Goal: Use online tool/utility: Utilize a website feature to perform a specific function

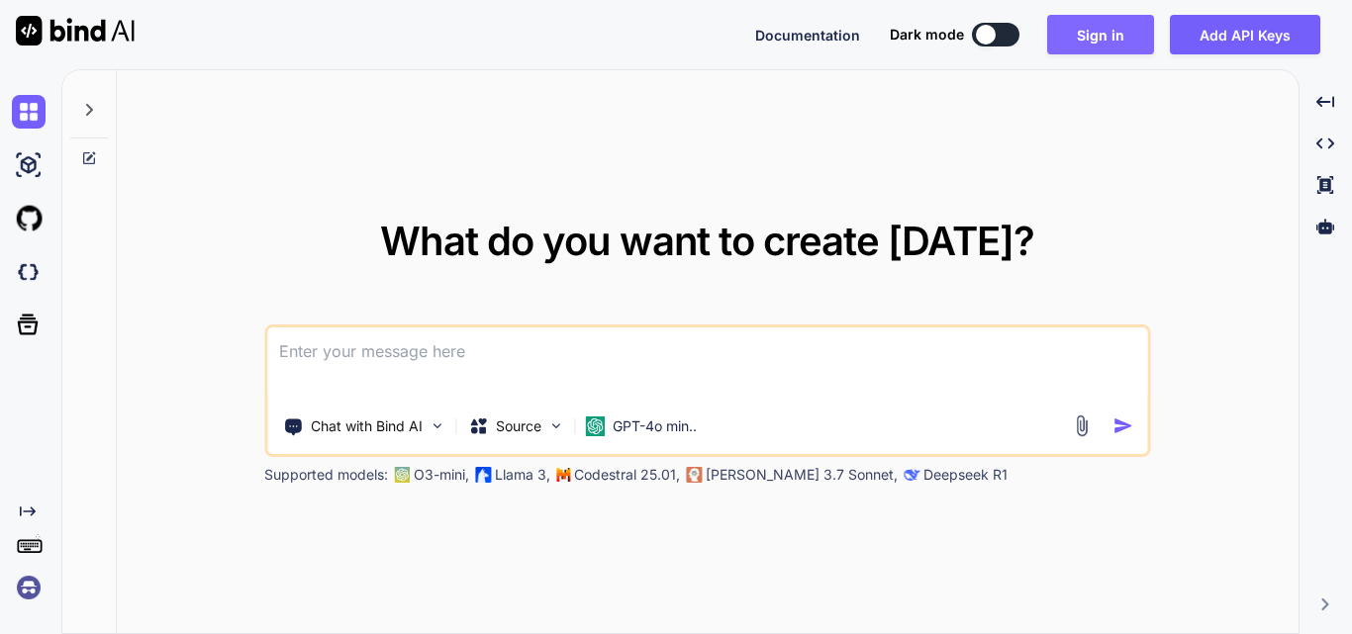
click at [1103, 32] on button "Sign in" at bounding box center [1100, 35] width 107 height 40
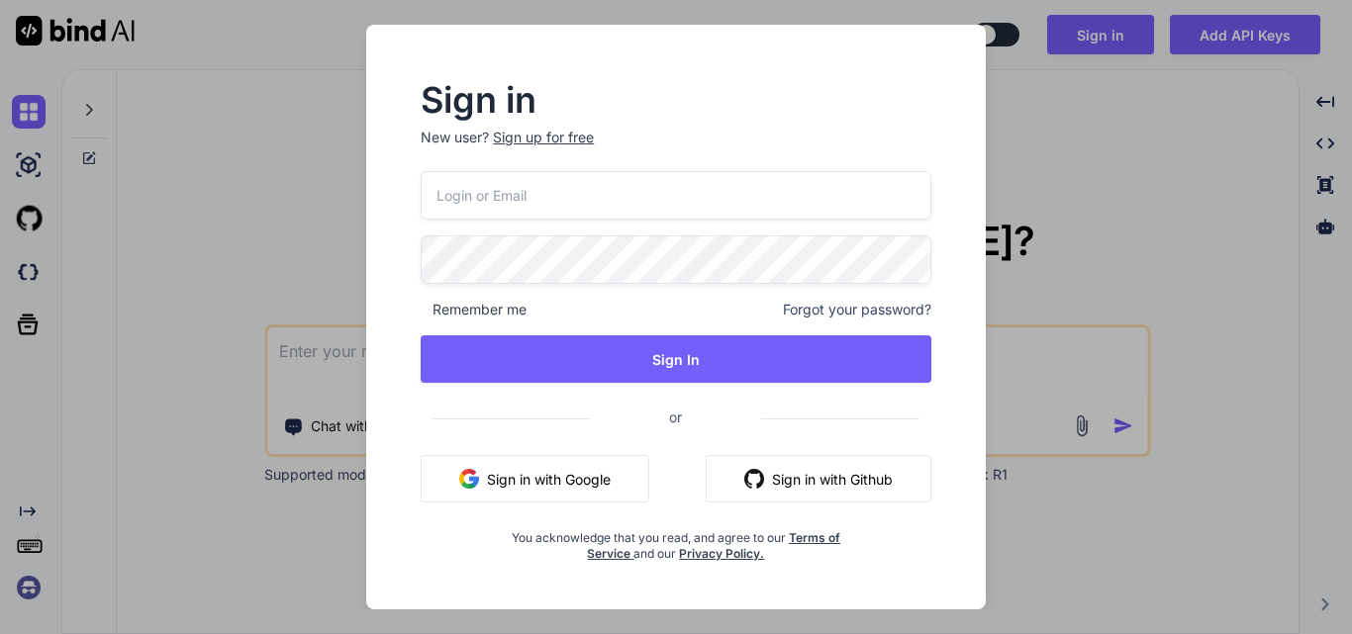
click at [592, 471] on button "Sign in with Google" at bounding box center [535, 478] width 229 height 47
click at [566, 485] on button "Sign in with Google" at bounding box center [535, 478] width 229 height 47
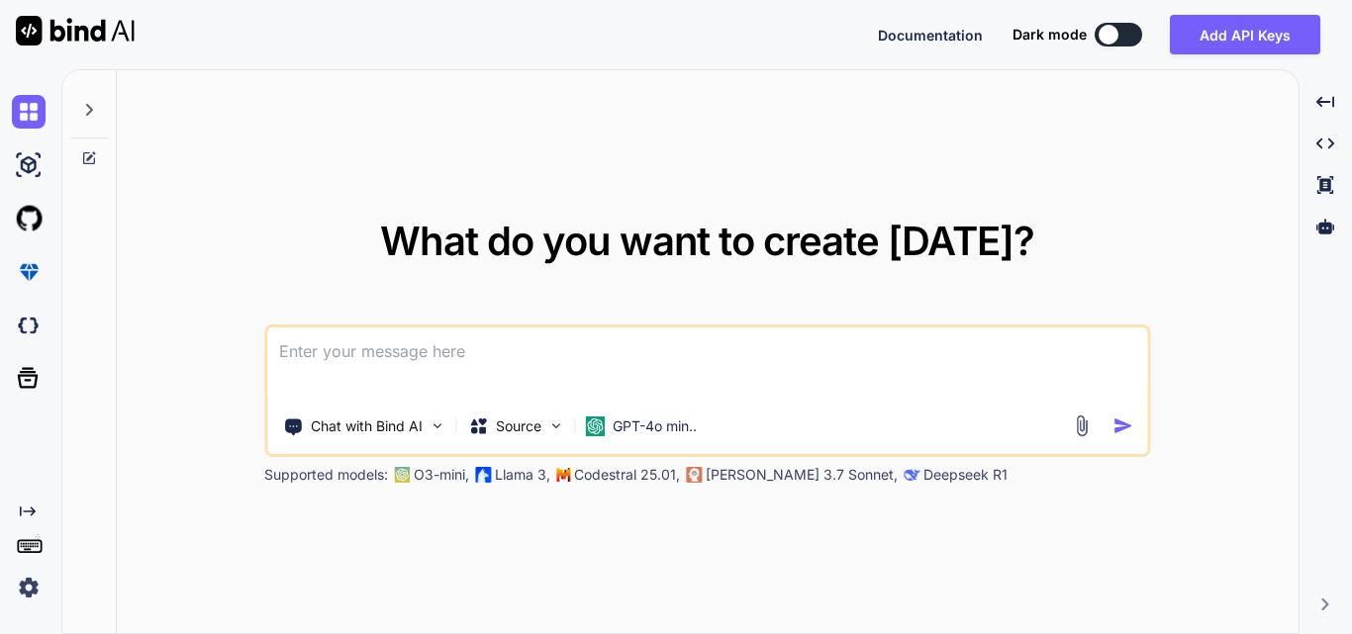
type textarea "x"
click at [27, 585] on img at bounding box center [29, 588] width 34 height 34
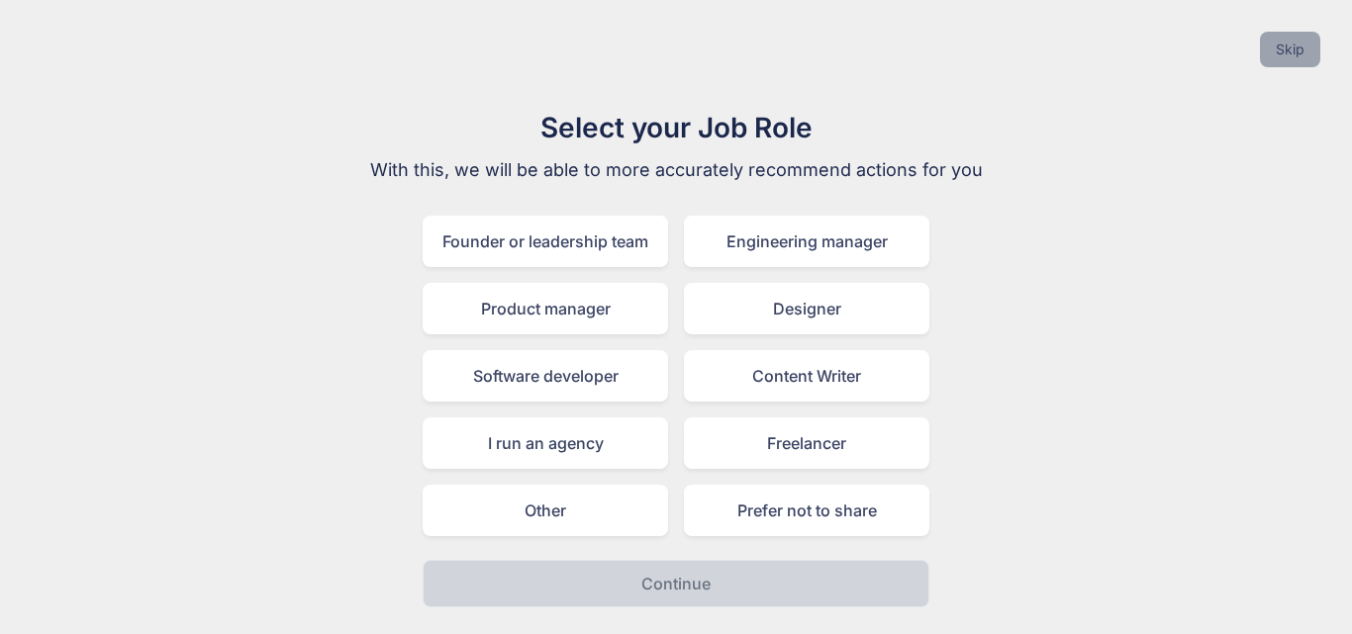
click at [1292, 56] on button "Skip" at bounding box center [1290, 50] width 60 height 36
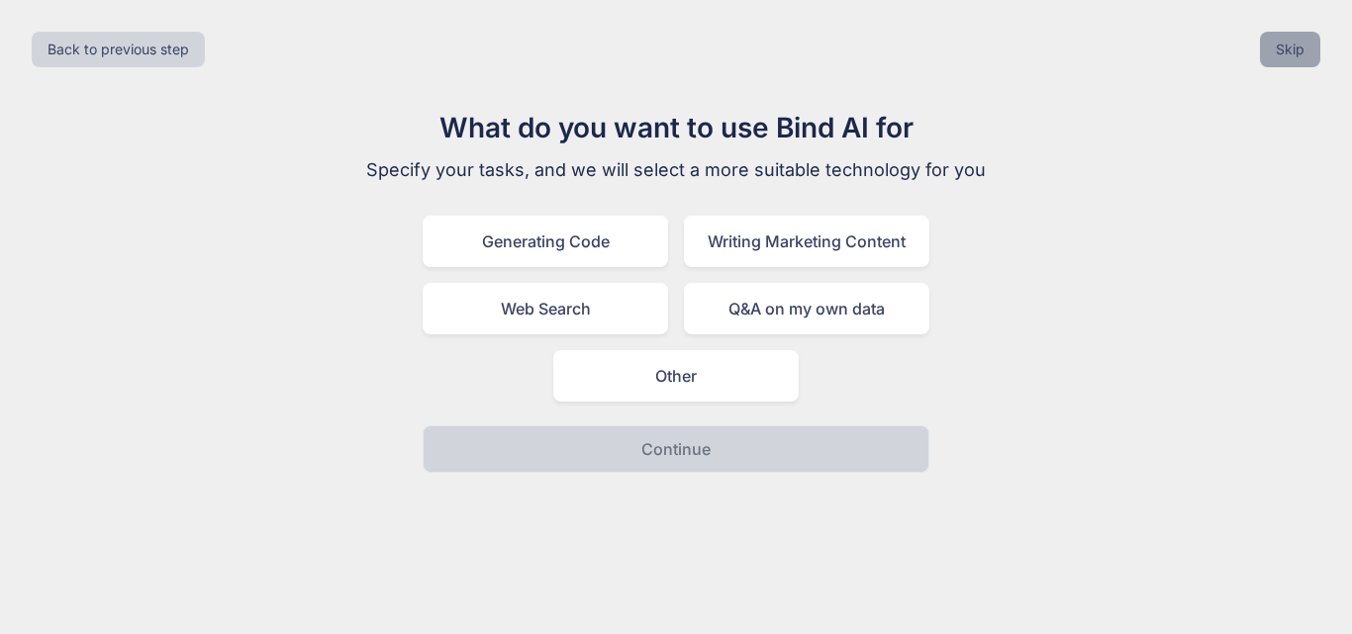
click at [1292, 56] on button "Skip" at bounding box center [1290, 50] width 60 height 36
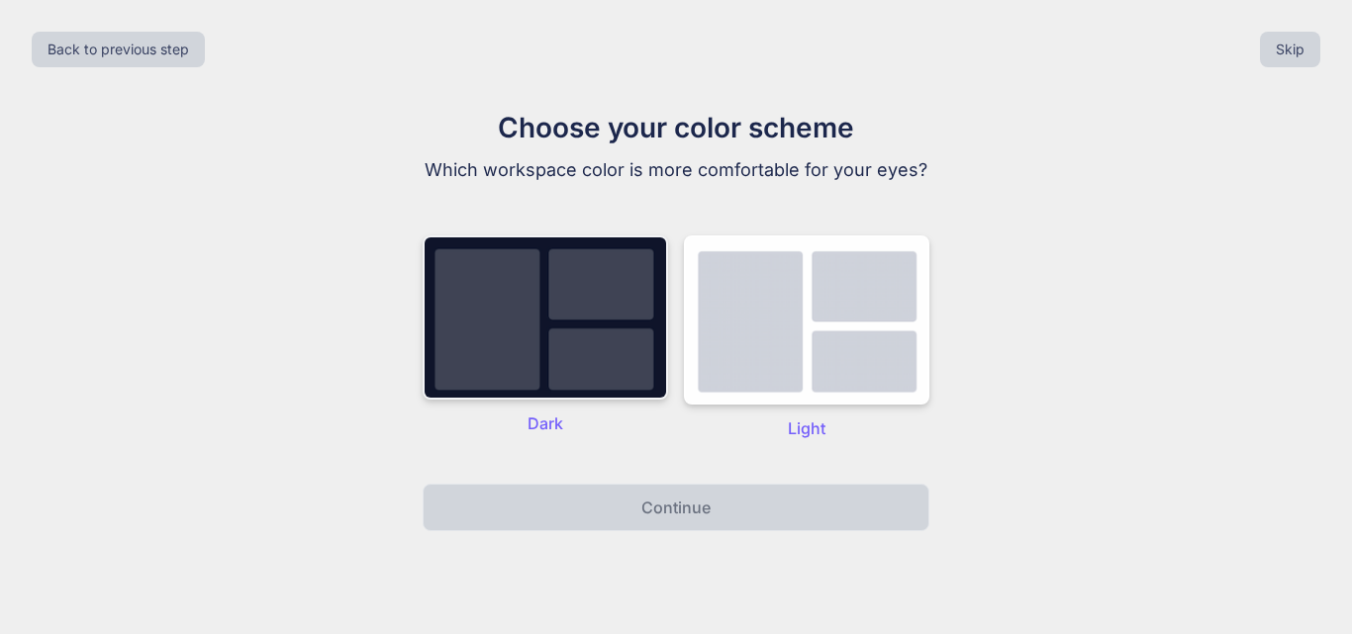
click at [629, 274] on img at bounding box center [545, 318] width 245 height 164
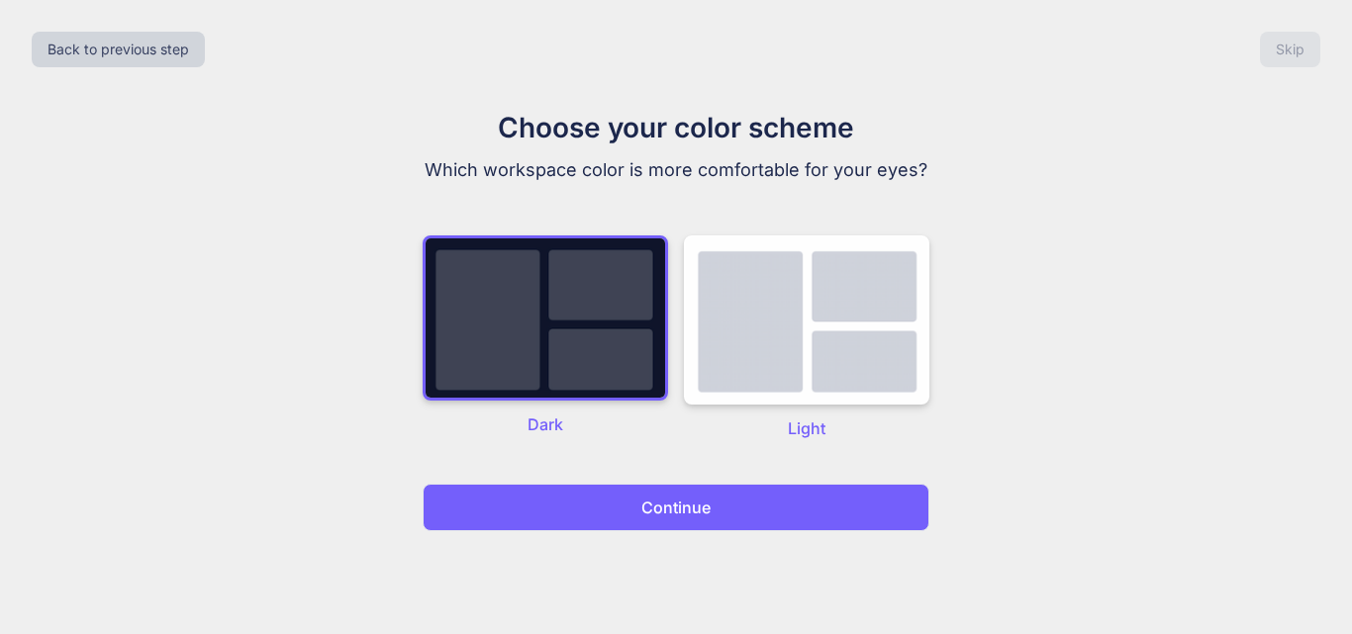
click at [643, 501] on p "Continue" at bounding box center [675, 508] width 69 height 24
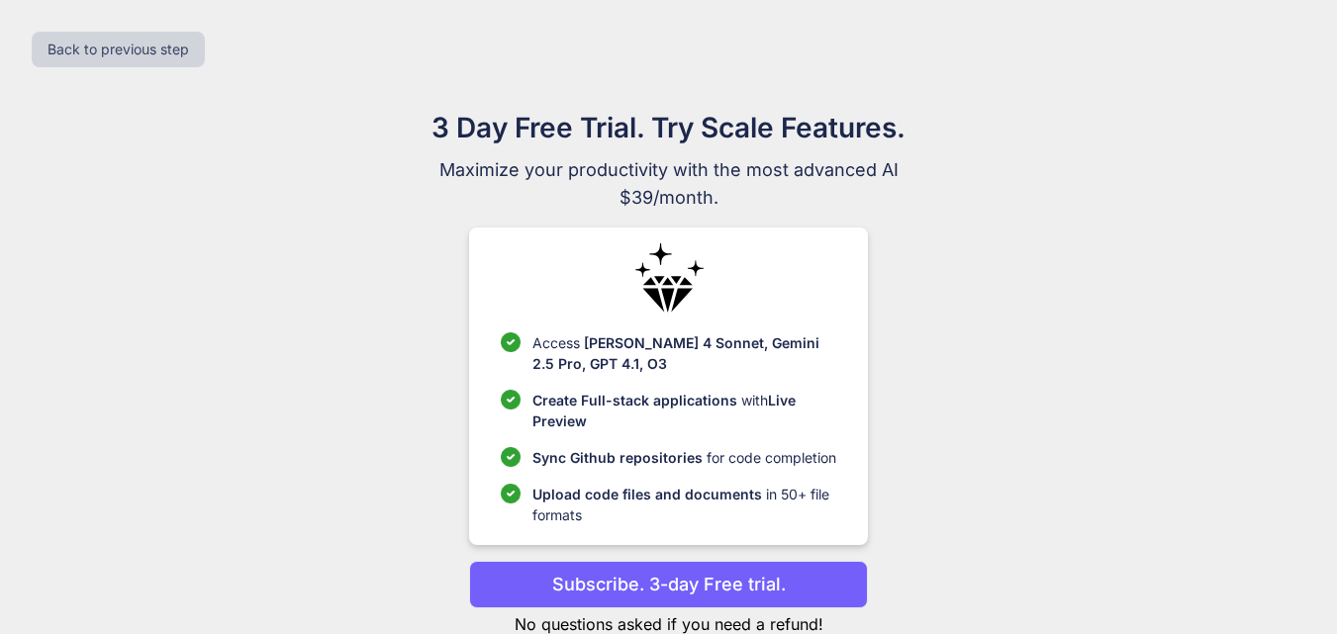
click at [647, 599] on button "Subscribe. 3-day Free trial." at bounding box center [668, 584] width 399 height 47
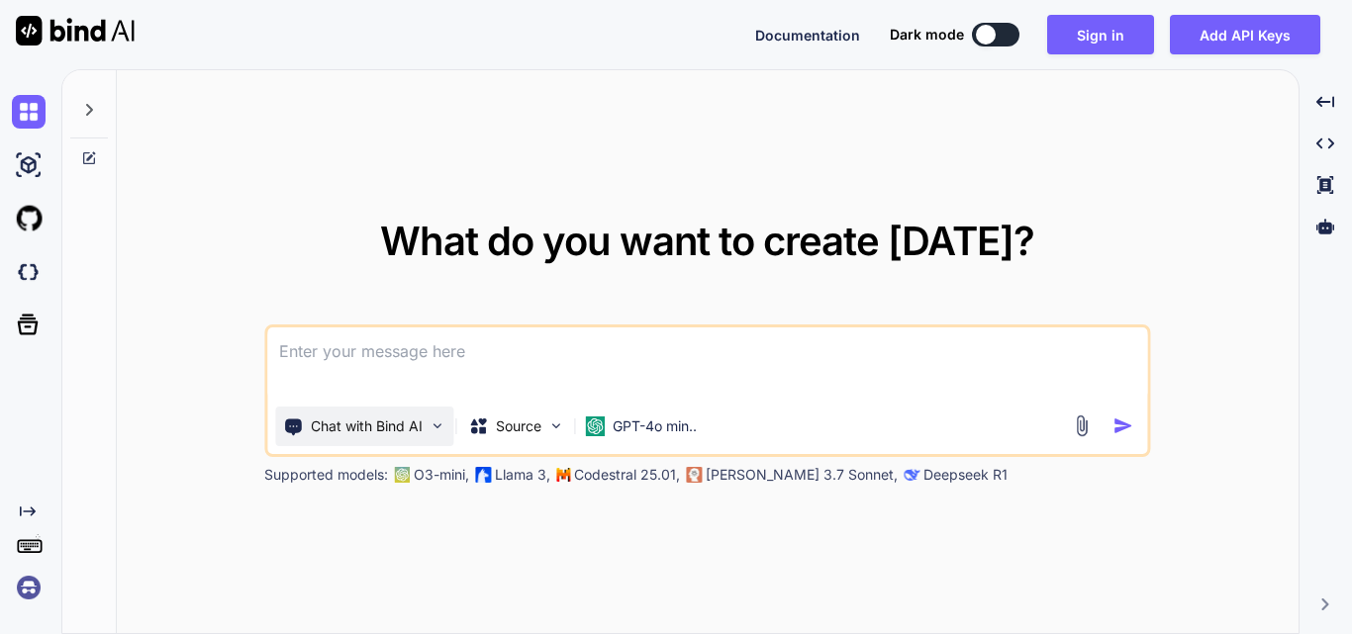
click at [357, 433] on p "Chat with Bind AI" at bounding box center [367, 427] width 112 height 20
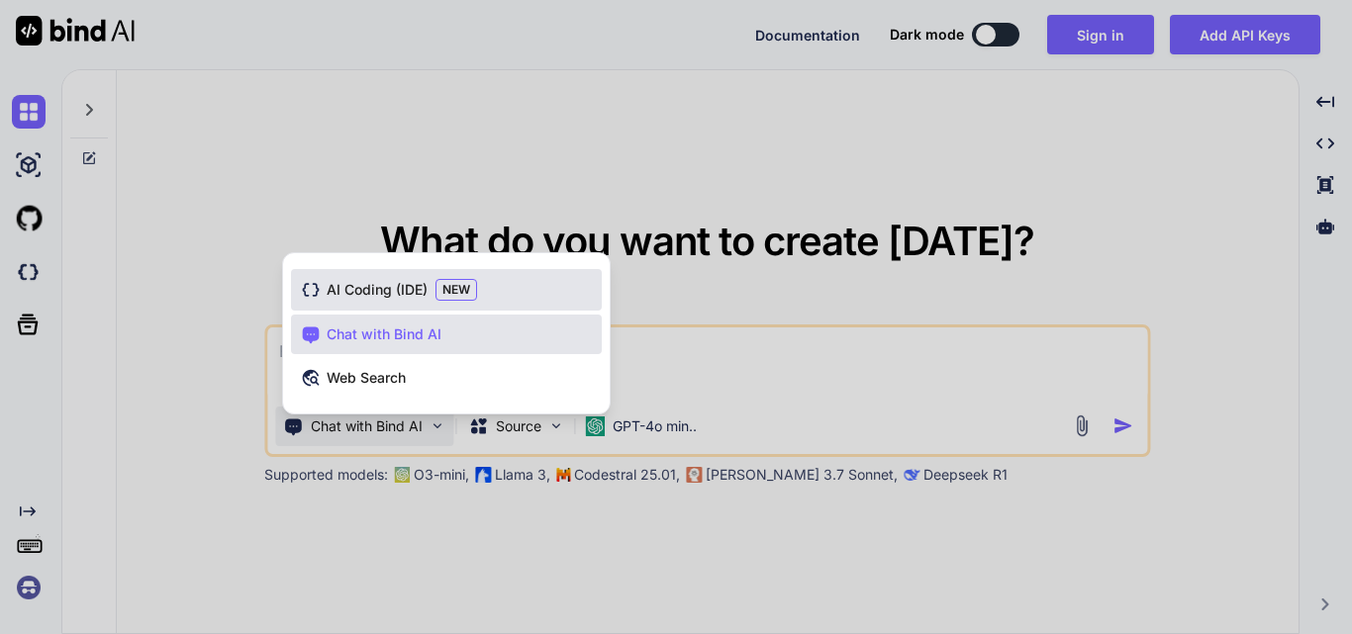
click at [410, 282] on span "AI Coding (IDE)" at bounding box center [377, 290] width 101 height 20
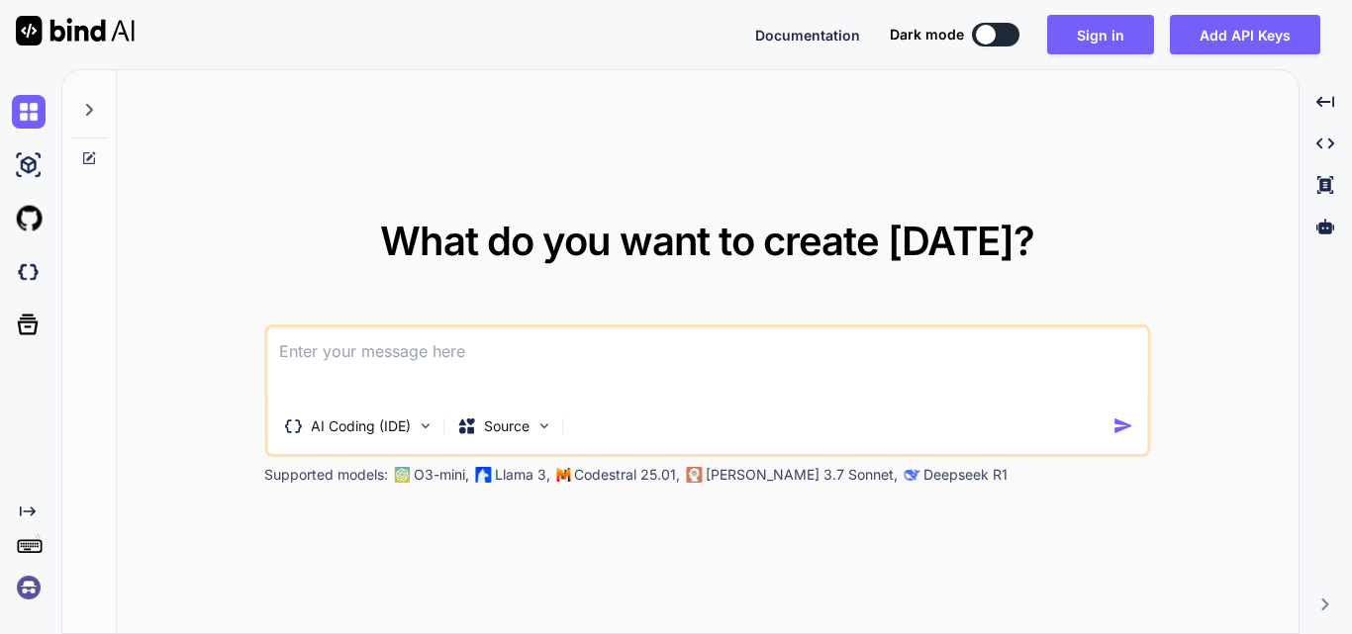
click at [312, 350] on textarea at bounding box center [707, 364] width 880 height 73
paste textarea
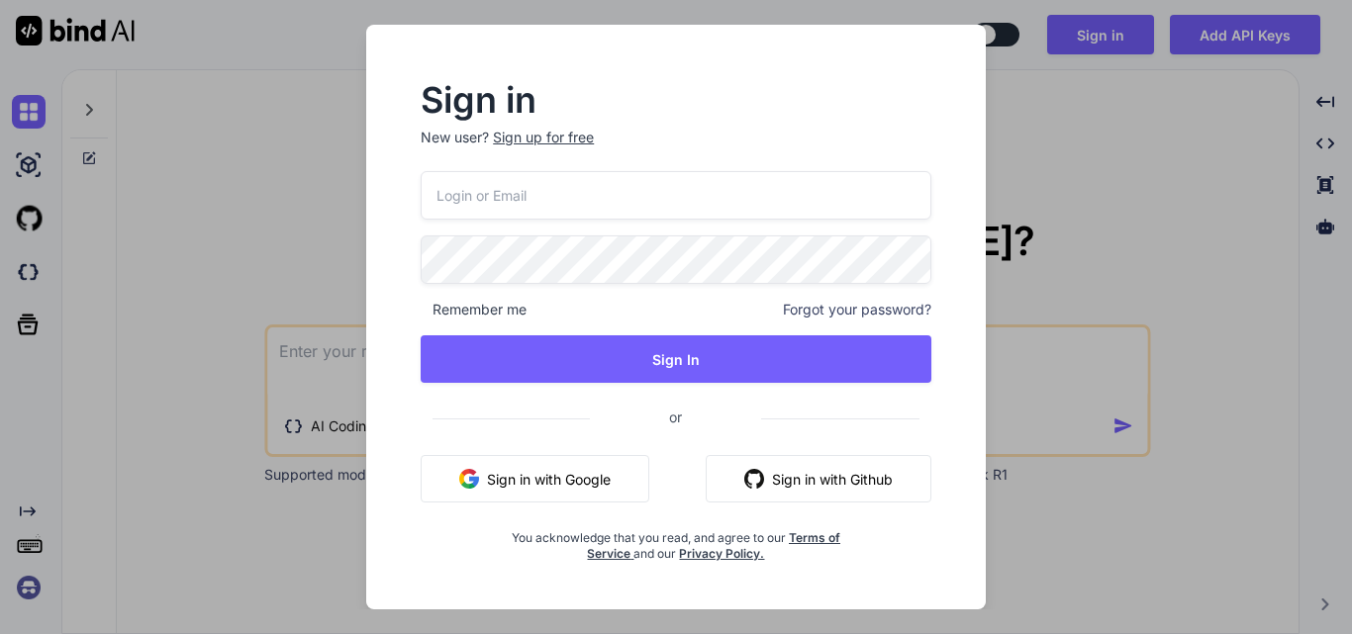
click at [529, 475] on button "Sign in with Google" at bounding box center [535, 478] width 229 height 47
click at [591, 472] on button "Sign in with Google" at bounding box center [535, 478] width 229 height 47
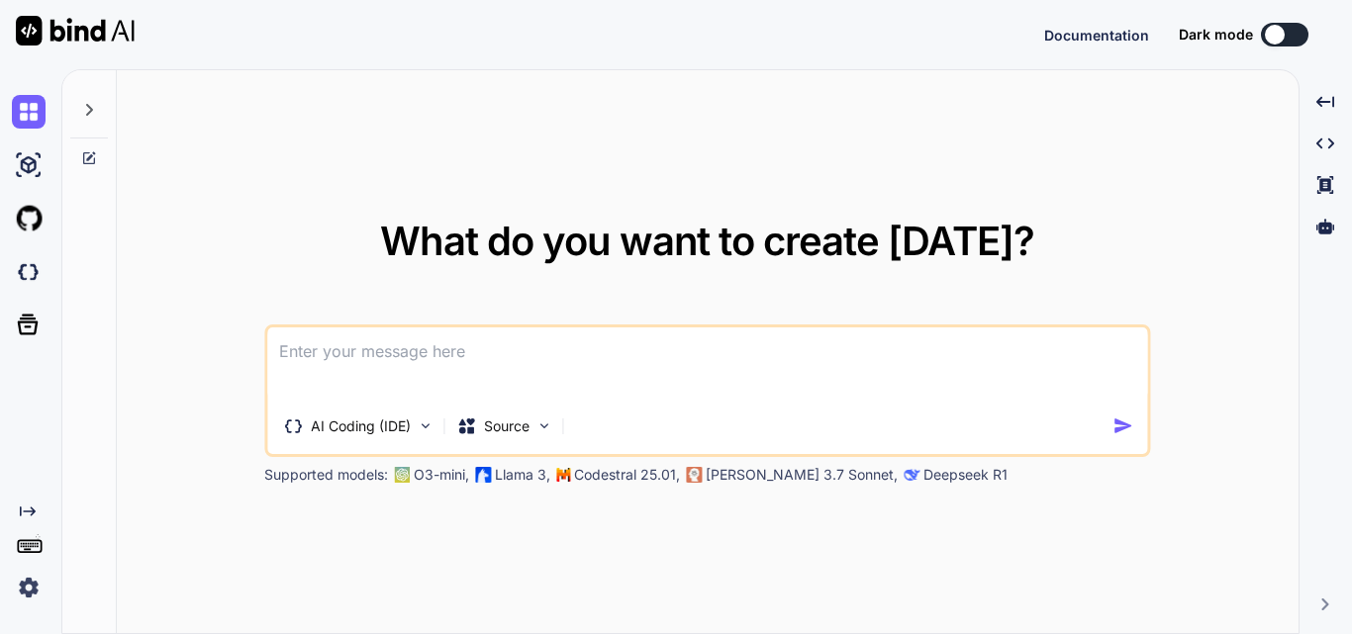
click at [602, 330] on textarea at bounding box center [707, 364] width 880 height 73
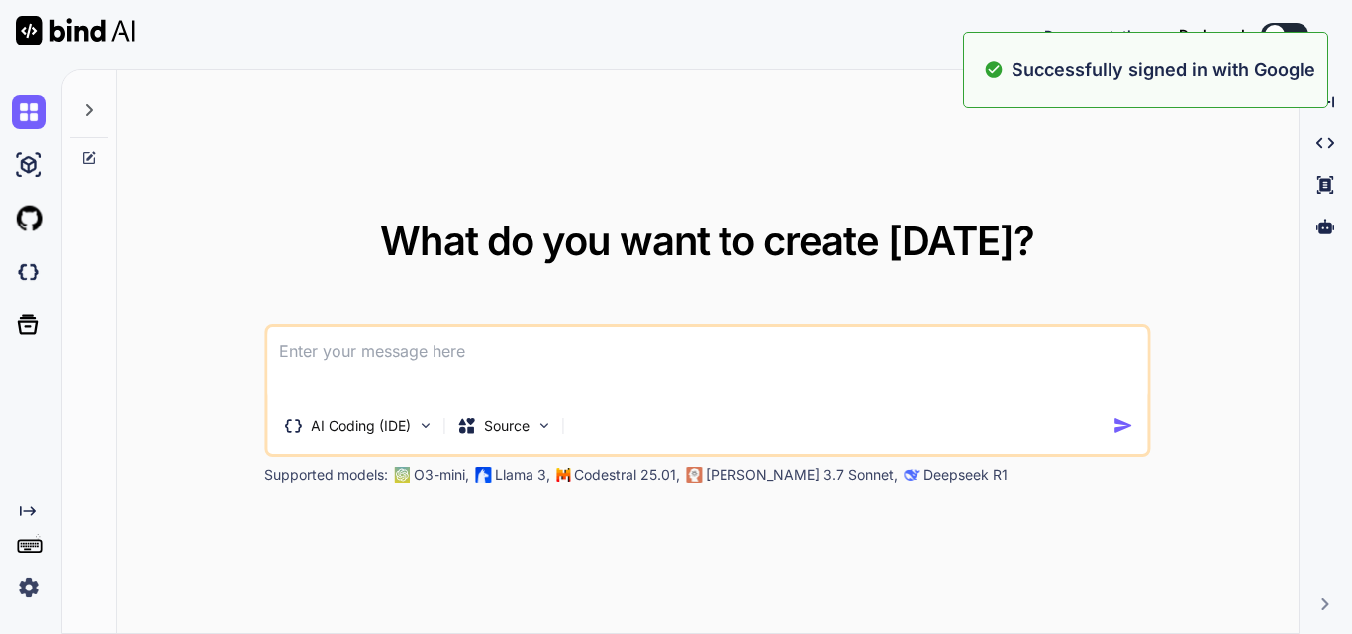
paste textarea "Build an advanced AI-powered IDE that fully automates full-stack application de…"
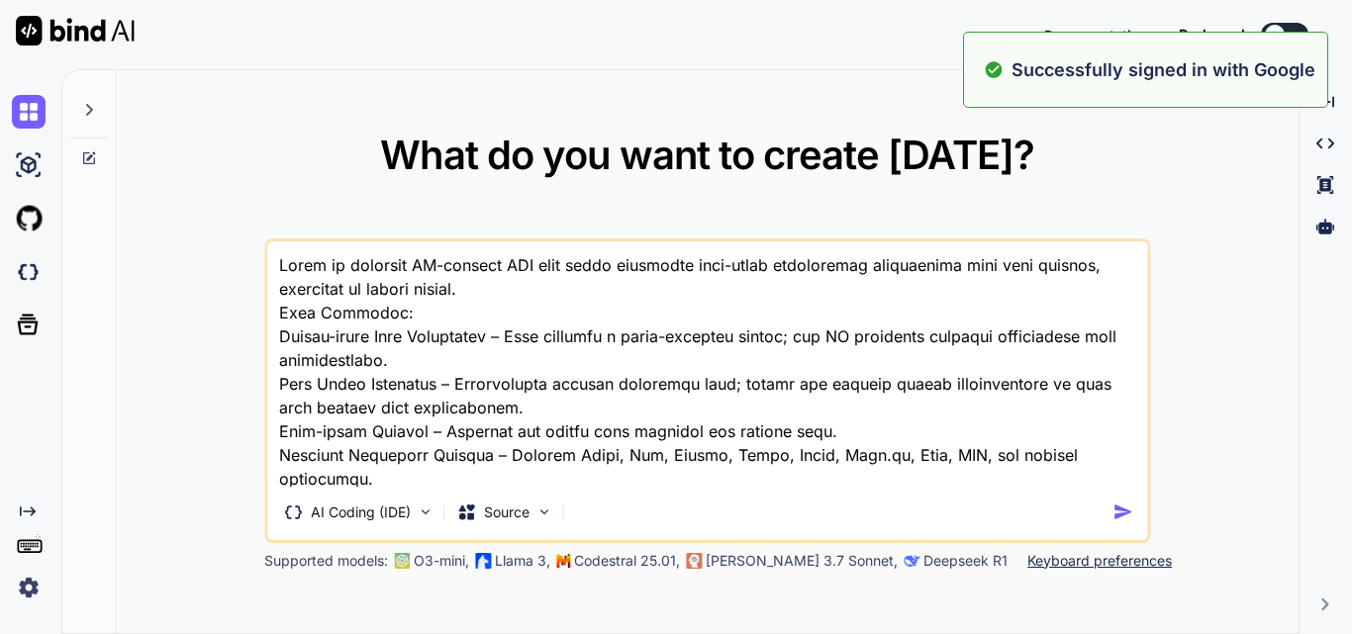
scroll to position [430, 0]
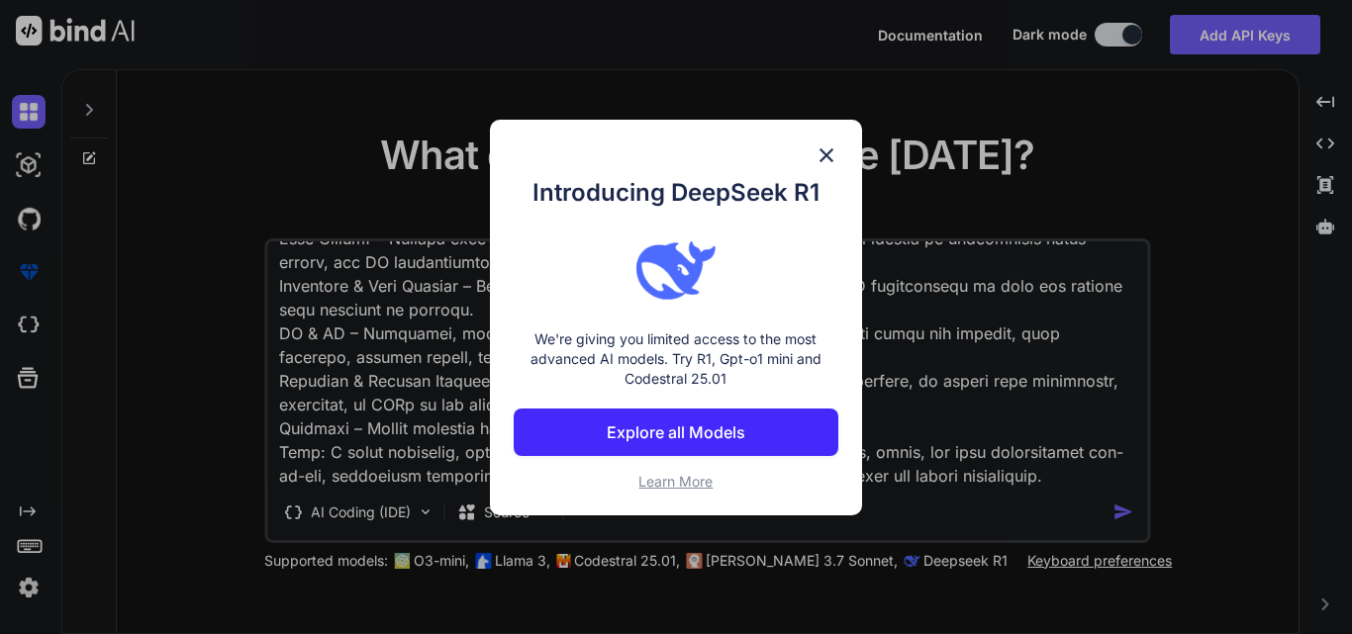
type textarea "Build an advanced AI-powered IDE that fully automates full-stack application de…"
click at [829, 156] on img at bounding box center [826, 155] width 24 height 24
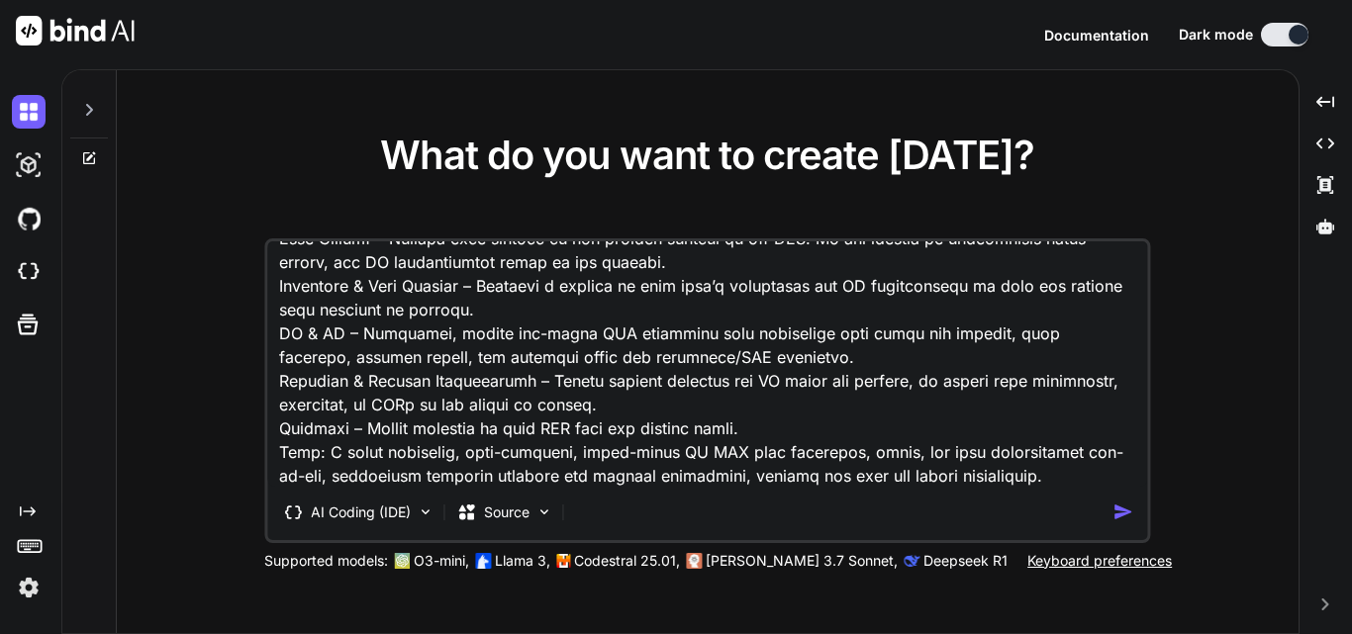
scroll to position [431, 0]
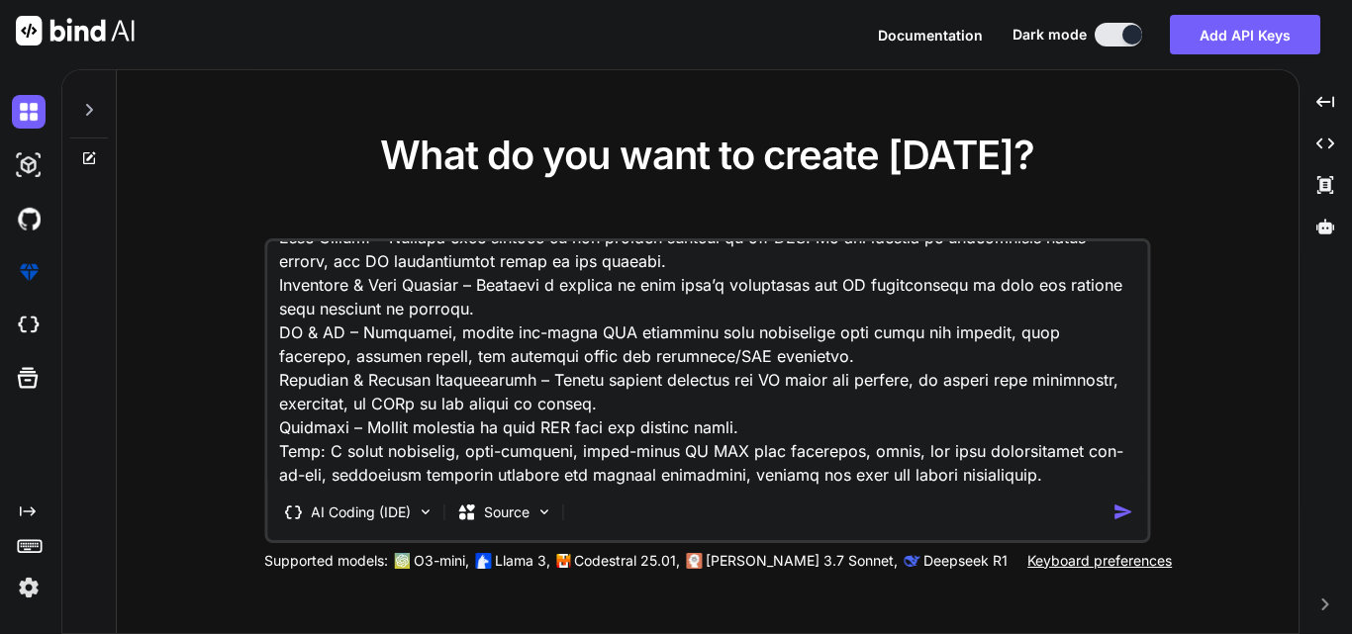
click at [1120, 512] on img "button" at bounding box center [1122, 512] width 21 height 21
click at [524, 517] on p "Source" at bounding box center [507, 513] width 46 height 20
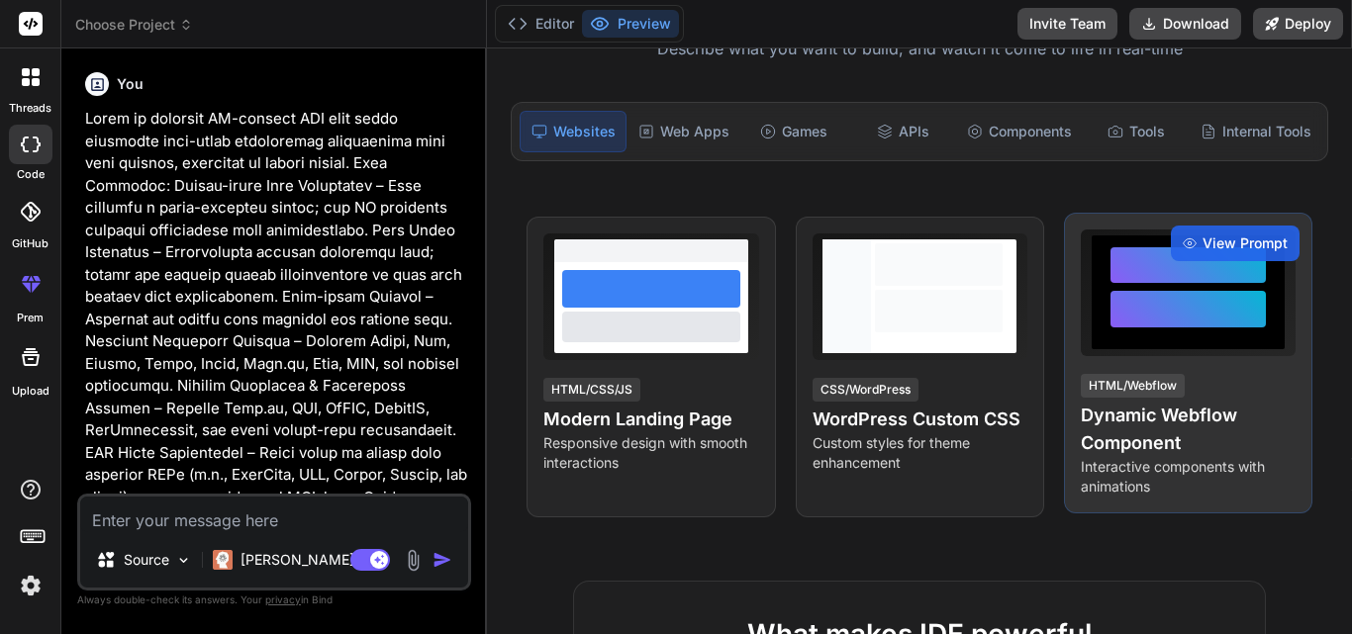
scroll to position [15, 0]
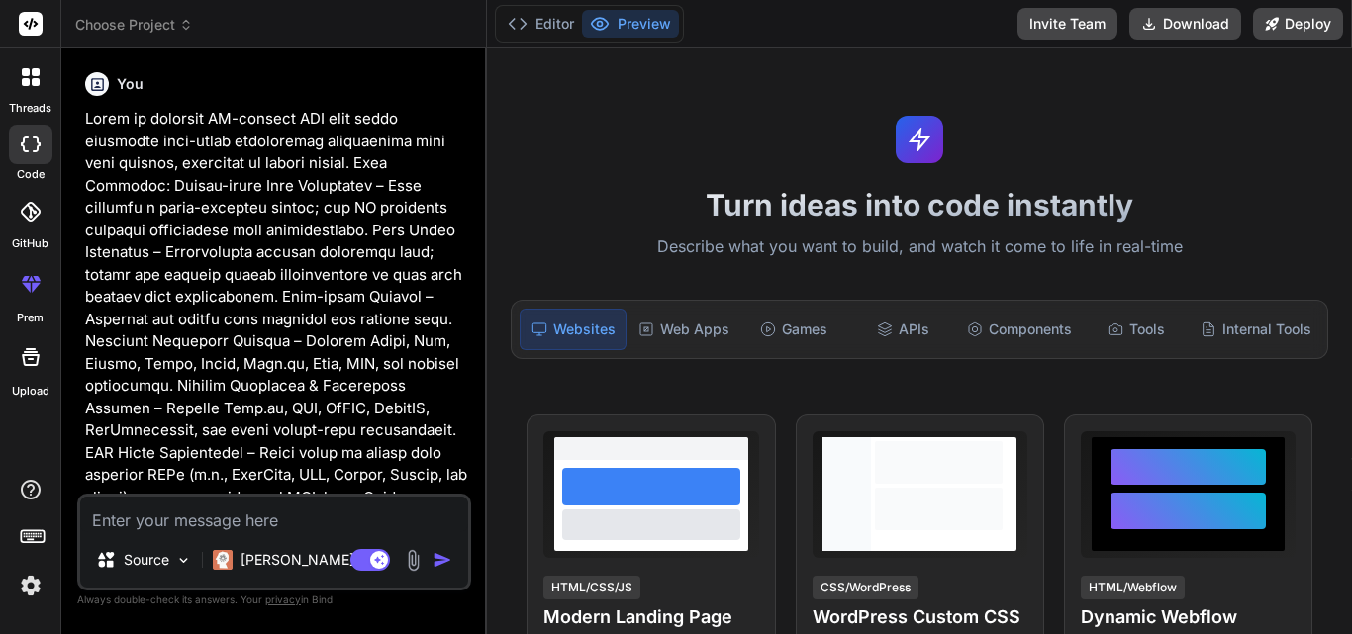
click at [442, 558] on img "button" at bounding box center [442, 560] width 20 height 20
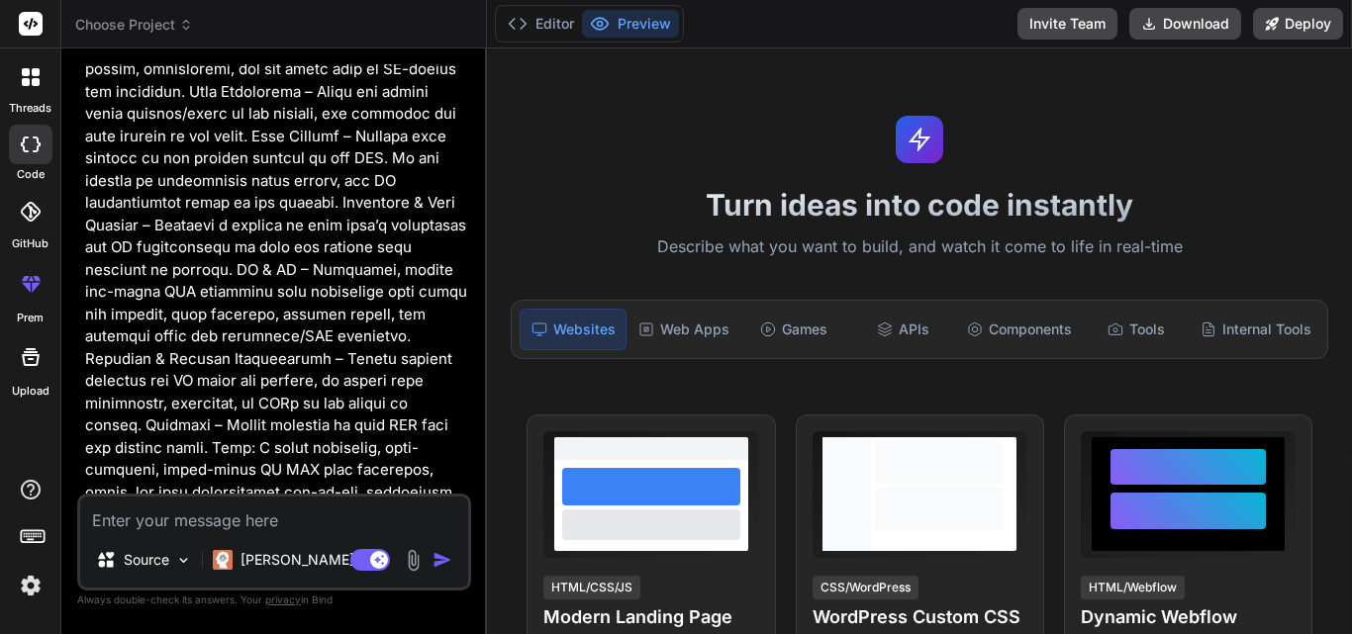
scroll to position [689, 0]
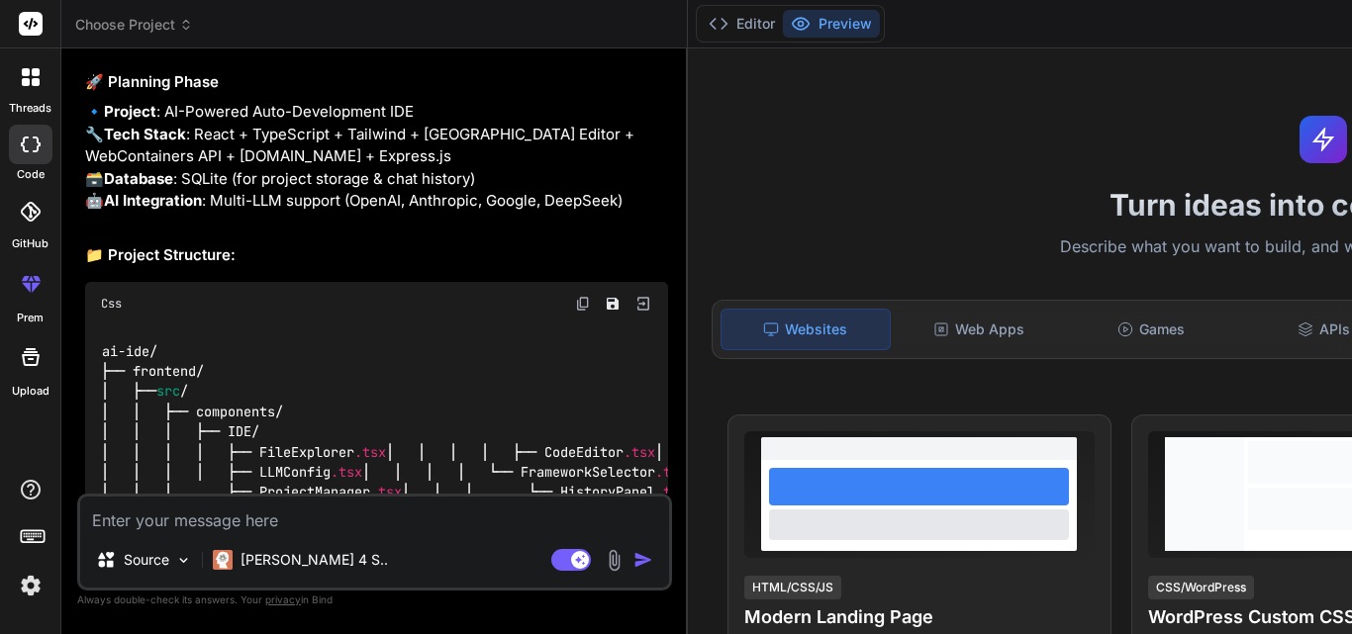
type textarea "x"
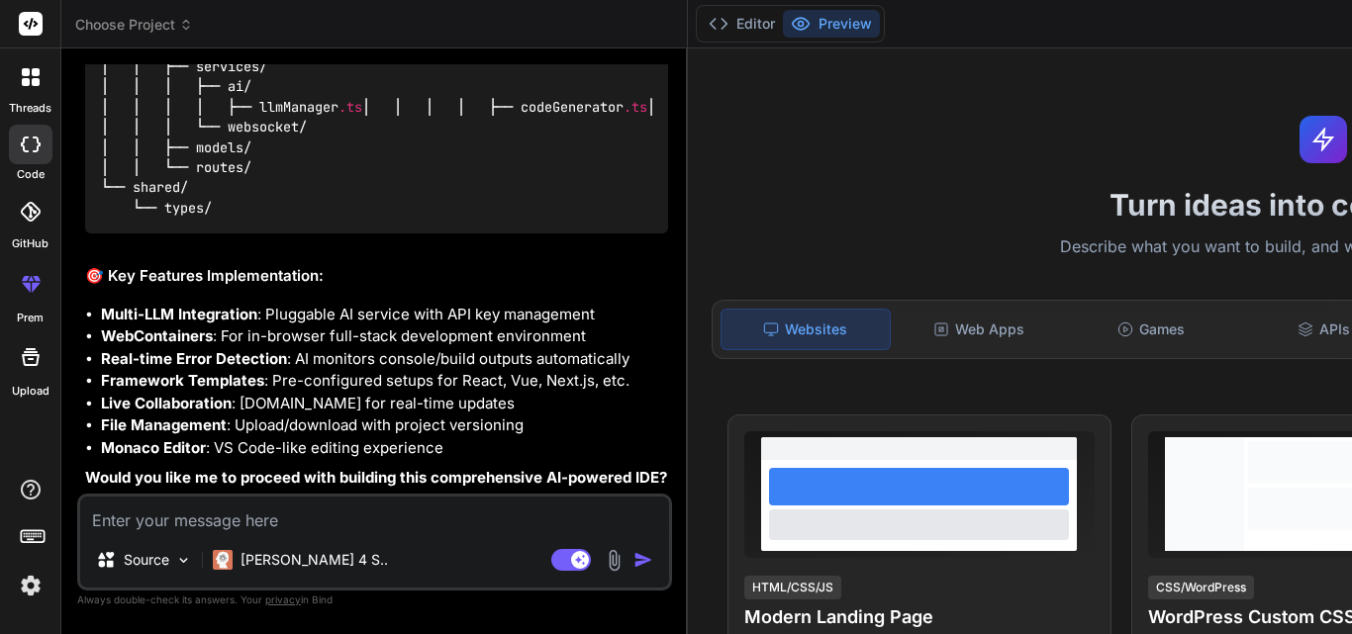
scroll to position [2099, 0]
click at [701, 17] on button "Editor" at bounding box center [742, 24] width 82 height 28
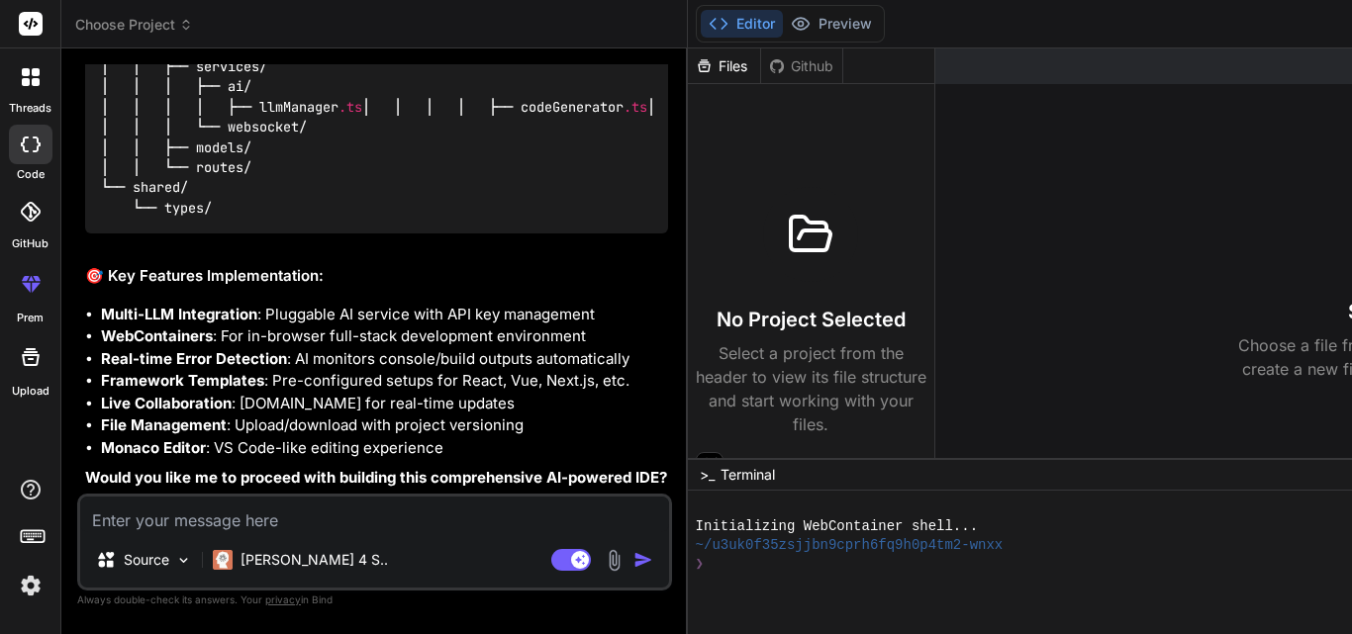
click at [264, 468] on strong "Would you like me to proceed with building this comprehensive AI-powered IDE?" at bounding box center [376, 477] width 582 height 19
copy strong "proceed"
click at [245, 529] on textarea at bounding box center [374, 515] width 589 height 36
paste textarea "proceed"
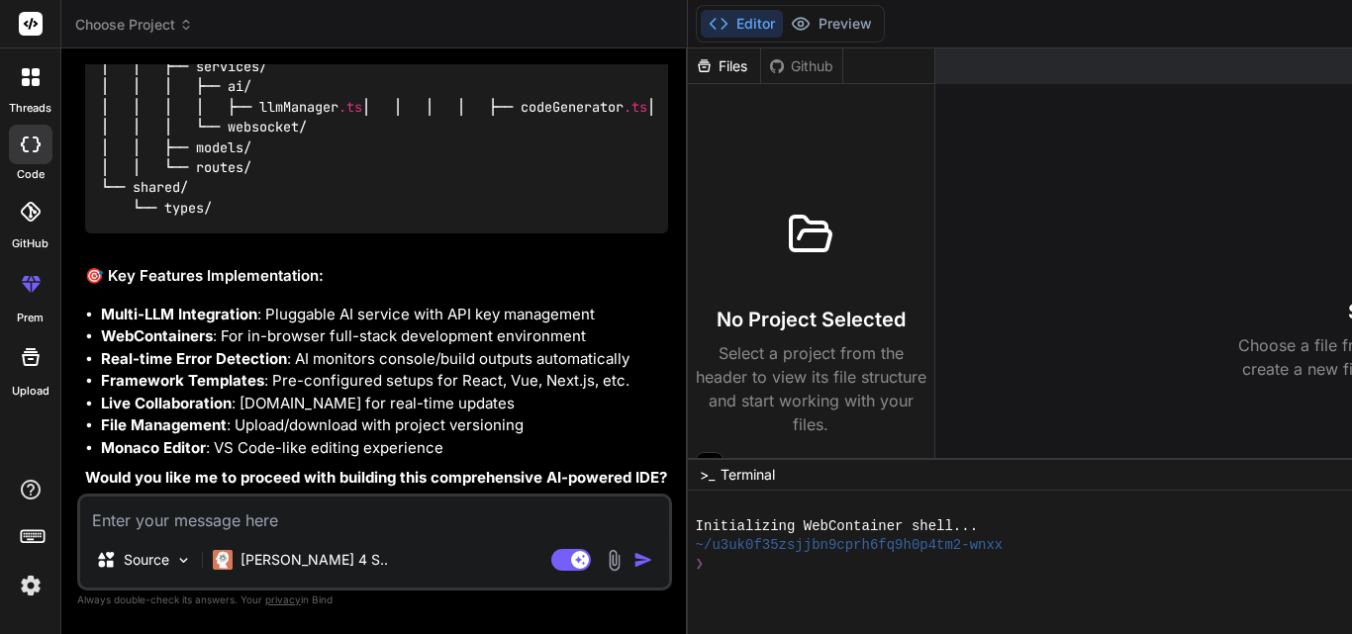
type textarea "proceed"
type textarea "x"
type textarea "proceed"
click at [633, 551] on img "button" at bounding box center [643, 560] width 20 height 20
type textarea "x"
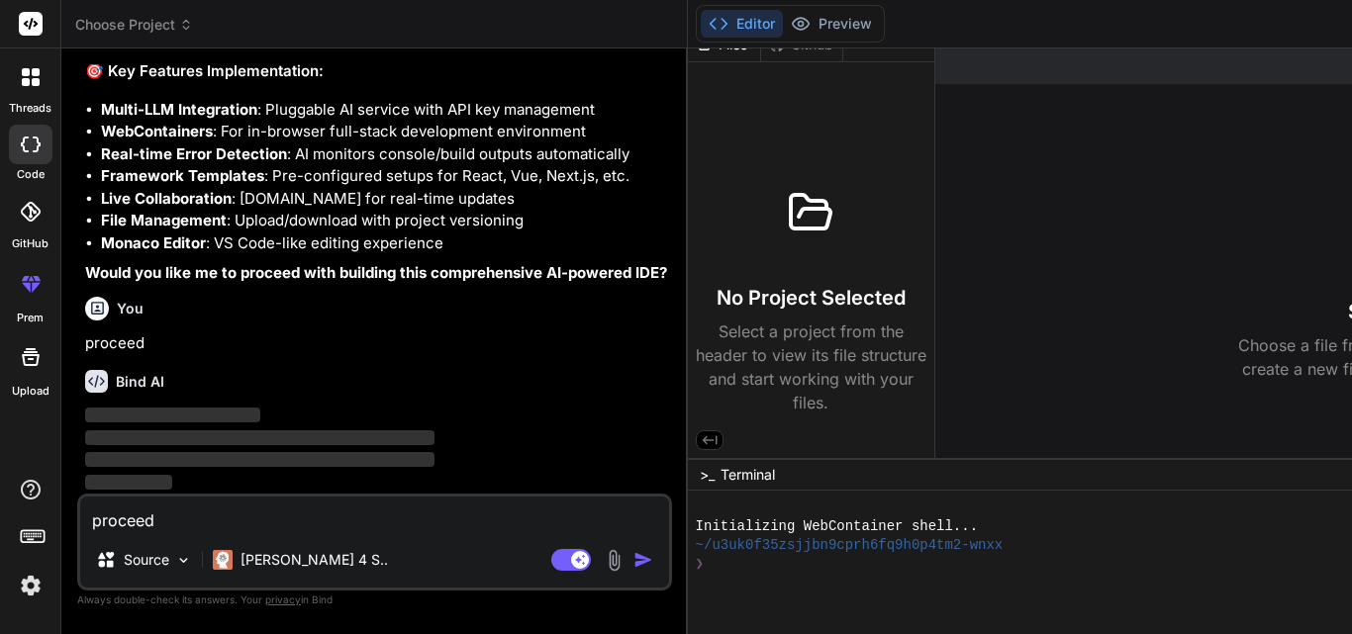
scroll to position [2305, 0]
type textarea "x"
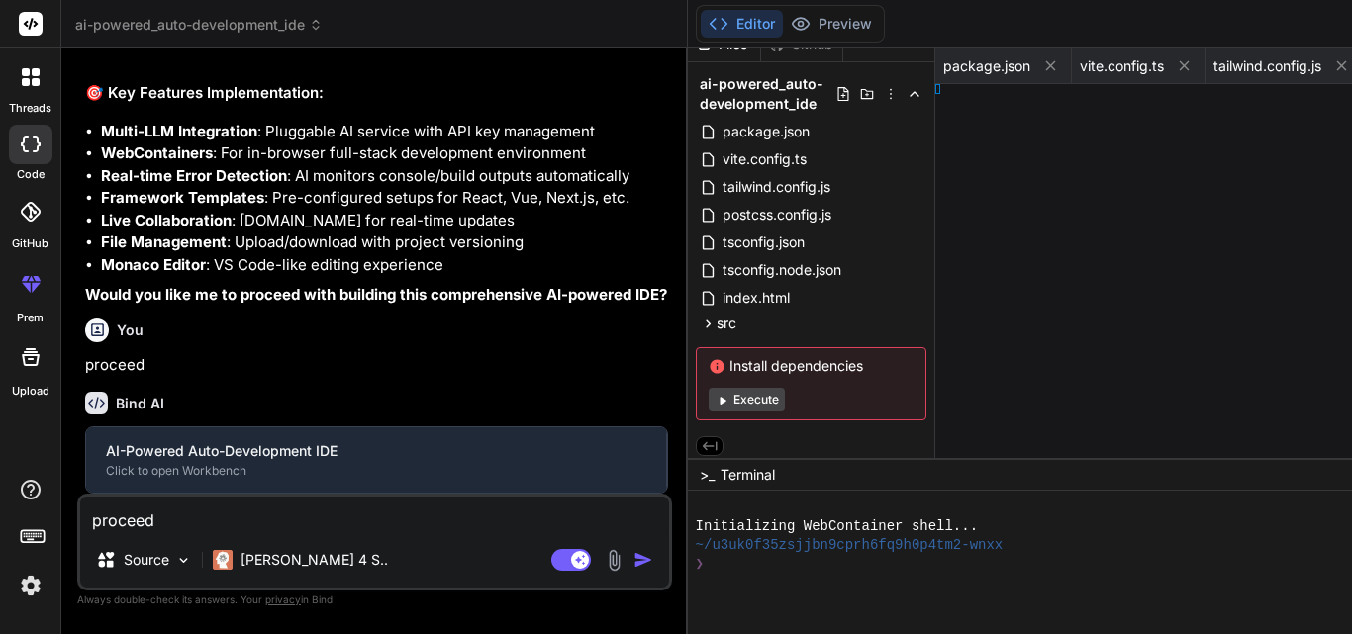
type textarea ";"
type textarea "x"
type textarea "r;"
type textarea "" } }"
type textarea "x"
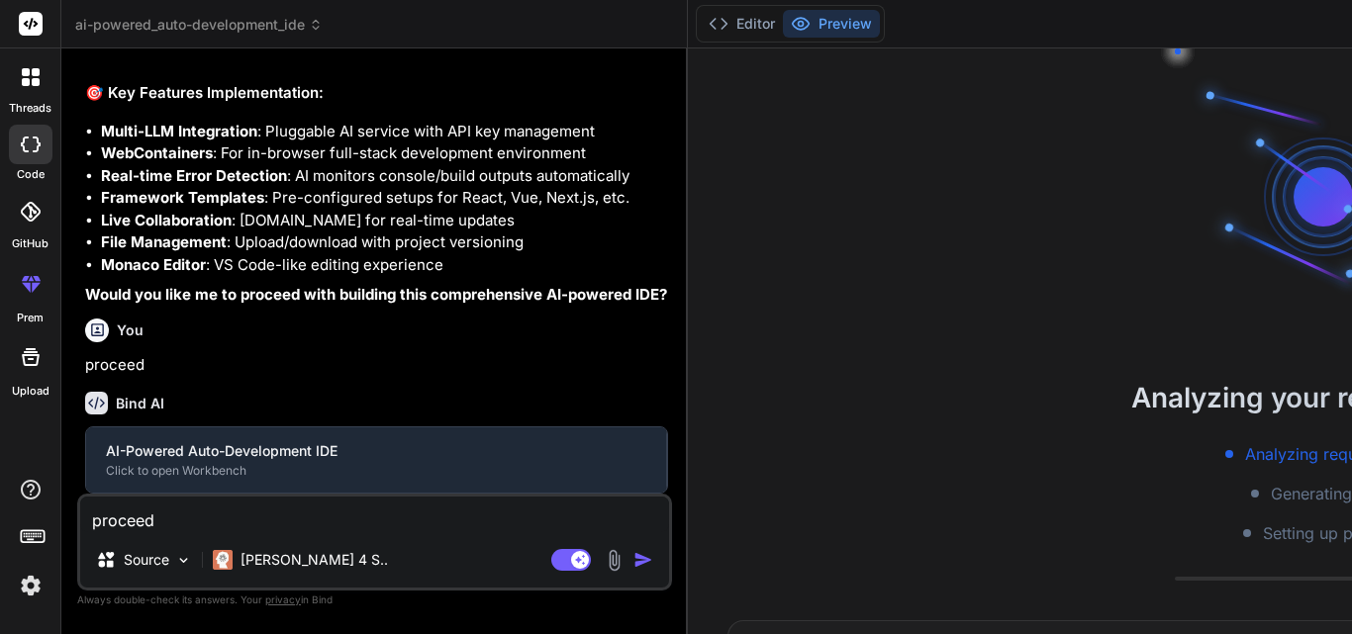
type textarea ""nodemon": "^3.0.2" } }"
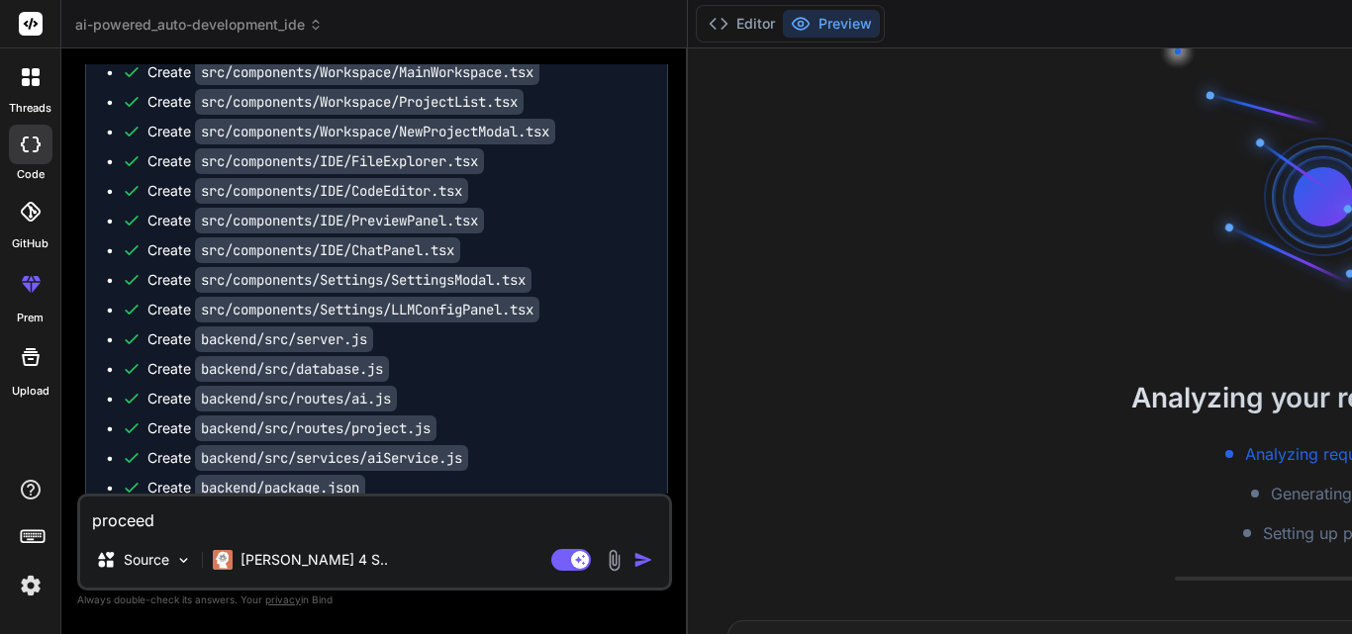
scroll to position [0, 0]
type textarea "x"
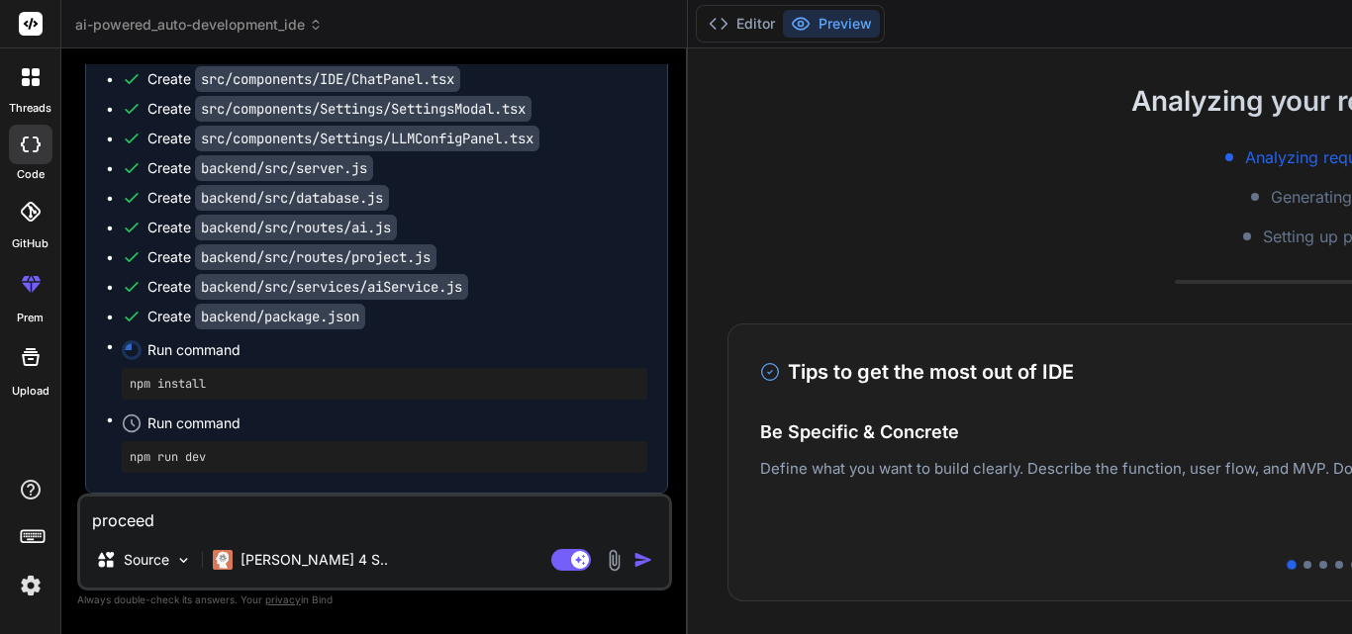
scroll to position [3677, 0]
click at [701, 19] on button "Editor" at bounding box center [742, 24] width 82 height 28
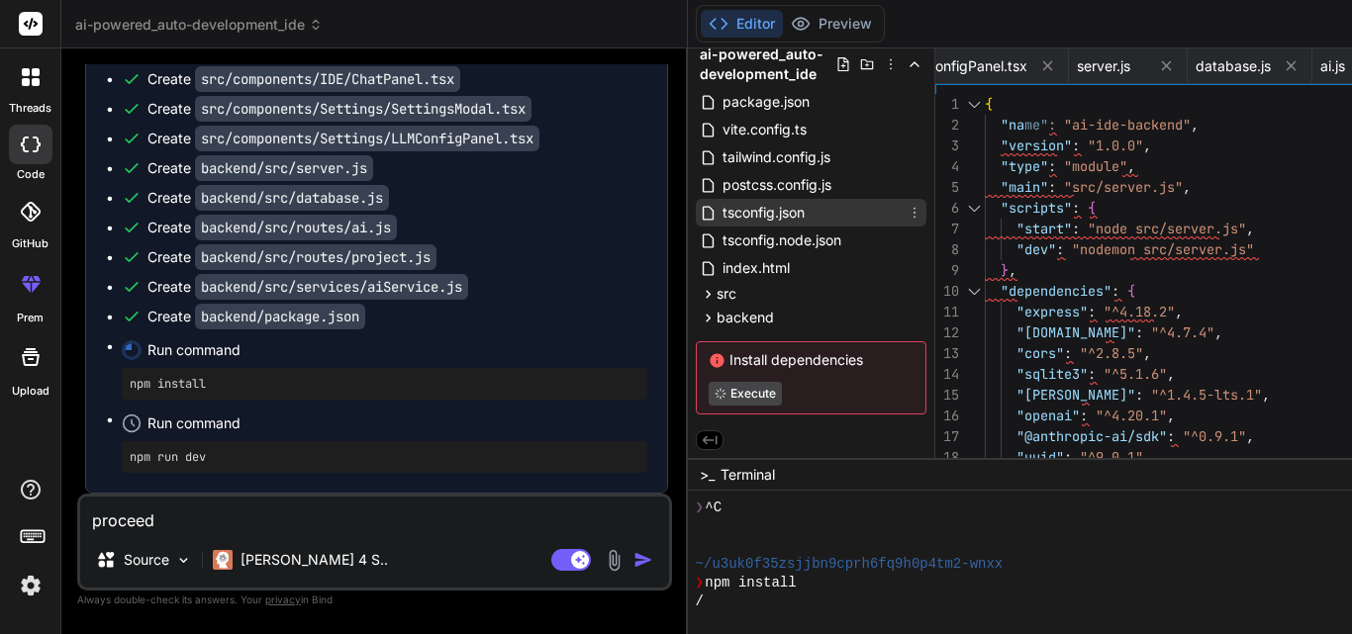
scroll to position [0, 0]
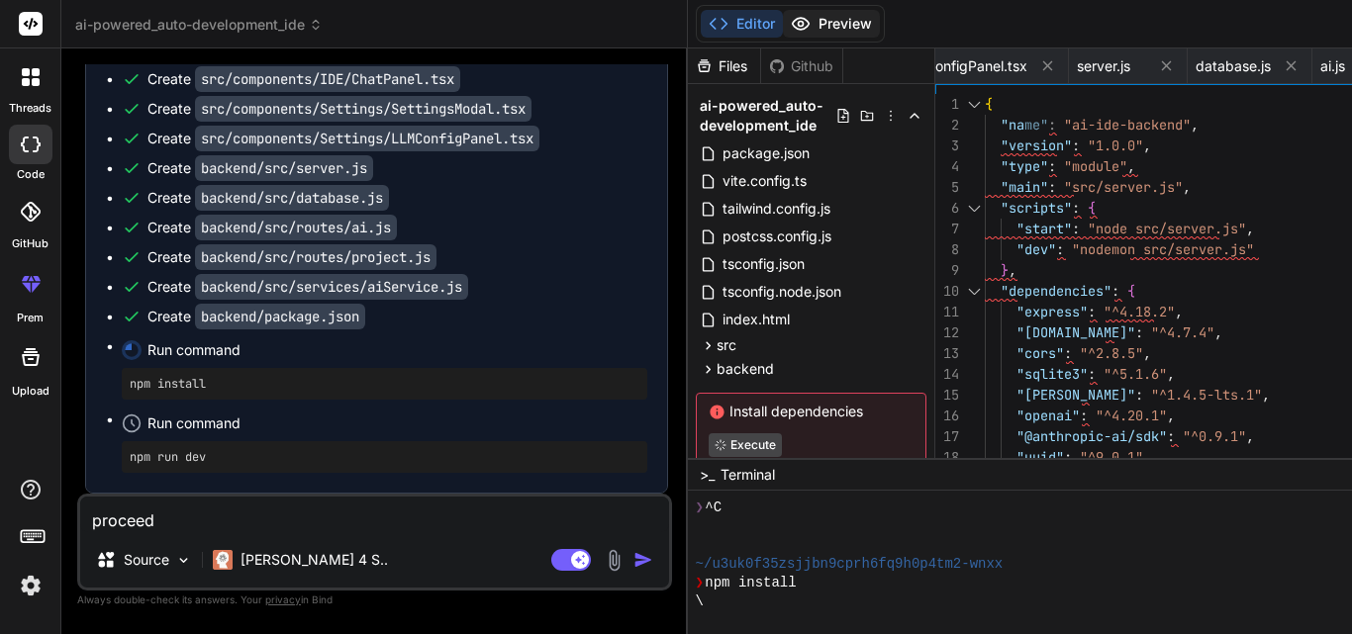
click at [783, 27] on button "Preview" at bounding box center [831, 24] width 97 height 28
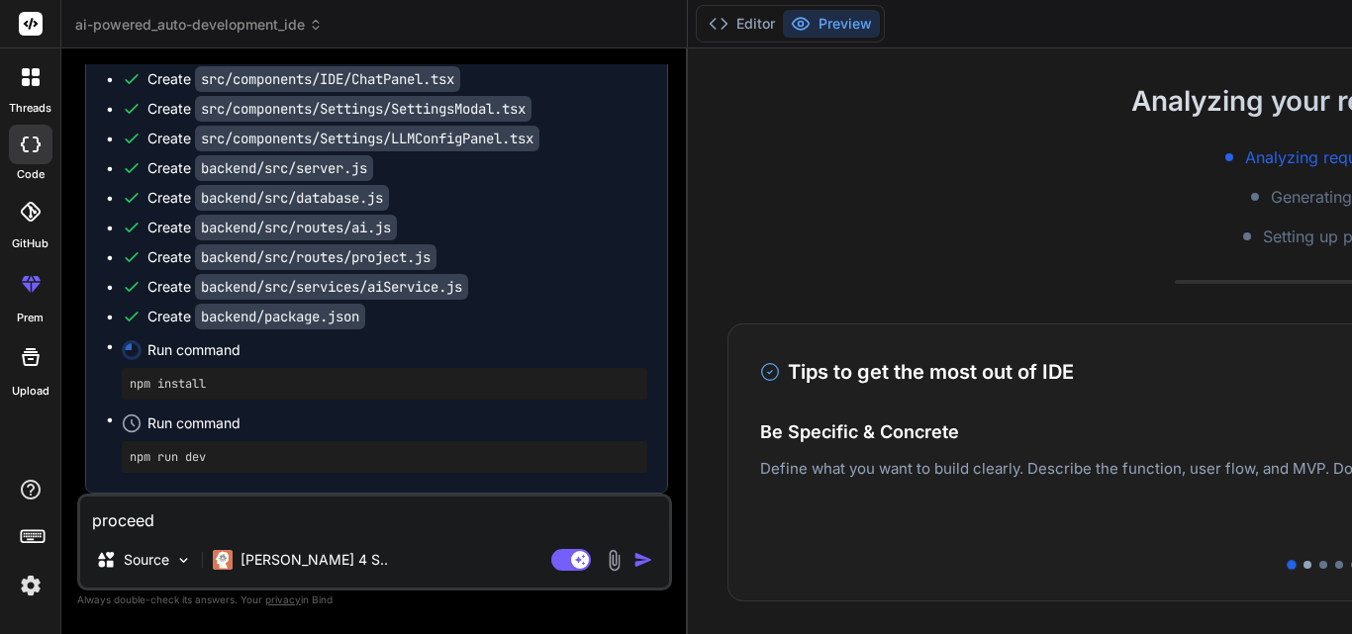
click at [1303, 565] on div at bounding box center [1307, 565] width 8 height 8
click at [1319, 563] on div at bounding box center [1323, 565] width 8 height 8
click at [933, 563] on div at bounding box center [1323, 565] width 1126 height 8
click at [1335, 565] on div at bounding box center [1339, 565] width 8 height 8
click at [1351, 565] on div at bounding box center [1355, 565] width 8 height 8
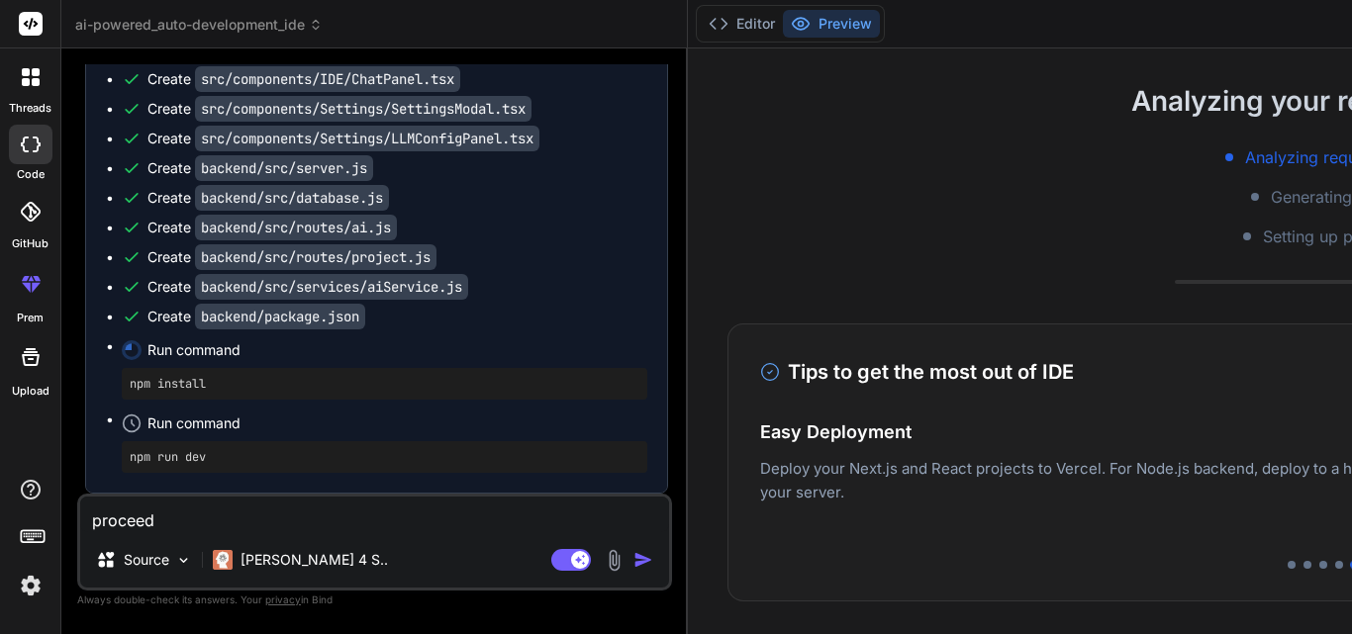
scroll to position [3281, 0]
click at [701, 23] on button "Editor" at bounding box center [742, 24] width 82 height 28
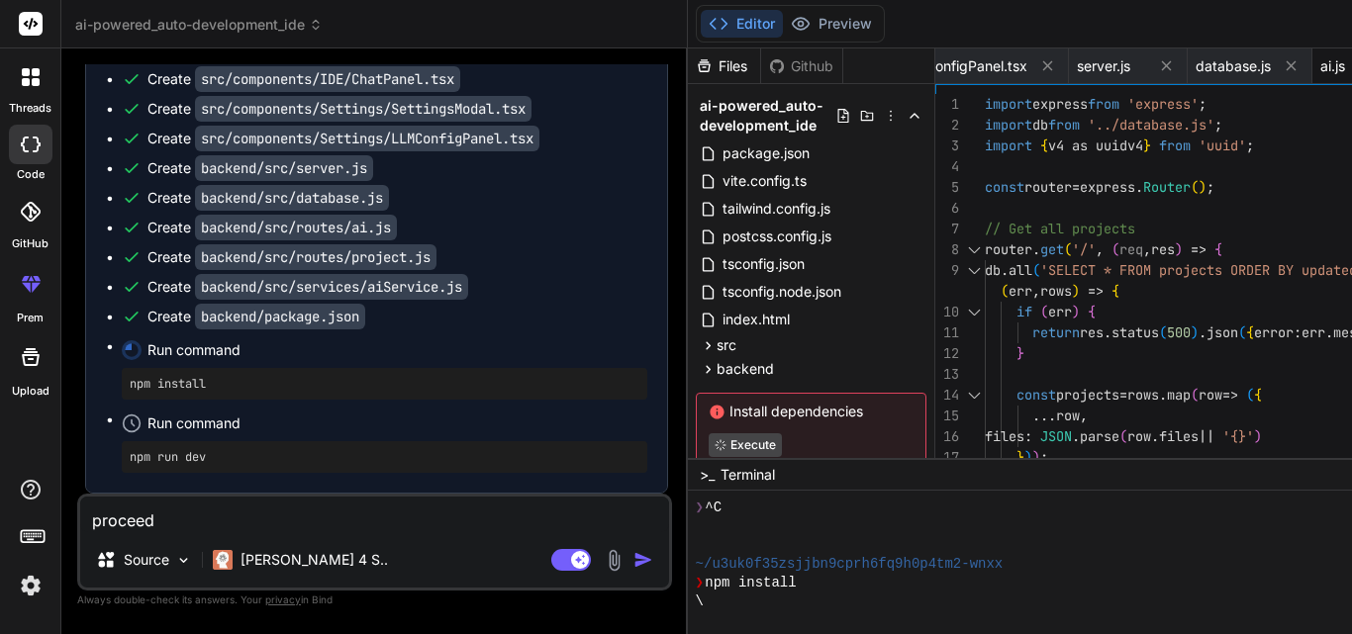
click at [1320, 59] on div "ai.js" at bounding box center [1354, 66] width 69 height 20
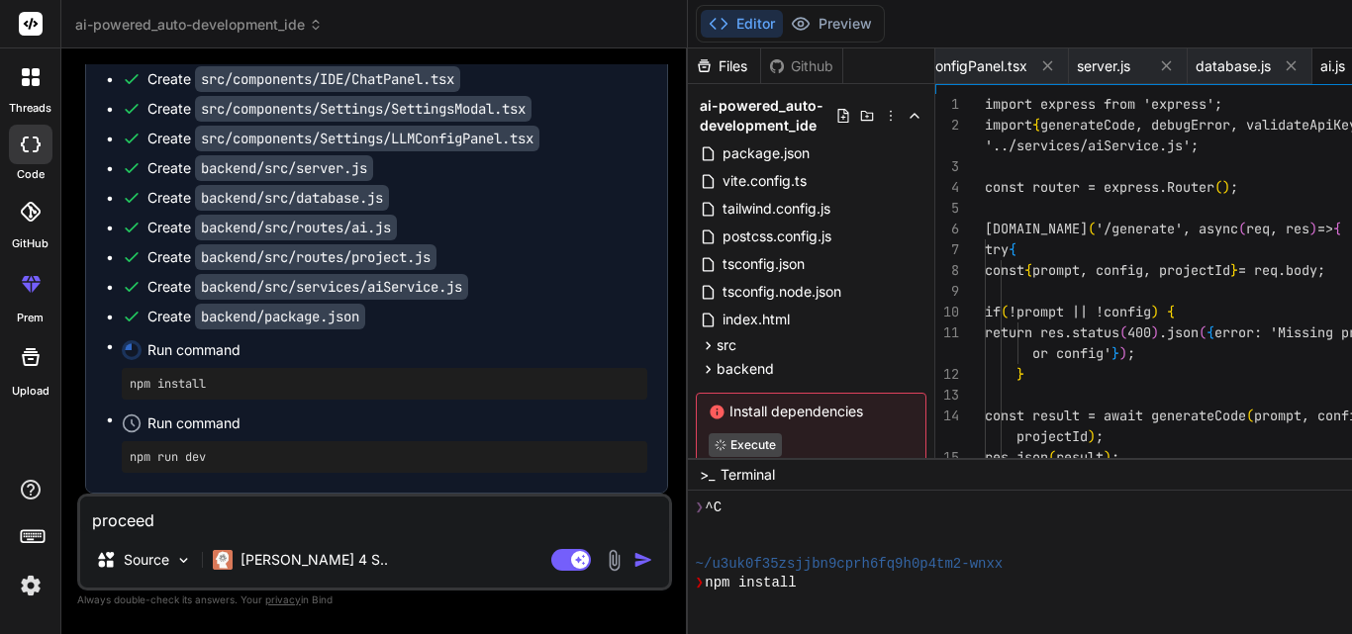
scroll to position [0, 3902]
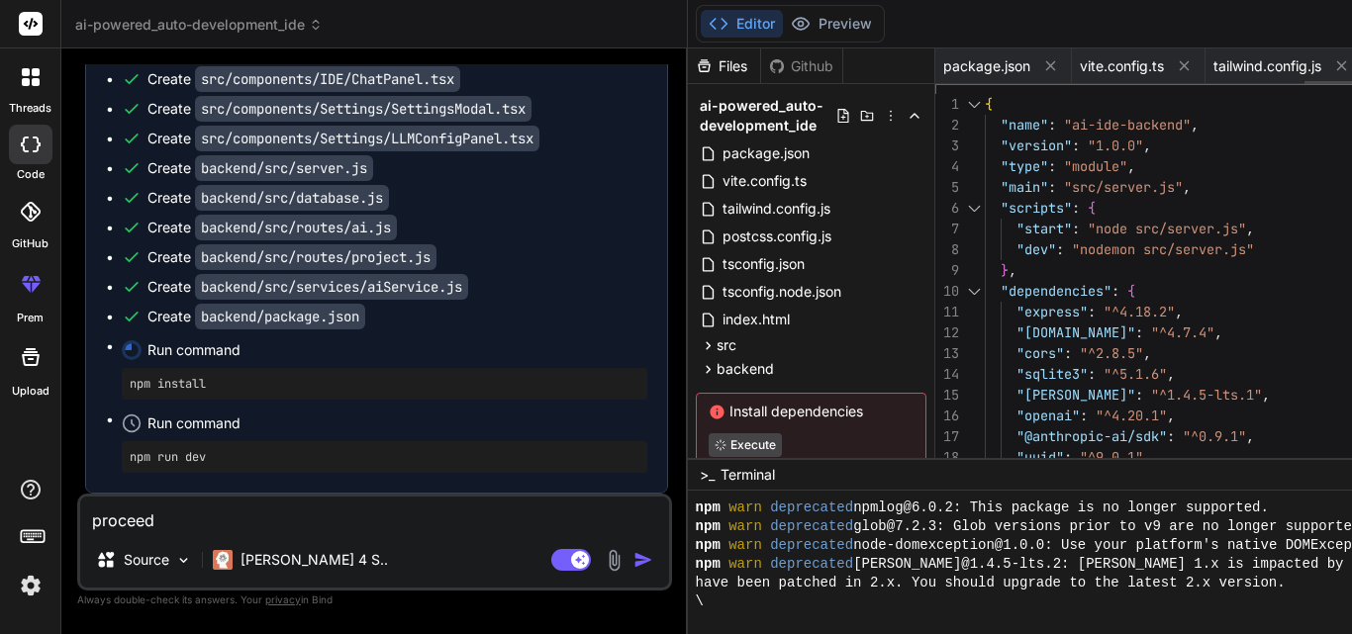
click at [1333, 67] on icon at bounding box center [1341, 65] width 17 height 17
click at [1179, 67] on icon at bounding box center [1184, 66] width 10 height 10
click at [1042, 67] on icon at bounding box center [1050, 65] width 17 height 17
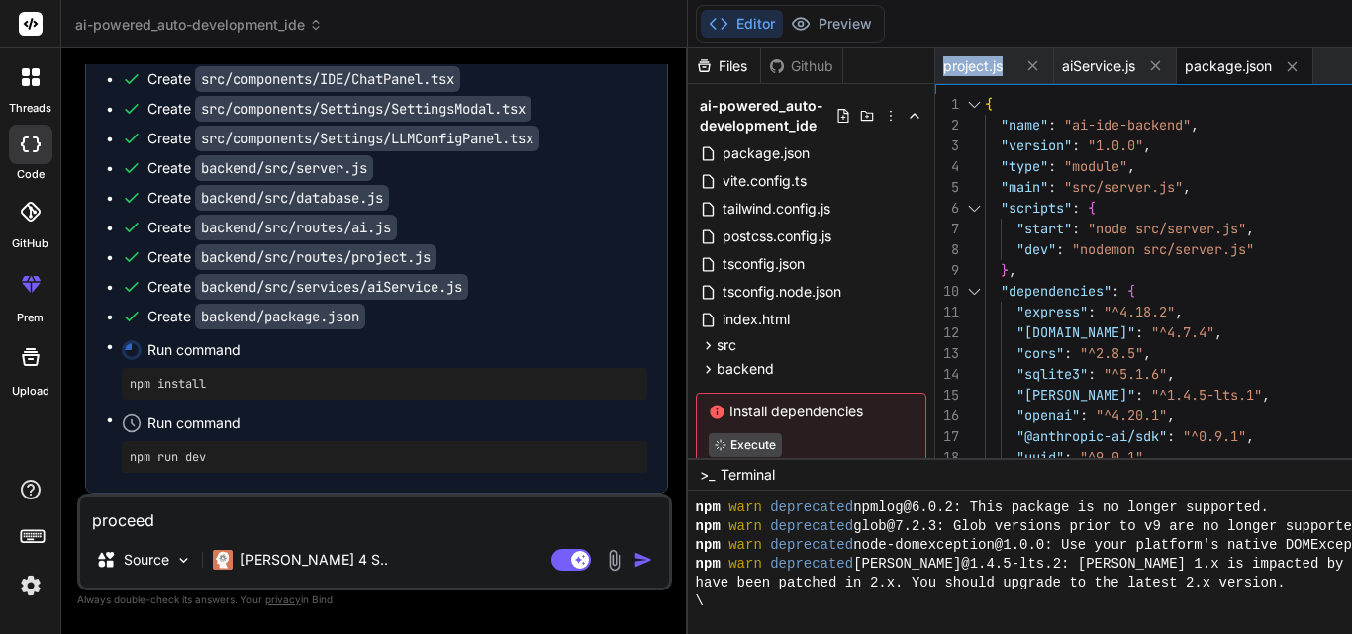
click at [943, 67] on span "project.js" at bounding box center [972, 66] width 59 height 20
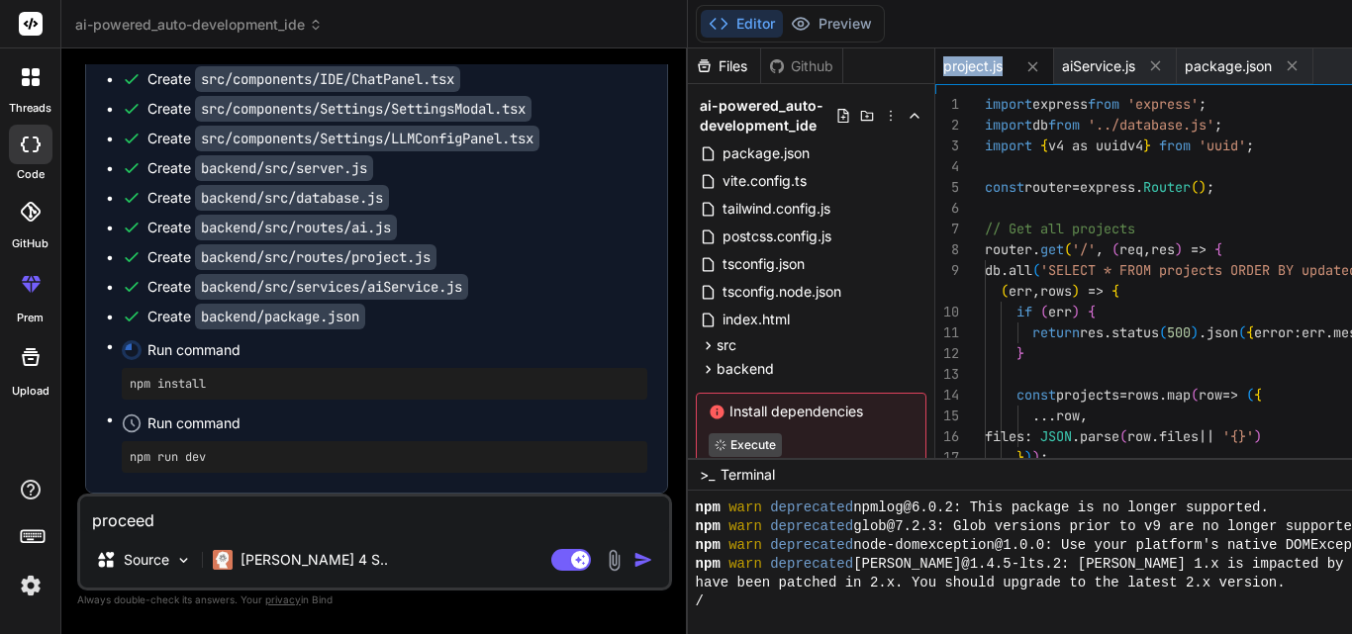
click at [943, 67] on span "project.js" at bounding box center [972, 66] width 59 height 20
click at [1024, 67] on icon at bounding box center [1032, 66] width 17 height 17
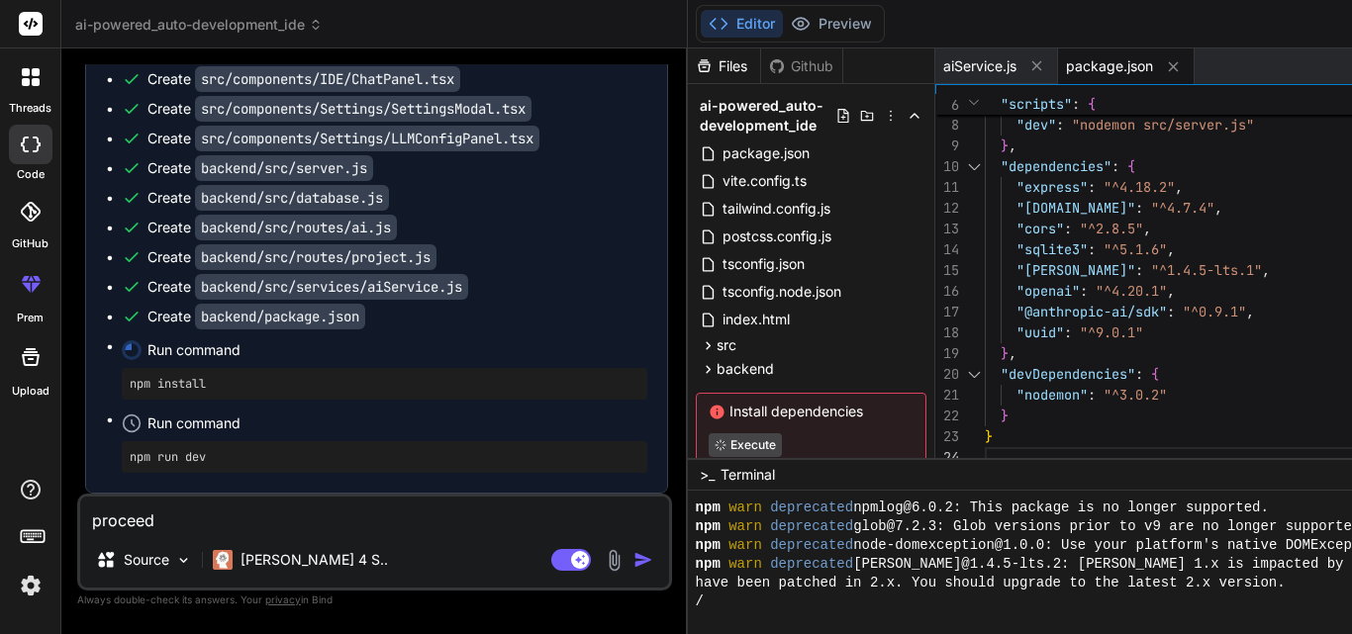
click at [1066, 68] on span "package.json" at bounding box center [1109, 66] width 87 height 20
click at [1165, 66] on icon at bounding box center [1173, 66] width 17 height 17
type textarea "throw new Error('DeepSeek integration not yet implemented'); };"
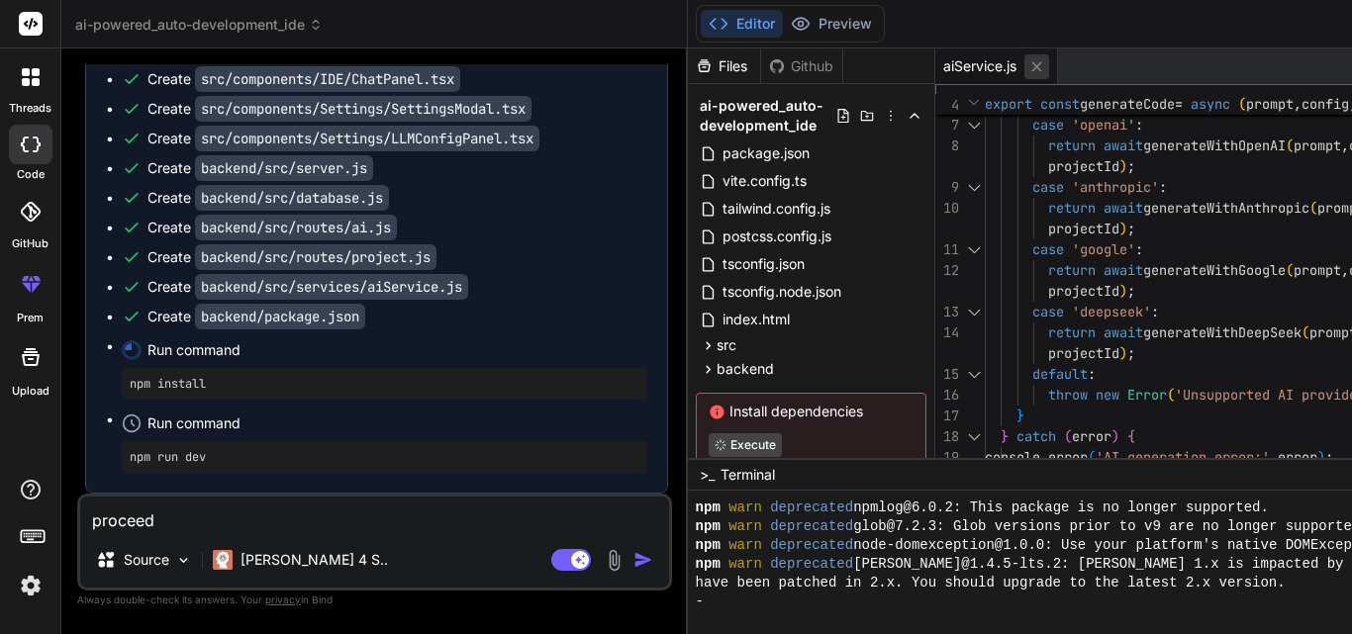
click at [1028, 65] on icon at bounding box center [1036, 66] width 17 height 17
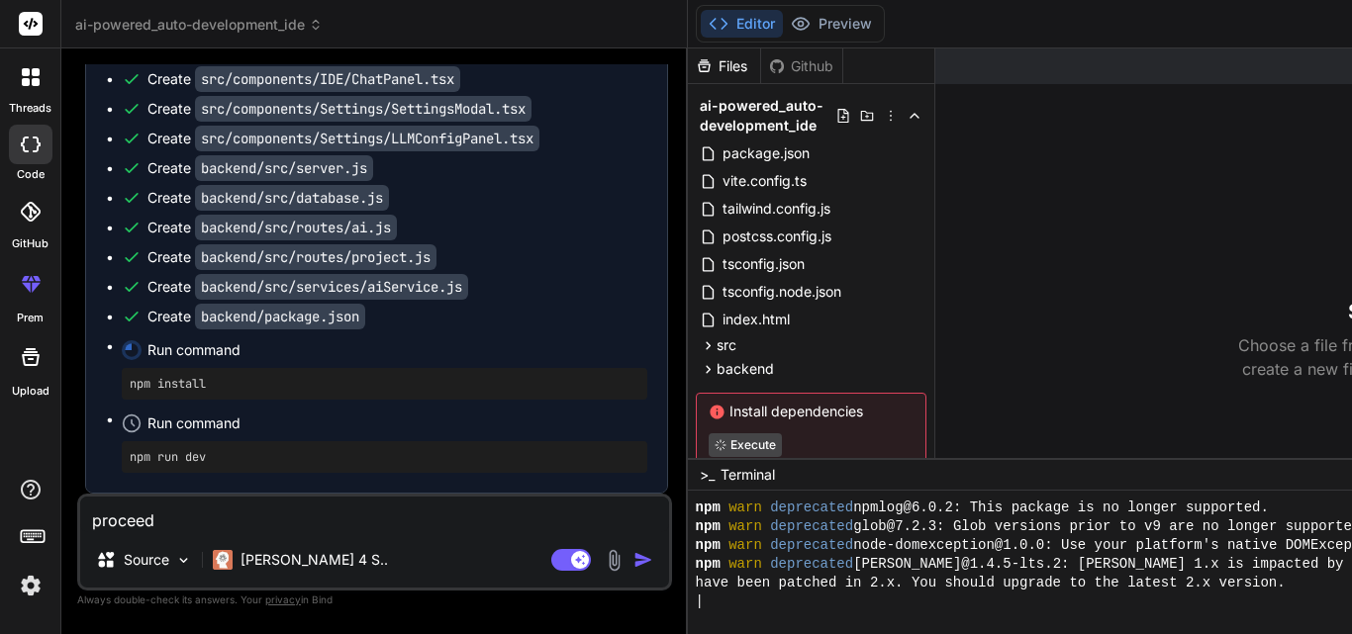
click at [700, 125] on span "ai-powered_auto-development_ide" at bounding box center [768, 116] width 136 height 40
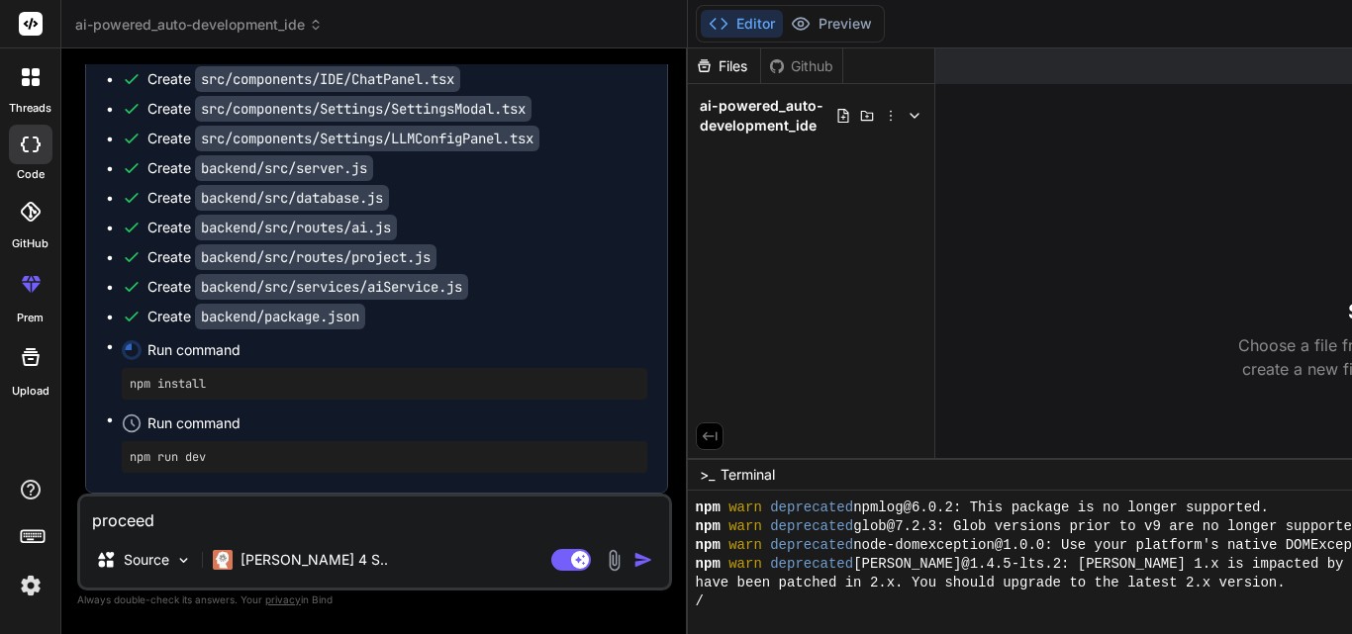
scroll to position [414, 0]
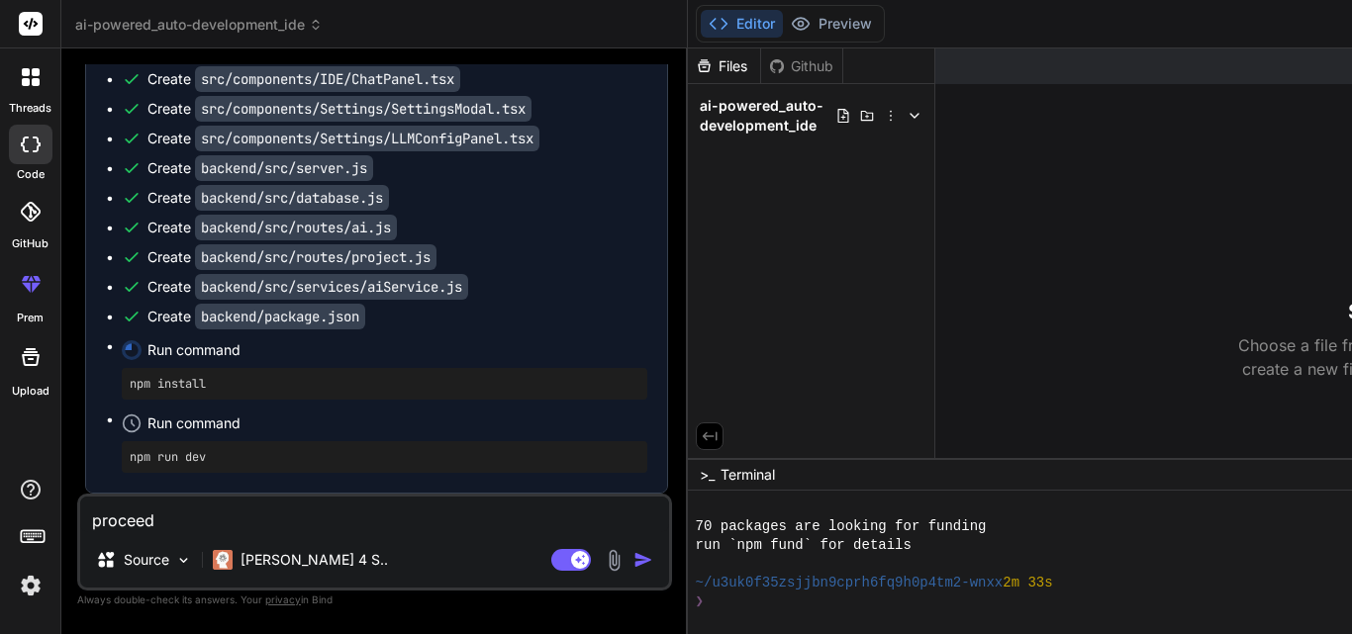
click at [700, 125] on span "ai-powered_auto-development_ide" at bounding box center [768, 116] width 136 height 40
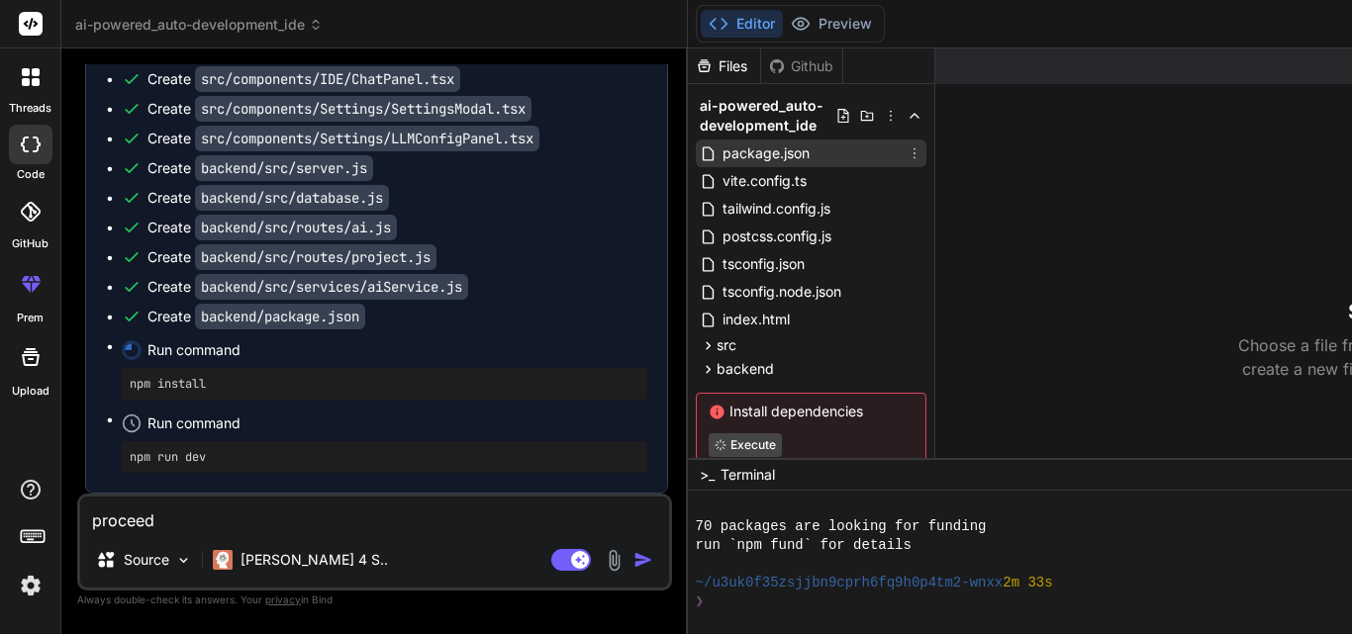
click at [720, 149] on span "package.json" at bounding box center [765, 154] width 91 height 24
type textarea "x"
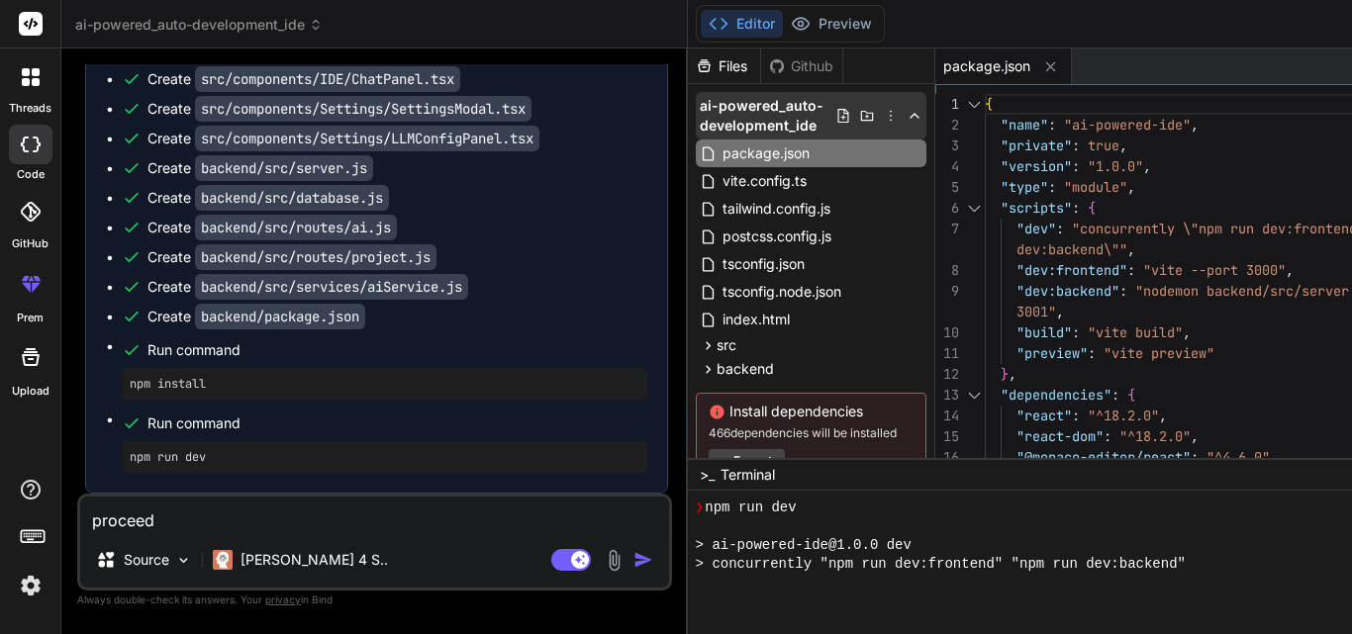
scroll to position [696, 0]
click at [700, 109] on span "ai-powered_auto-development_ide" at bounding box center [768, 116] width 136 height 40
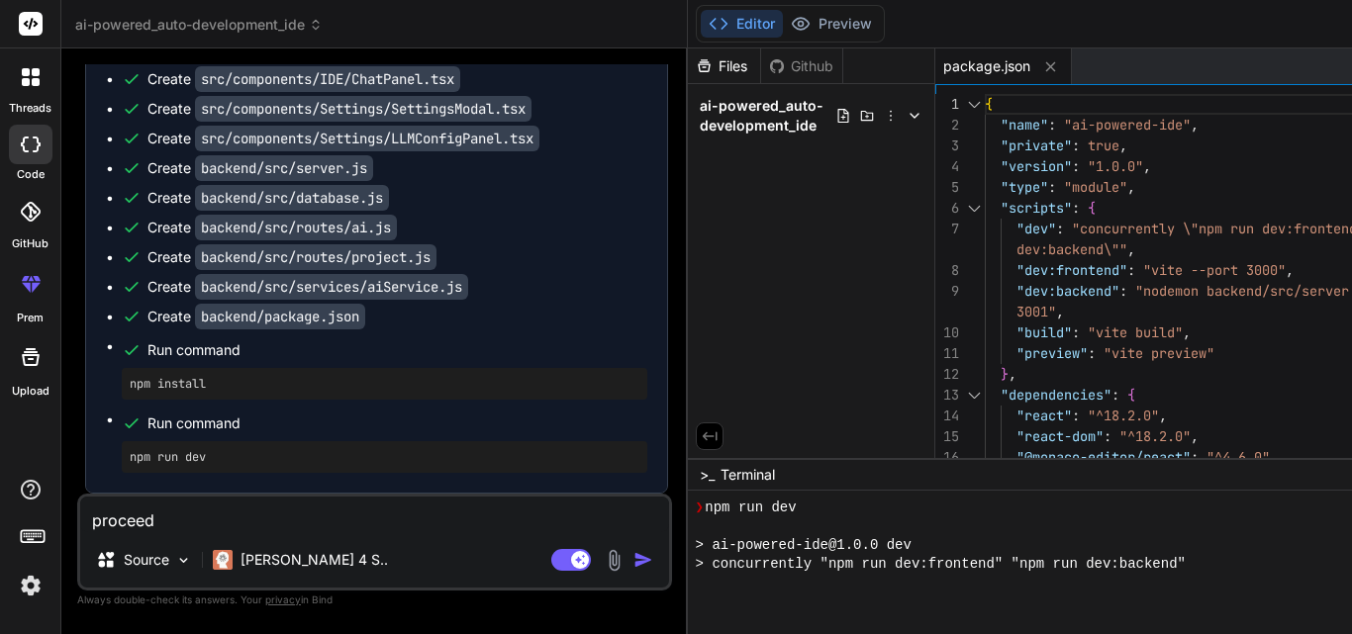
click at [700, 109] on span "ai-powered_auto-development_ide" at bounding box center [768, 116] width 136 height 40
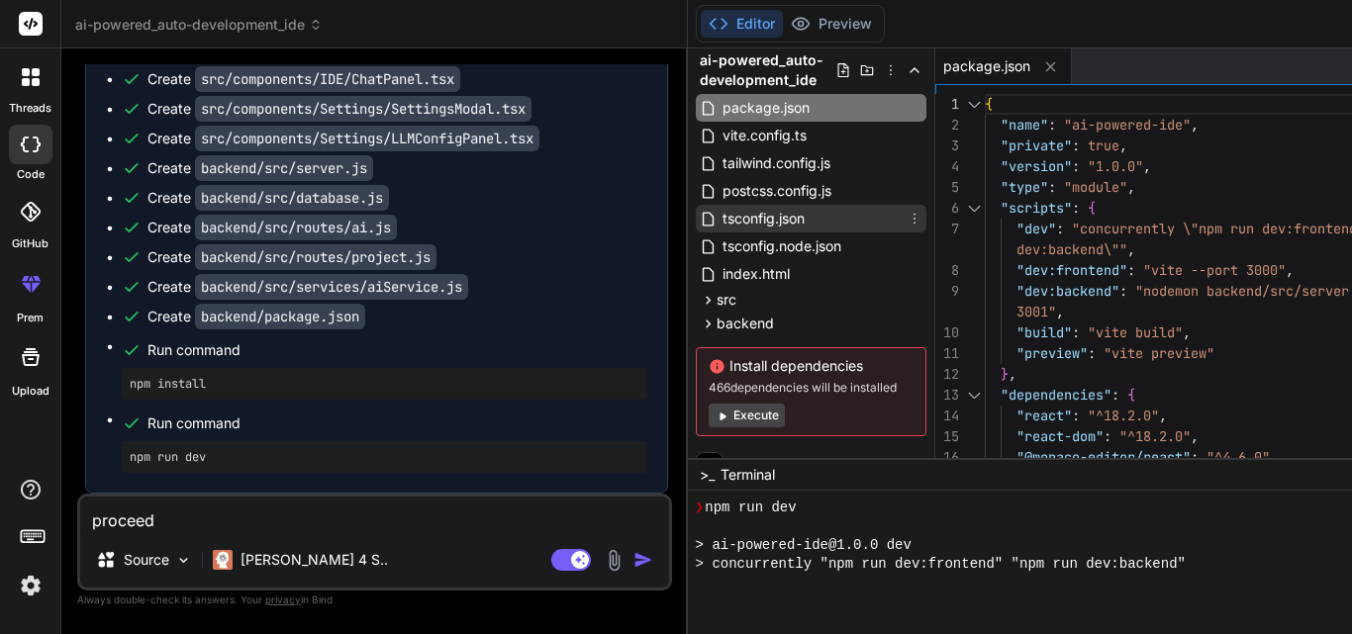
scroll to position [67, 0]
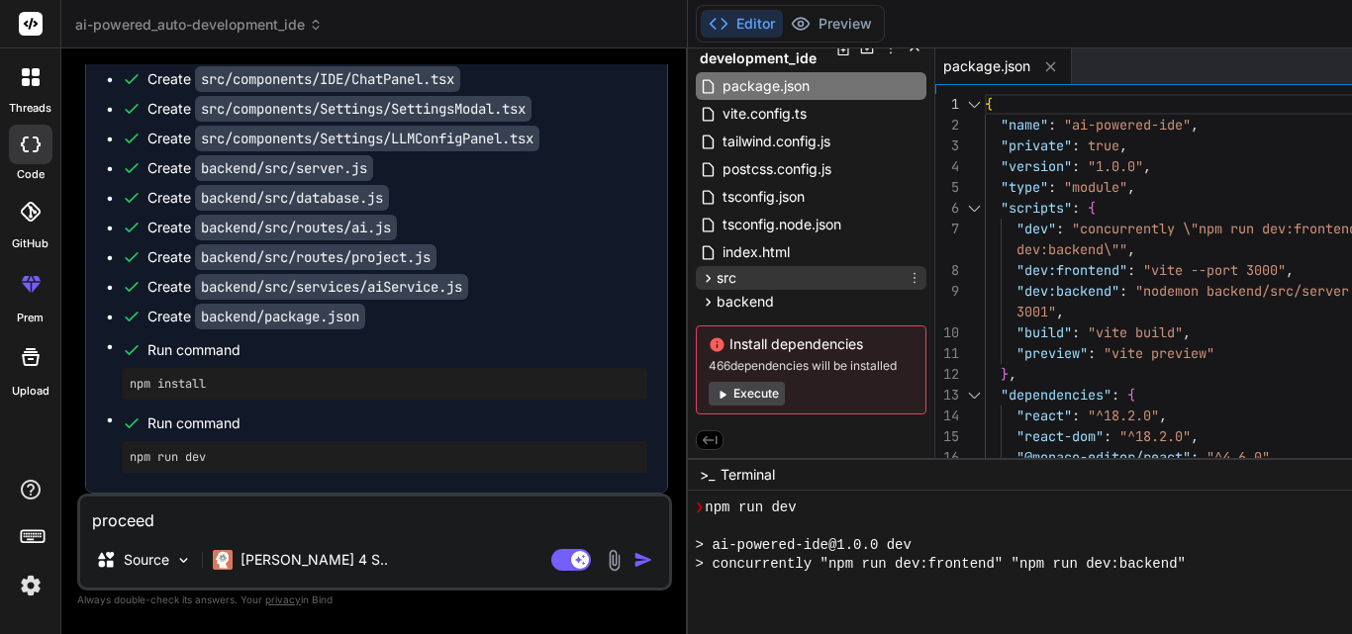
click at [716, 270] on span "src" at bounding box center [726, 278] width 20 height 20
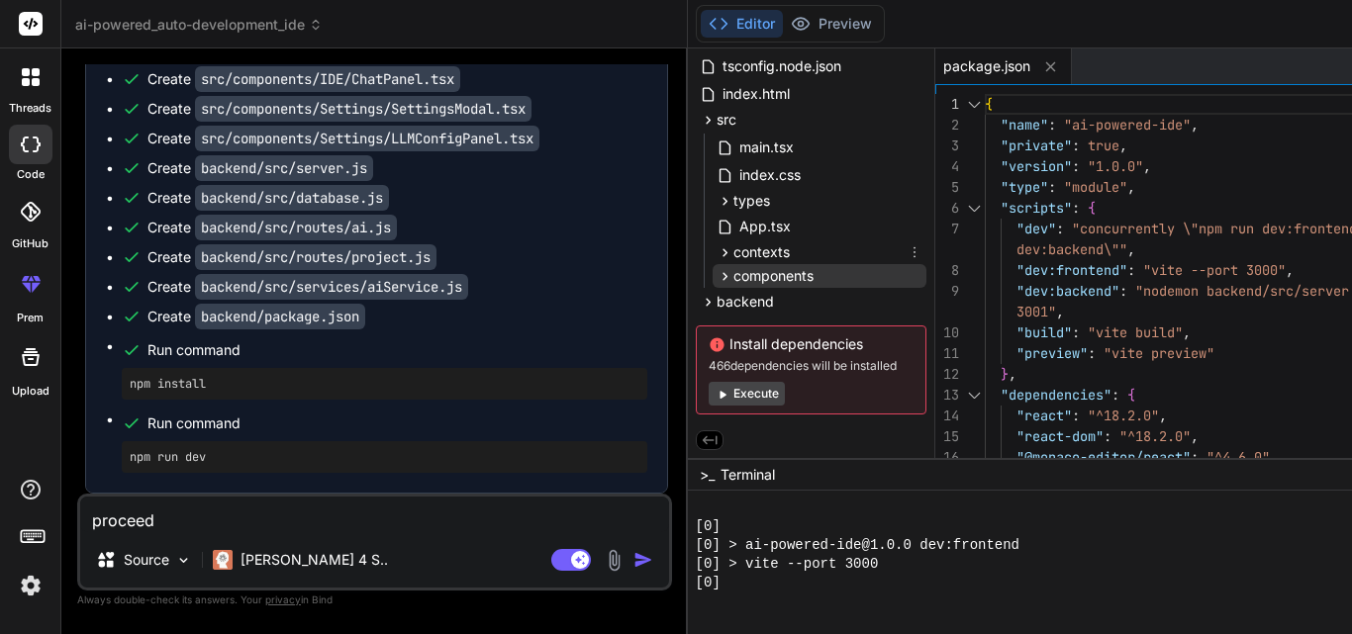
scroll to position [846, 0]
click at [733, 275] on span "components" at bounding box center [773, 276] width 80 height 20
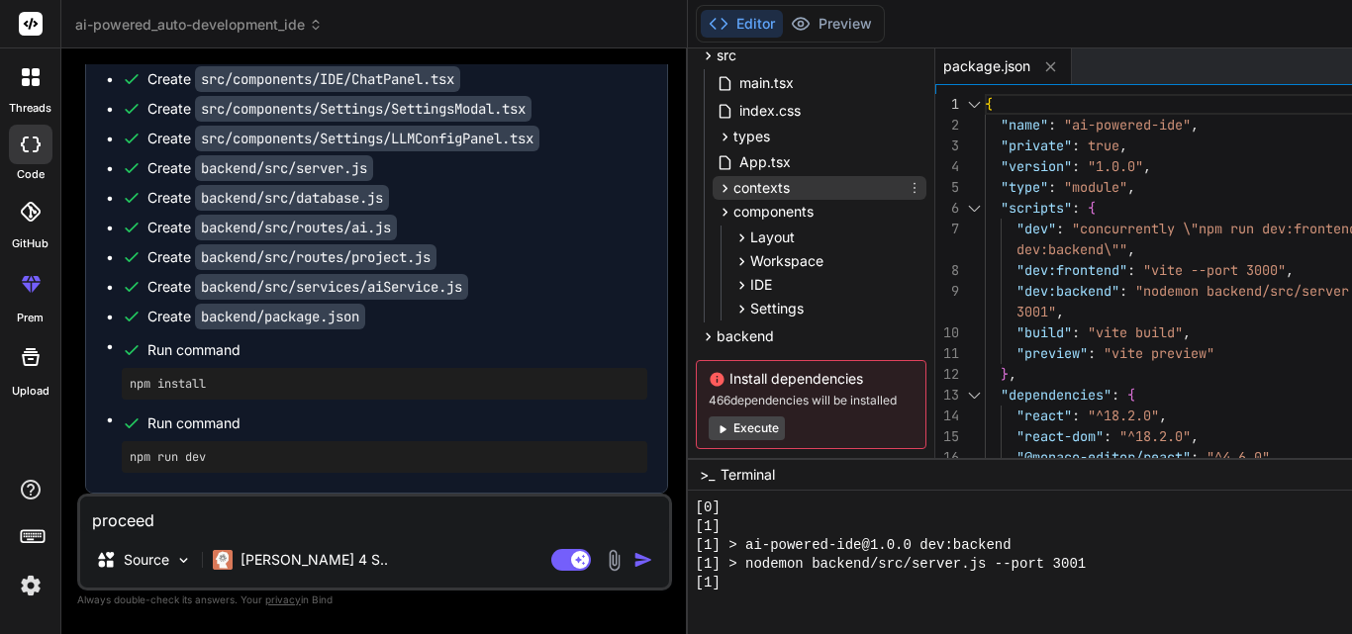
scroll to position [325, 0]
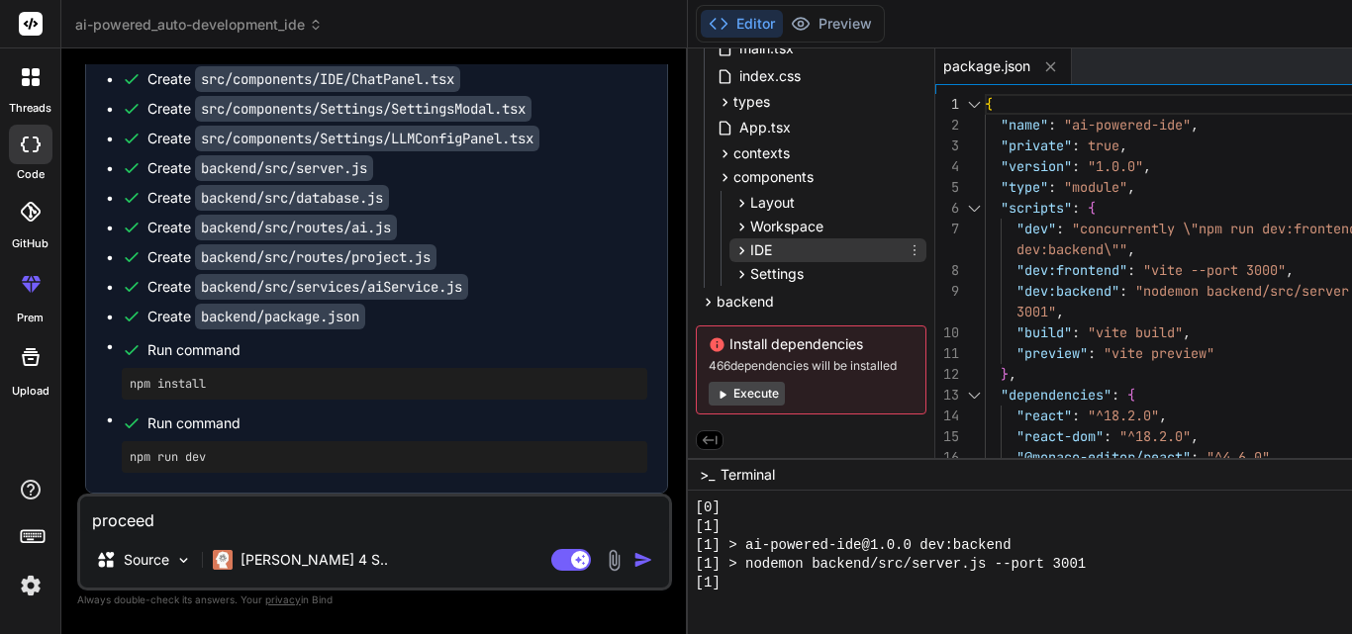
click at [729, 251] on div "IDE" at bounding box center [827, 250] width 197 height 24
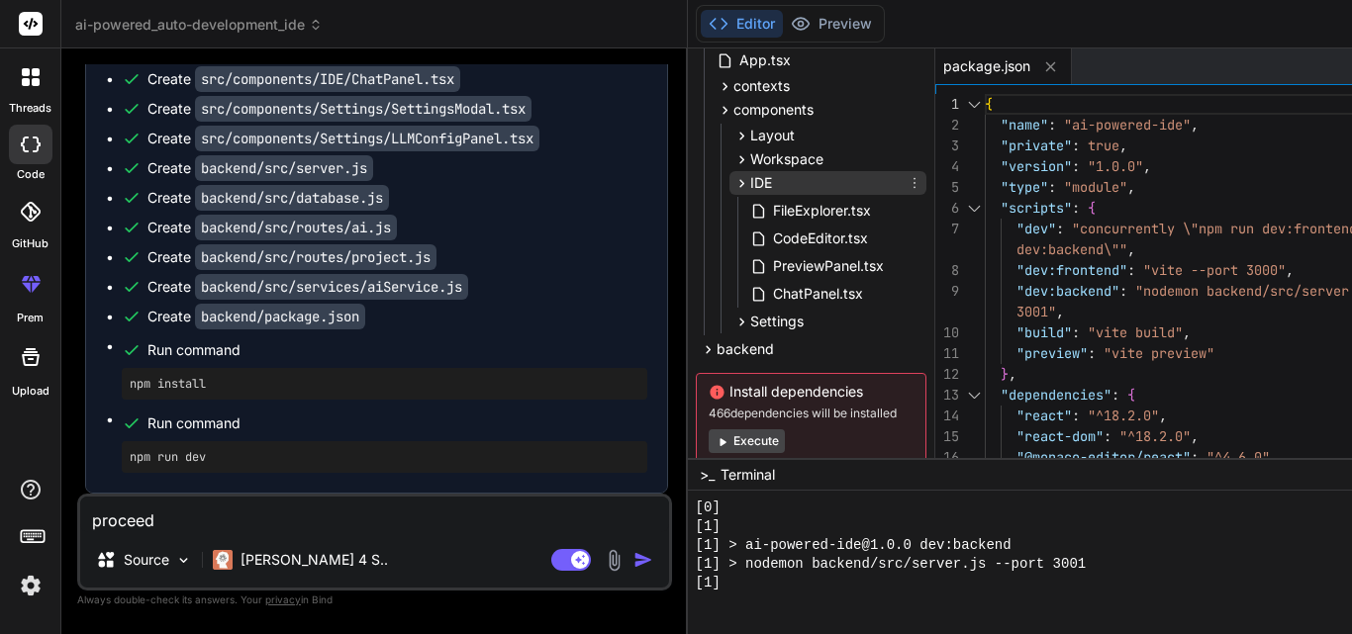
scroll to position [424, 0]
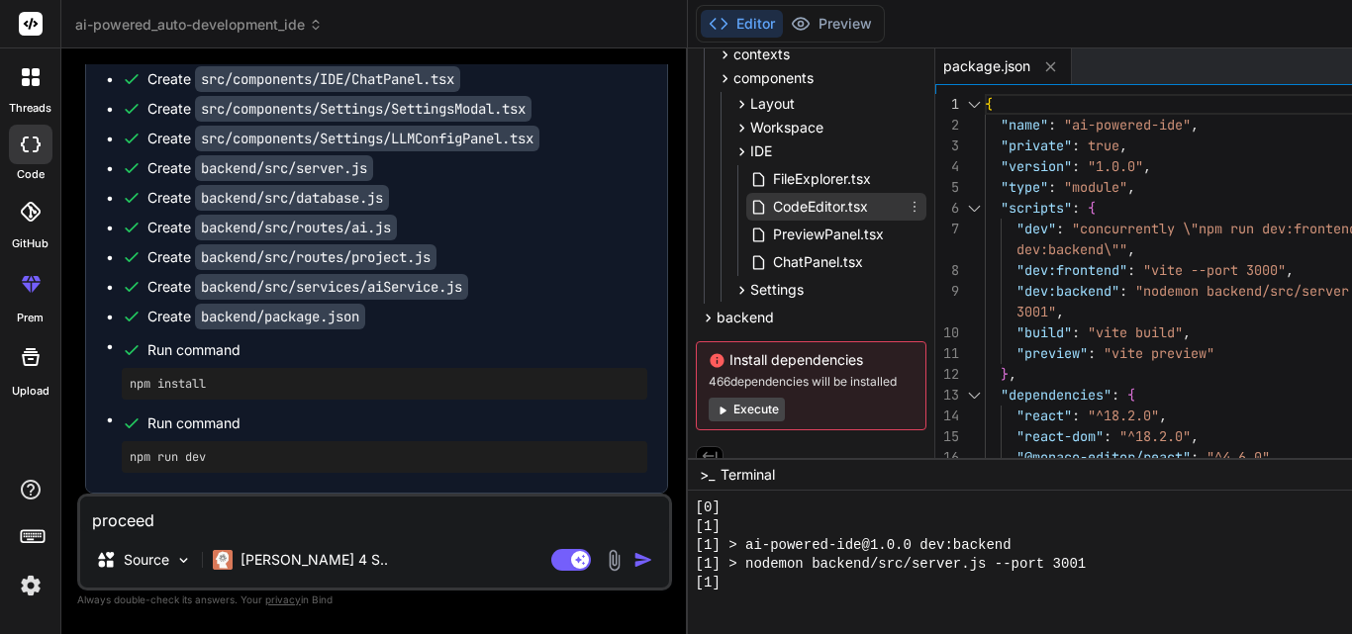
click at [771, 212] on span "CodeEditor.tsx" at bounding box center [820, 207] width 99 height 24
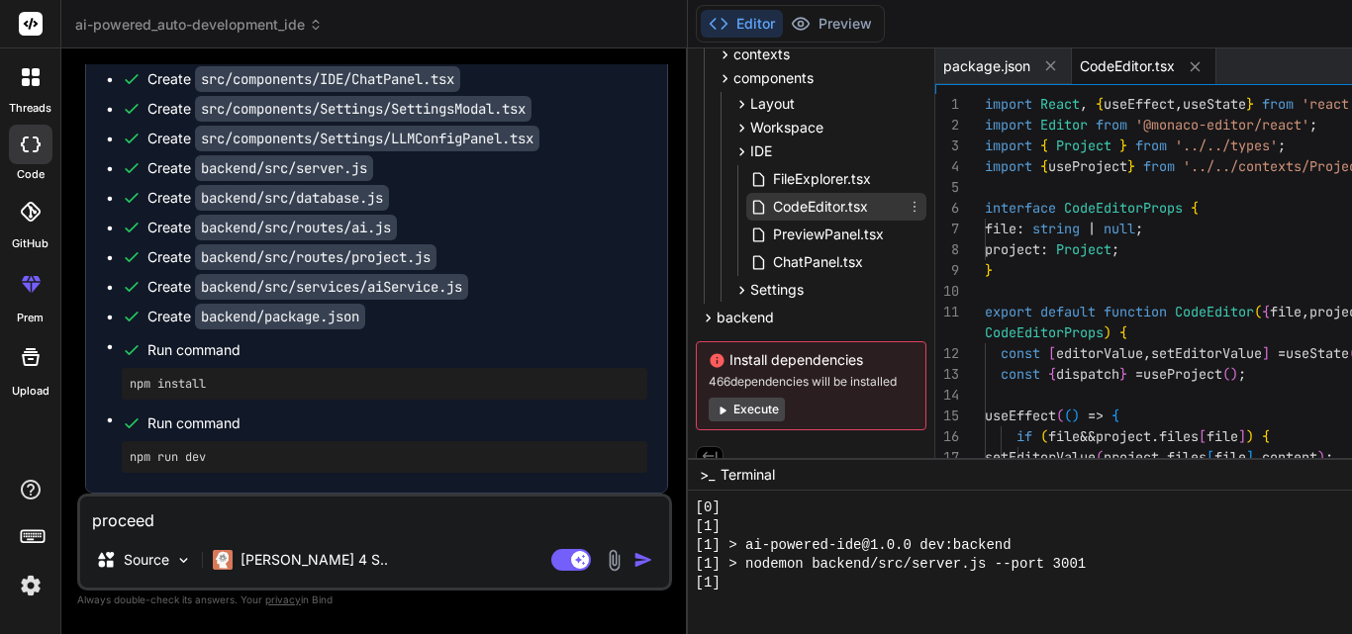
scroll to position [940, 0]
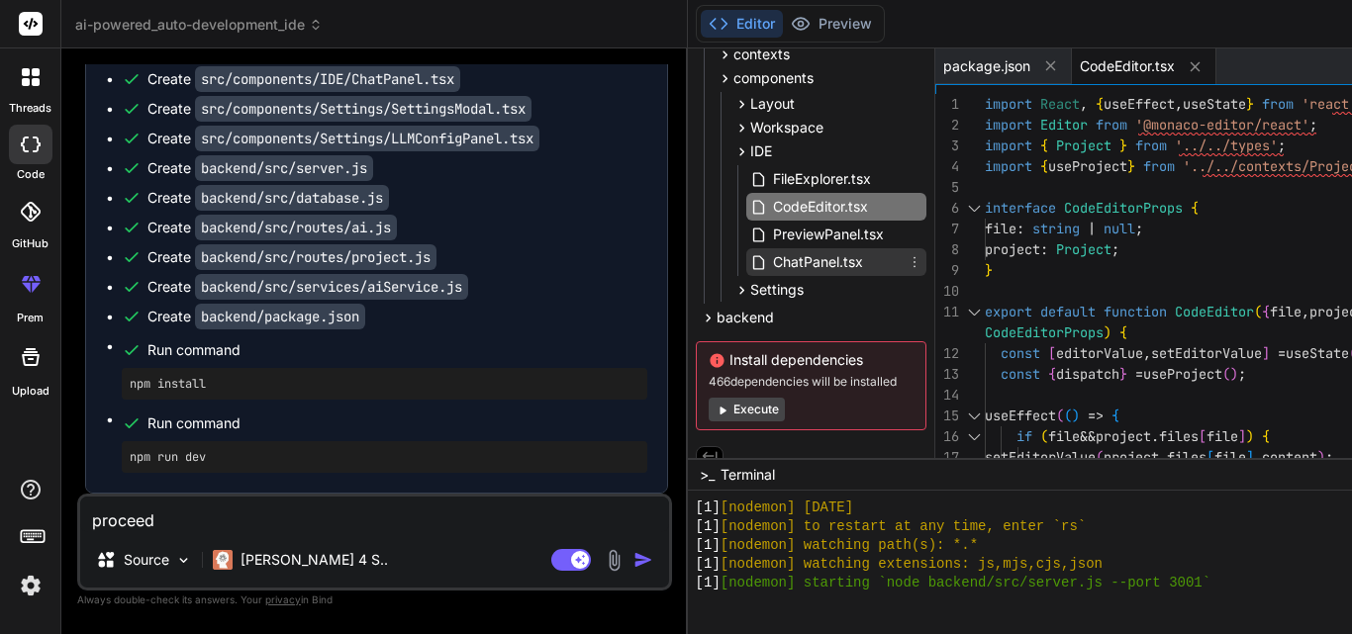
click at [771, 254] on span "ChatPanel.tsx" at bounding box center [818, 262] width 94 height 24
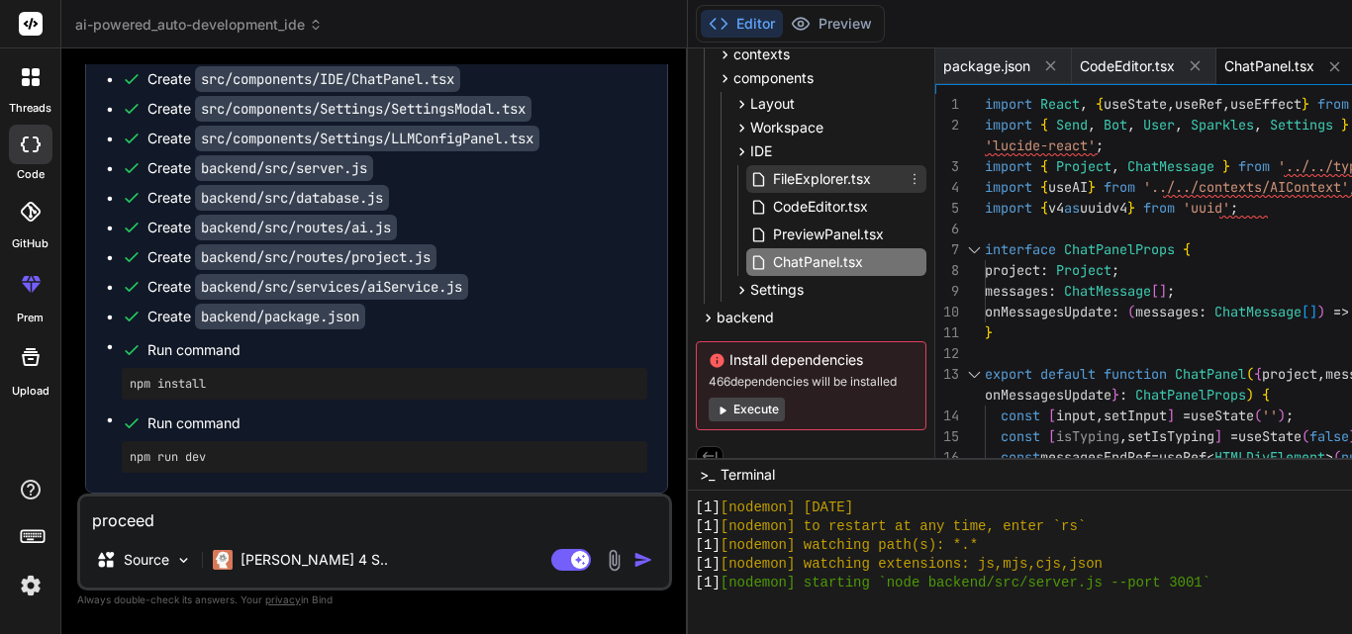
click at [771, 189] on span "FileExplorer.tsx" at bounding box center [822, 179] width 102 height 24
type textarea "</div> </div> </div> ); }"
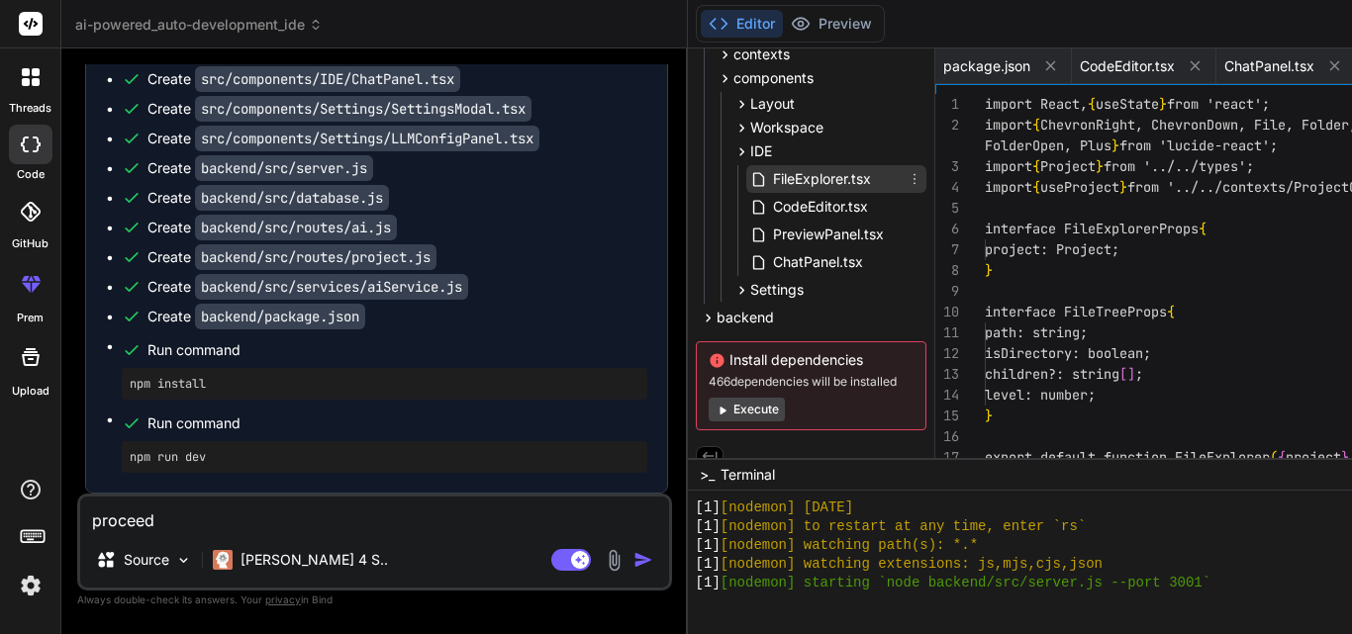
scroll to position [0, 103]
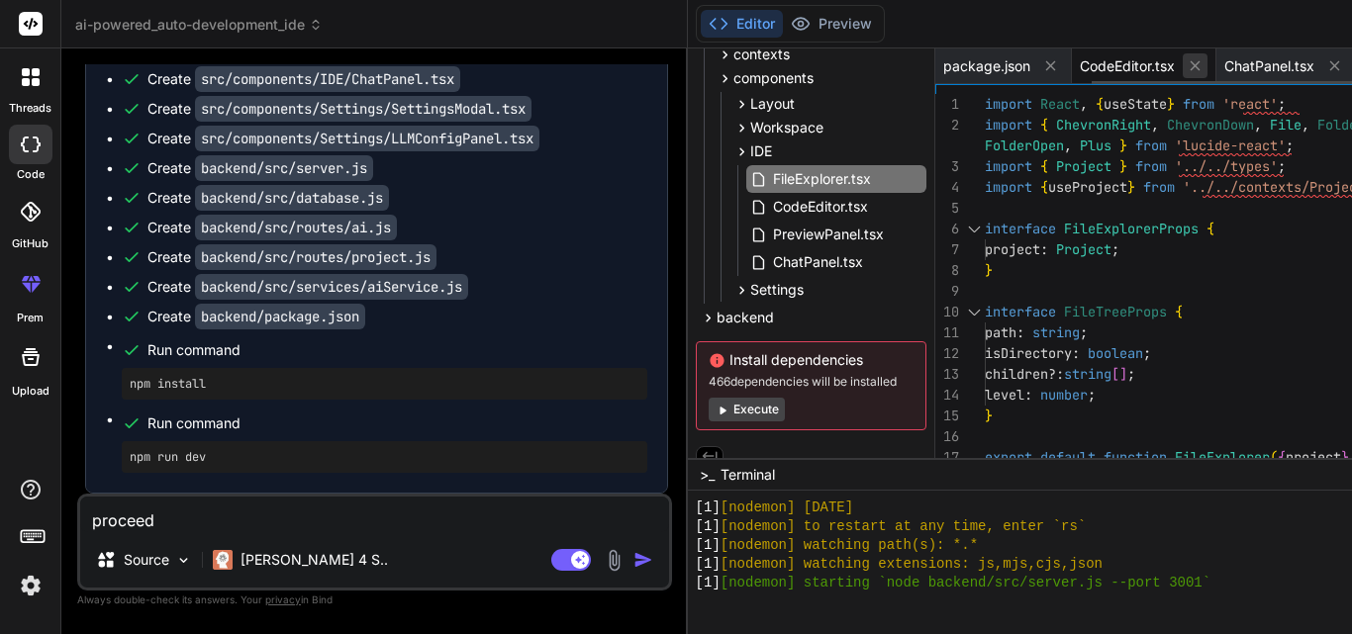
click at [1189, 66] on icon at bounding box center [1194, 66] width 10 height 10
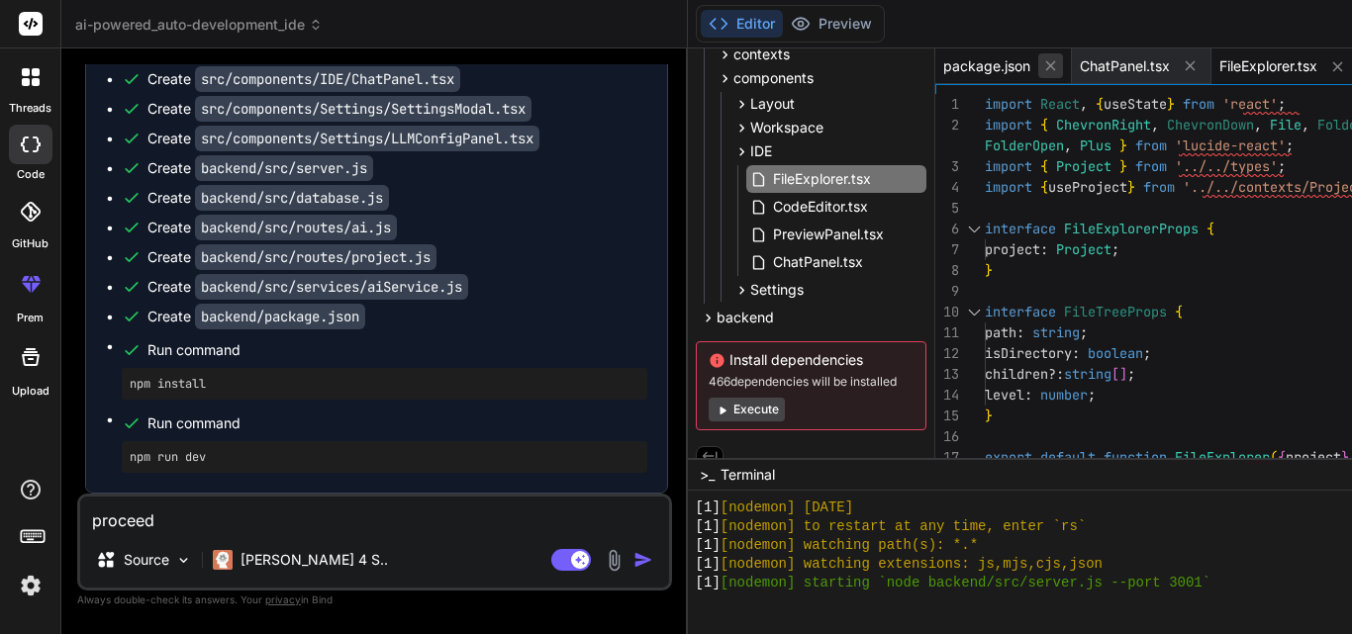
click at [1042, 65] on icon at bounding box center [1050, 65] width 17 height 17
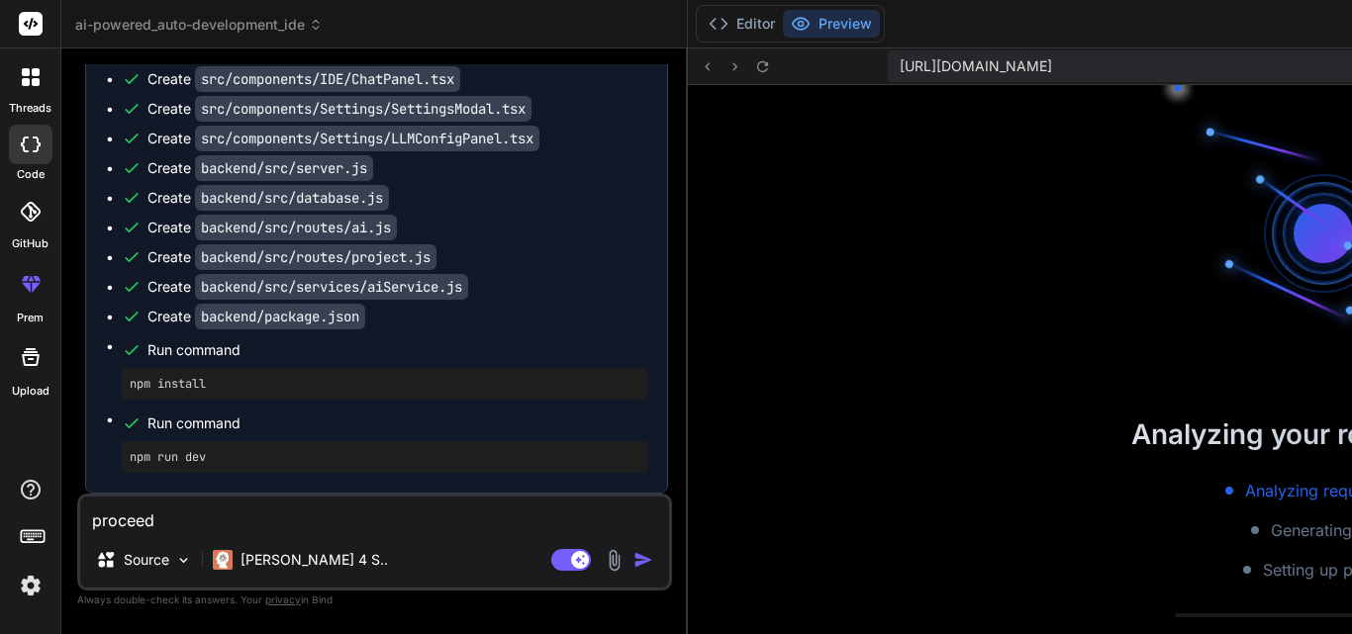
click at [855, 65] on div "https://u3uk0f35zsjjbn9cprh6fq9h0p4tm2-wnxx--3001--96435430.local-corp.webconta…" at bounding box center [1323, 341] width 1271 height 586
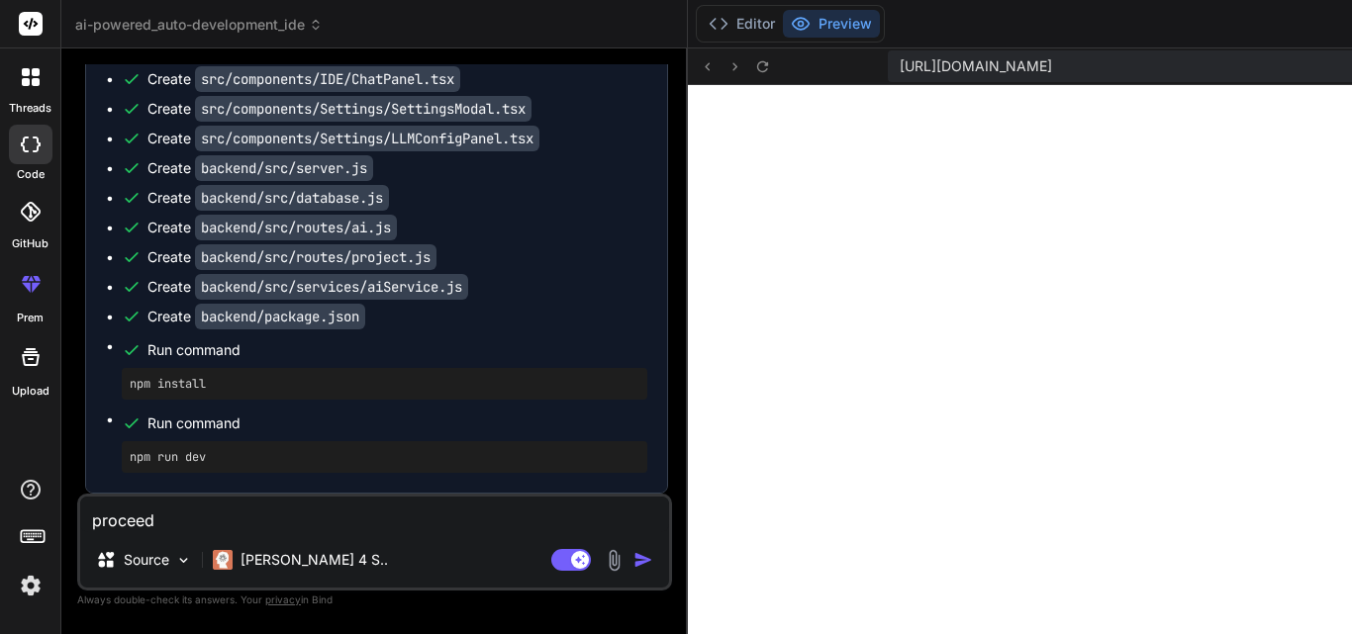
scroll to position [959, 0]
click at [701, 32] on button "Editor" at bounding box center [742, 24] width 82 height 28
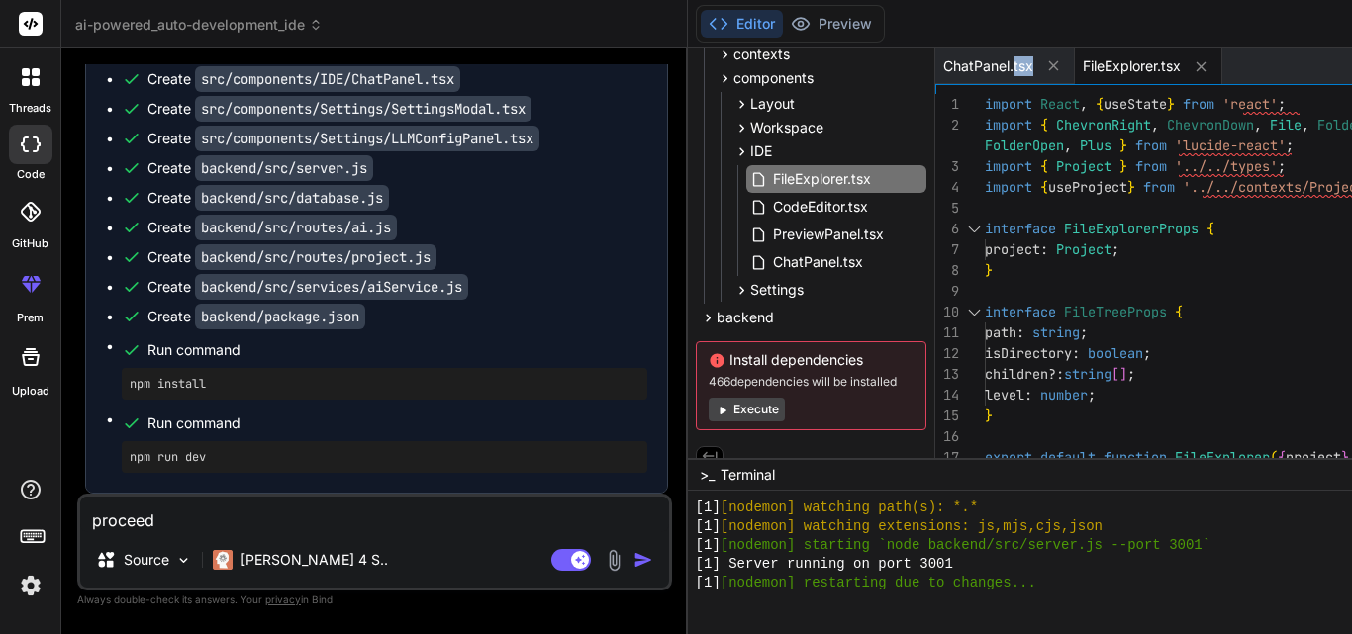
scroll to position [978, 0]
click at [783, 29] on button "Preview" at bounding box center [831, 24] width 97 height 28
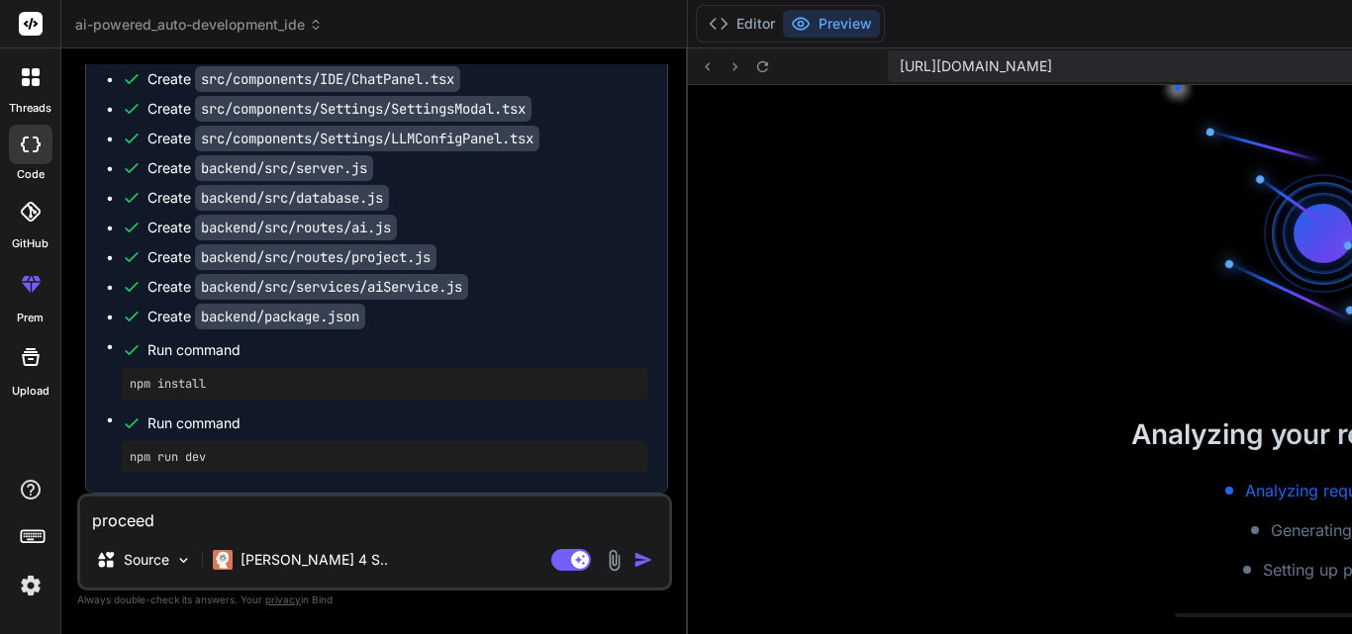
scroll to position [1147, 0]
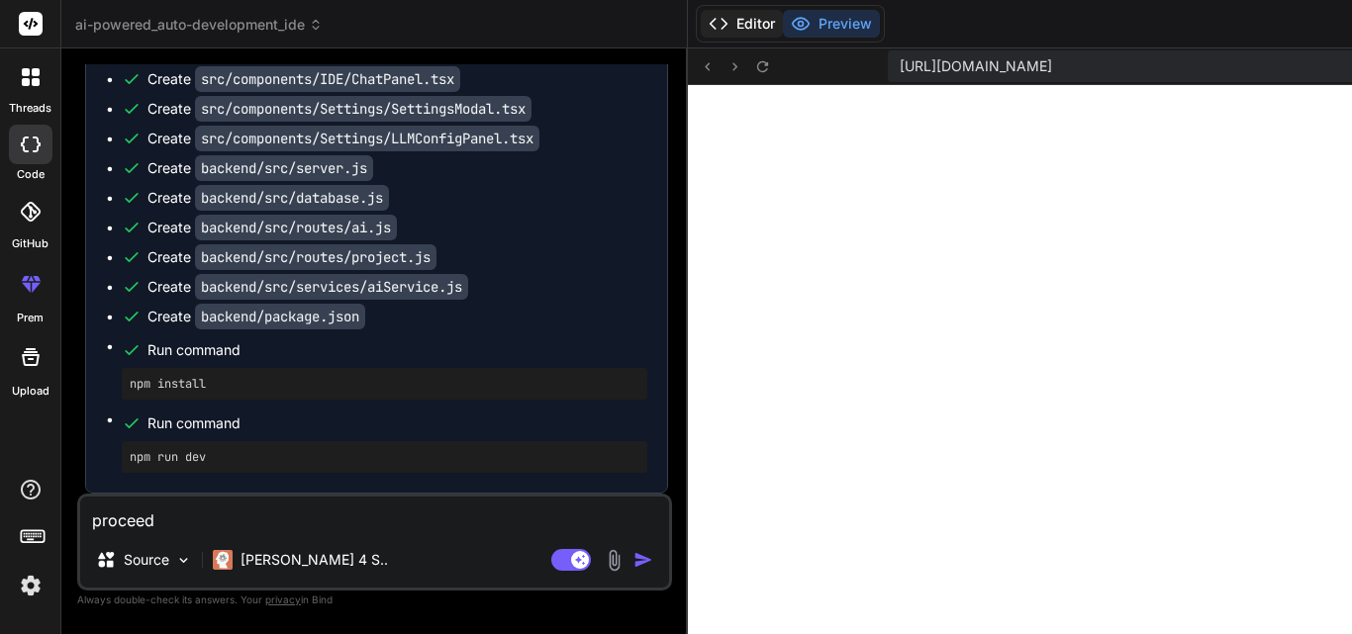
click at [701, 34] on button "Editor" at bounding box center [742, 24] width 82 height 28
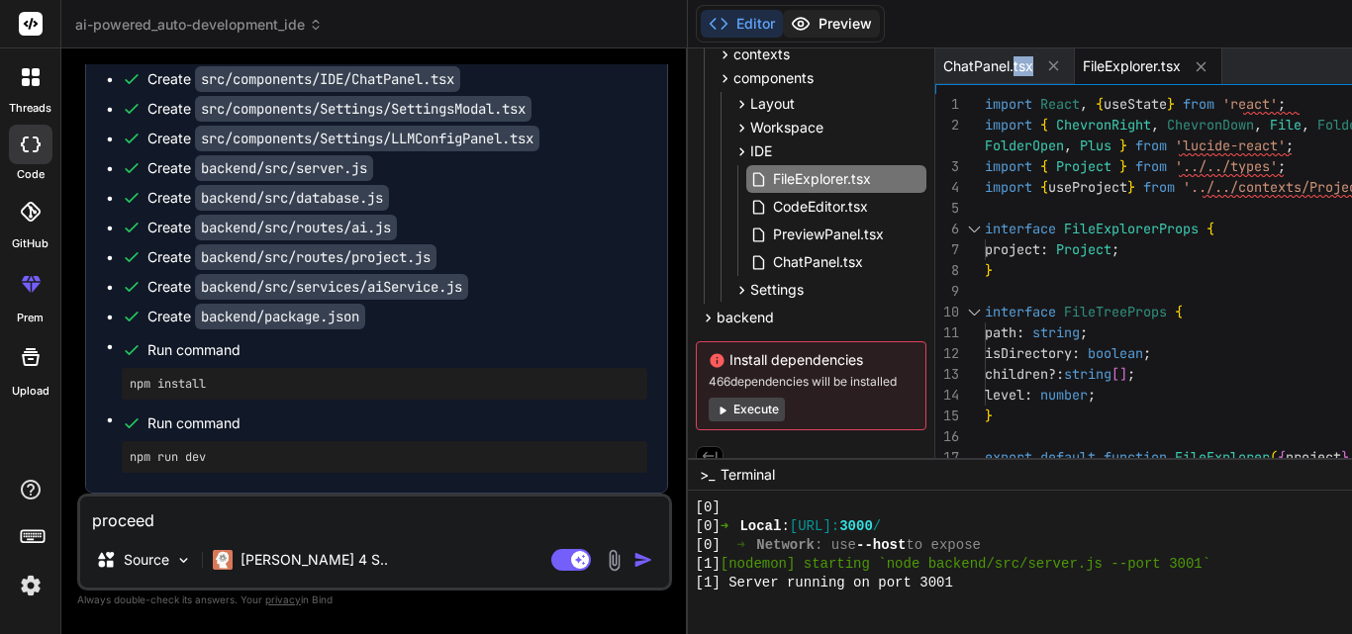
click at [783, 21] on button "Preview" at bounding box center [831, 24] width 97 height 28
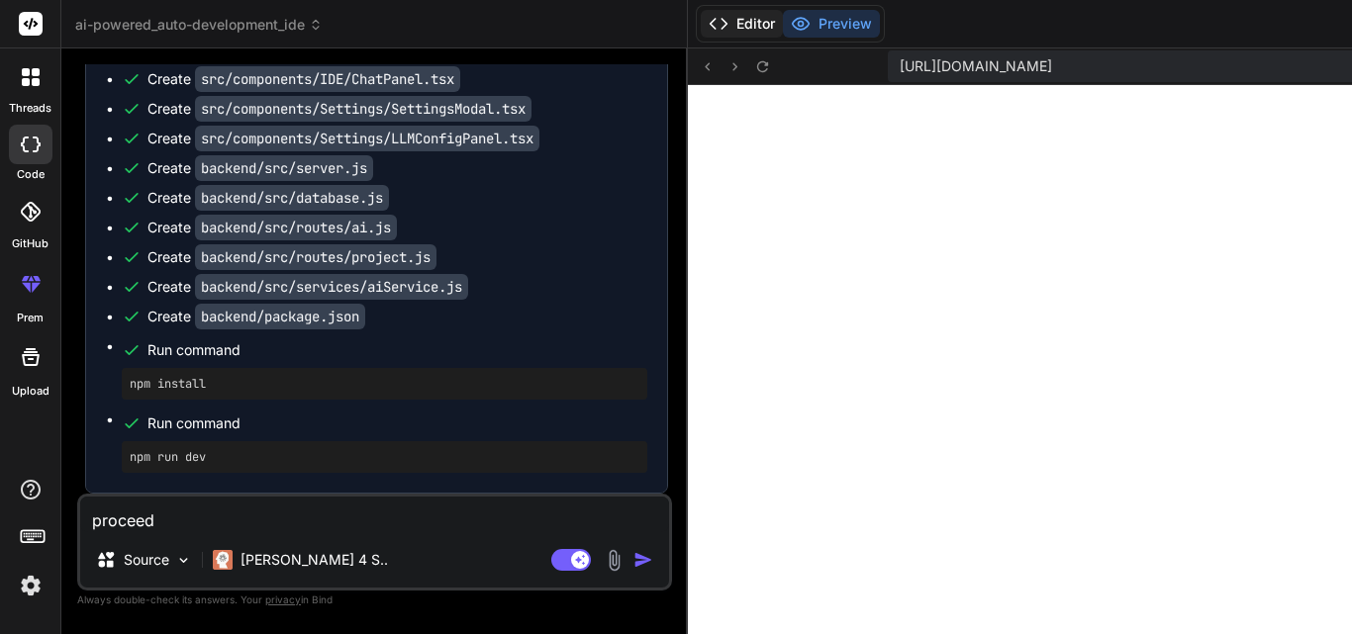
click at [708, 18] on icon at bounding box center [718, 24] width 20 height 20
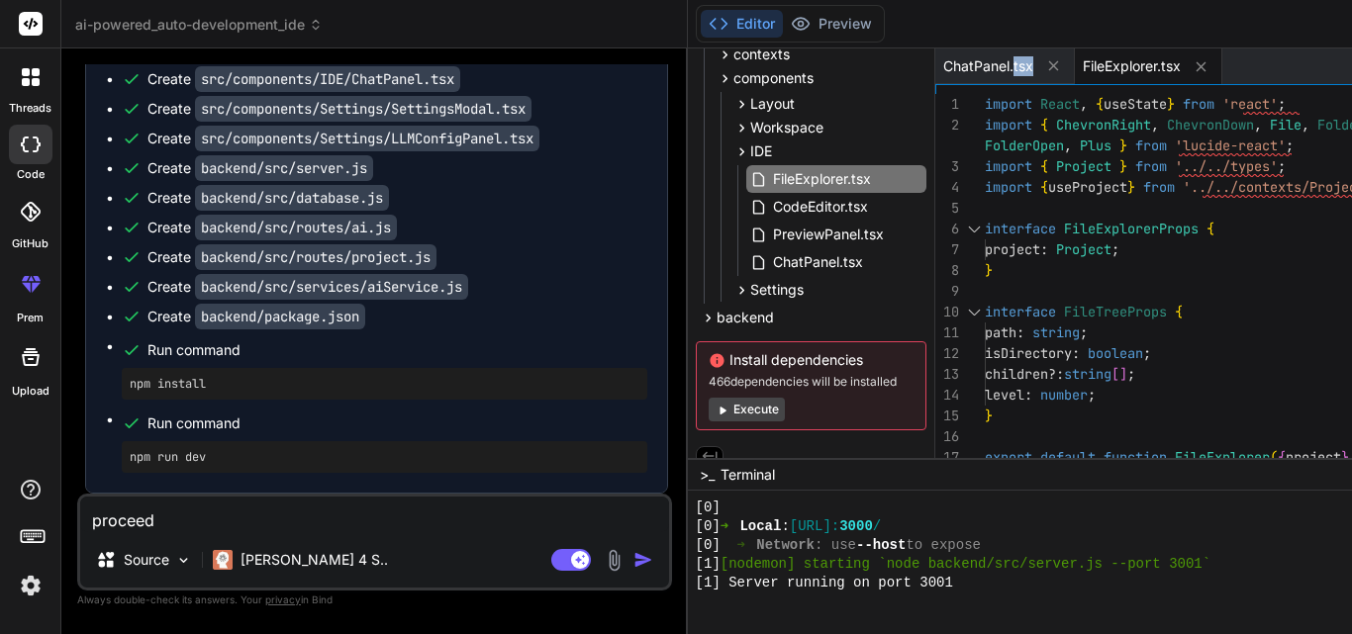
scroll to position [439, 0]
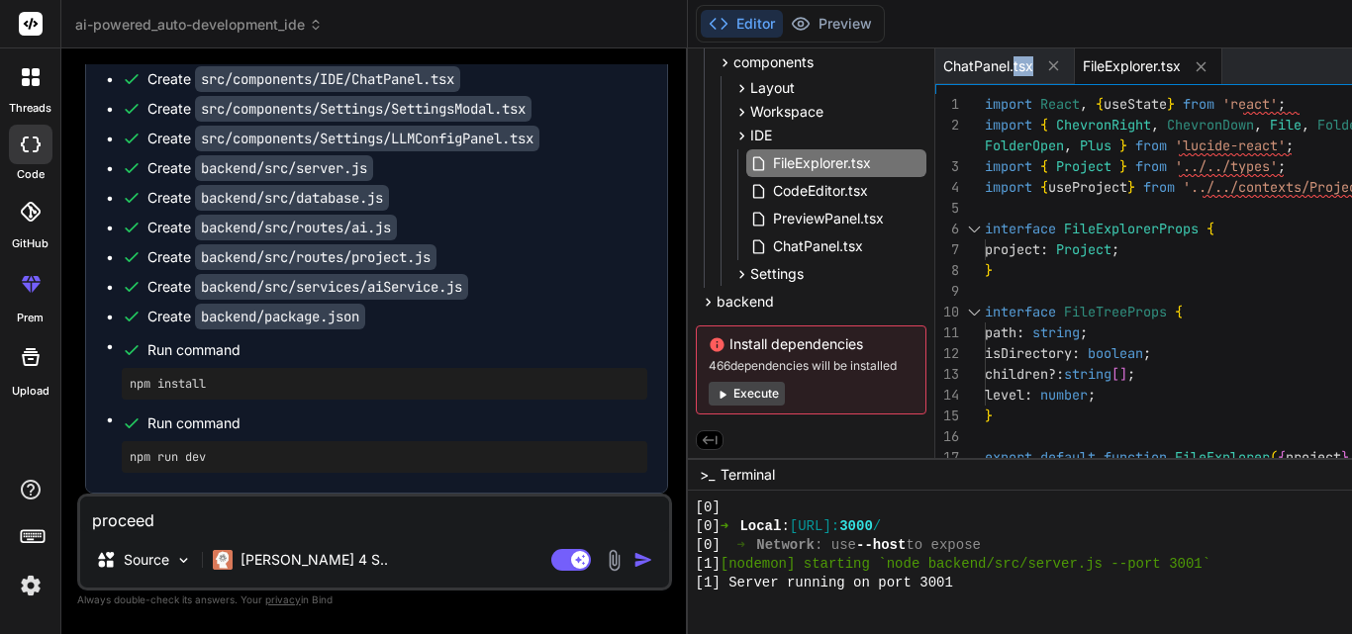
click at [708, 390] on button "Execute" at bounding box center [746, 394] width 76 height 24
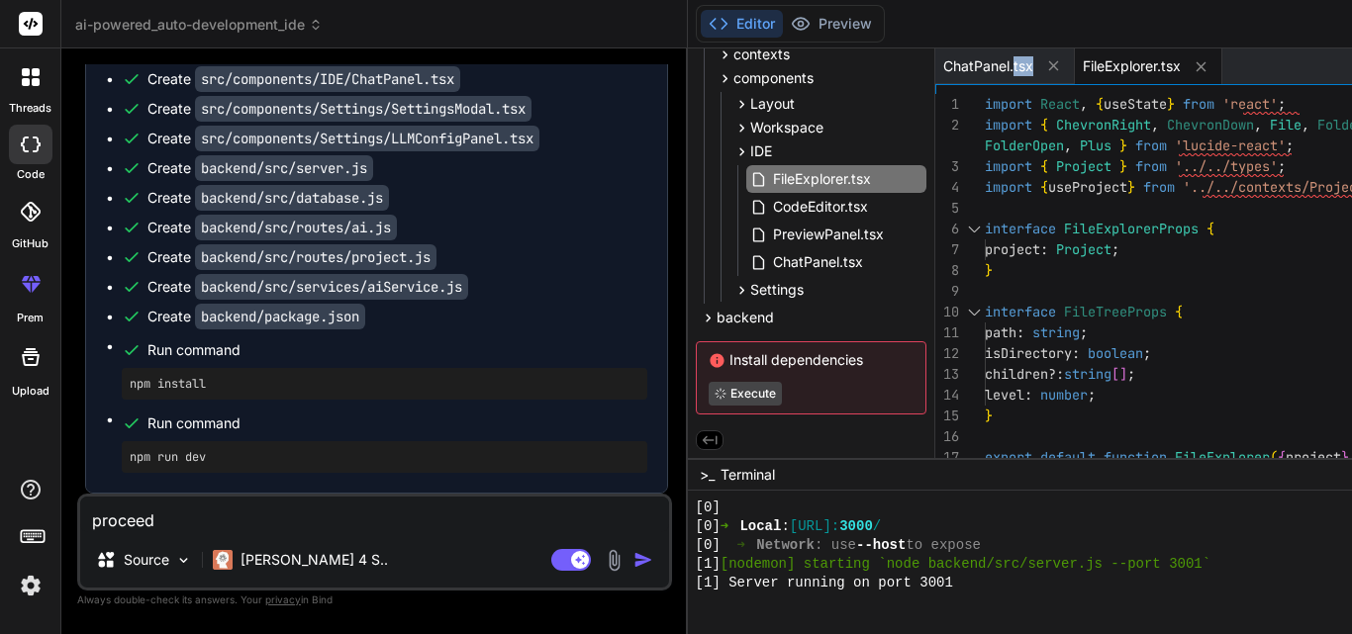
scroll to position [424, 0]
click at [696, 319] on div "backend" at bounding box center [811, 318] width 231 height 24
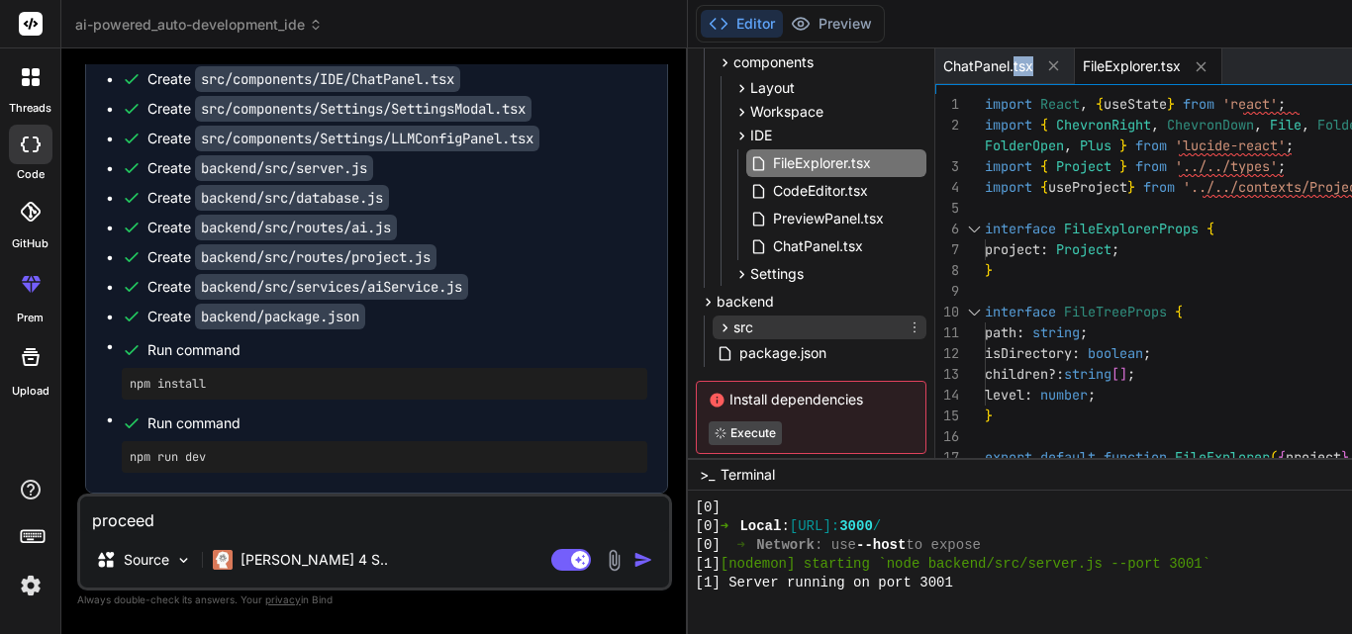
click at [733, 324] on span "src" at bounding box center [743, 328] width 20 height 20
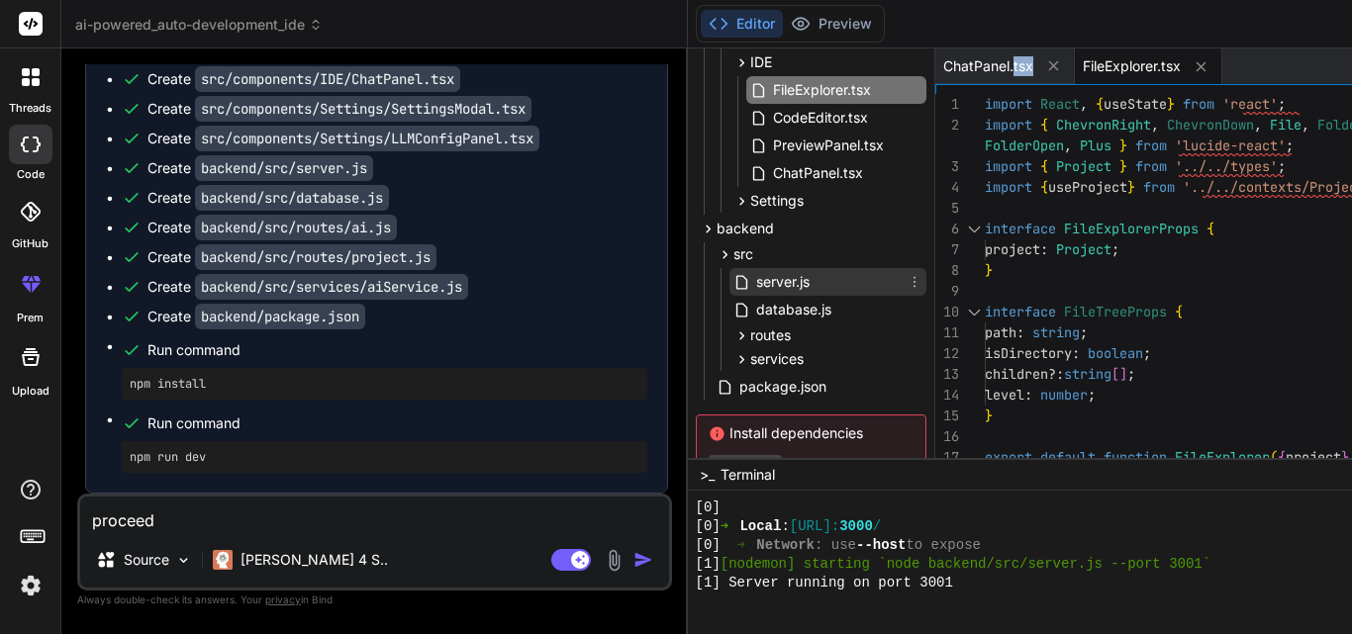
scroll to position [538, 0]
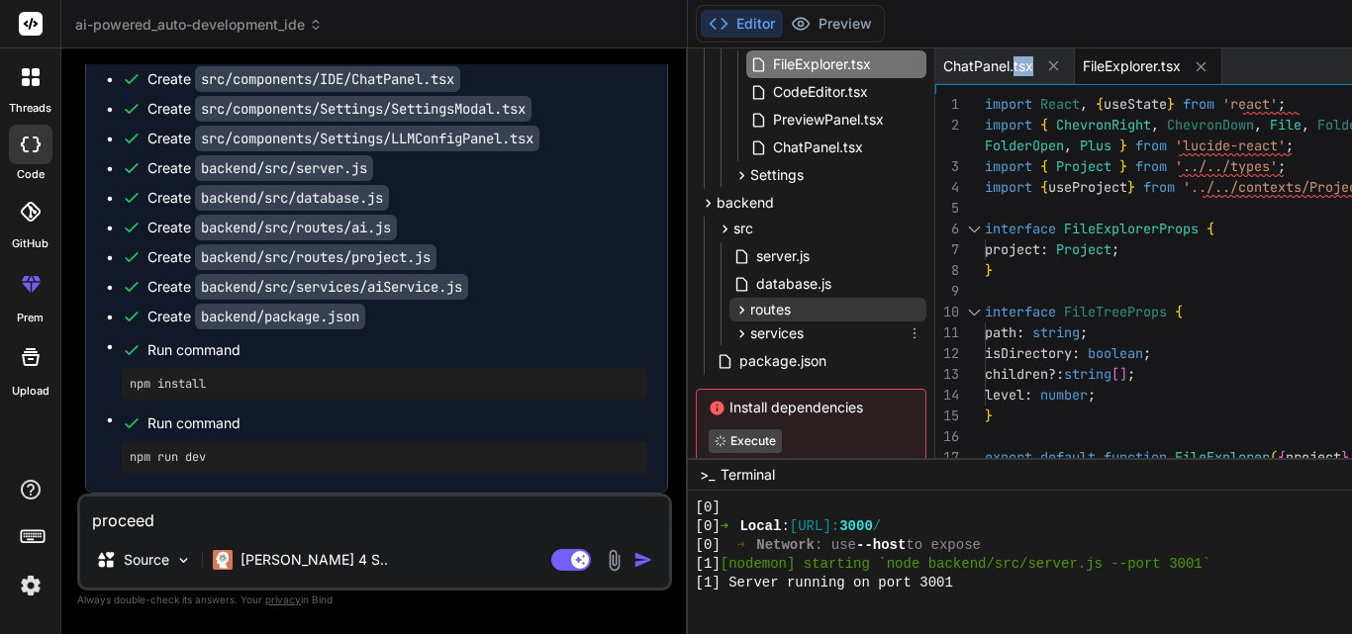
type textarea "x"
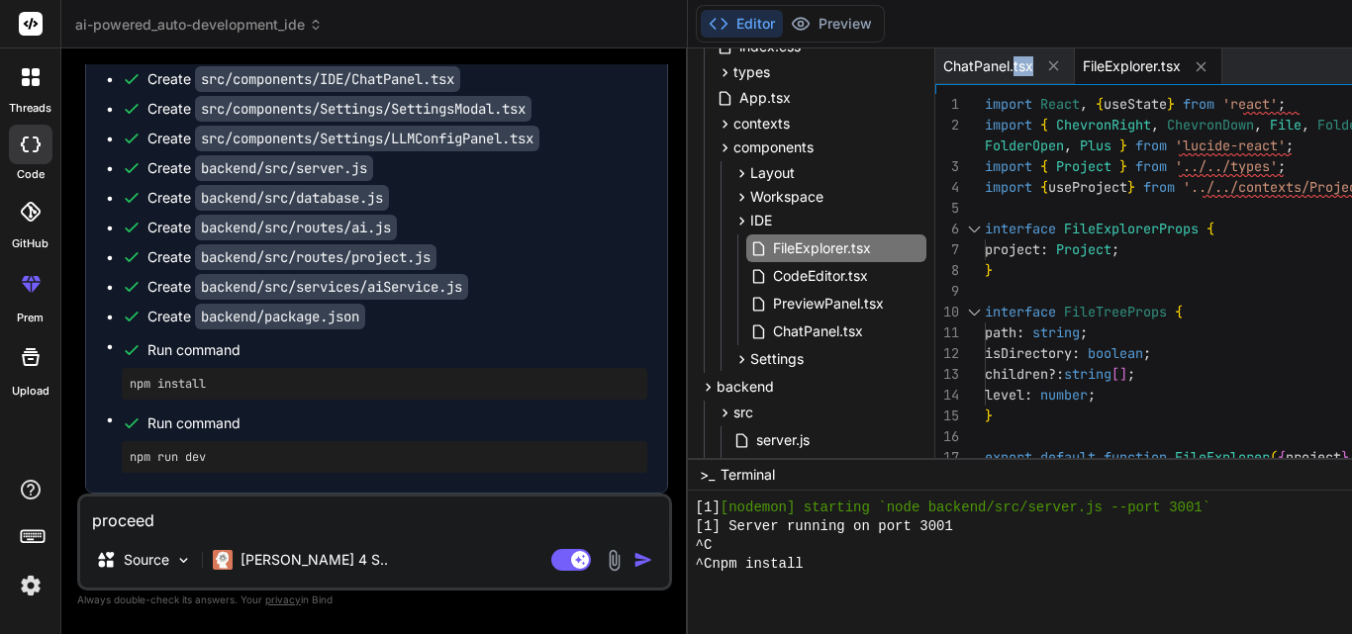
scroll to position [289, 0]
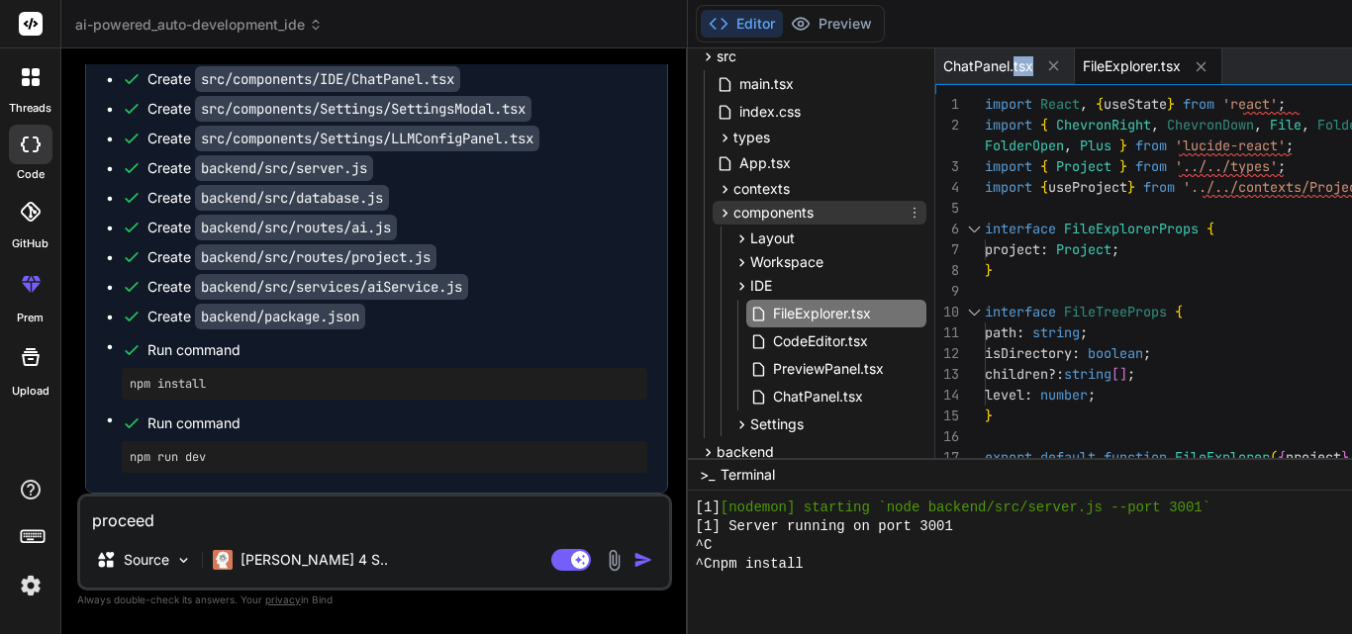
click at [716, 215] on icon at bounding box center [724, 213] width 17 height 17
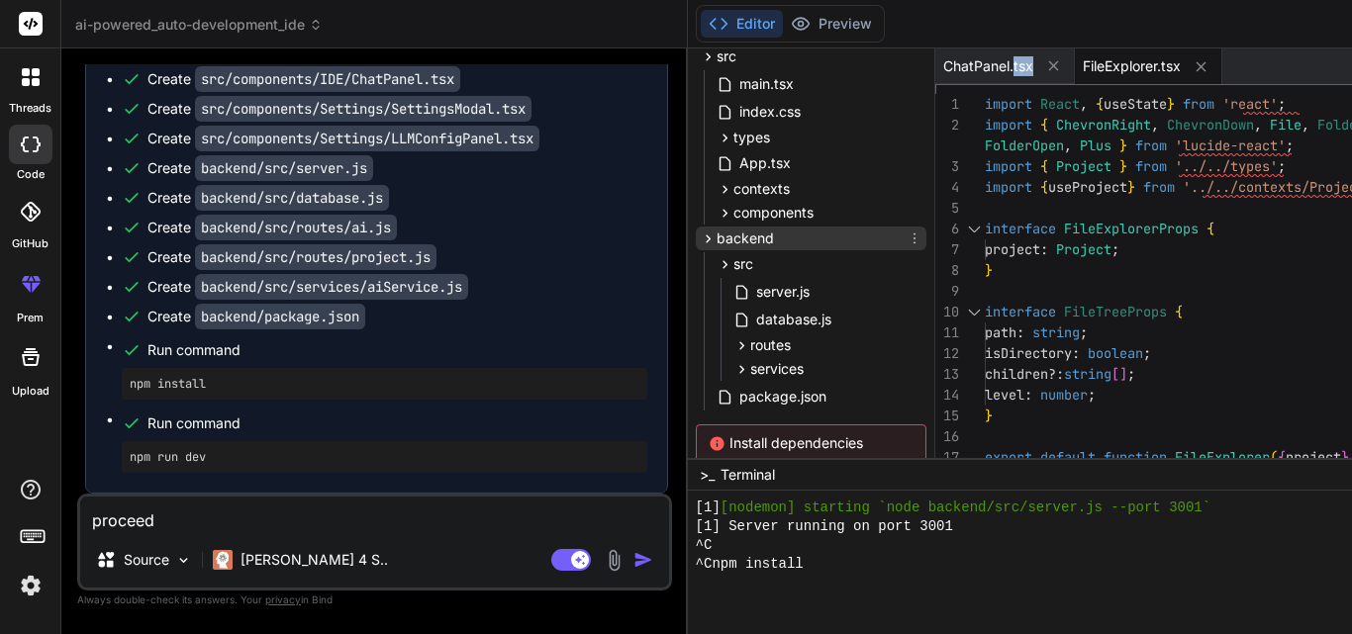
click at [700, 234] on icon at bounding box center [708, 239] width 17 height 17
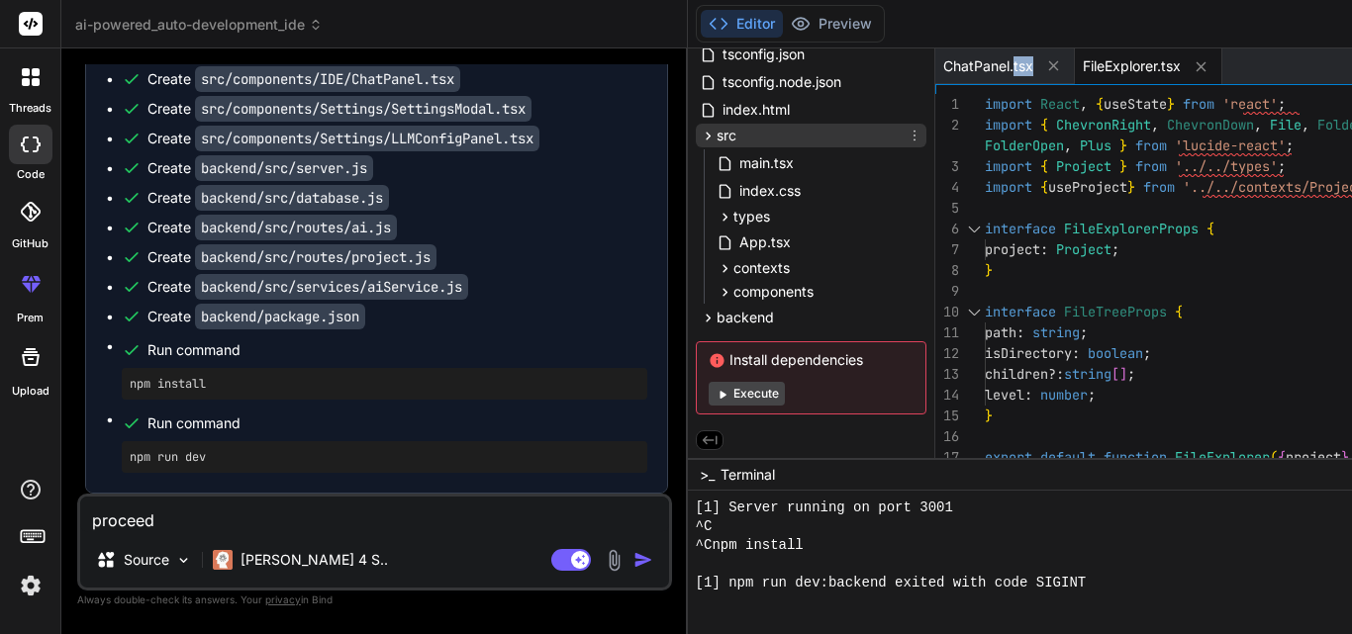
scroll to position [1222, 0]
click at [700, 140] on icon at bounding box center [708, 136] width 17 height 17
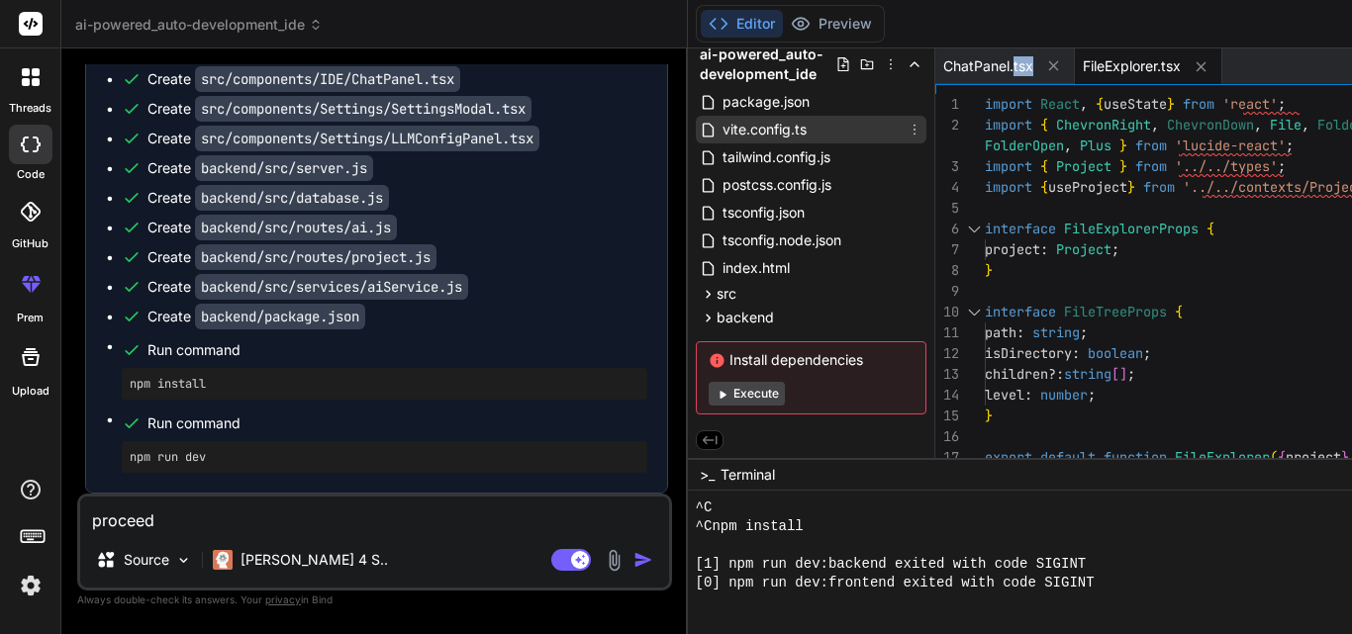
scroll to position [1241, 0]
click at [783, 23] on button "Preview" at bounding box center [831, 24] width 97 height 28
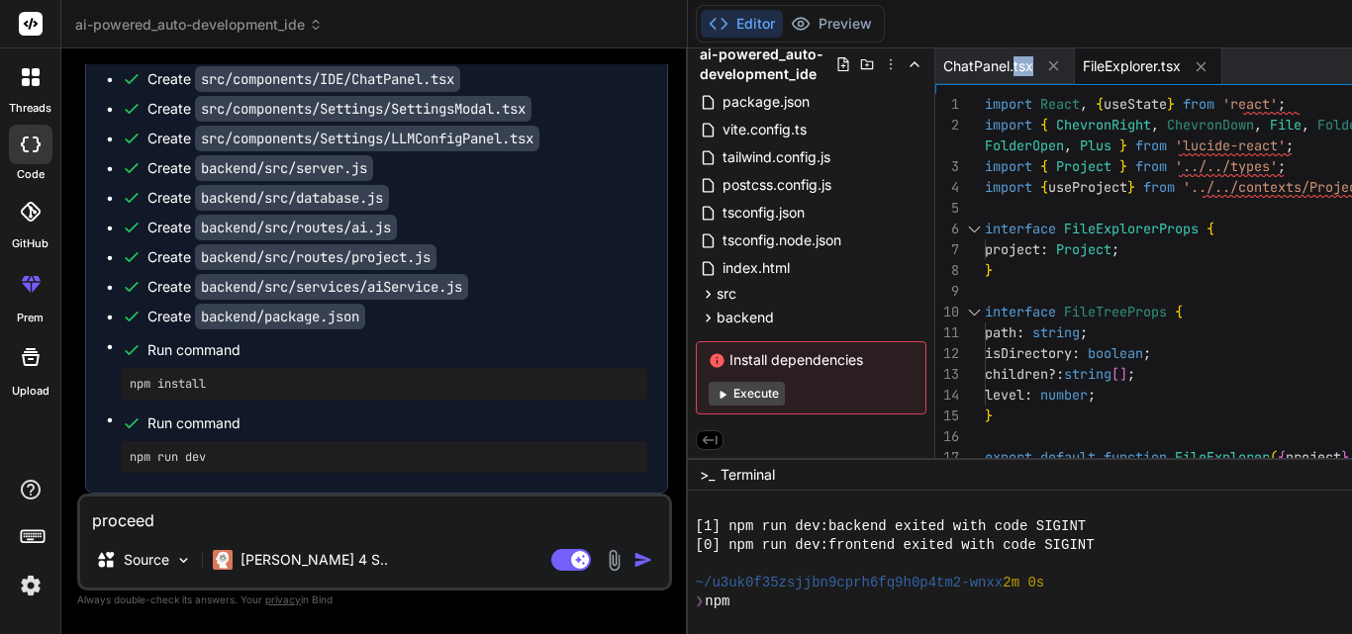
scroll to position [1297, 0]
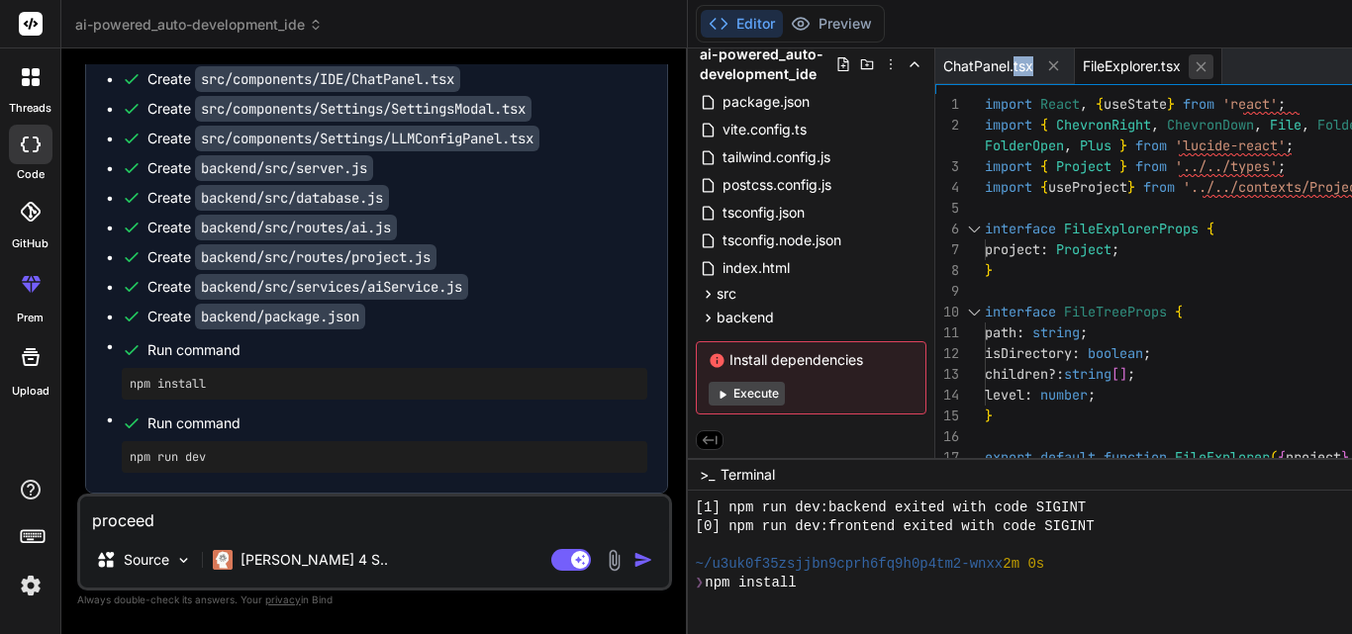
click at [1192, 64] on icon at bounding box center [1200, 66] width 17 height 17
type textarea "</div> ); }"
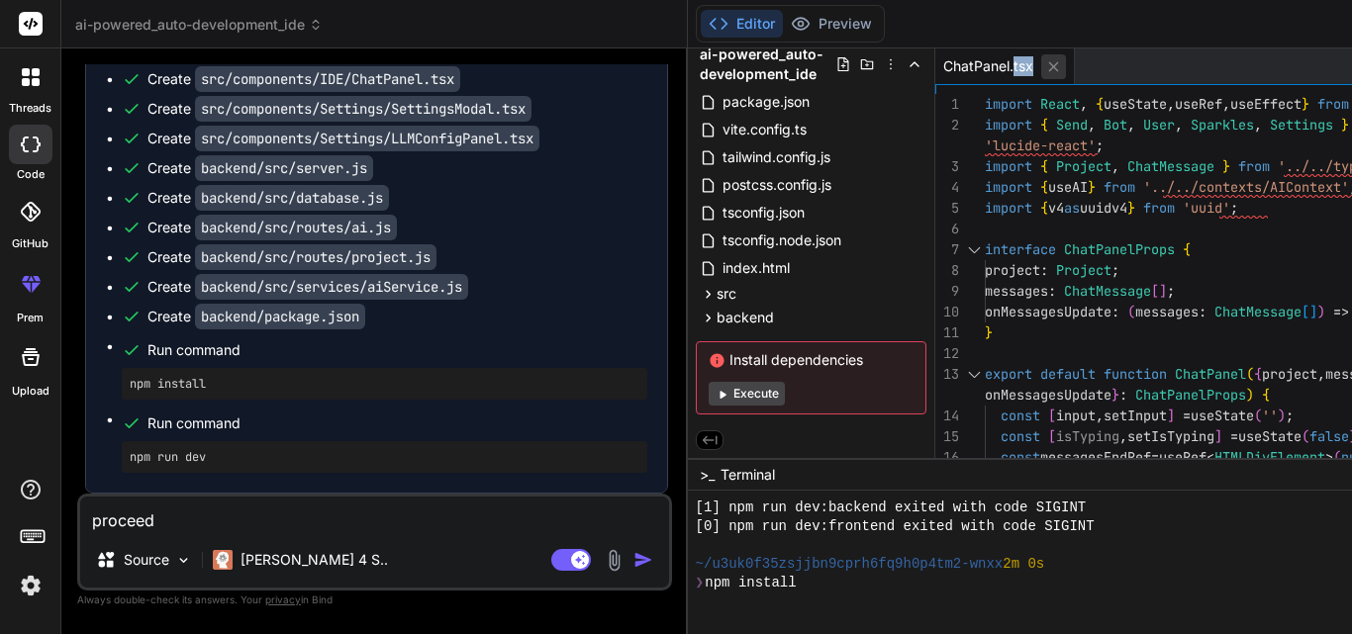
click at [1045, 65] on icon at bounding box center [1053, 66] width 17 height 17
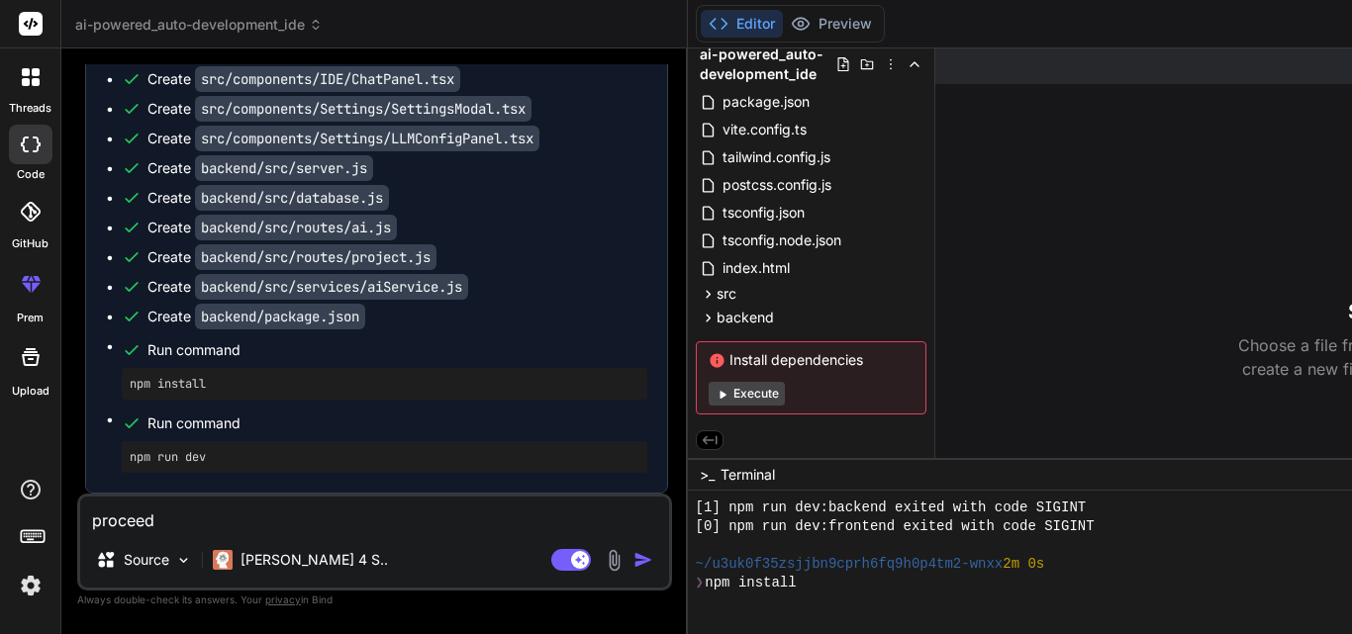
click at [696, 260] on div "index.html" at bounding box center [811, 268] width 231 height 28
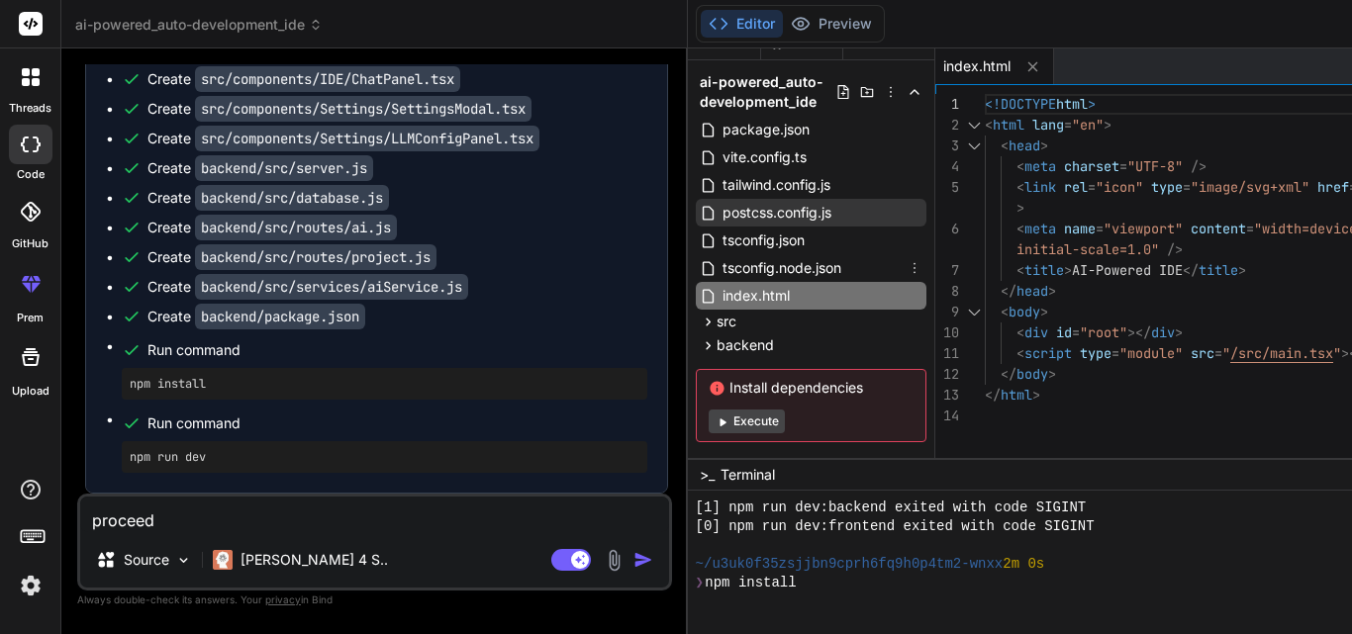
scroll to position [0, 0]
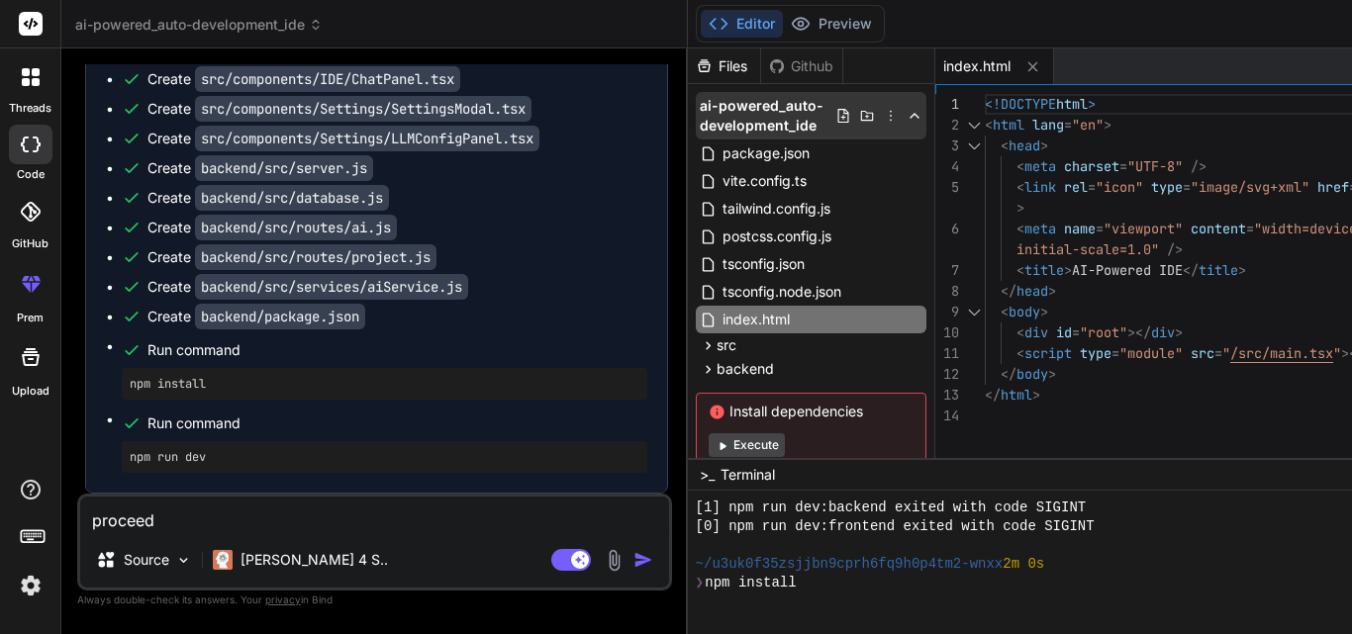
click at [700, 104] on span "ai-powered_auto-development_ide" at bounding box center [768, 116] width 136 height 40
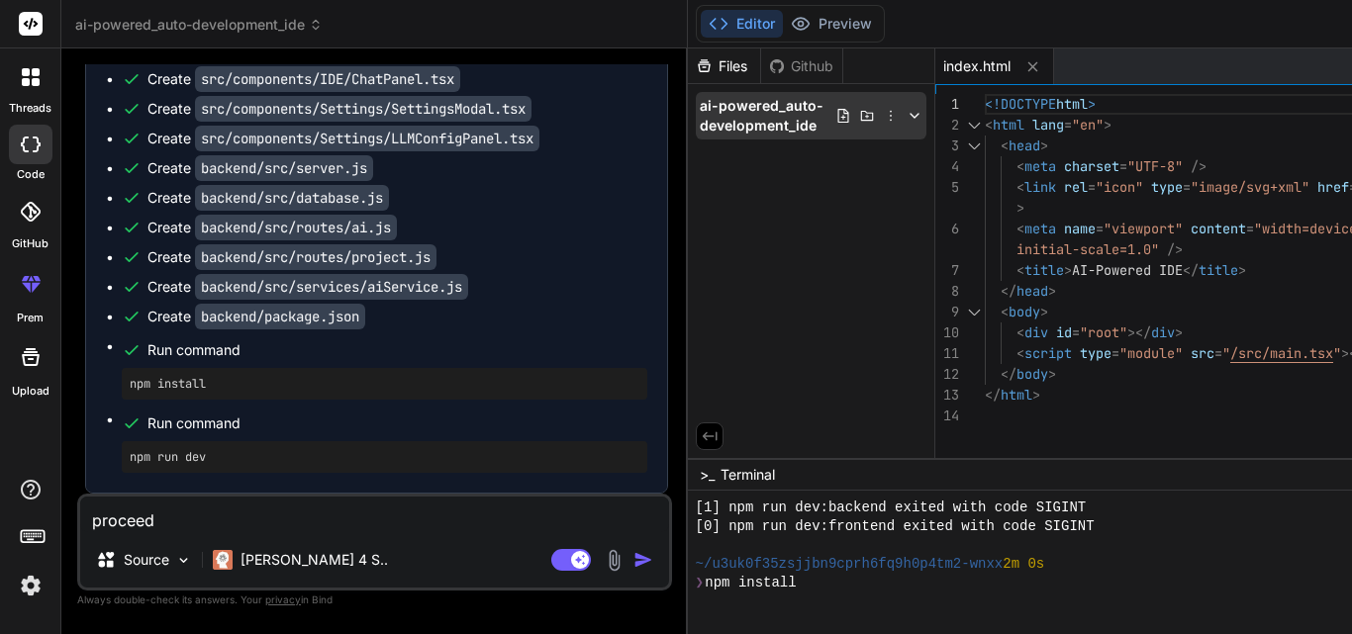
click at [700, 111] on span "ai-powered_auto-development_ide" at bounding box center [768, 116] width 136 height 40
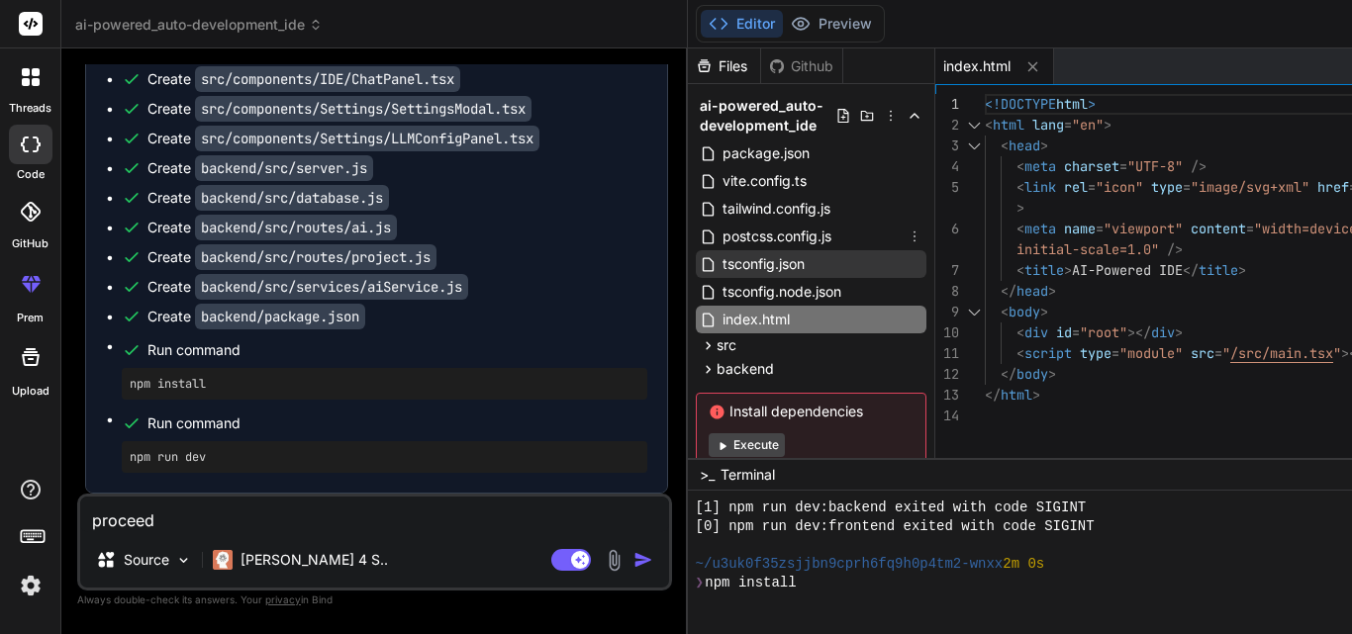
scroll to position [51, 0]
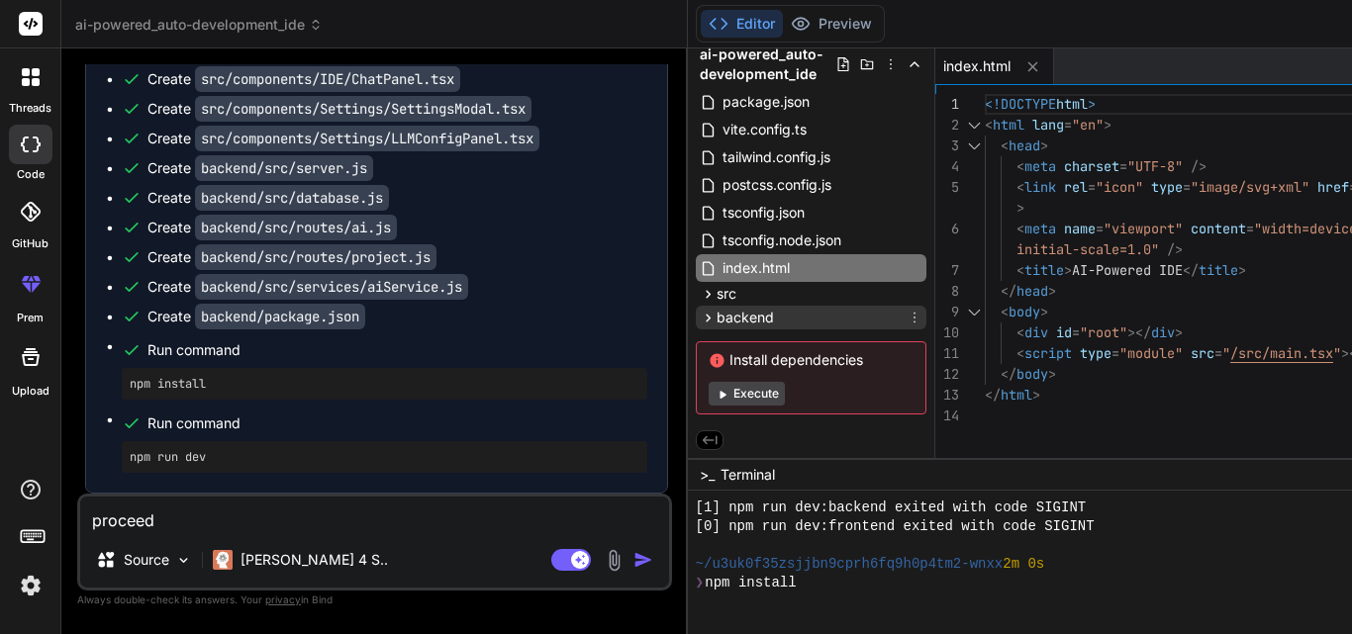
click at [716, 312] on span "backend" at bounding box center [744, 318] width 57 height 20
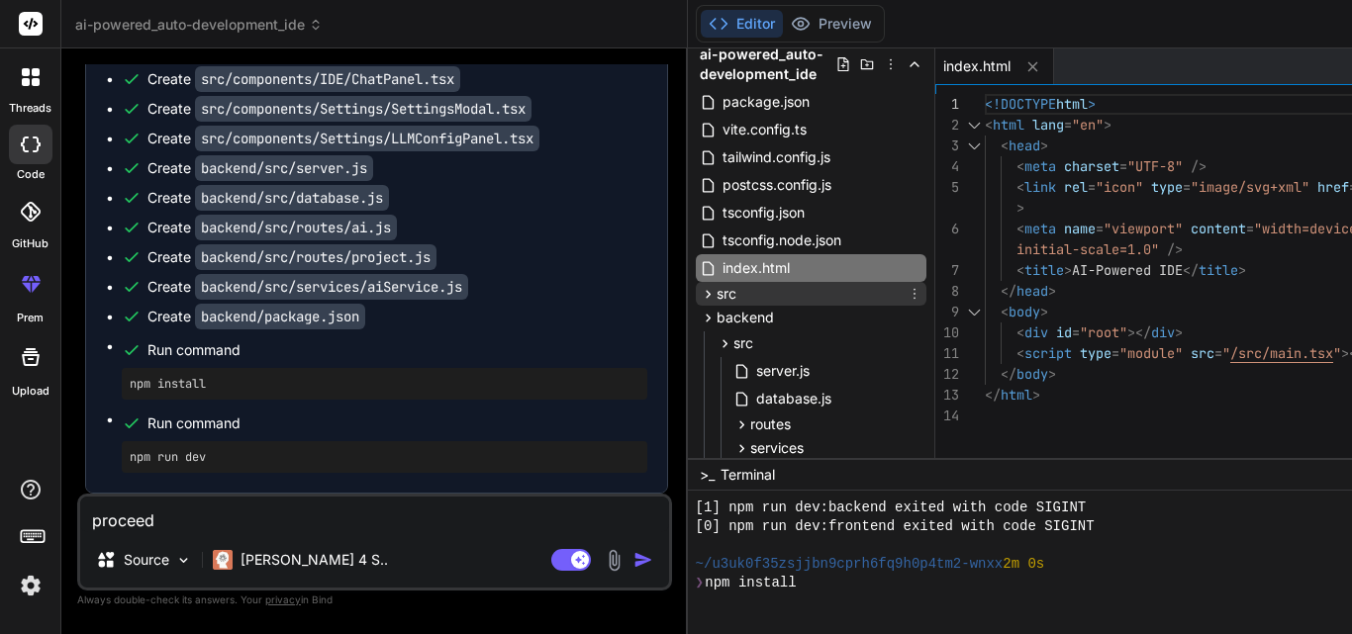
click at [716, 300] on span "src" at bounding box center [726, 294] width 20 height 20
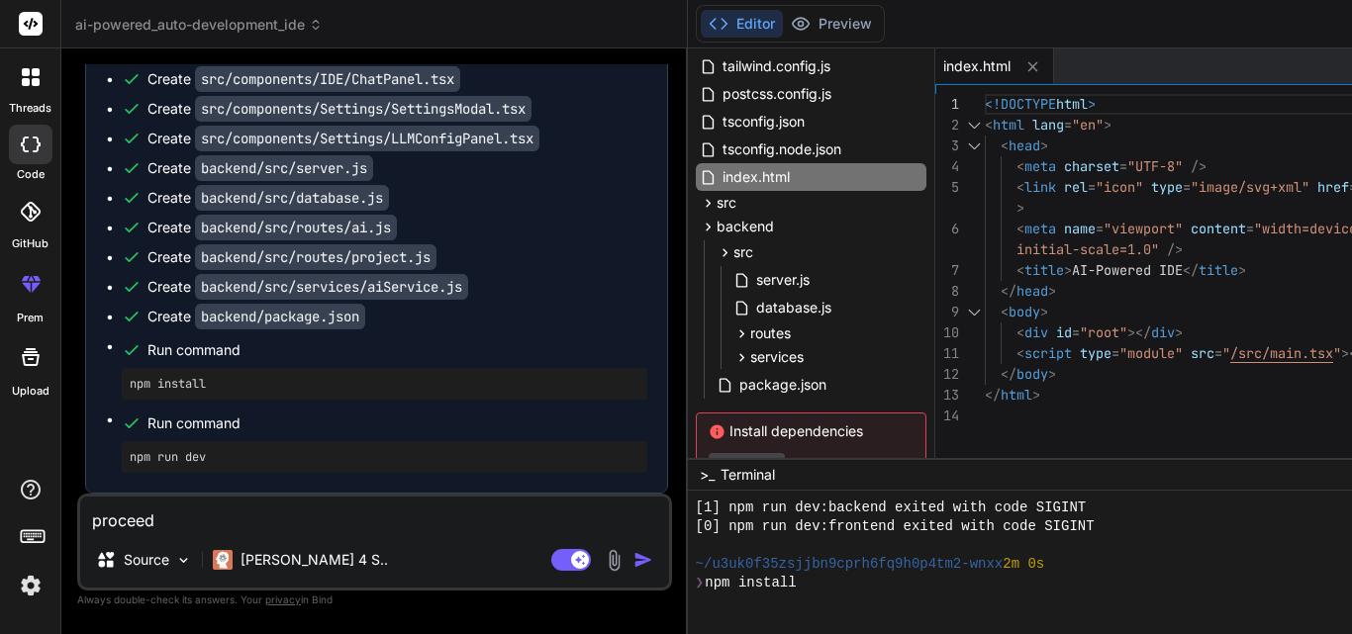
scroll to position [214, 0]
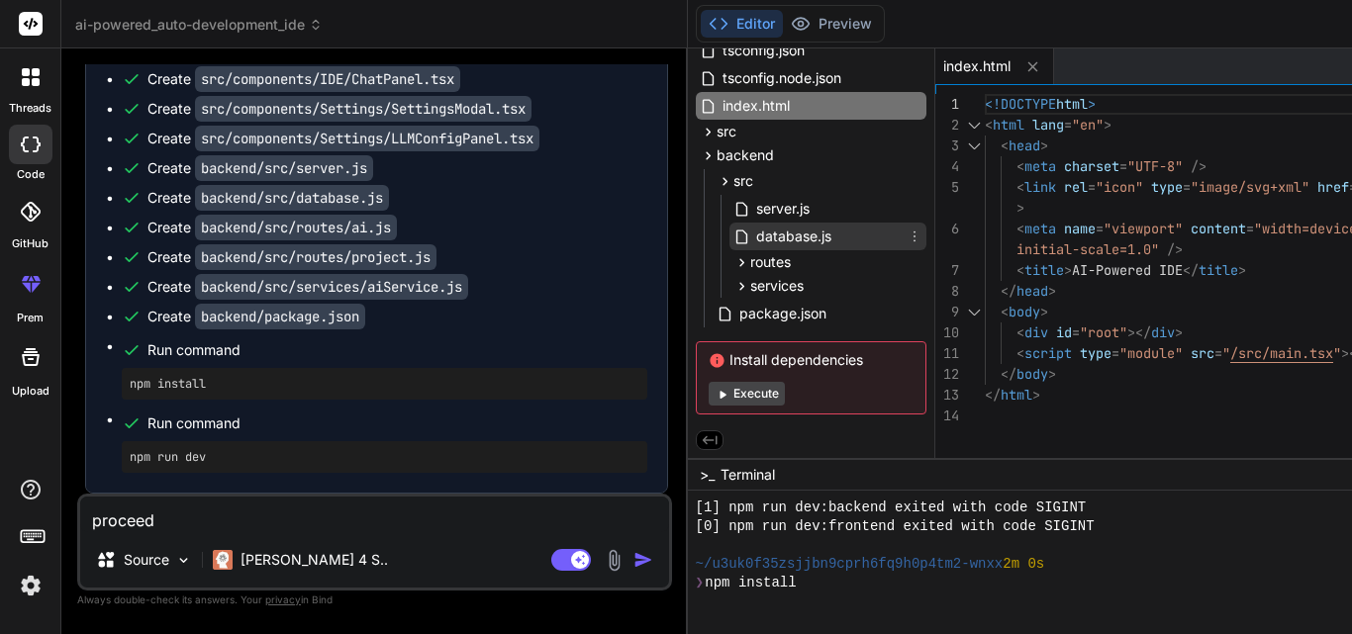
click at [754, 246] on span "database.js" at bounding box center [793, 237] width 79 height 24
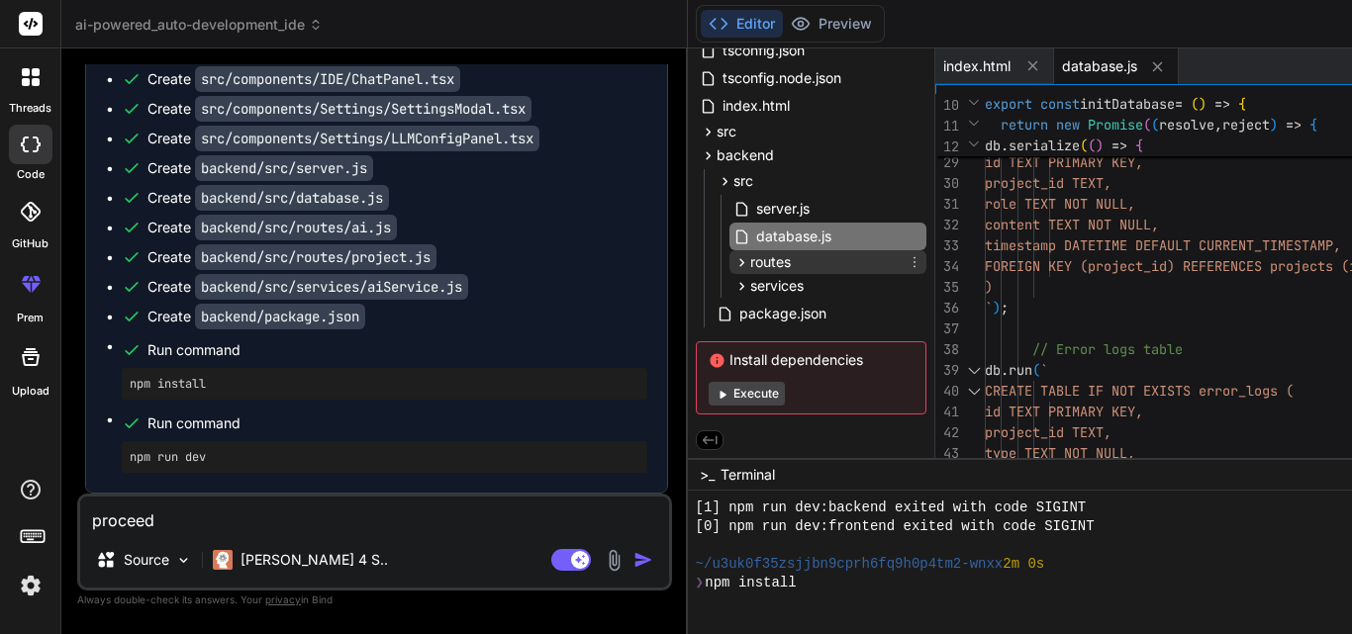
click at [729, 272] on div "routes" at bounding box center [827, 262] width 197 height 24
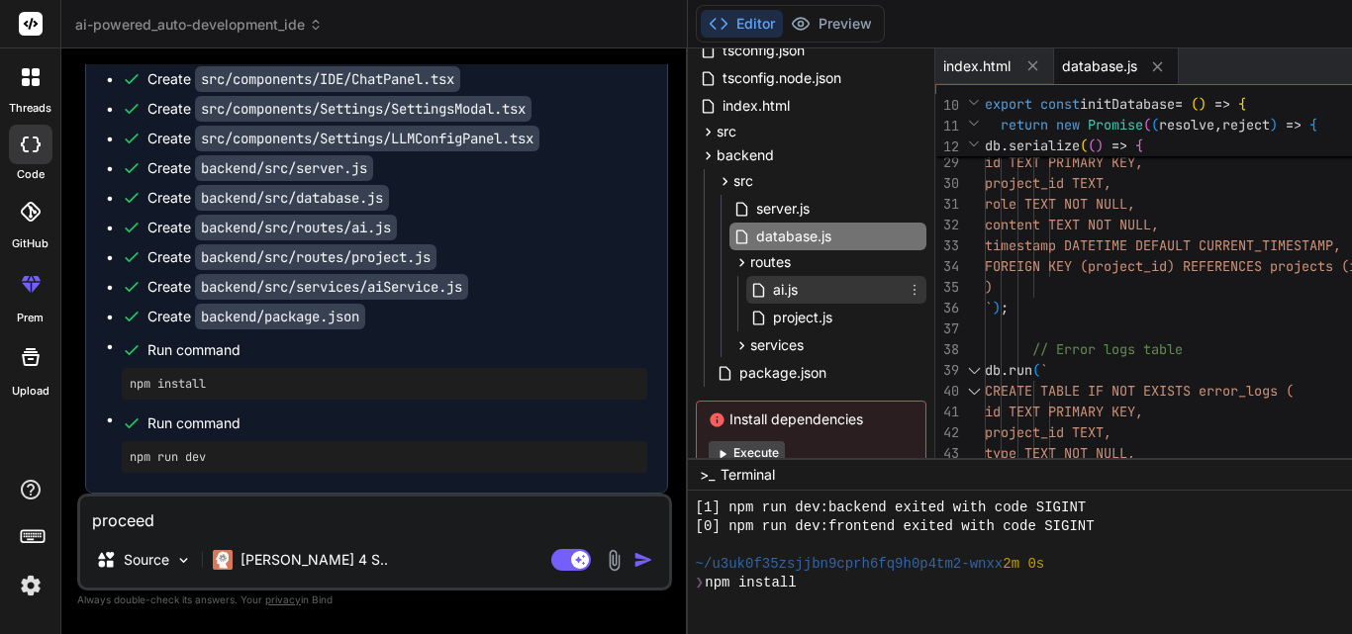
click at [771, 291] on span "ai.js" at bounding box center [785, 290] width 29 height 24
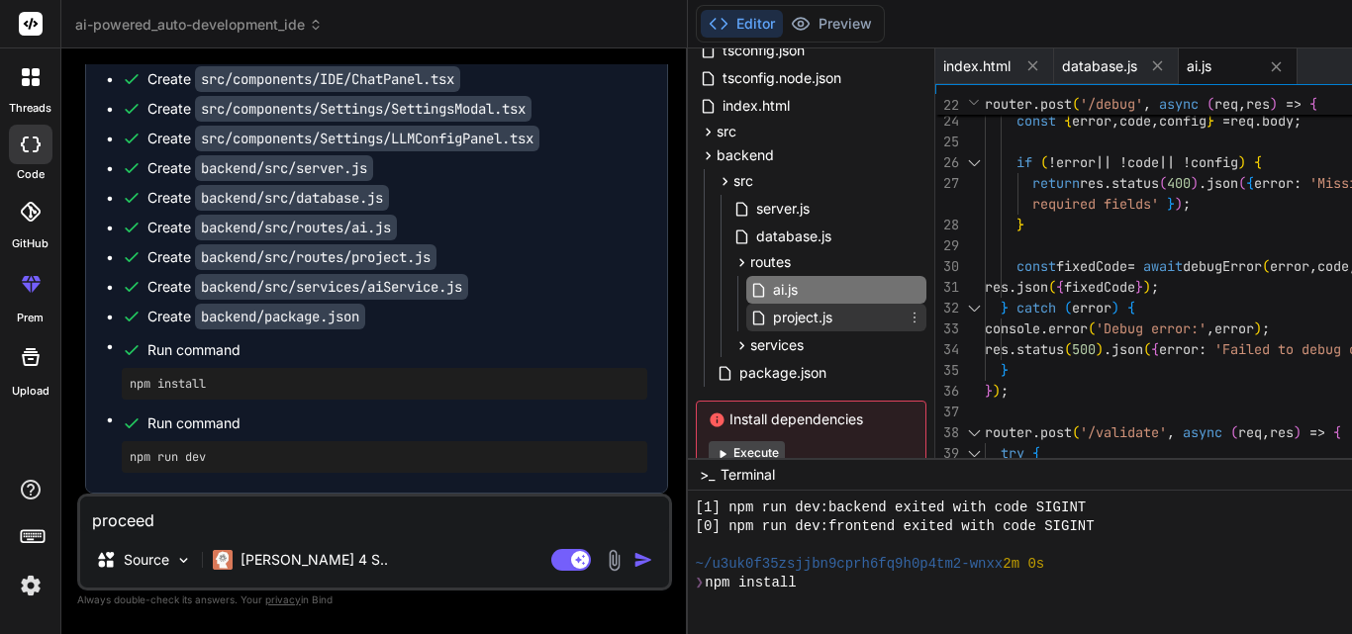
click at [771, 316] on span "project.js" at bounding box center [802, 318] width 63 height 24
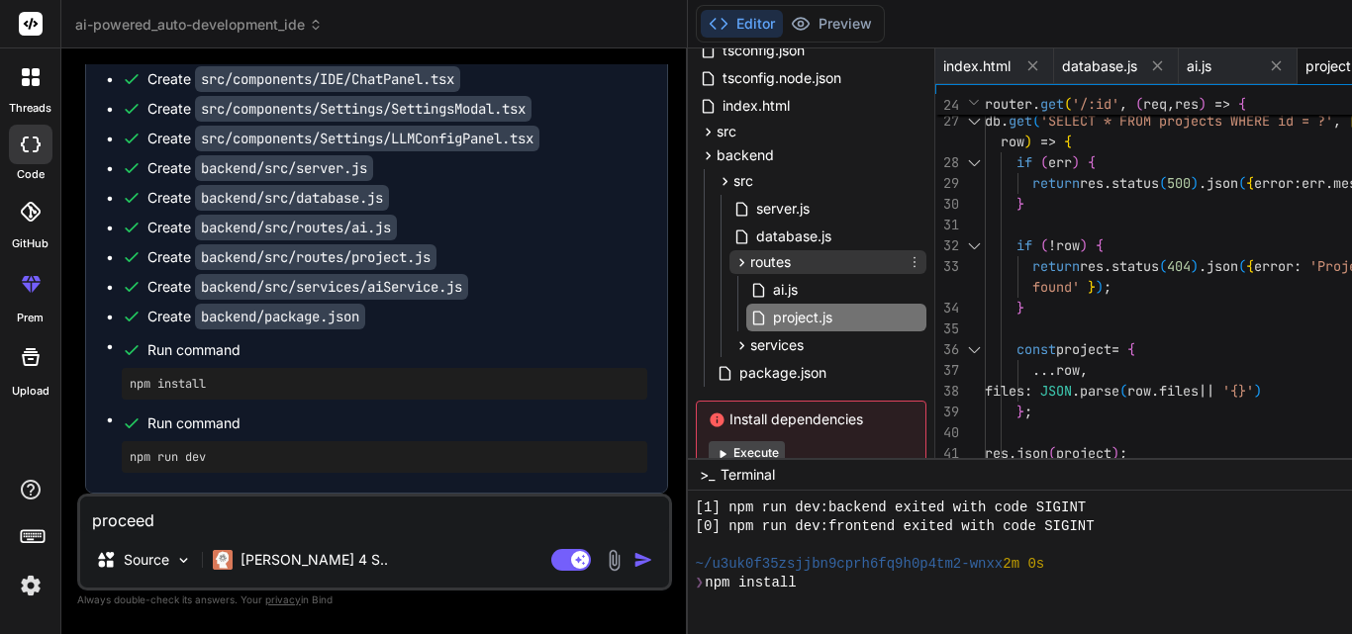
click at [733, 262] on icon at bounding box center [741, 262] width 17 height 17
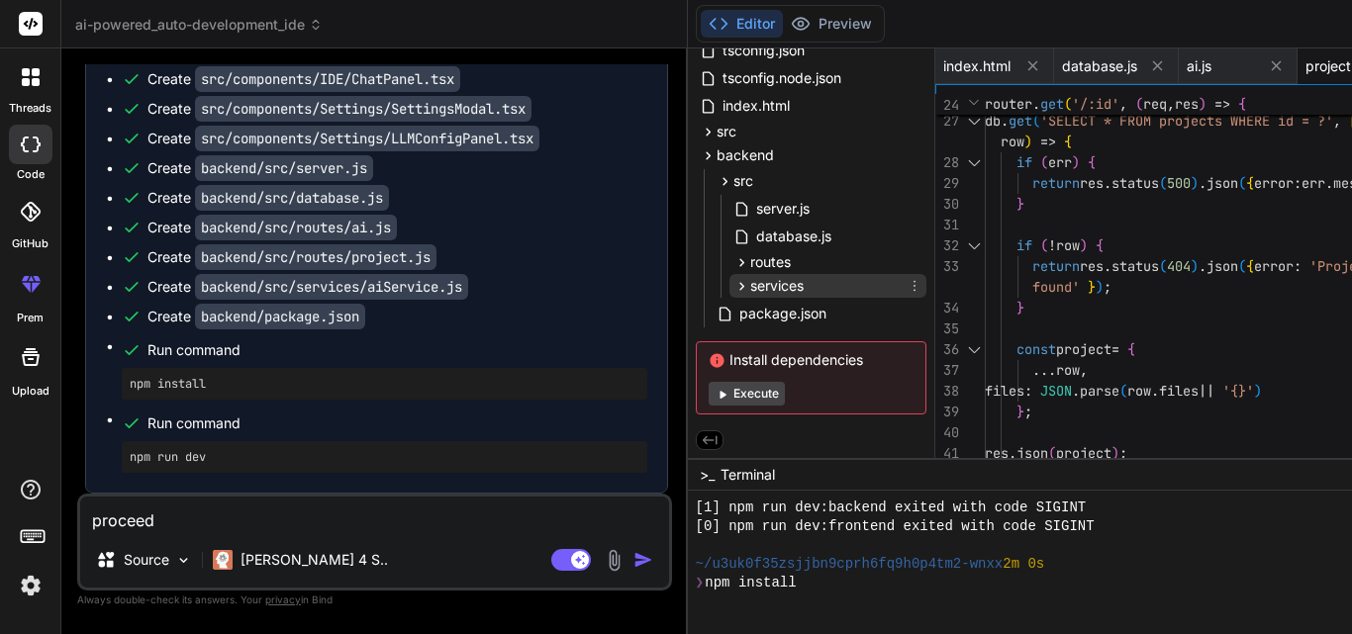
click at [750, 291] on span "services" at bounding box center [776, 286] width 53 height 20
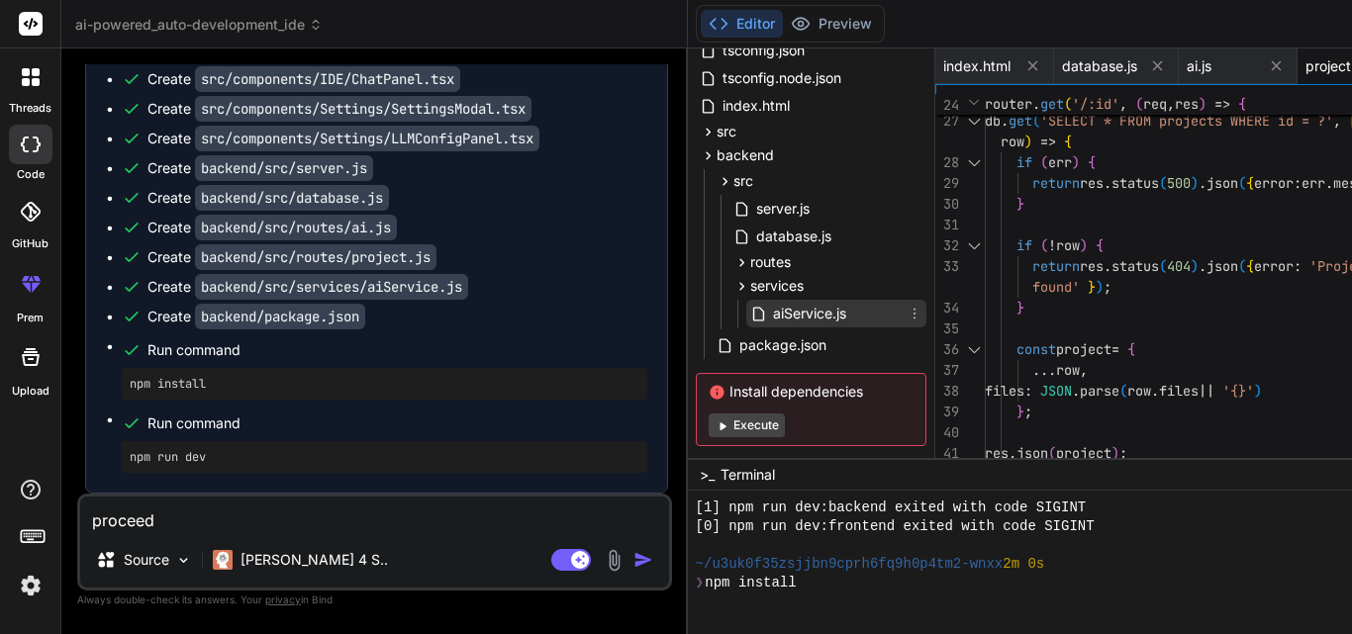
click at [750, 307] on icon at bounding box center [758, 314] width 17 height 17
type textarea "throw new Error('DeepSeek integration not yet implemented'); };"
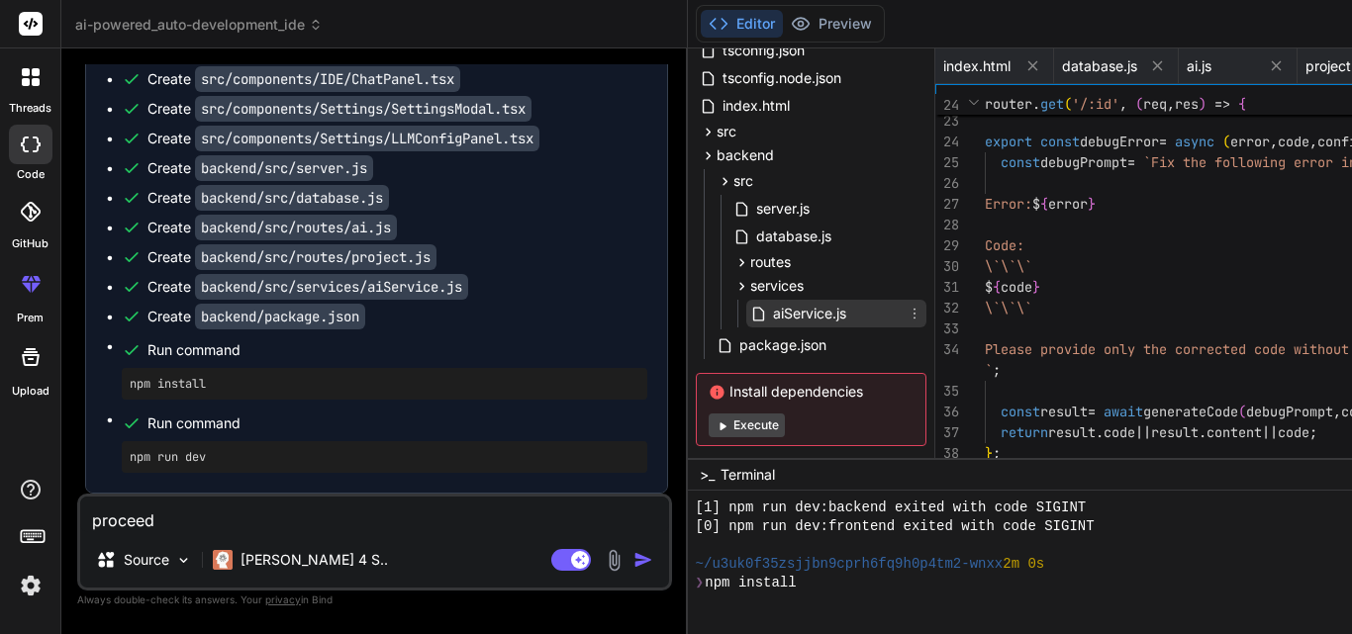
scroll to position [0, 138]
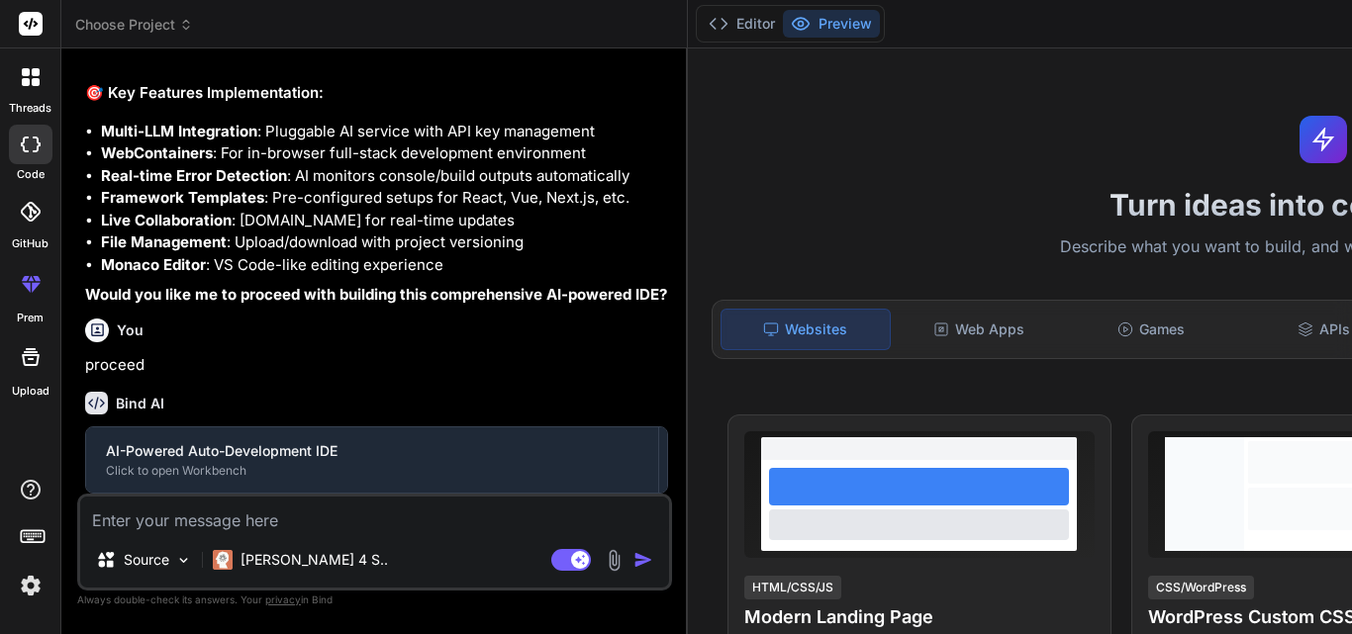
scroll to position [2300, 0]
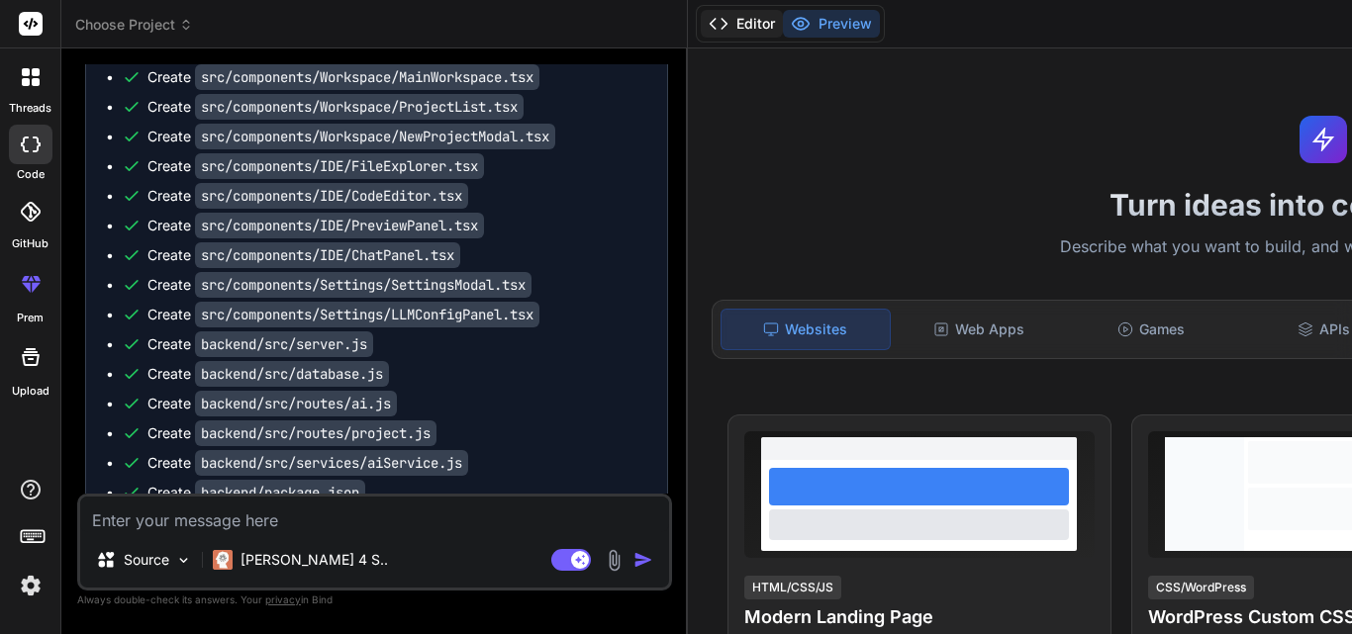
click at [701, 28] on button "Editor" at bounding box center [742, 24] width 82 height 28
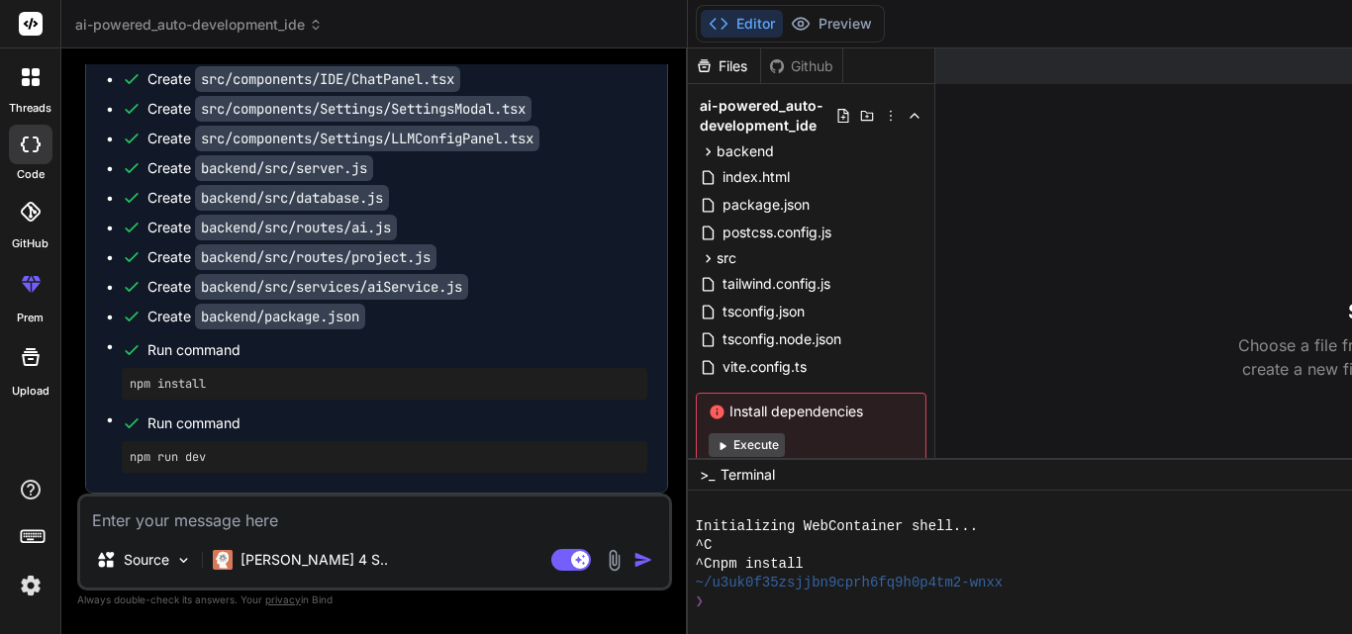
scroll to position [3677, 0]
click at [783, 14] on button "Preview" at bounding box center [831, 24] width 97 height 28
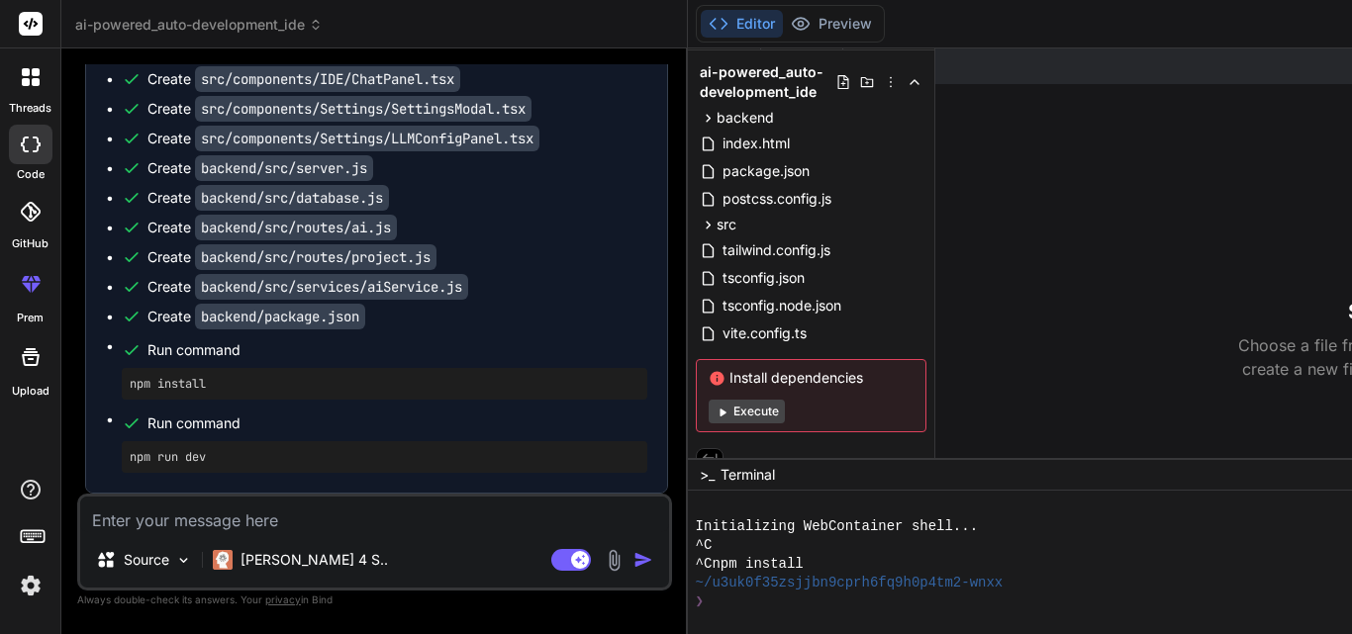
scroll to position [51, 0]
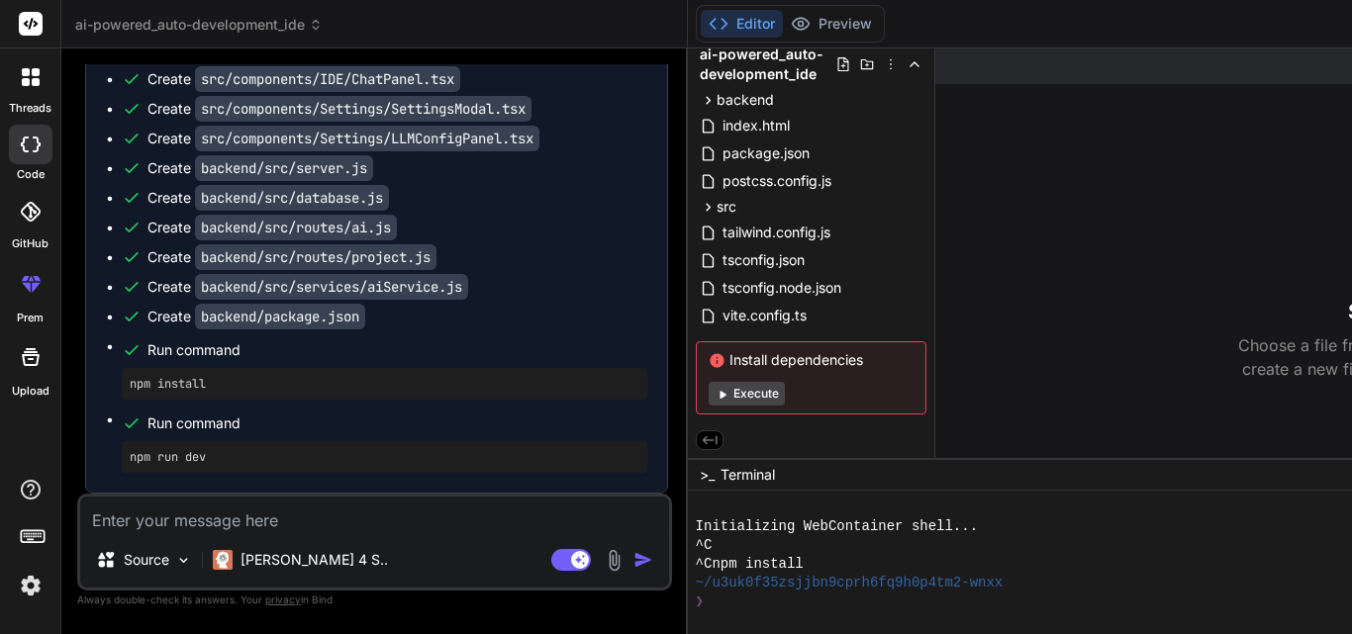
click at [708, 387] on button "Execute" at bounding box center [746, 394] width 76 height 24
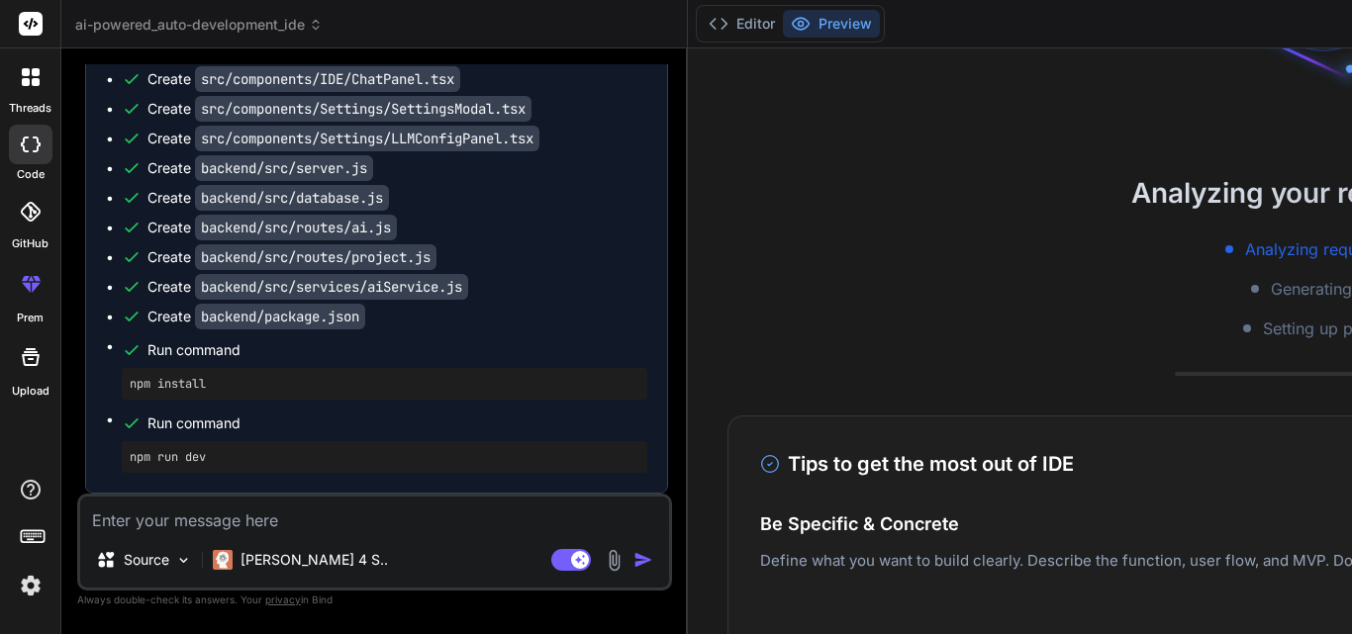
scroll to position [0, 0]
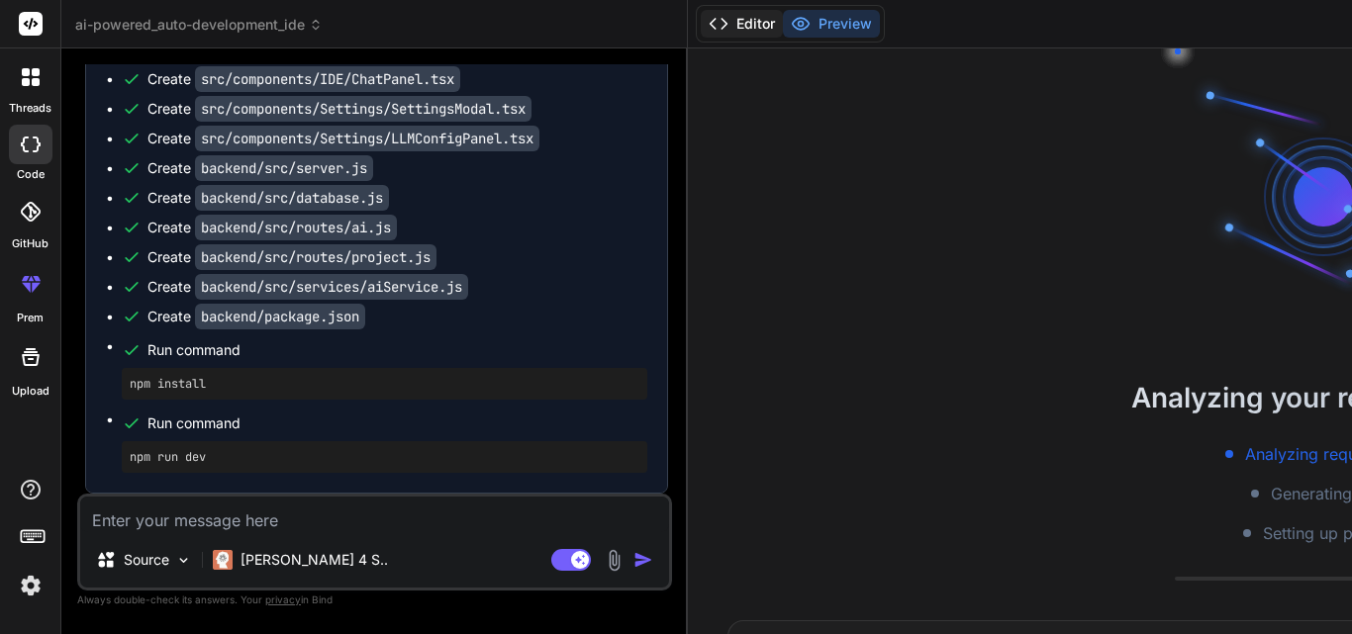
click at [701, 24] on button "Editor" at bounding box center [742, 24] width 82 height 28
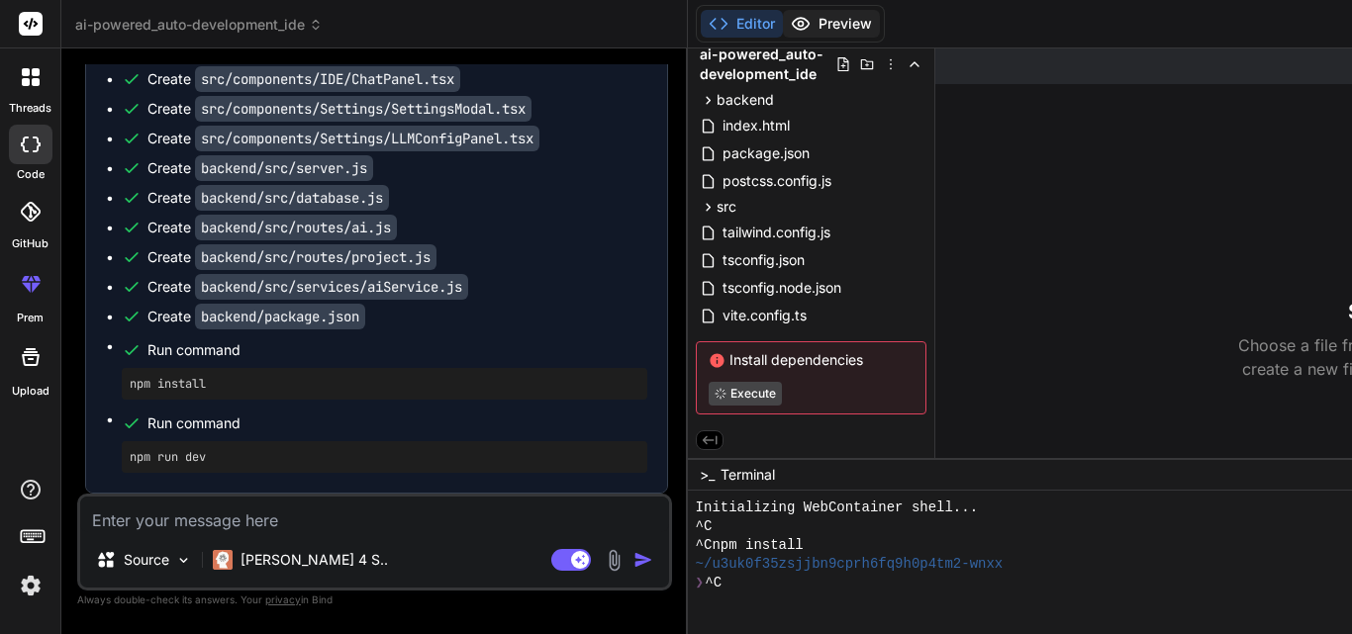
click at [783, 19] on button "Preview" at bounding box center [831, 24] width 97 height 28
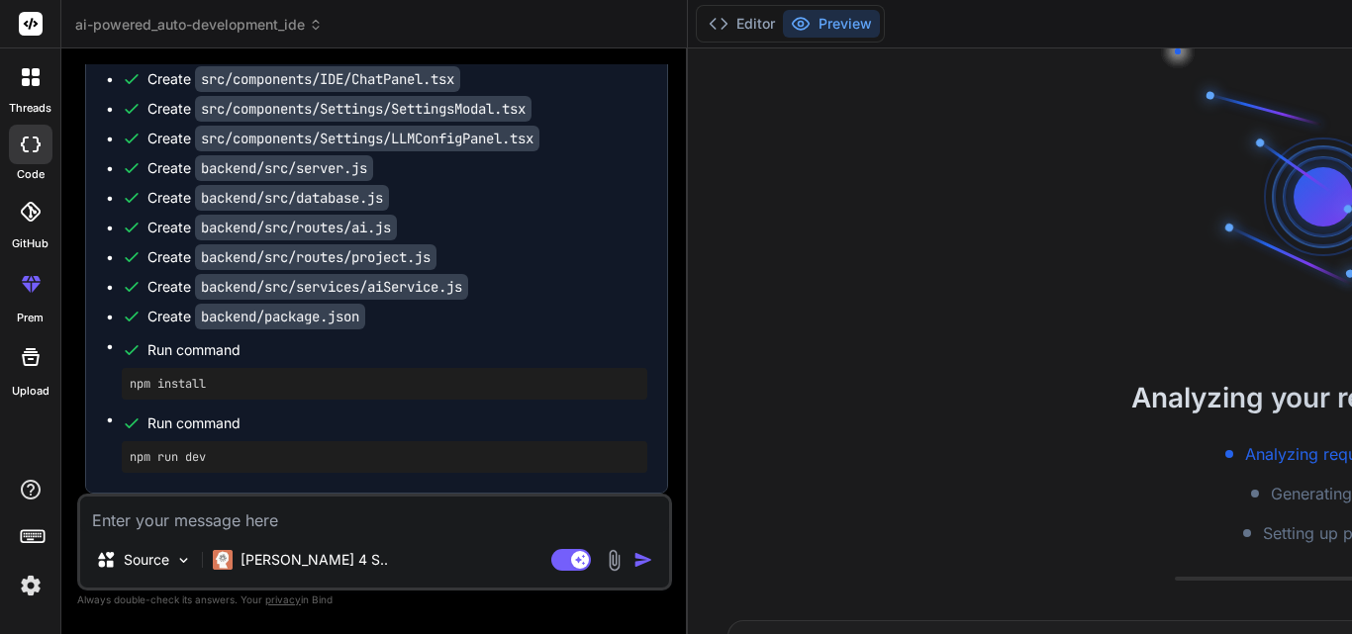
scroll to position [3479, 0]
click at [701, 28] on button "Editor" at bounding box center [742, 24] width 82 height 28
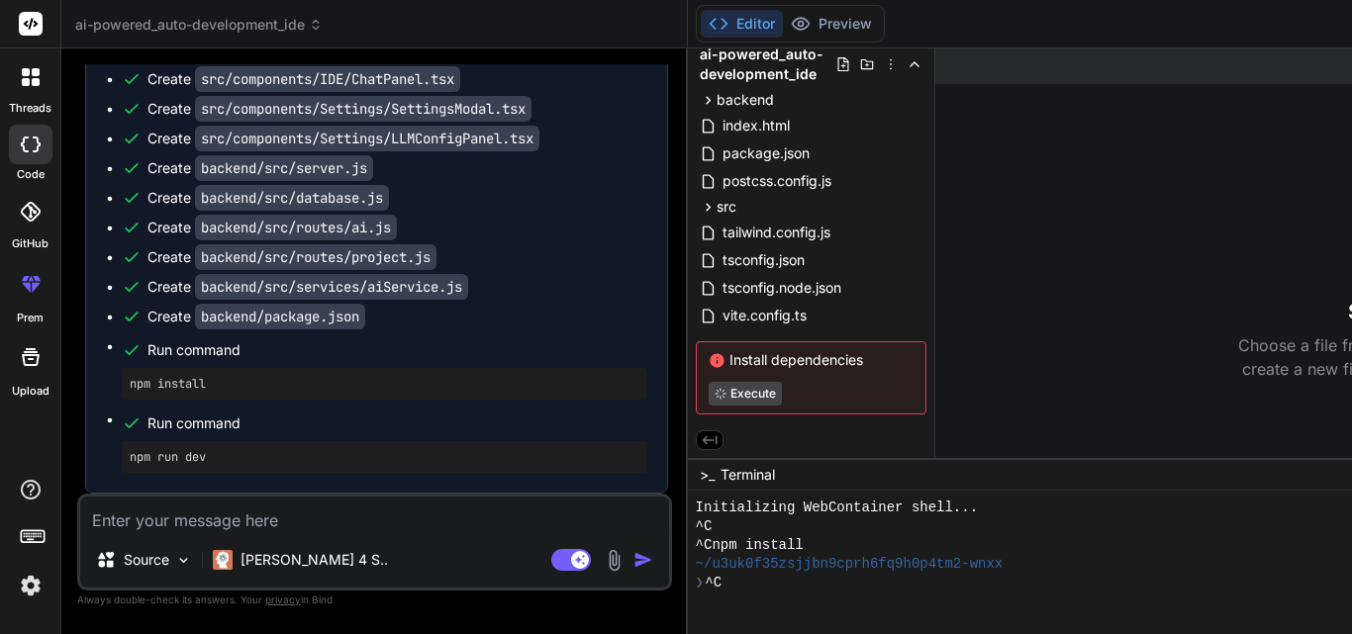
scroll to position [0, 0]
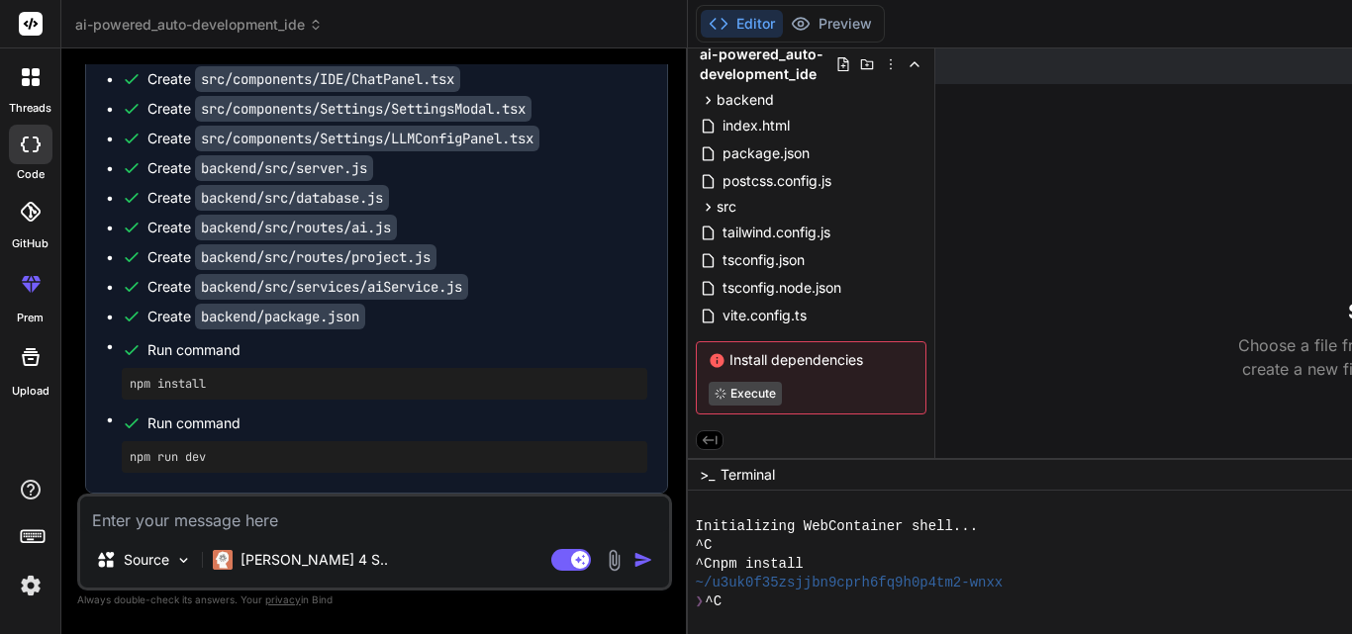
click at [192, 518] on textarea at bounding box center [374, 515] width 589 height 36
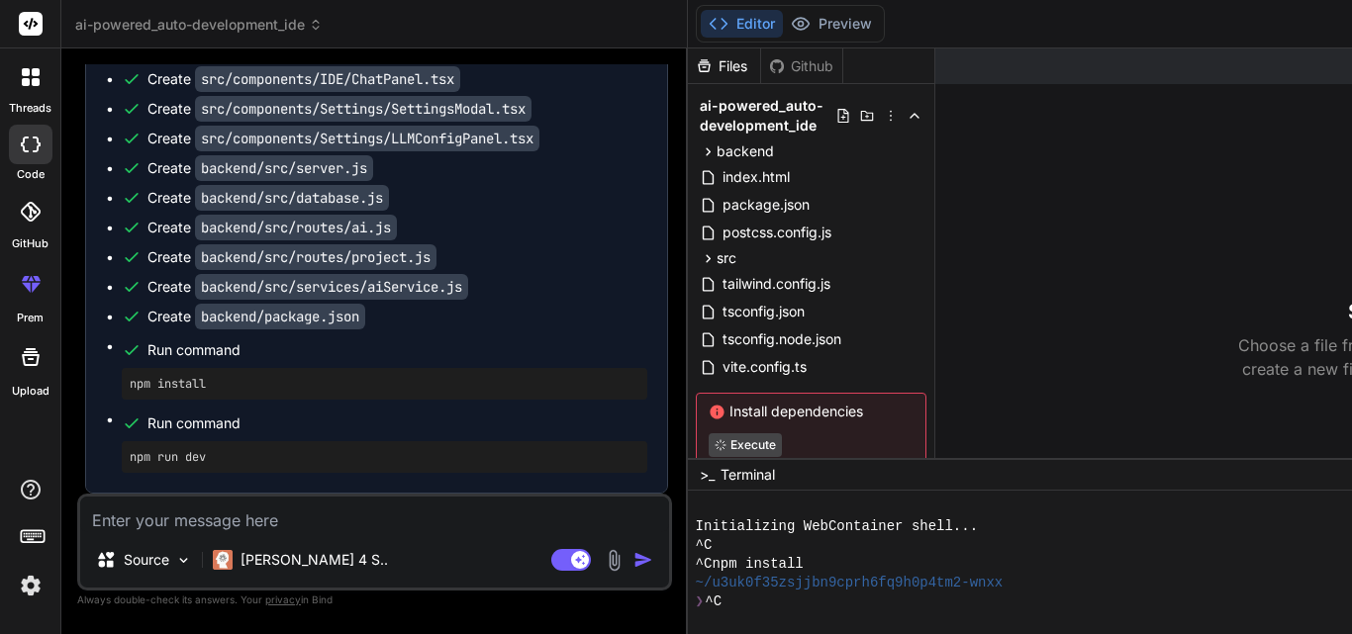
click at [783, 21] on button "Preview" at bounding box center [831, 24] width 97 height 28
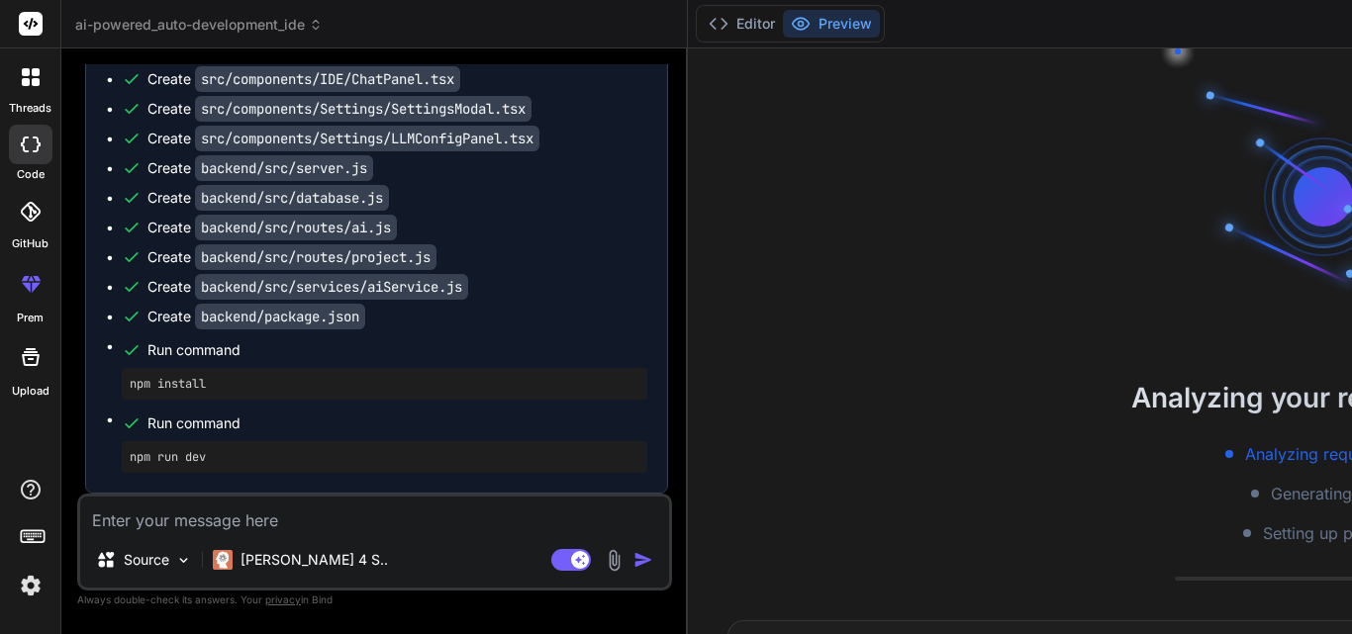
click at [216, 523] on textarea at bounding box center [374, 515] width 589 height 36
click at [308, 563] on p "[PERSON_NAME] 4 S.." at bounding box center [313, 560] width 147 height 20
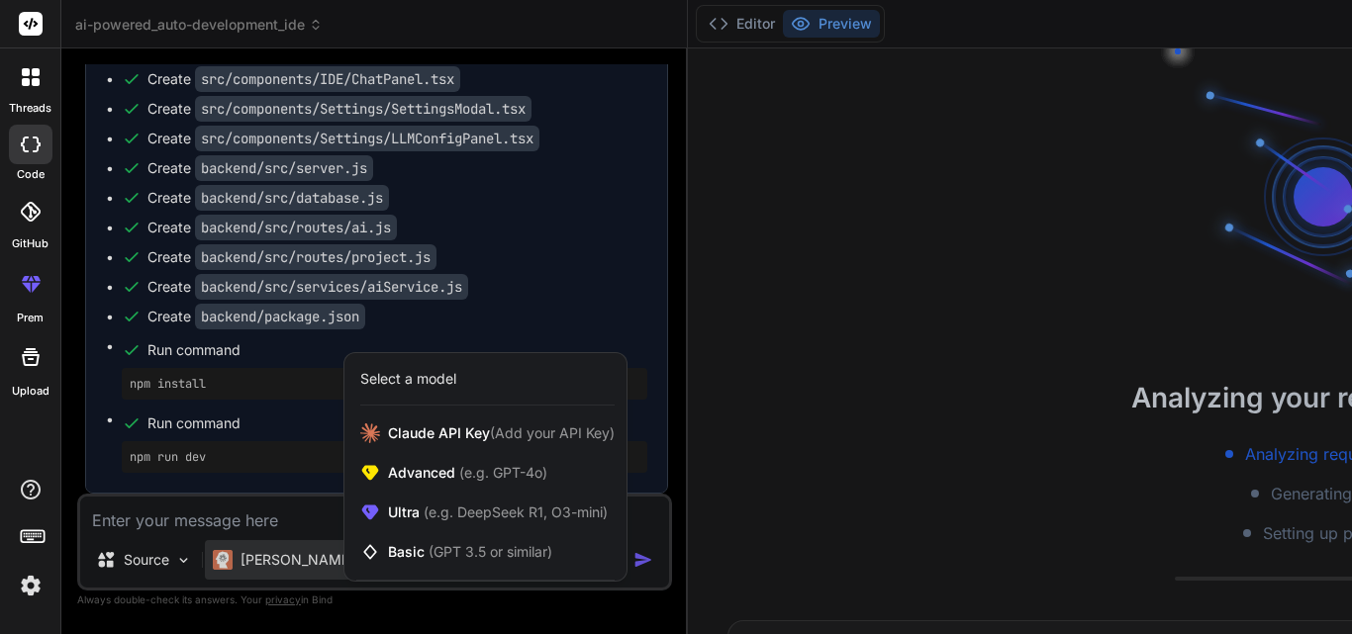
click at [243, 500] on div at bounding box center [676, 317] width 1352 height 634
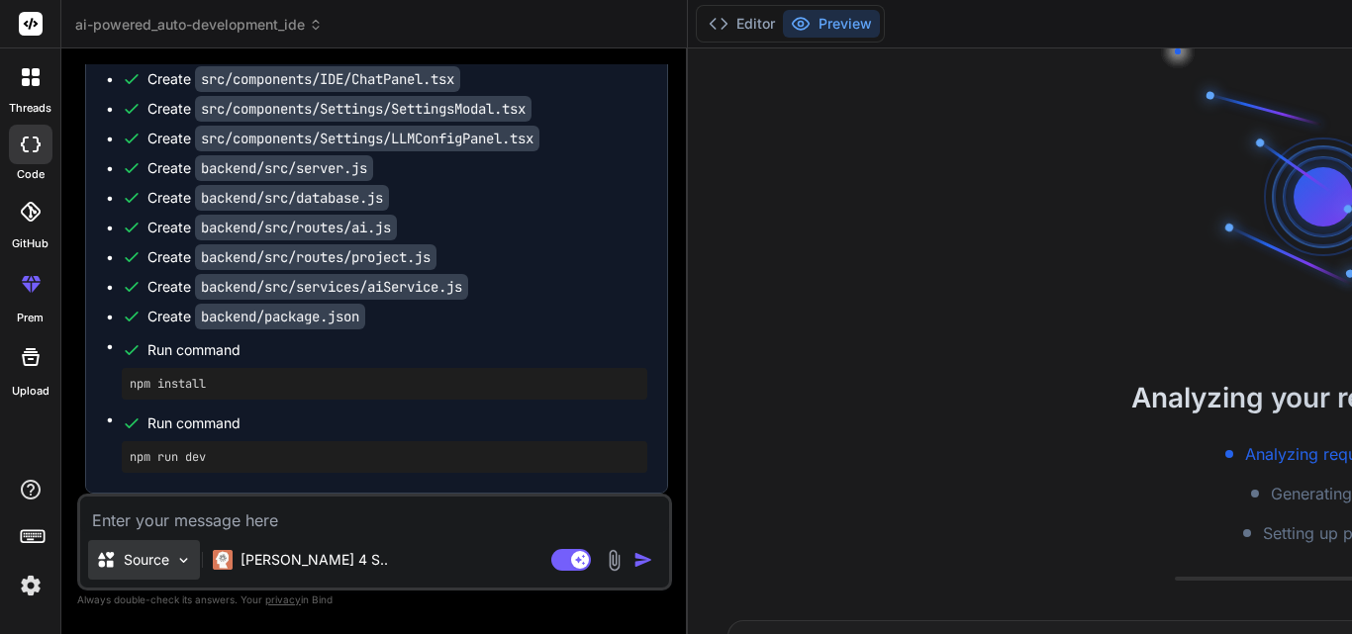
click at [144, 553] on p "Source" at bounding box center [147, 560] width 46 height 20
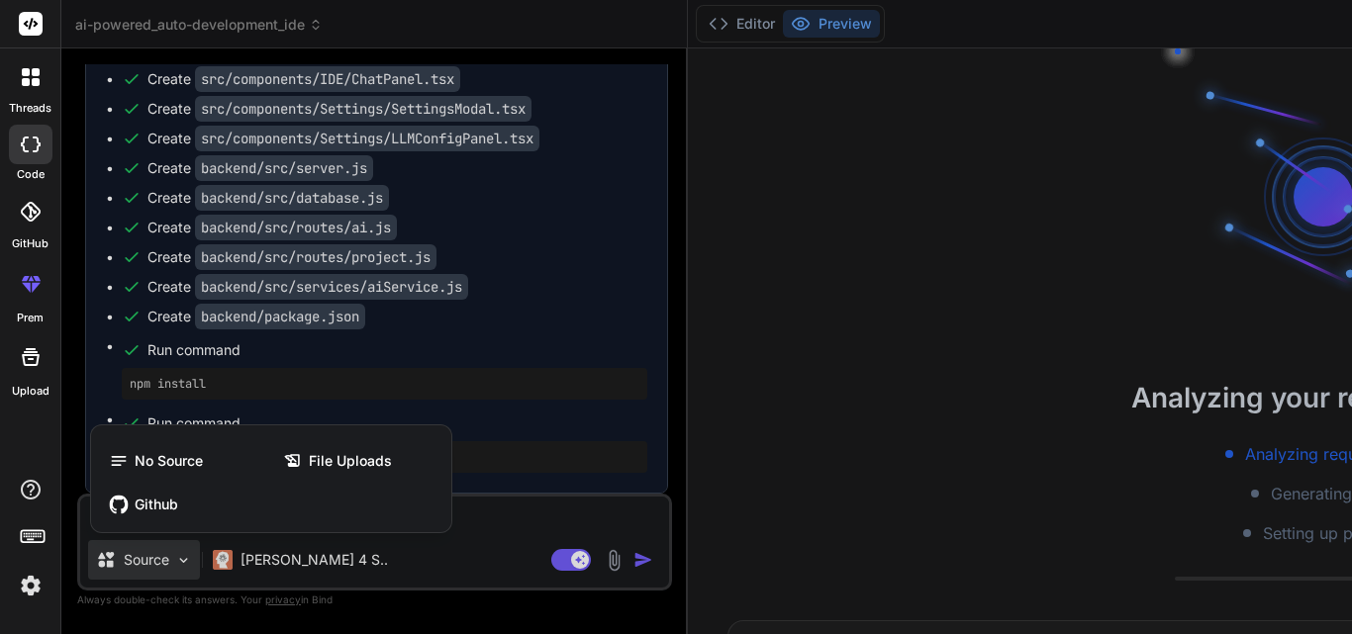
click at [144, 553] on div at bounding box center [676, 317] width 1352 height 634
type textarea "x"
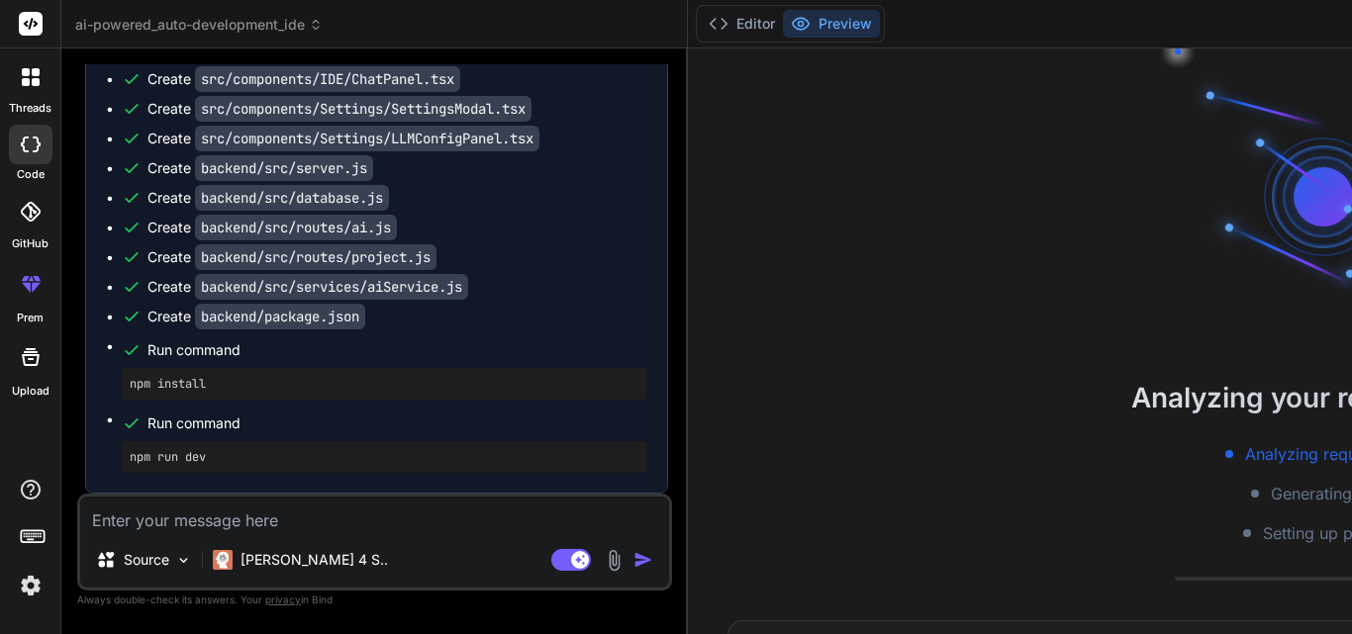
click at [185, 517] on textarea at bounding box center [374, 515] width 589 height 36
type textarea "a"
type textarea "x"
type textarea "ap"
type textarea "x"
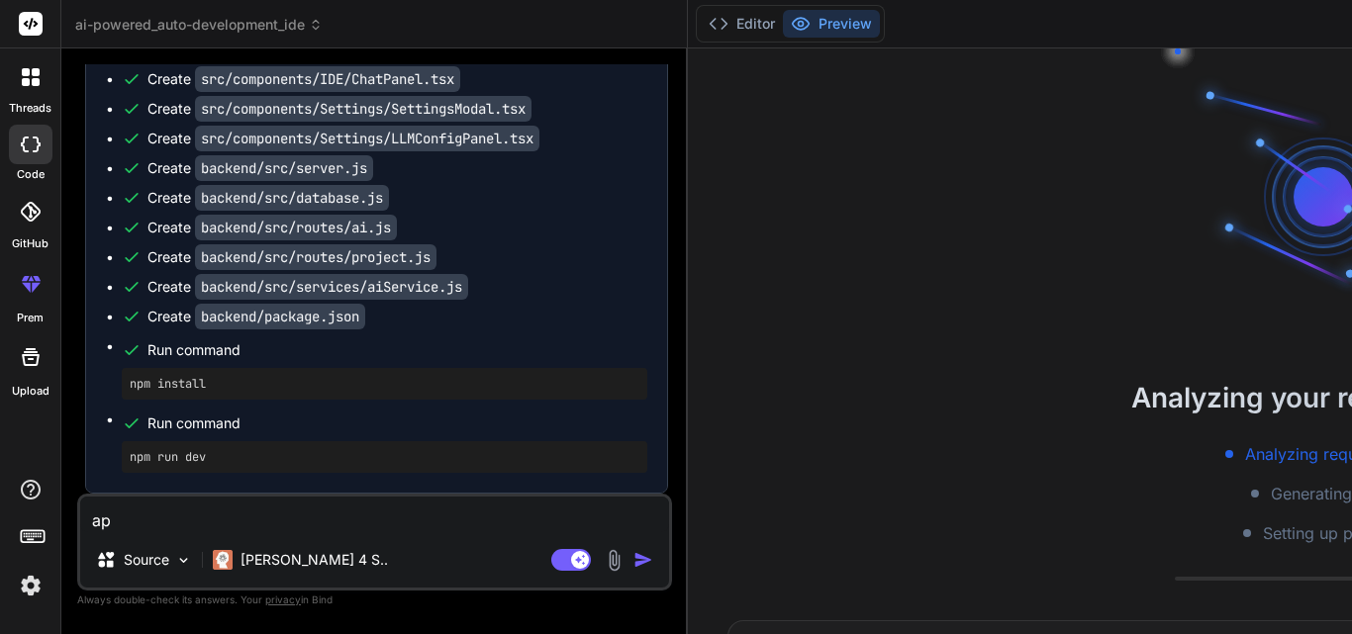
type textarea "app"
type textarea "x"
type textarea "app"
type textarea "x"
type textarea "app n"
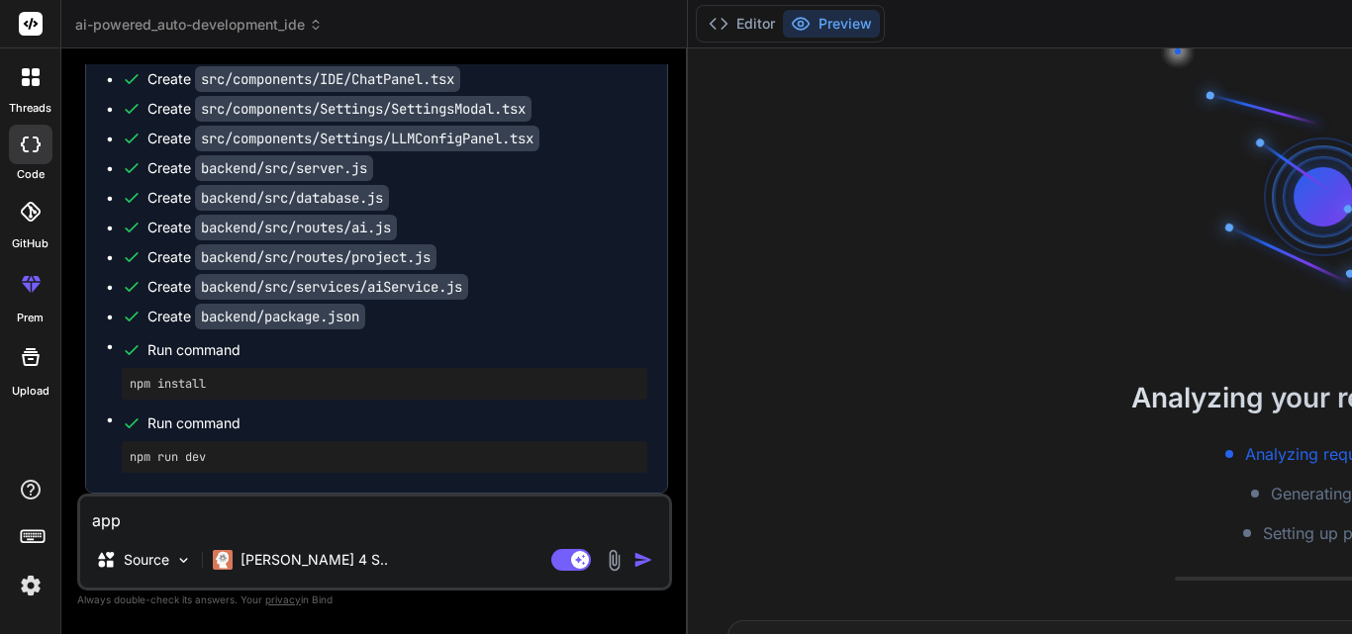
type textarea "x"
type textarea "app no"
type textarea "x"
type textarea "app not"
type textarea "x"
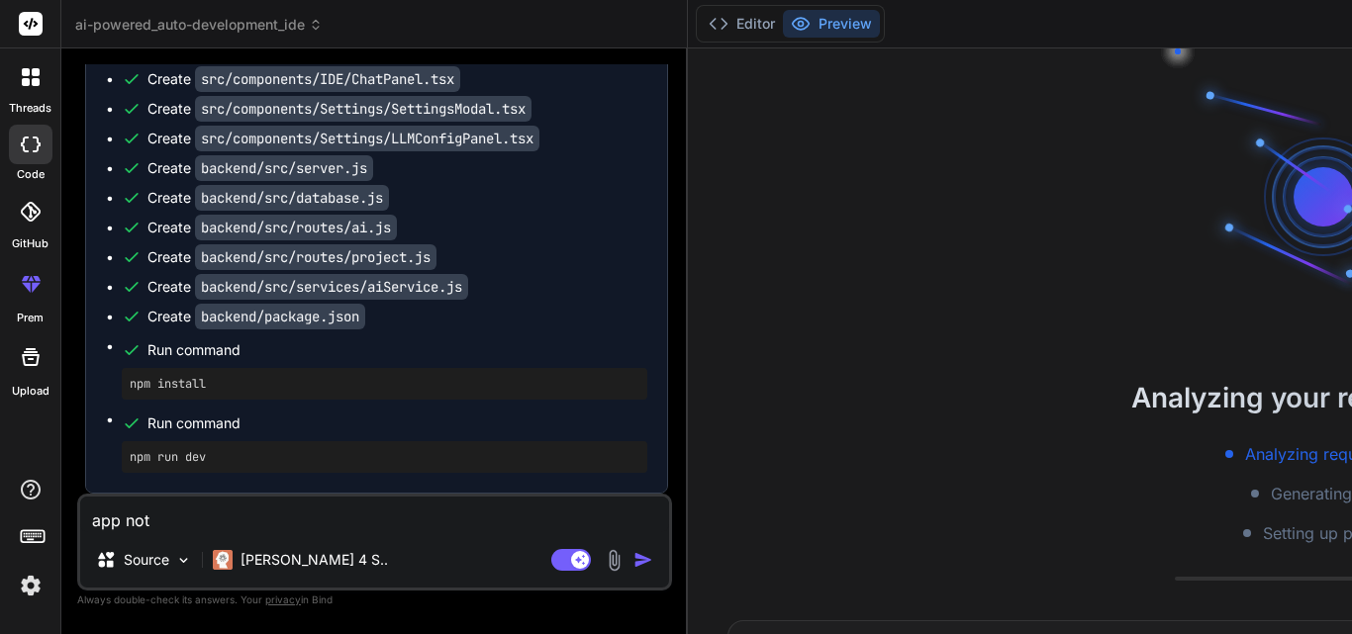
type textarea "app not"
type textarea "x"
type textarea "app not s"
type textarea "x"
type textarea "app not st"
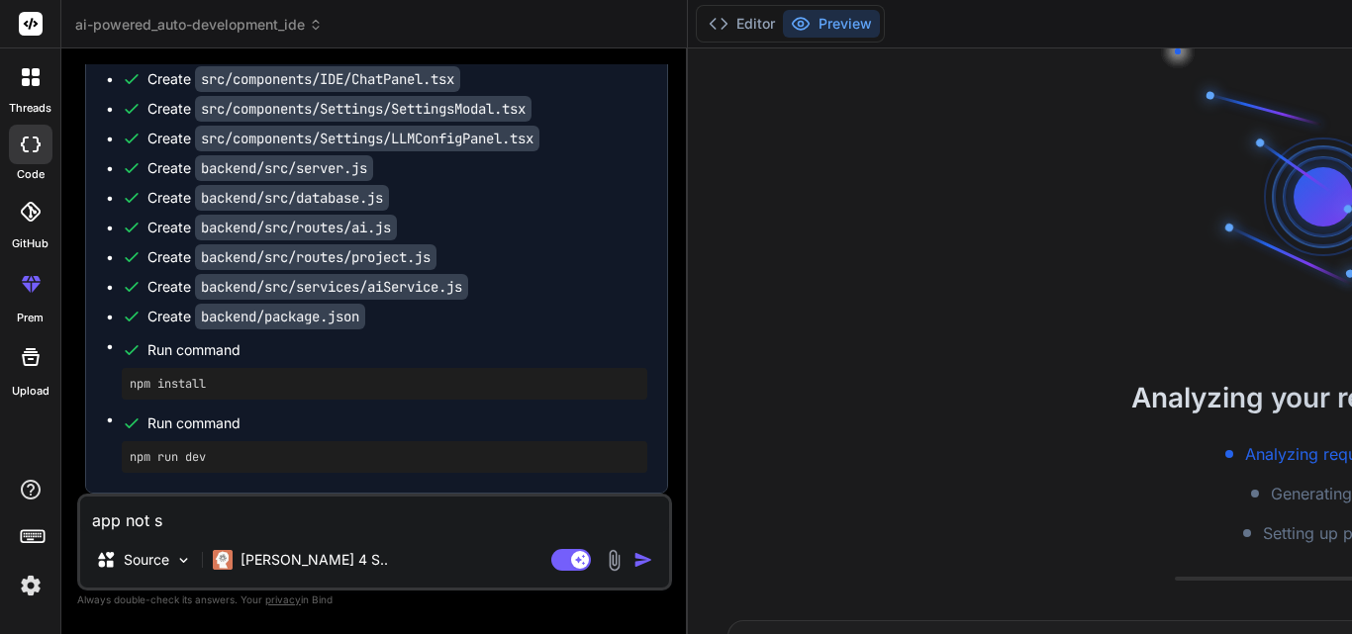
type textarea "x"
type textarea "app not sta"
type textarea "x"
type textarea "app not star"
type textarea "x"
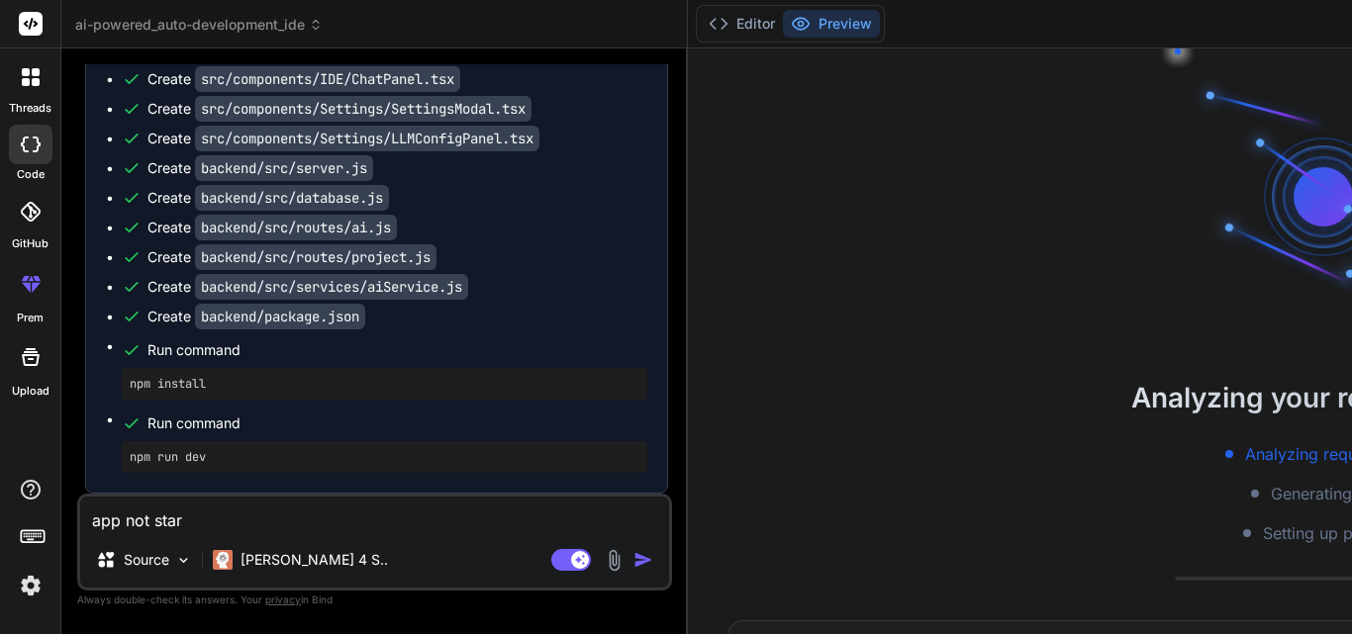
type textarea "app not start"
type textarea "x"
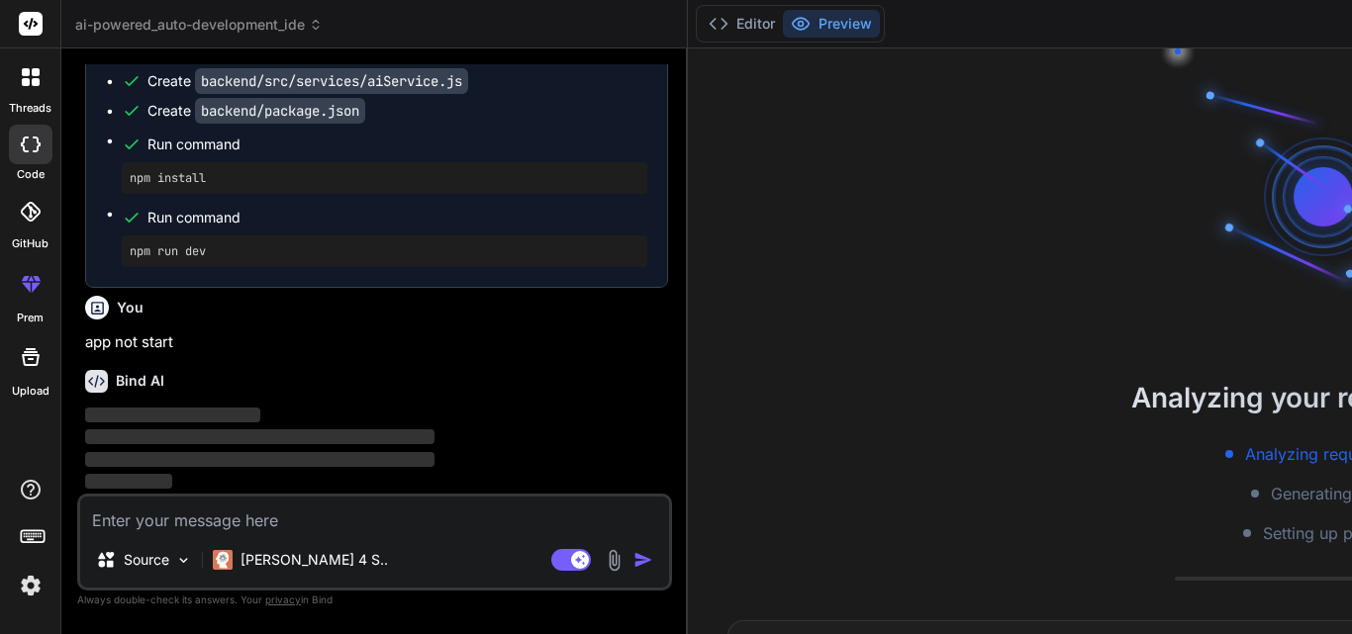
scroll to position [3882, 0]
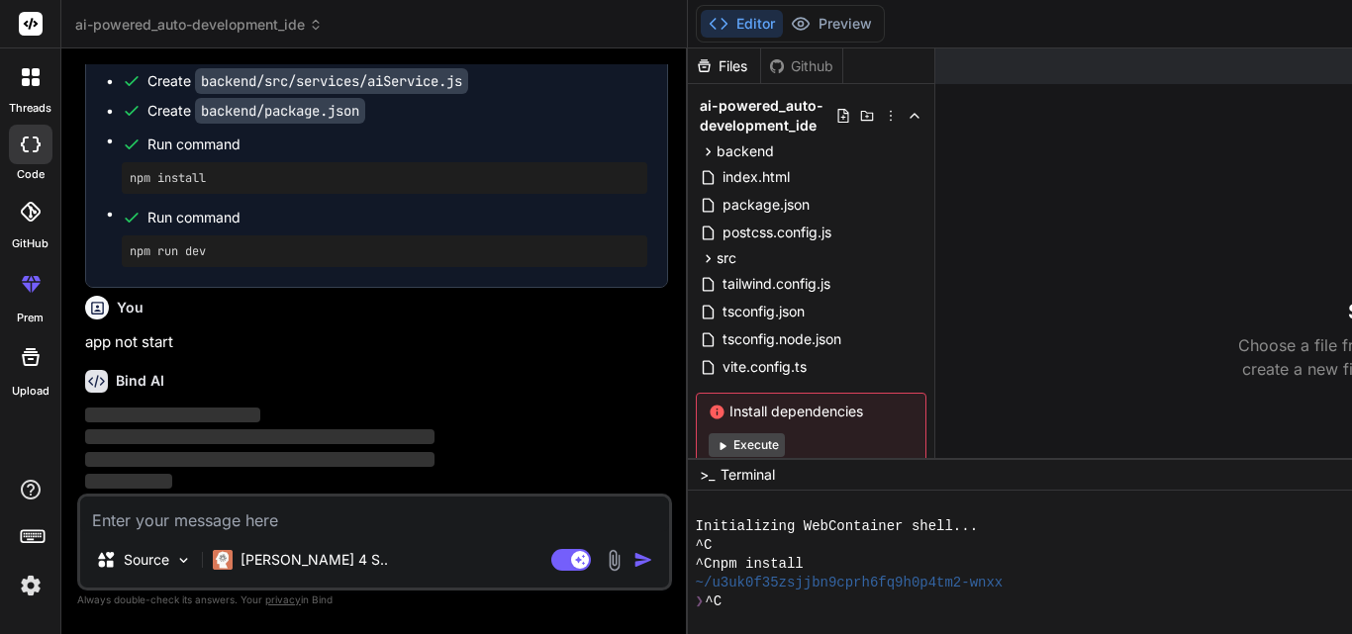
type textarea "x"
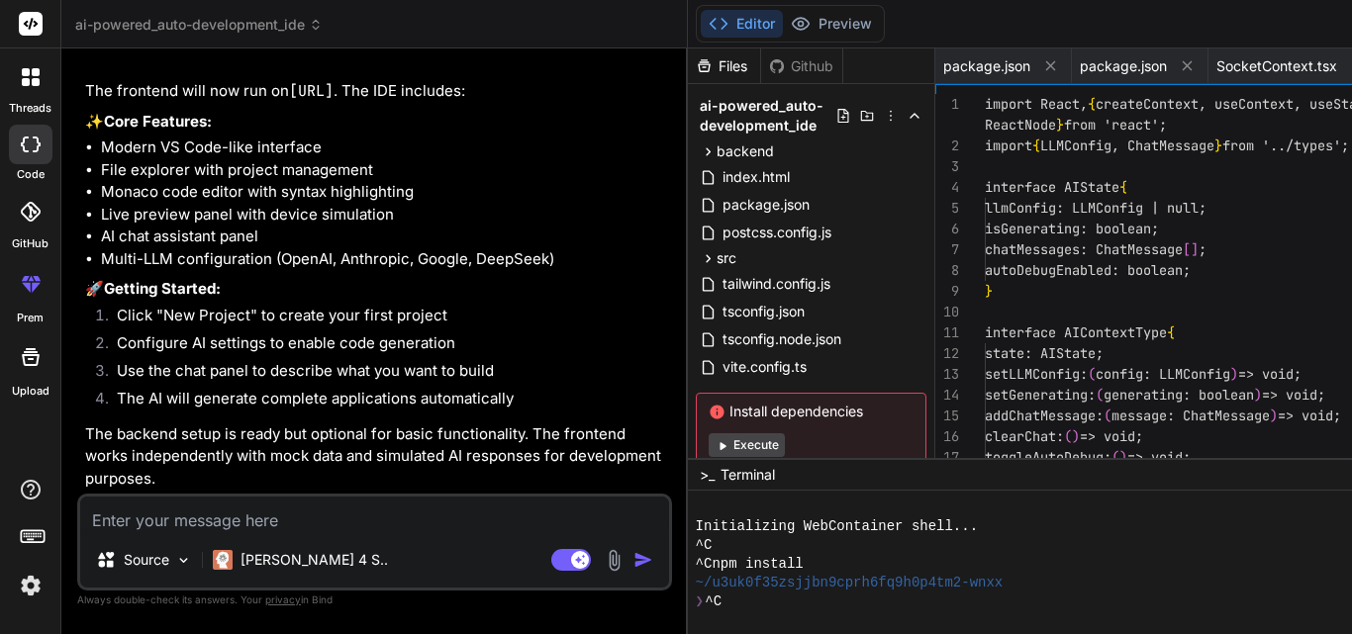
type textarea "className="text-blue-400 hover:underline">[DOMAIN_NAME]</a></p> </div> </div> <…"
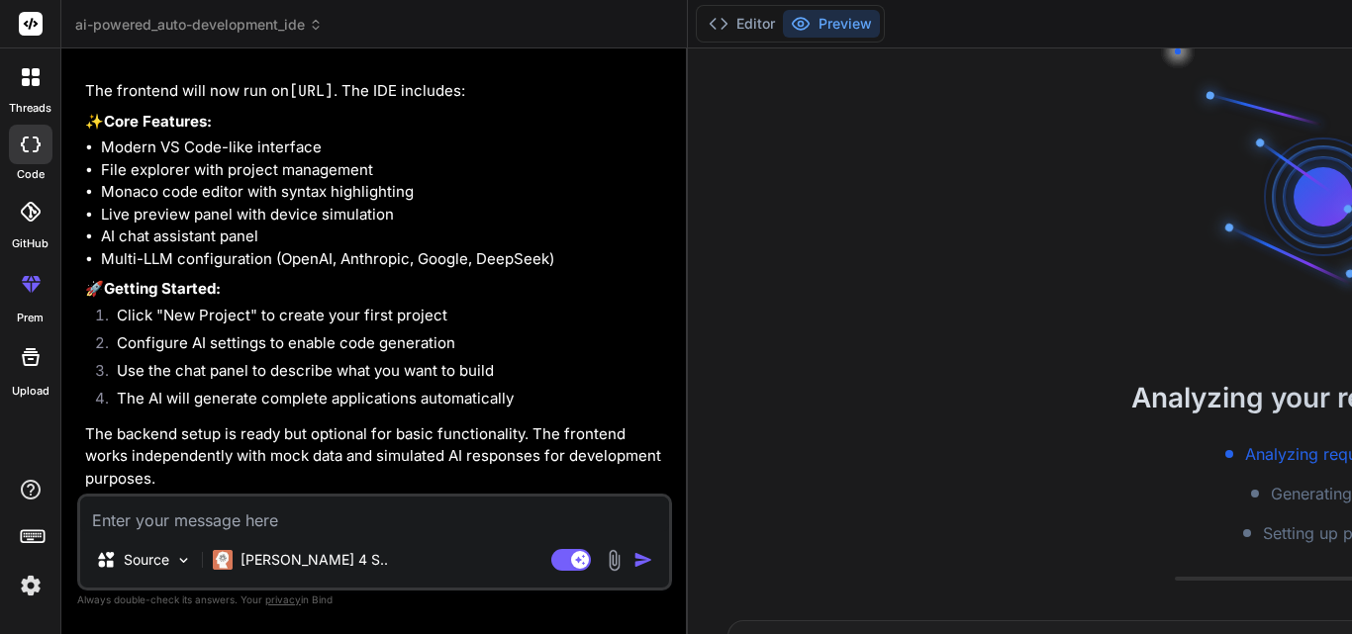
type textarea "x"
click at [701, 22] on button "Editor" at bounding box center [742, 24] width 82 height 28
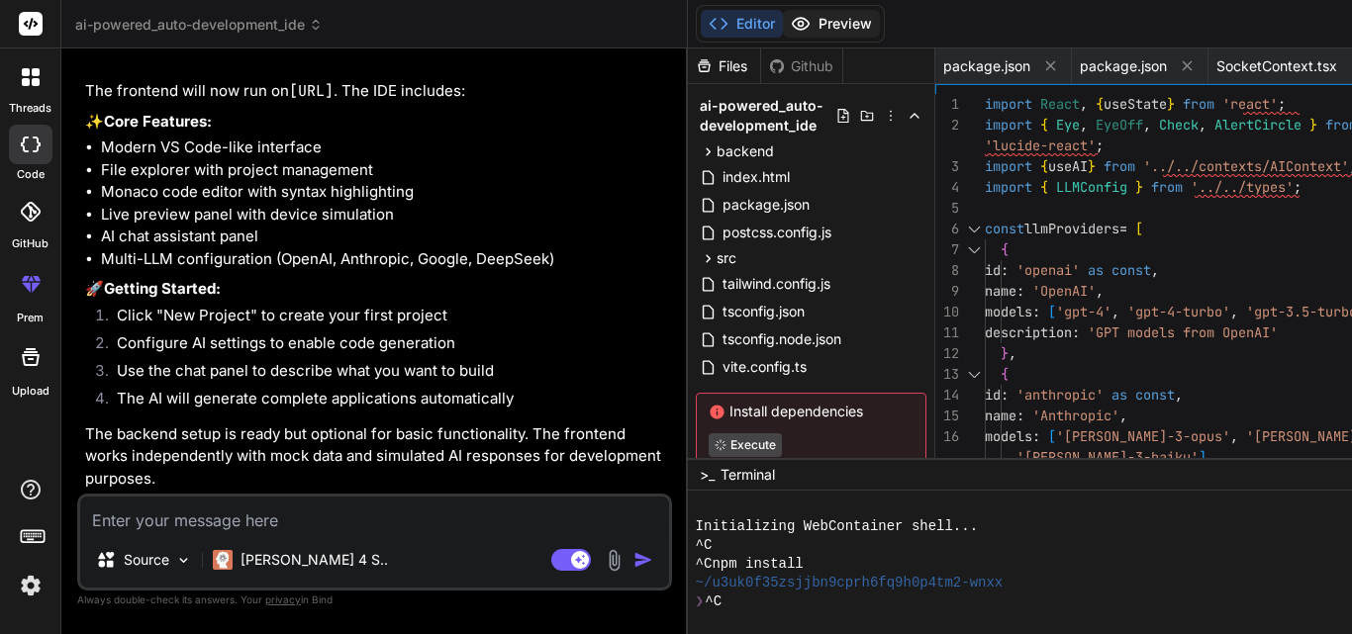
click at [783, 28] on button "Preview" at bounding box center [831, 24] width 97 height 28
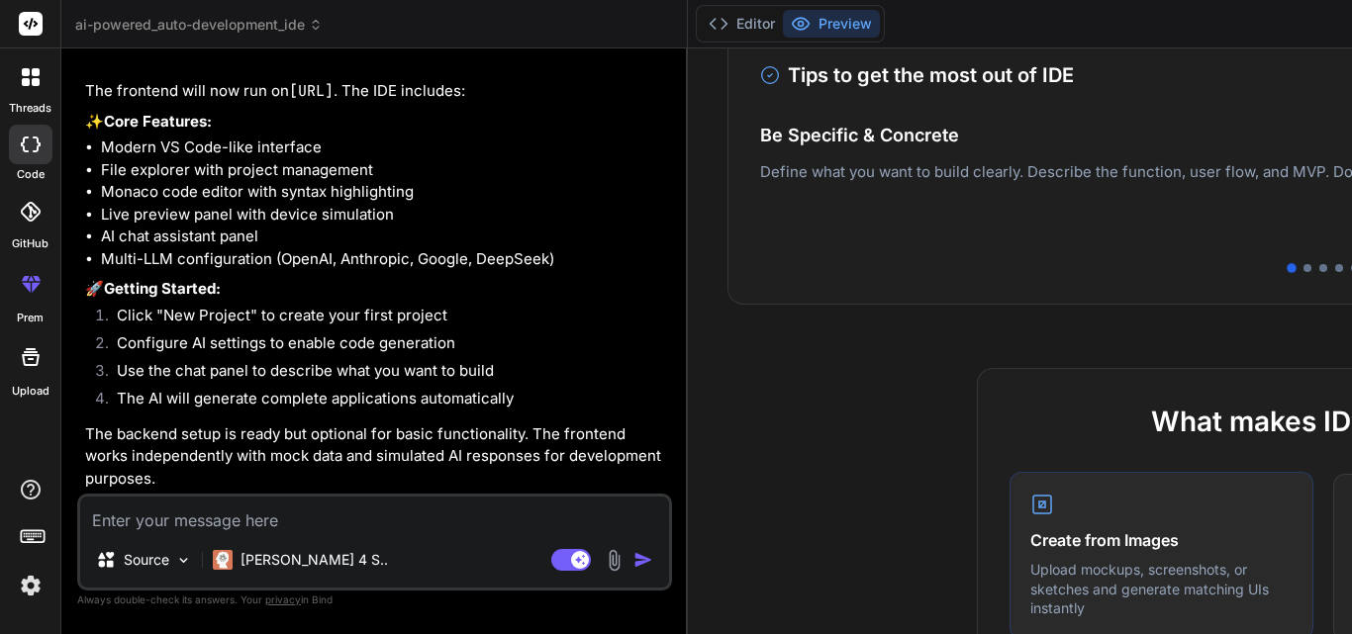
scroll to position [198, 0]
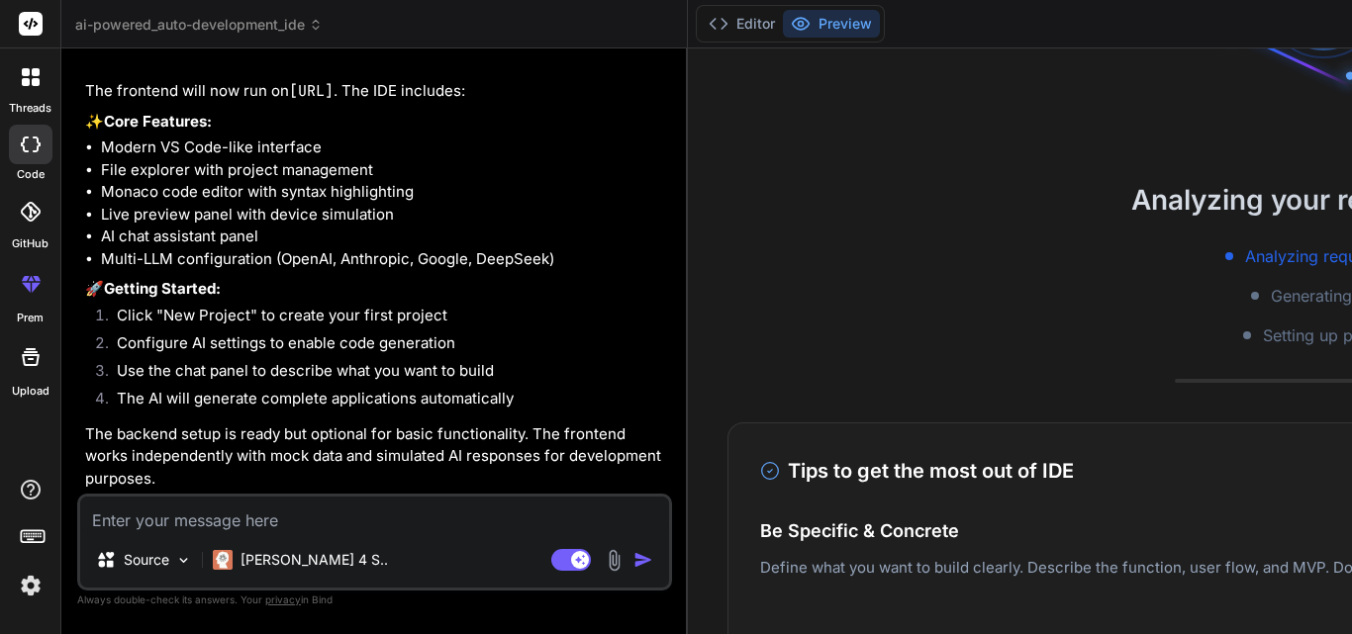
click at [696, 7] on div "Editor Preview" at bounding box center [790, 24] width 189 height 38
click at [701, 34] on button "Editor" at bounding box center [742, 24] width 82 height 28
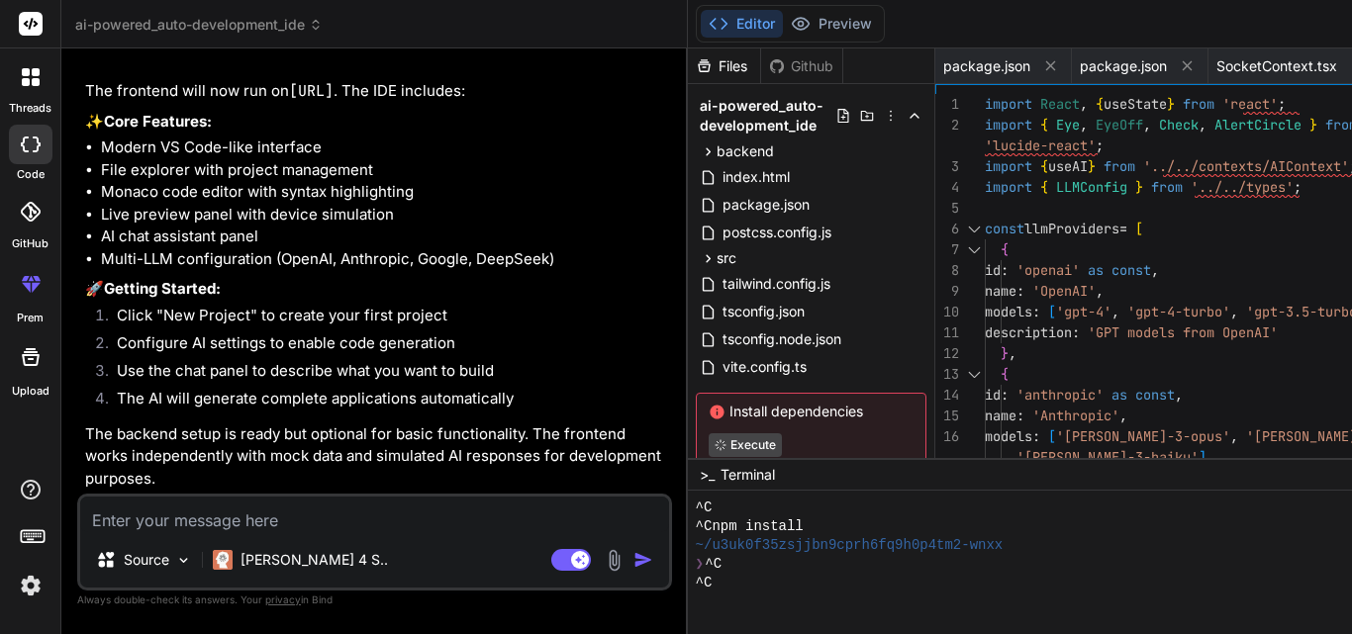
scroll to position [38, 0]
click at [696, 585] on div "^C" at bounding box center [1111, 583] width 831 height 19
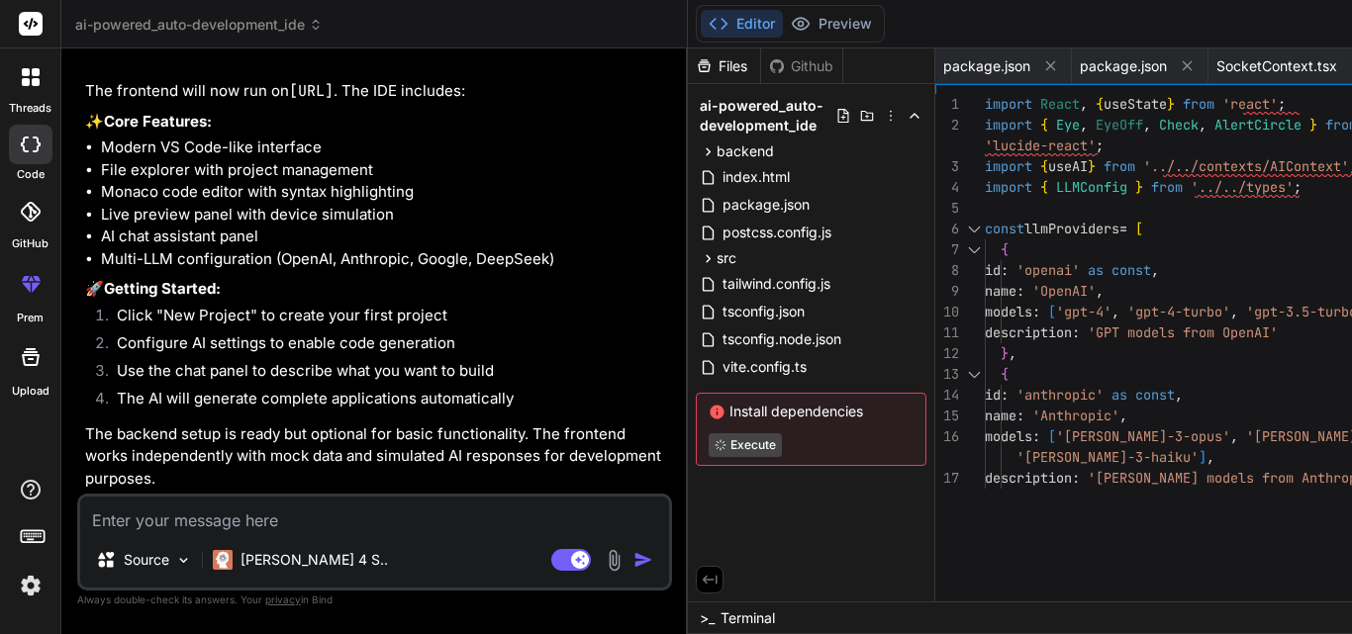
scroll to position [0, 0]
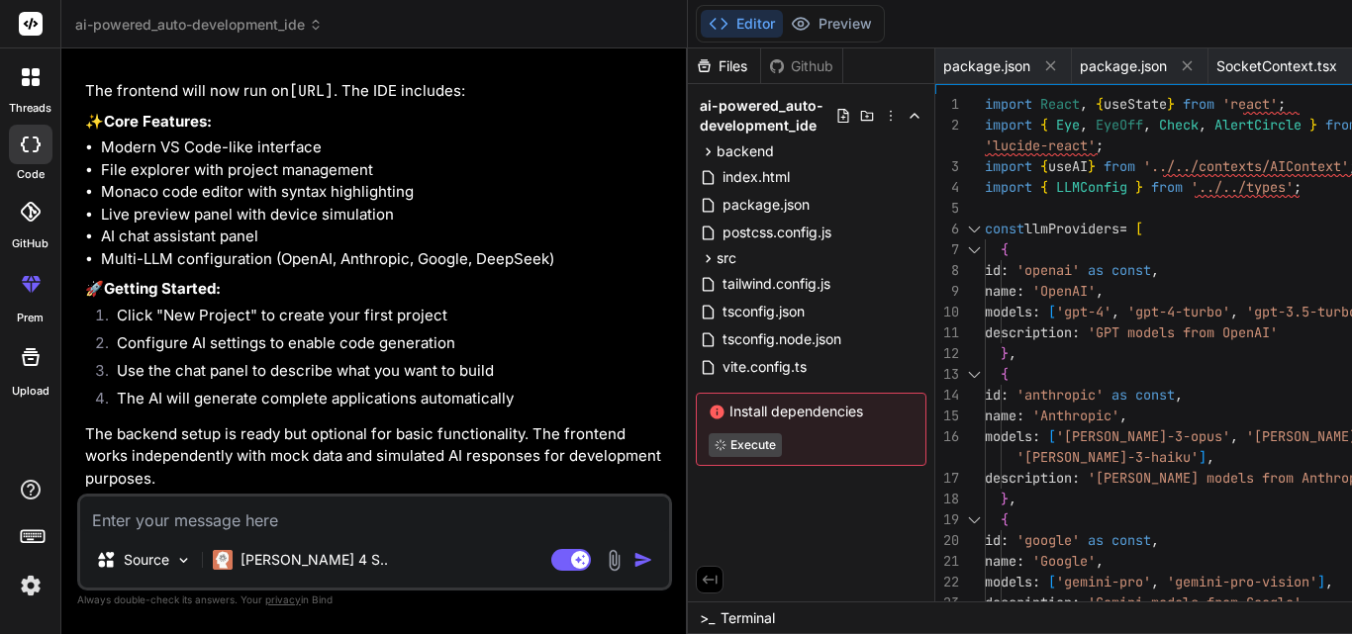
click at [702, 581] on icon at bounding box center [709, 580] width 15 height 9
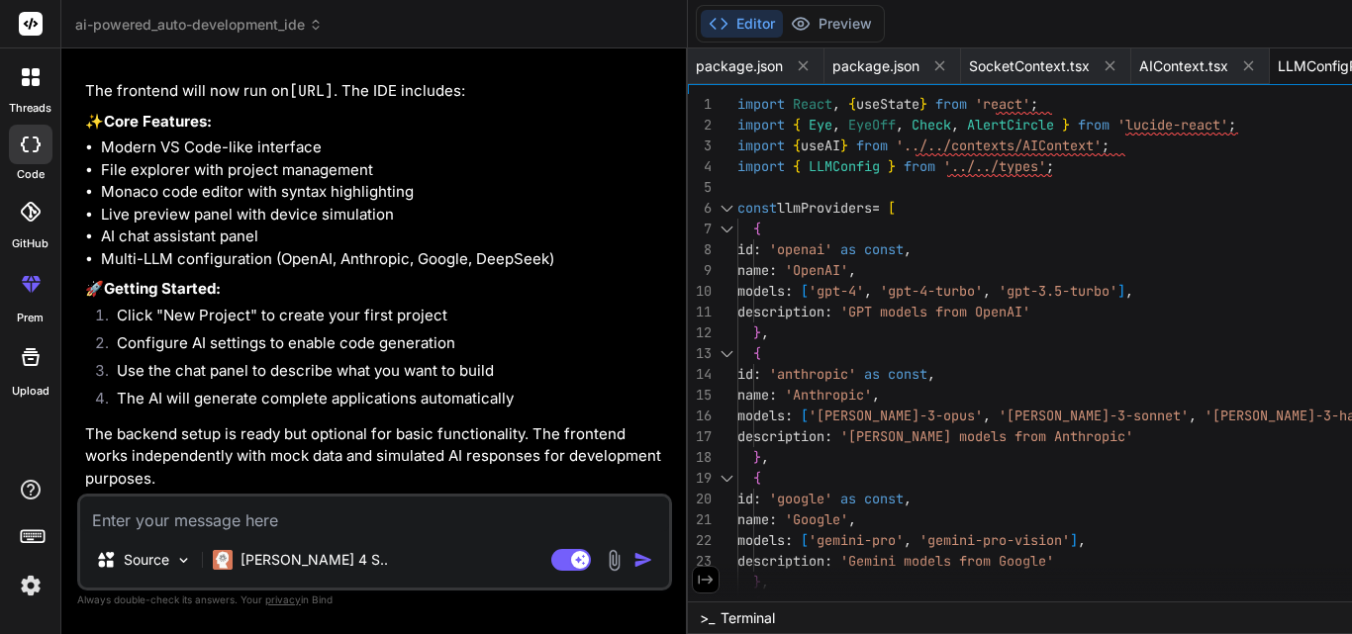
click at [697, 581] on icon at bounding box center [706, 580] width 18 height 18
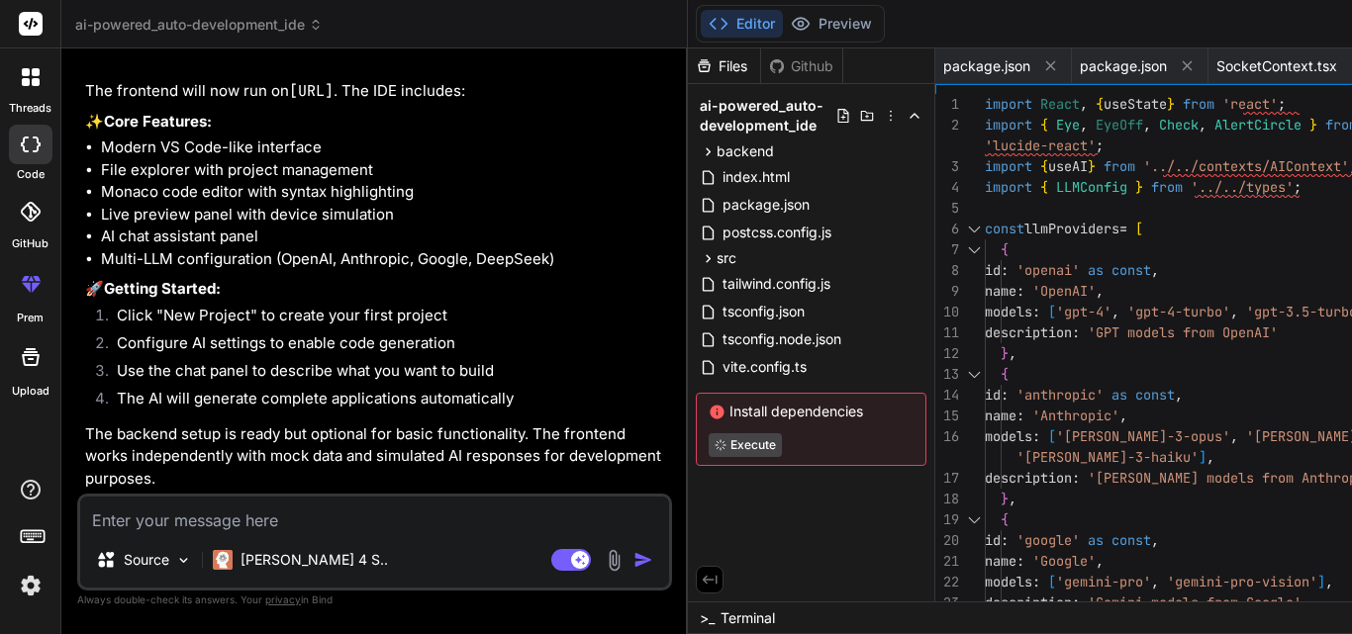
click at [702, 581] on icon at bounding box center [709, 580] width 15 height 9
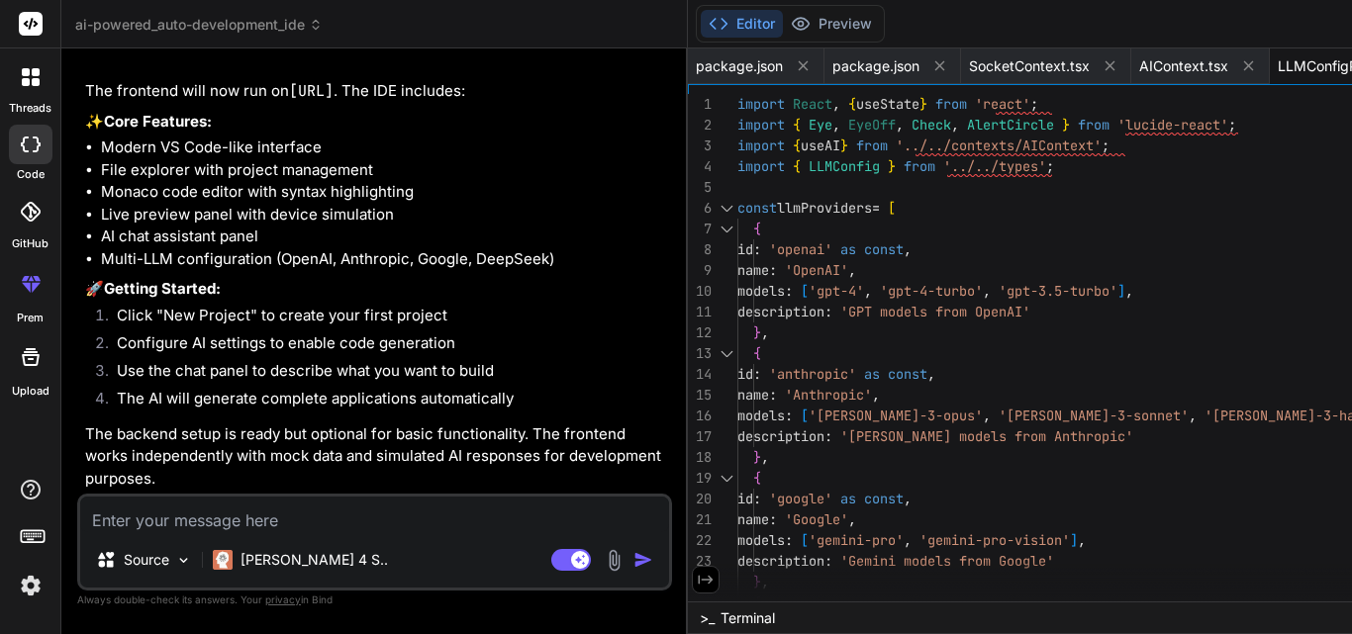
click at [697, 573] on icon at bounding box center [706, 580] width 18 height 18
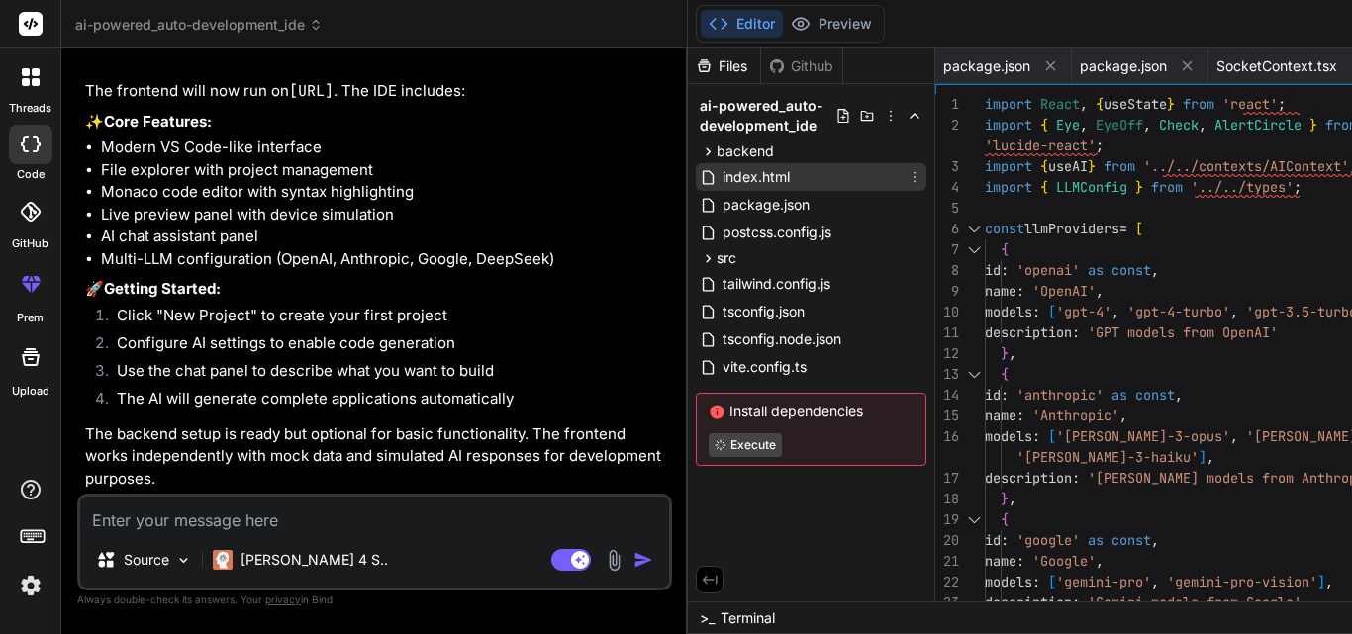
click at [720, 172] on span "index.html" at bounding box center [755, 177] width 71 height 24
type textarea "<body> <div id="root"></div> <script type="module" src="/src/main.tsx"></script…"
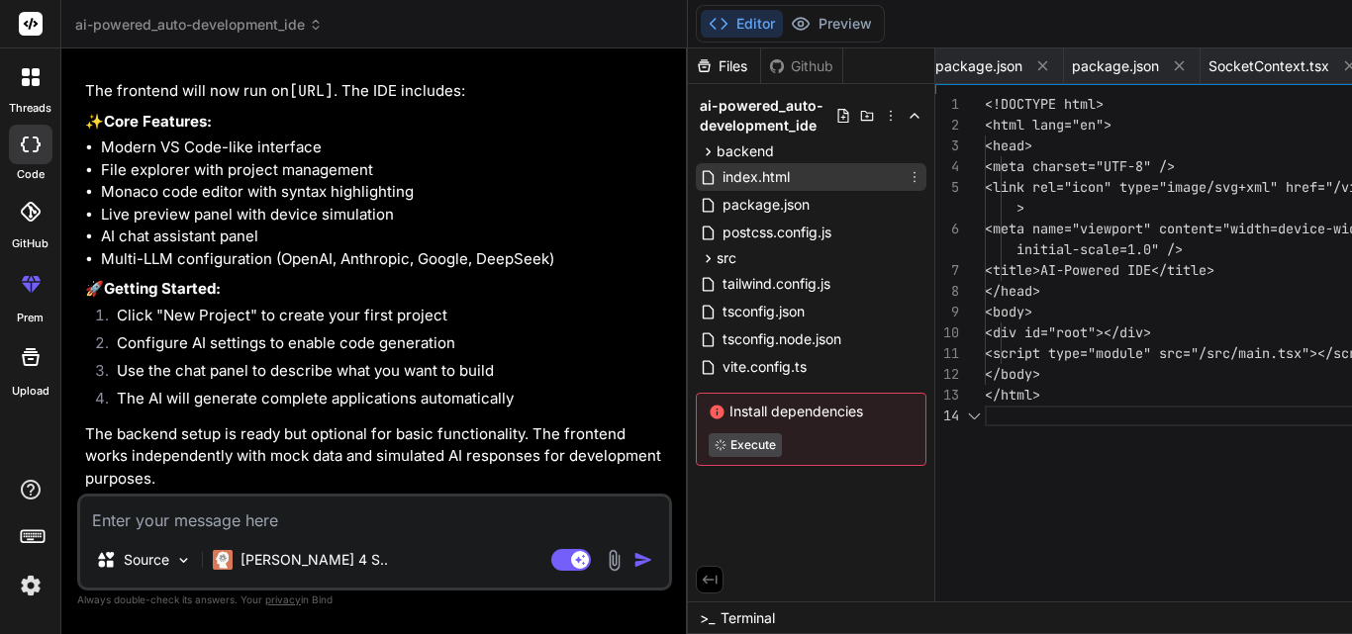
scroll to position [0, 412]
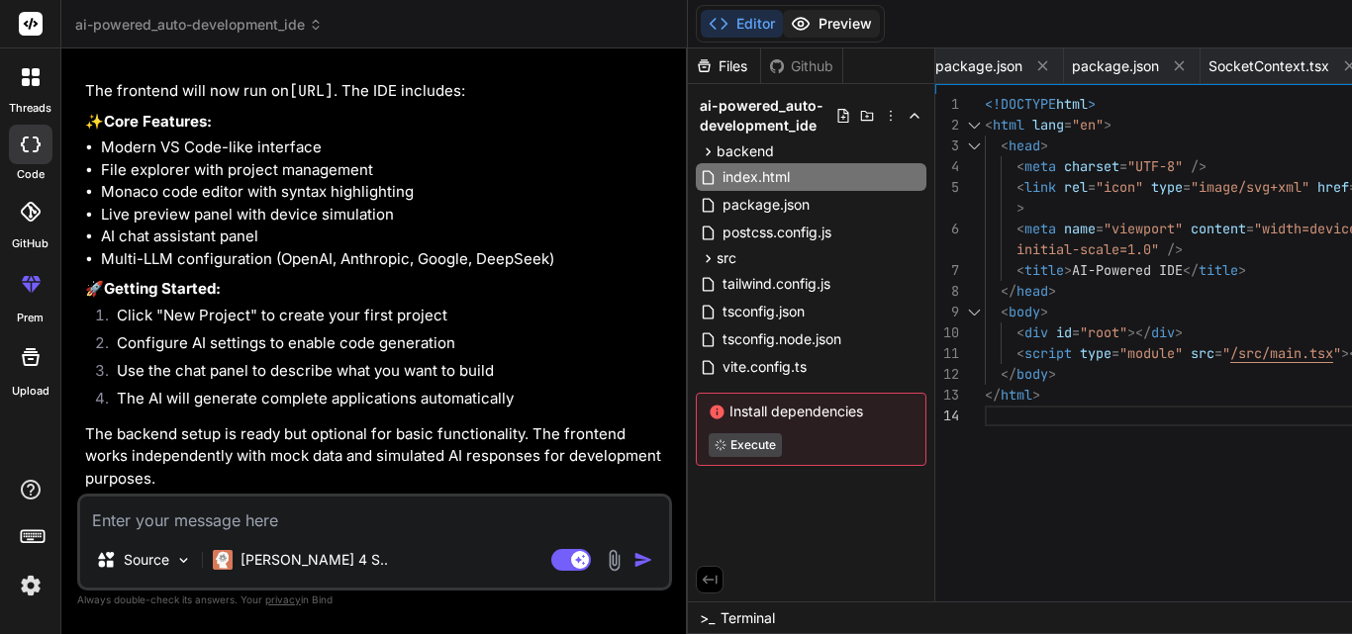
click at [783, 26] on button "Preview" at bounding box center [831, 24] width 97 height 28
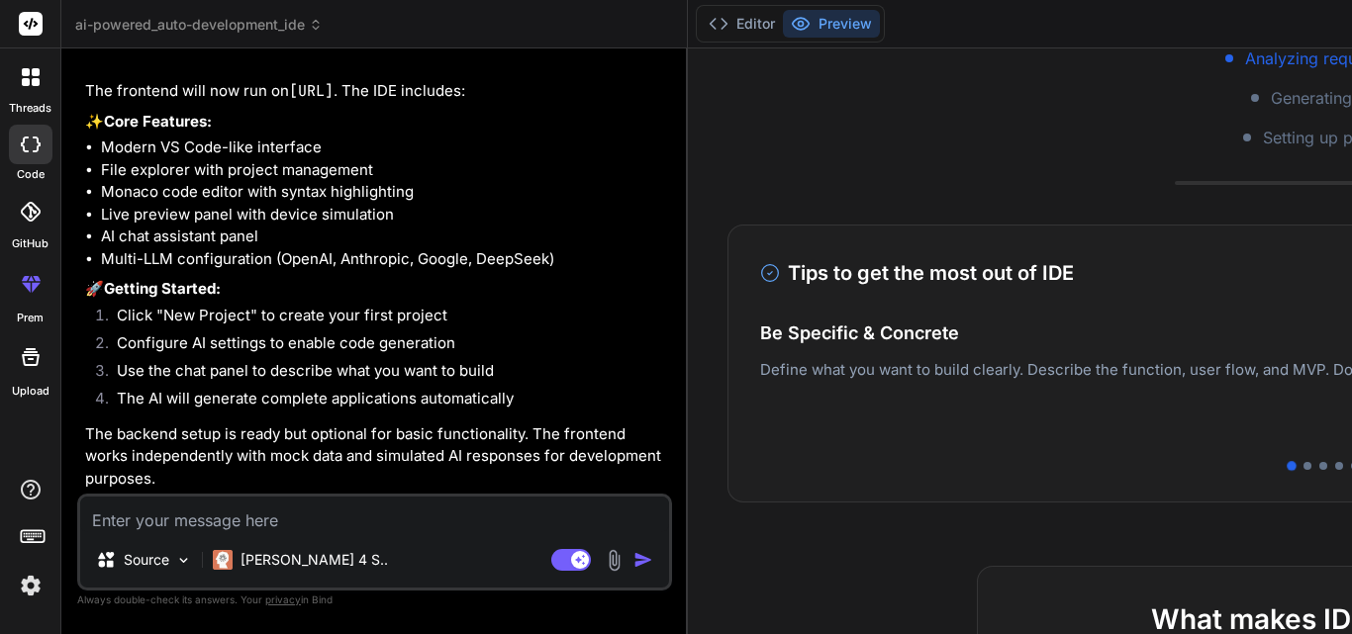
scroll to position [5052, 0]
click at [213, 519] on textarea at bounding box center [374, 515] width 589 height 36
type textarea "s"
type textarea "x"
type textarea "st"
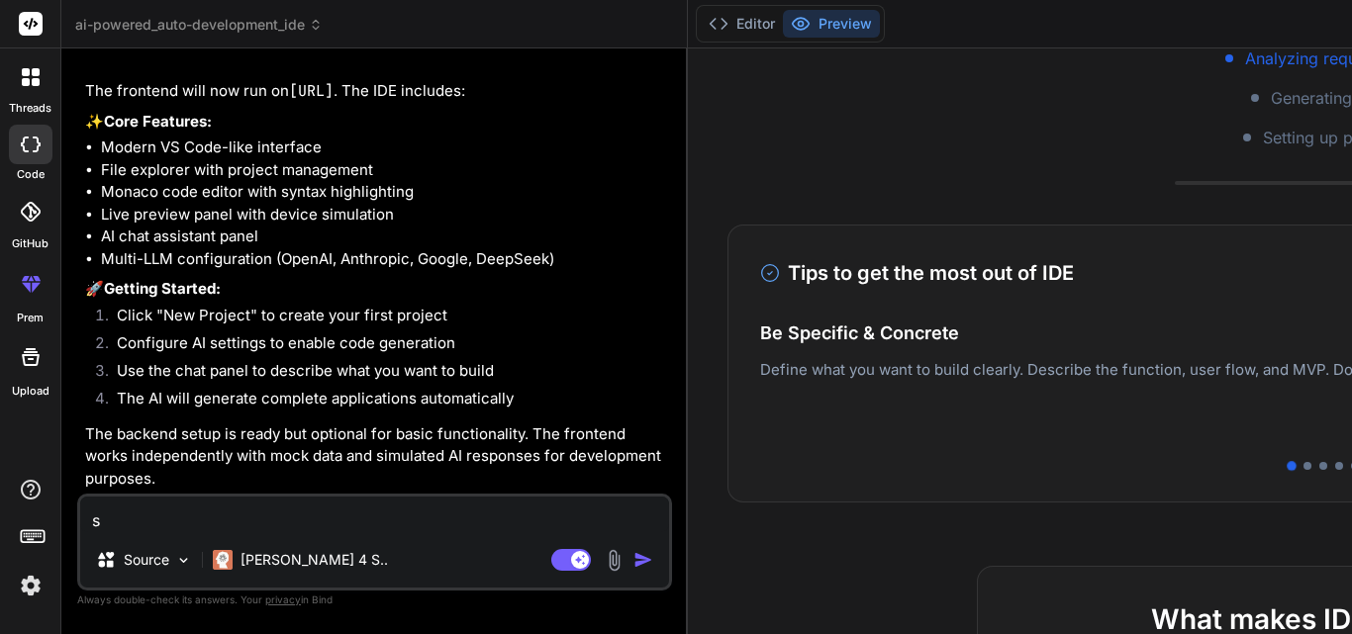
type textarea "x"
type textarea "sti"
type textarea "x"
type textarea "stil"
type textarea "x"
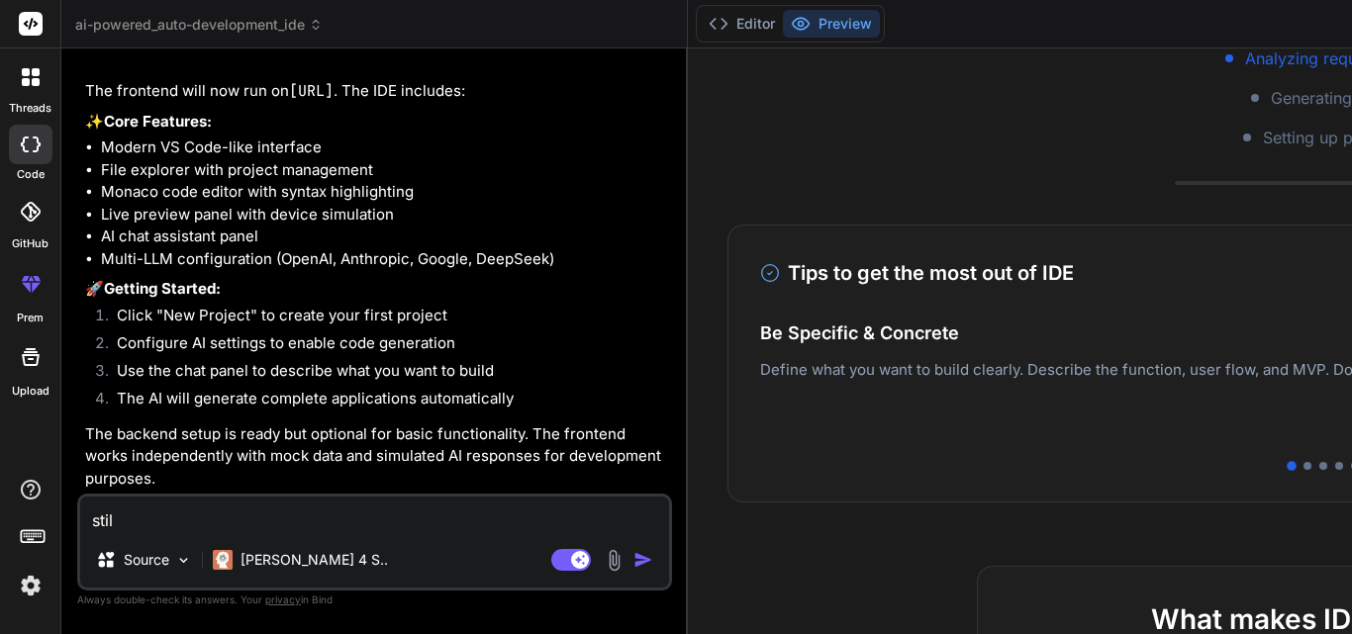
type textarea "still"
type textarea "x"
type textarea "still"
type textarea "x"
type textarea "still n"
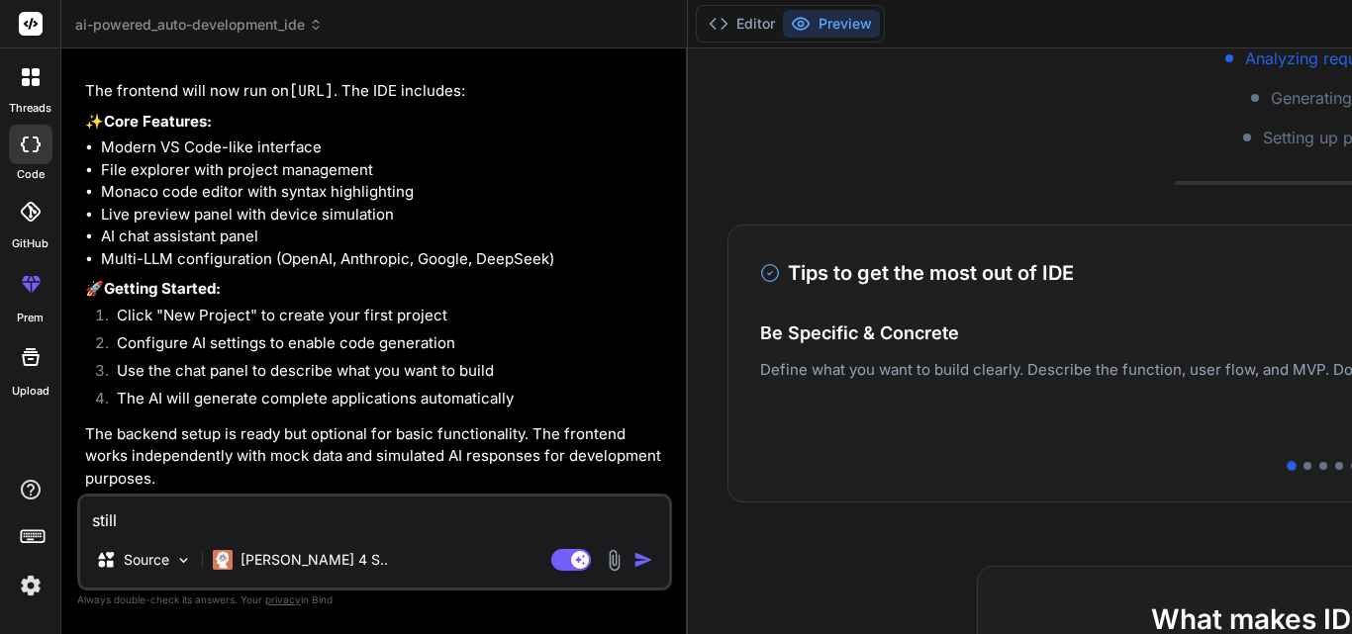
type textarea "x"
type textarea "still no"
type textarea "x"
type textarea "still not"
type textarea "x"
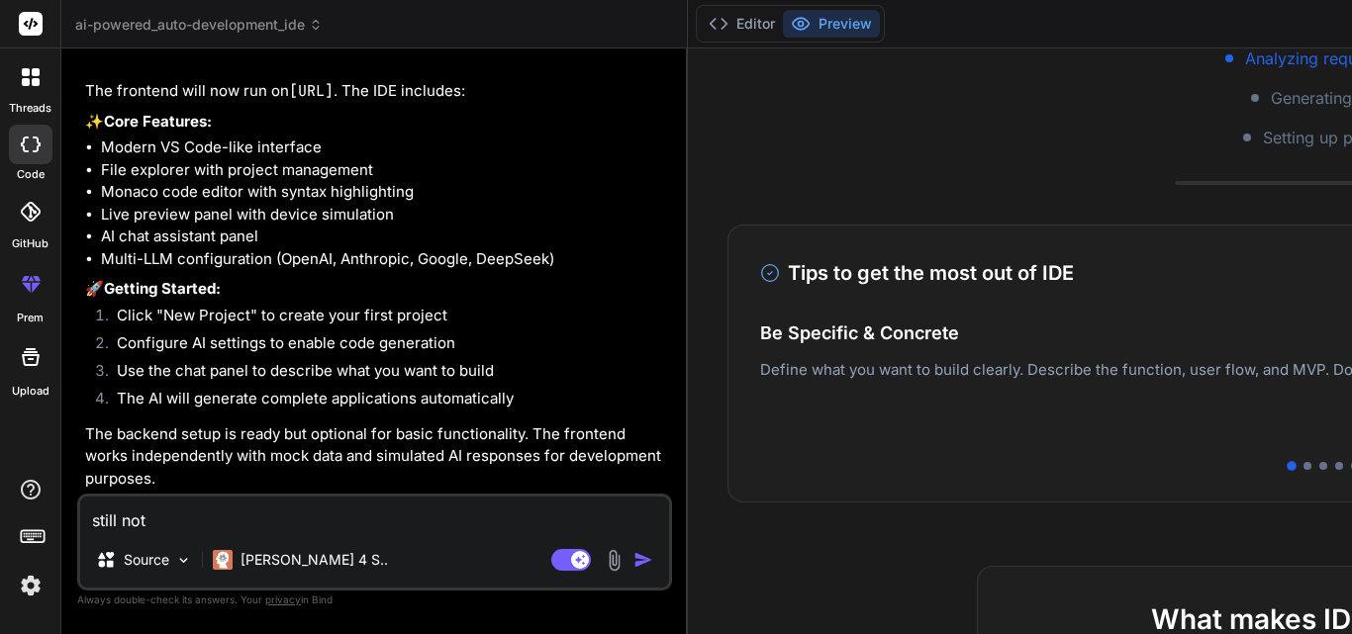
type textarea "still not"
type textarea "x"
type textarea "still not s"
type textarea "x"
type textarea "still not st"
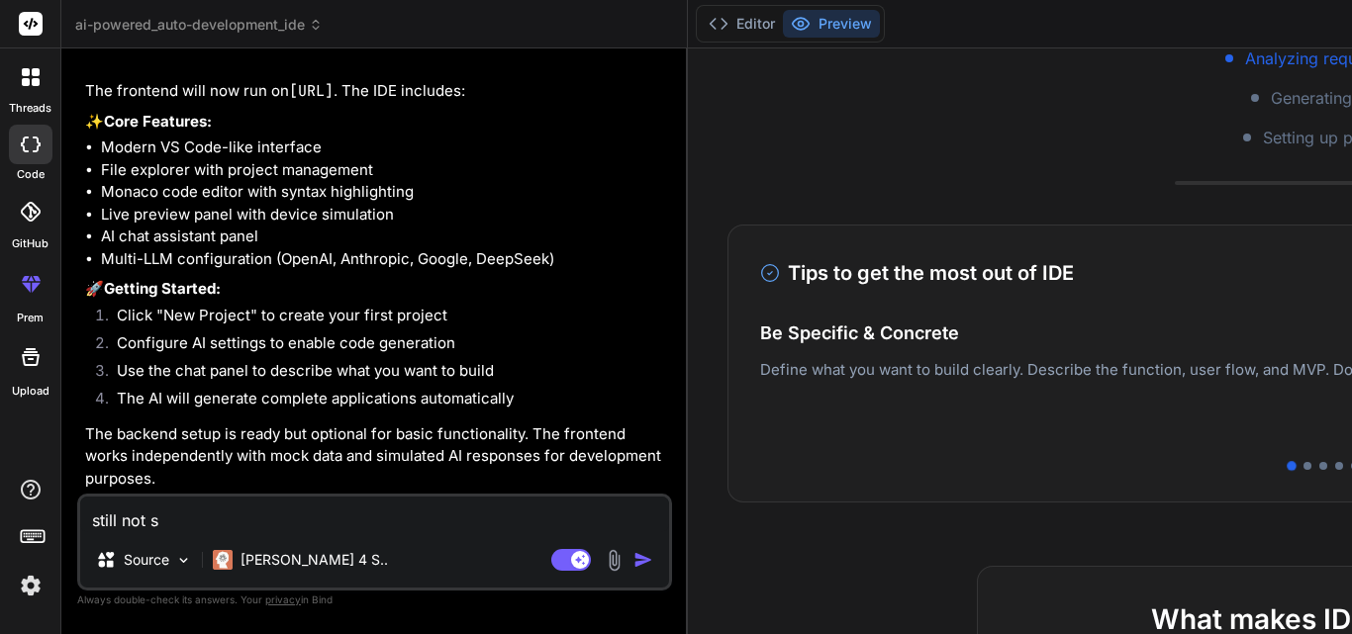
type textarea "x"
type textarea "still not sta"
type textarea "x"
type textarea "still not star"
type textarea "x"
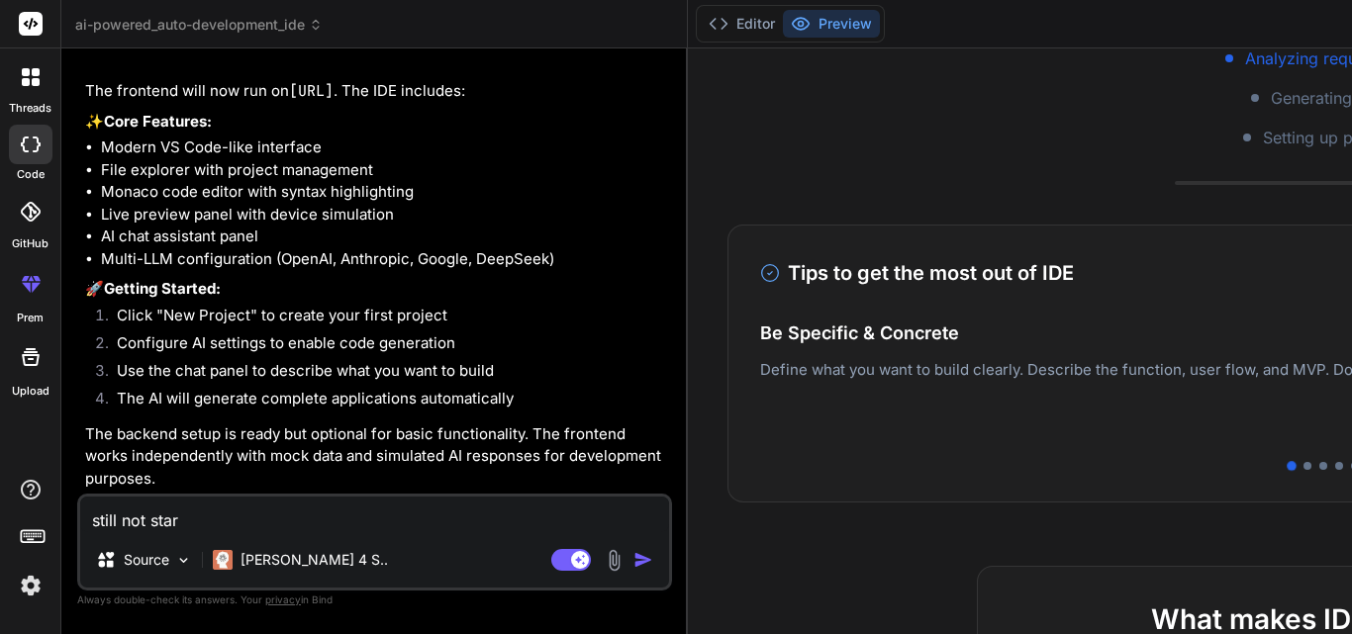
type textarea "still not start"
type textarea "x"
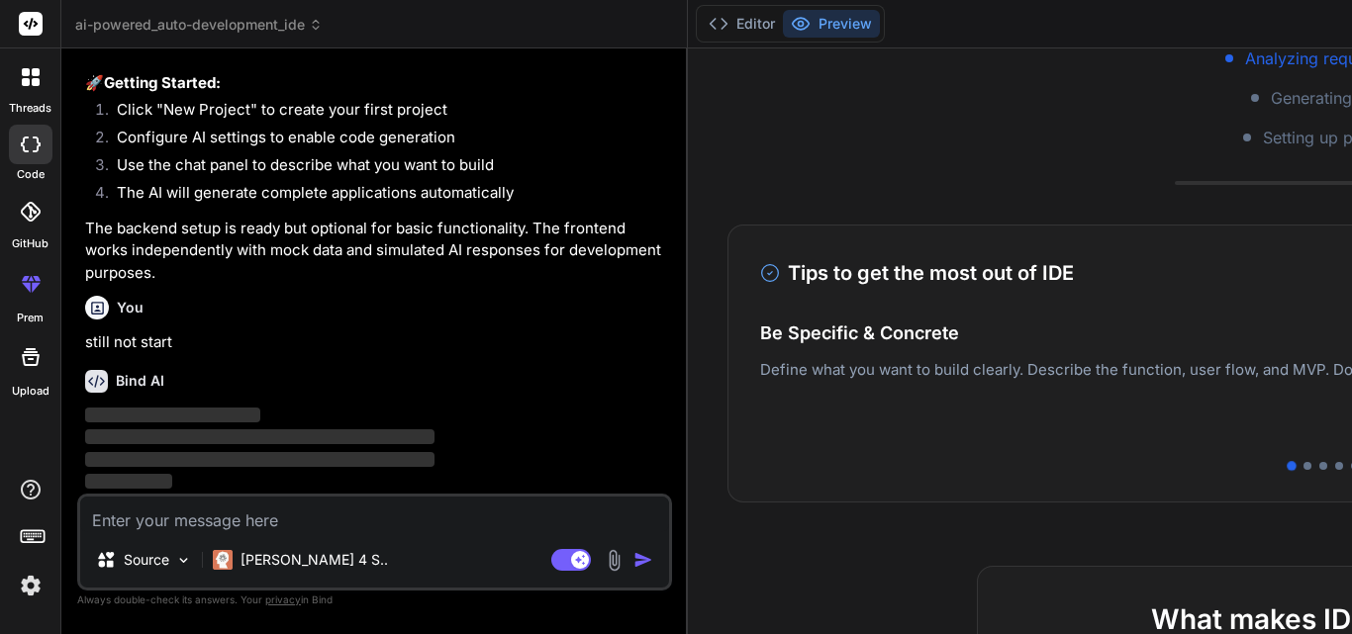
scroll to position [5258, 0]
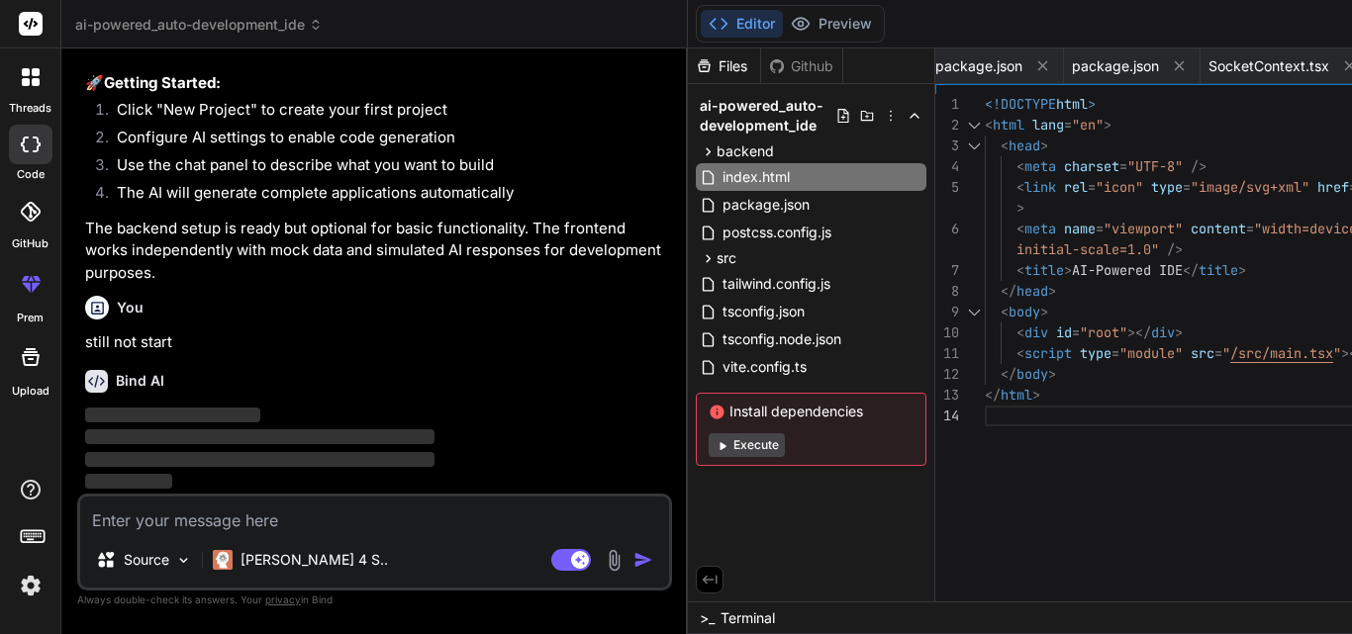
type textarea "x"
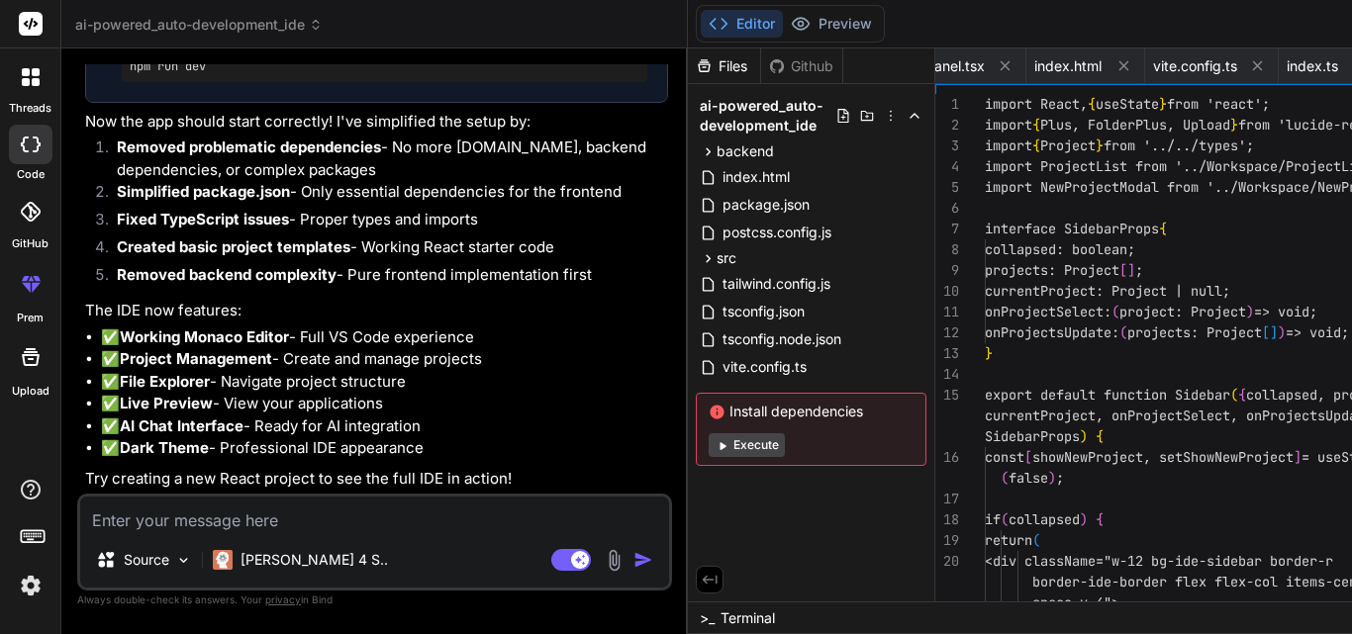
type textarea "}"
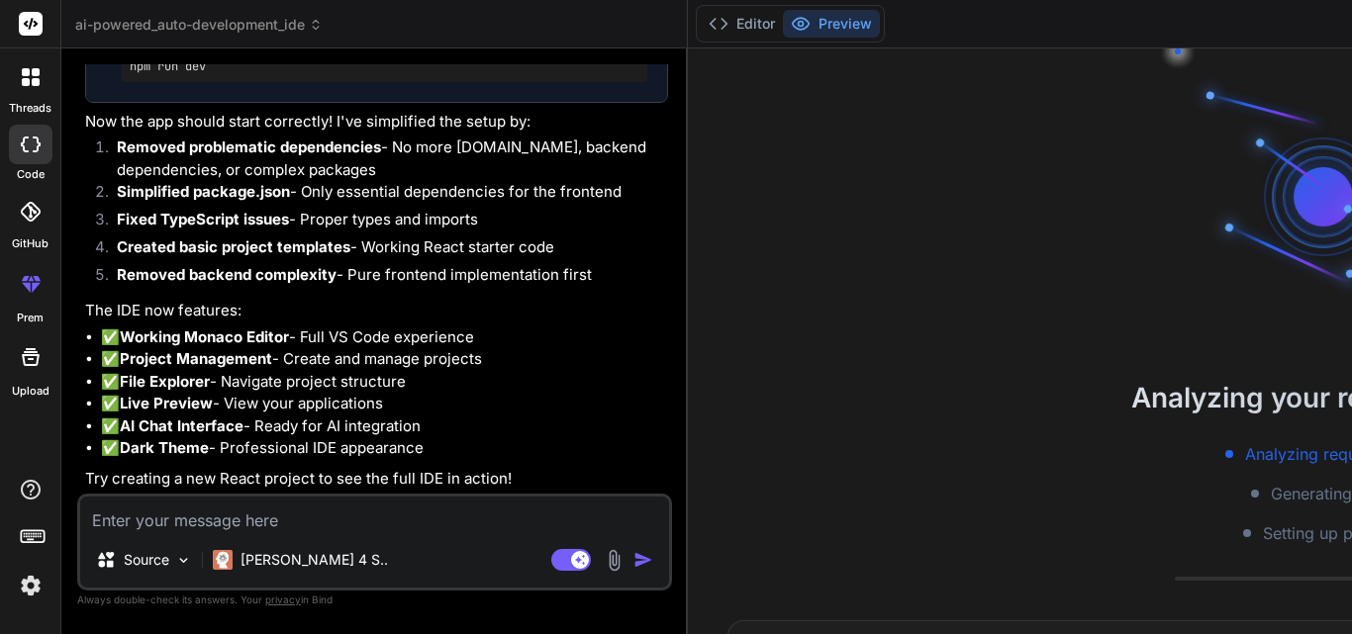
scroll to position [6351, 0]
click at [708, 24] on icon at bounding box center [718, 24] width 20 height 20
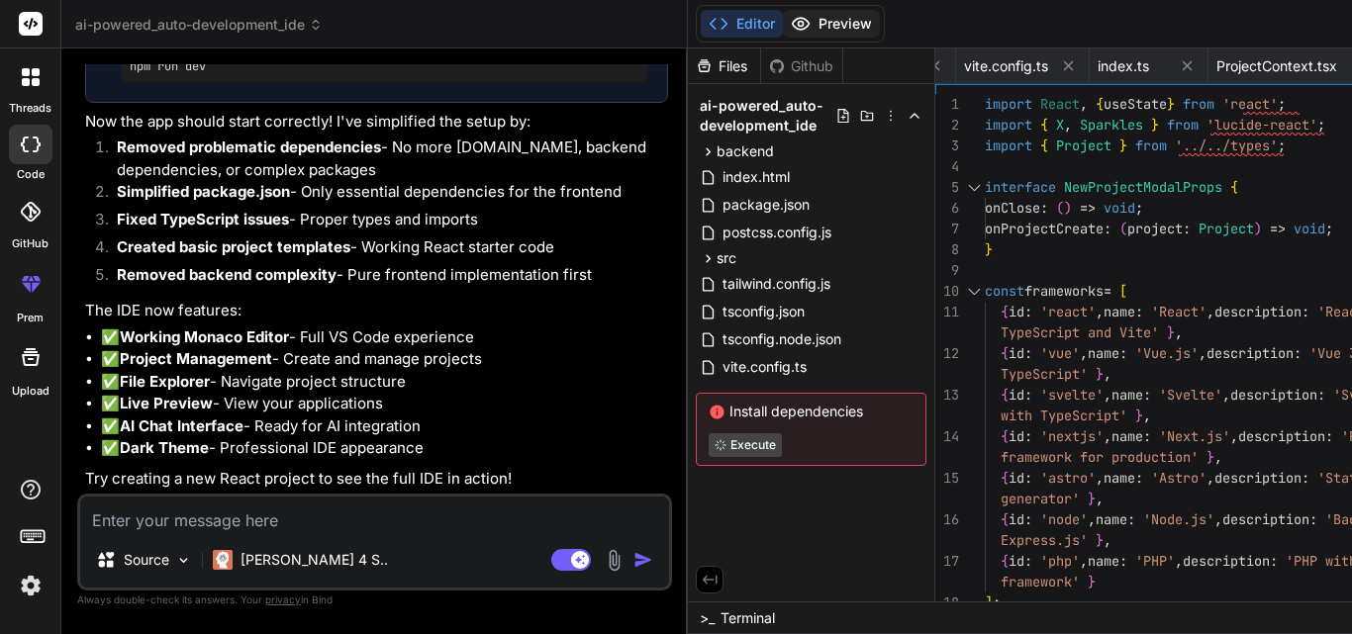
click at [791, 18] on icon at bounding box center [801, 24] width 20 height 20
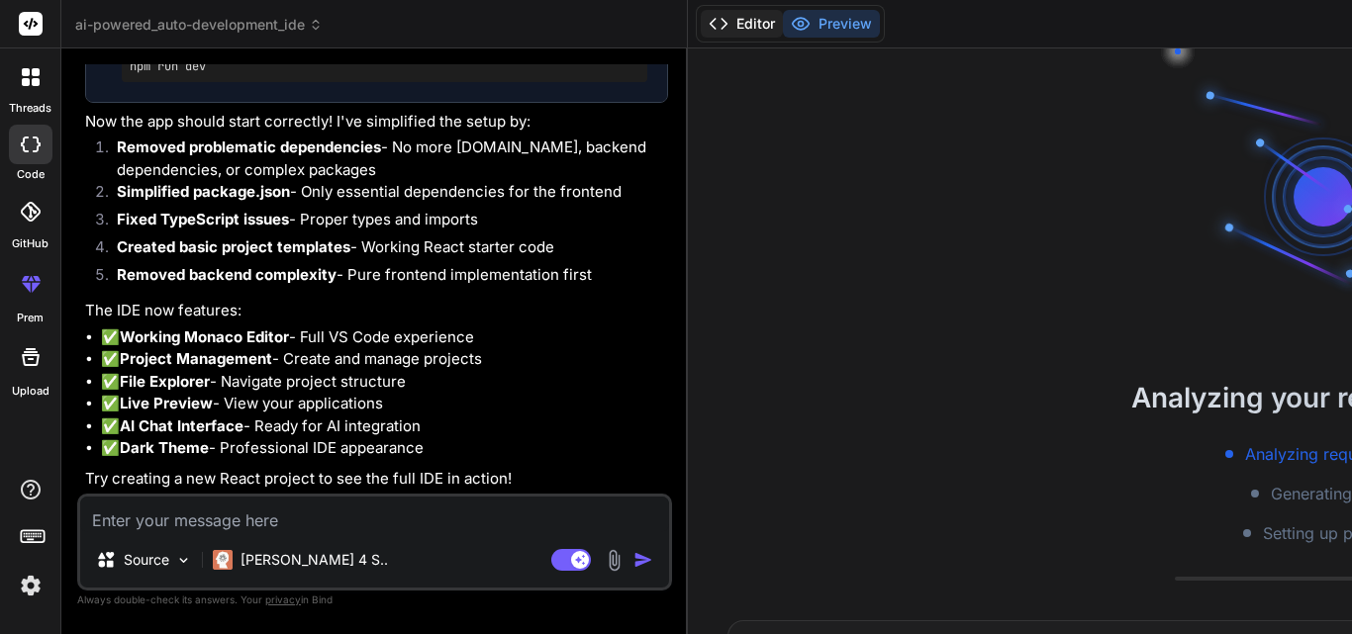
click at [701, 17] on button "Editor" at bounding box center [742, 24] width 82 height 28
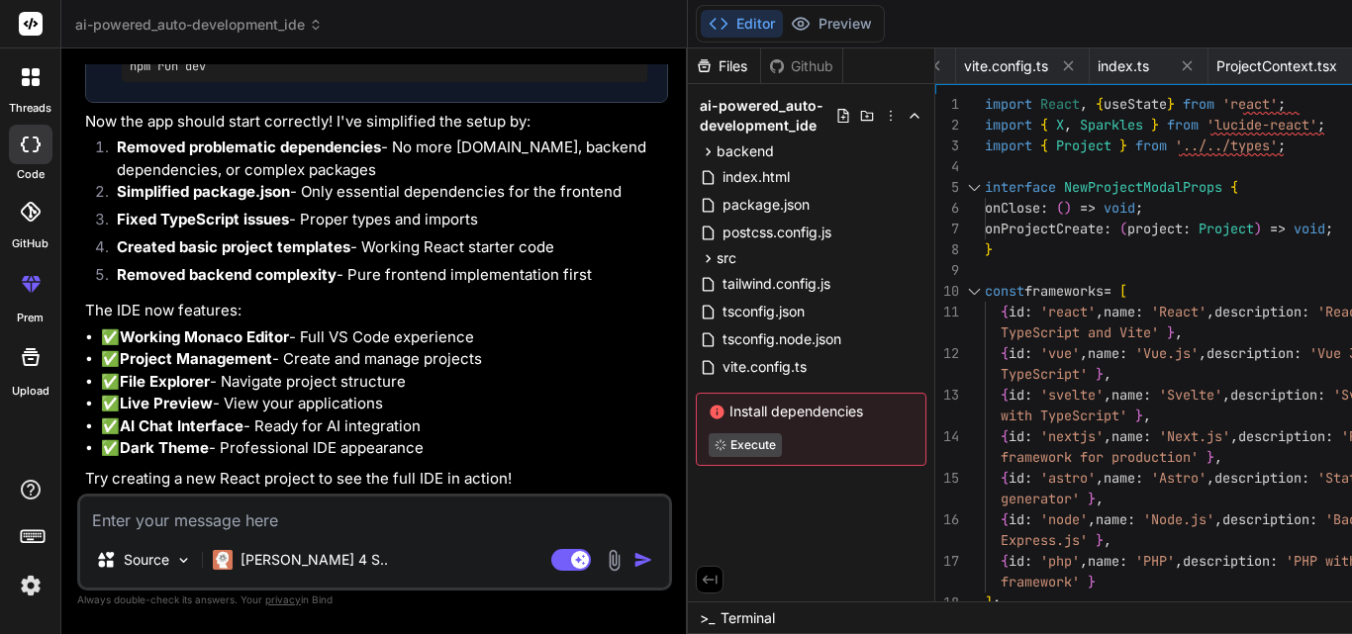
click at [688, 606] on div ">_ Terminal" at bounding box center [1323, 618] width 1271 height 33
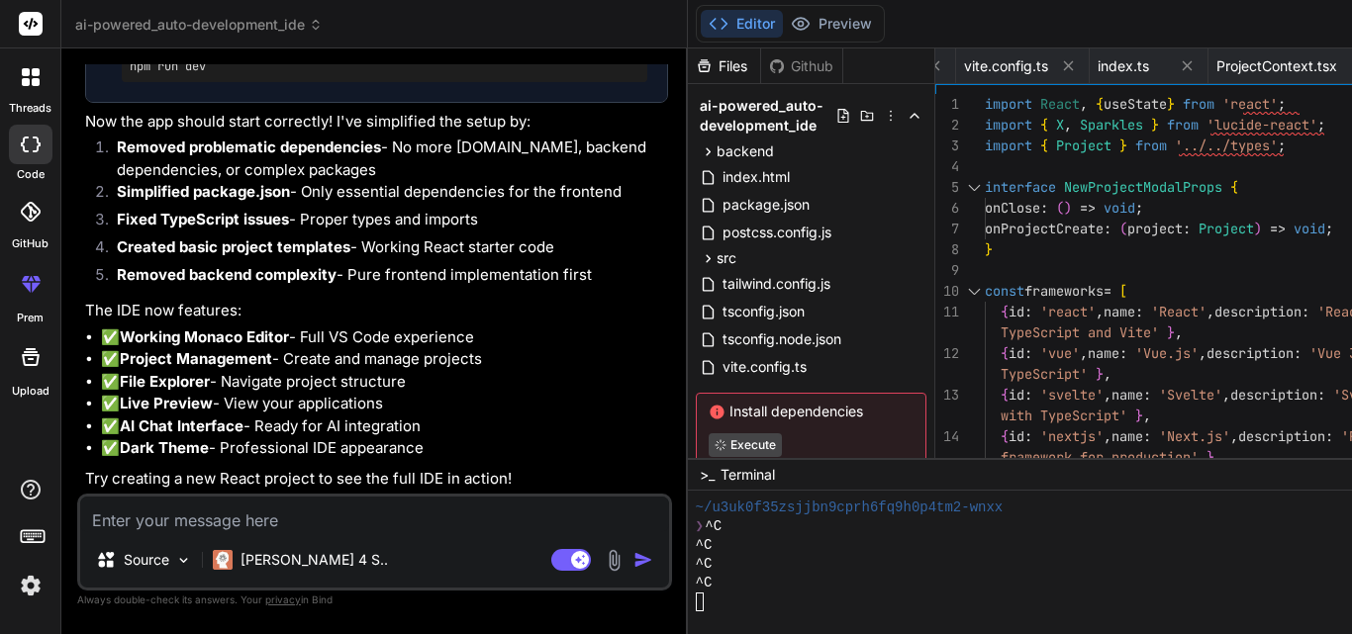
scroll to position [0, 0]
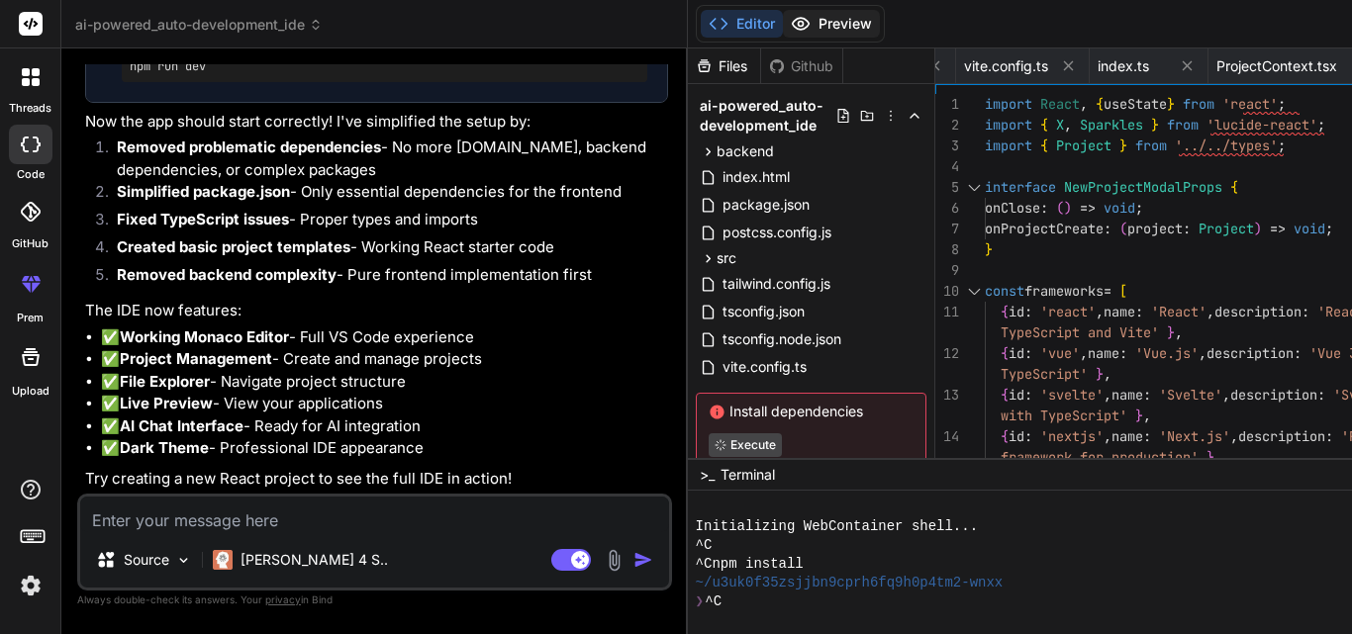
click at [783, 20] on button "Preview" at bounding box center [831, 24] width 97 height 28
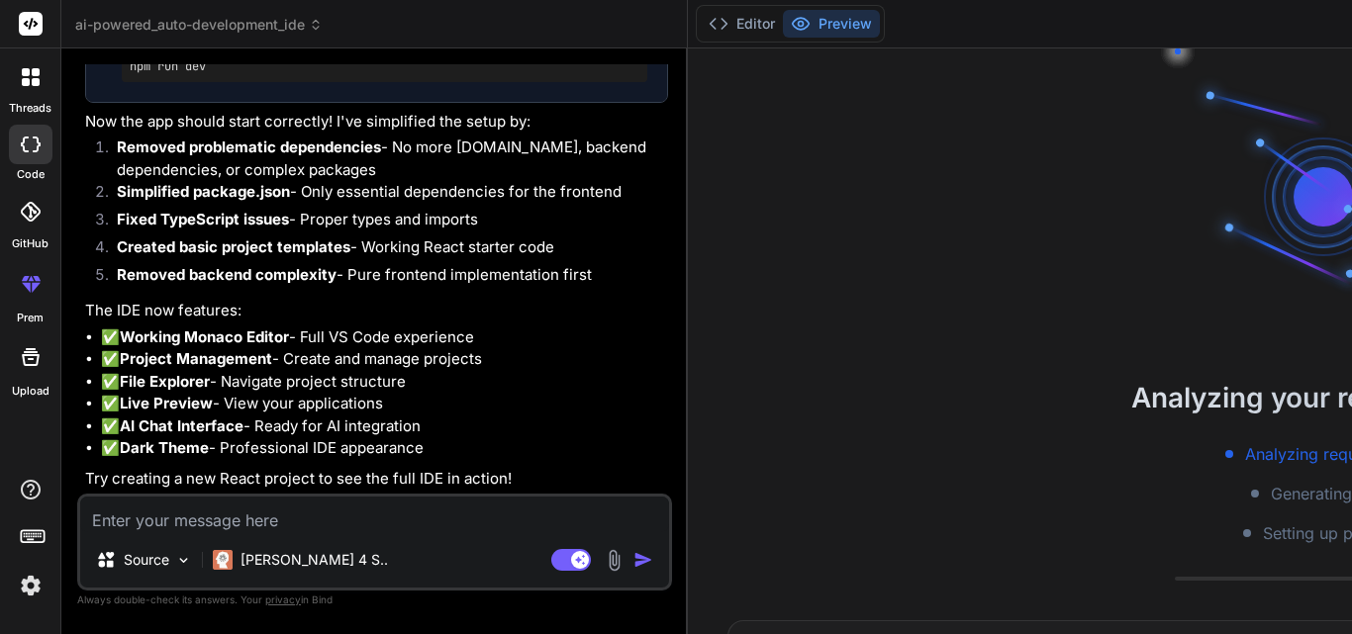
scroll to position [5955, 0]
click at [701, 19] on button "Editor" at bounding box center [742, 24] width 82 height 28
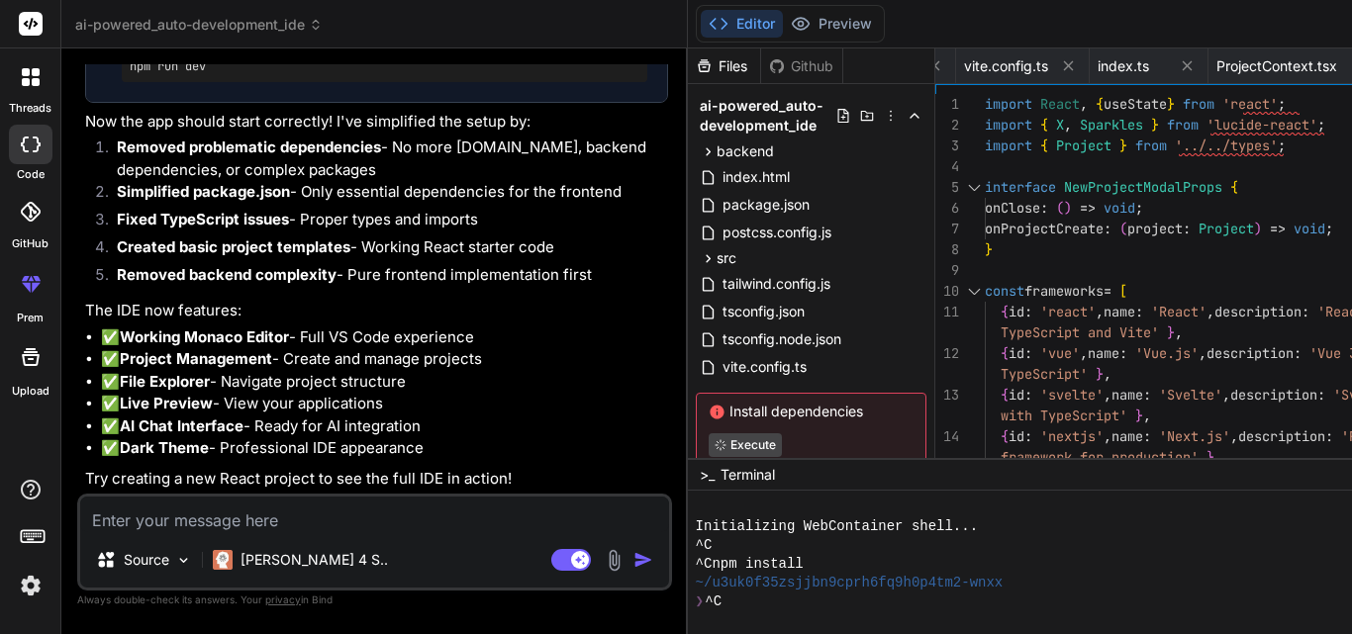
click at [696, 604] on div "❯ ^C" at bounding box center [1111, 602] width 831 height 19
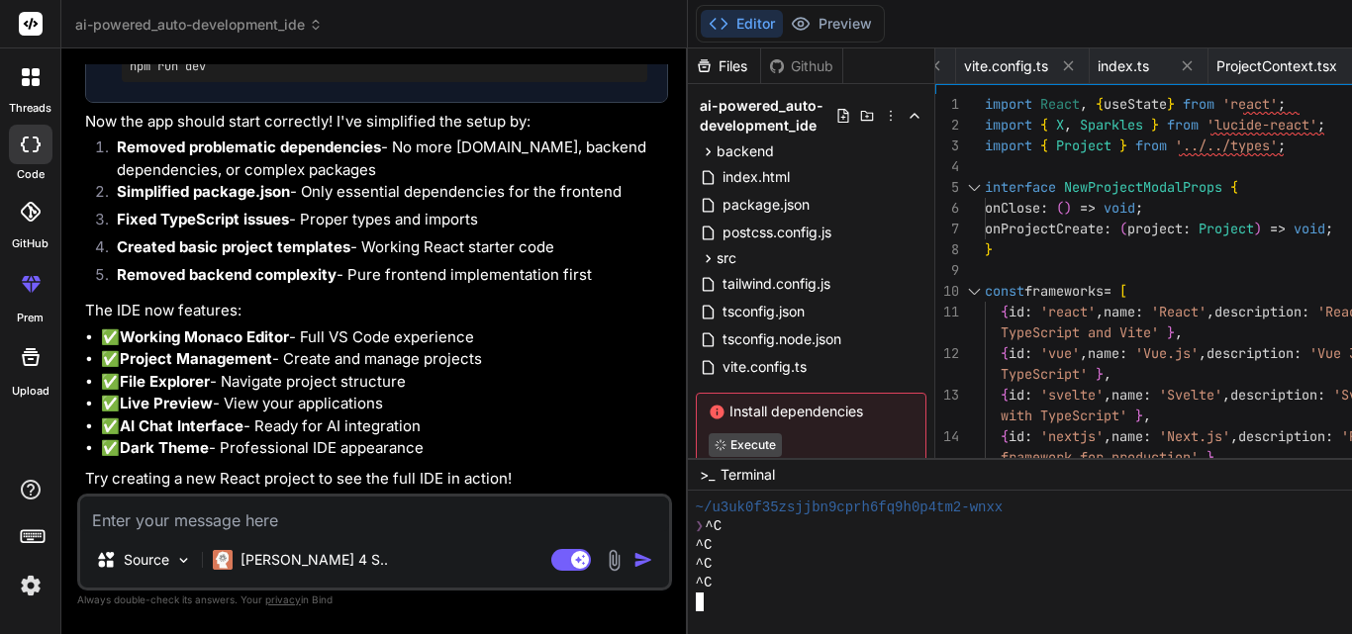
scroll to position [75, 0]
click at [783, 28] on button "Preview" at bounding box center [831, 24] width 97 height 28
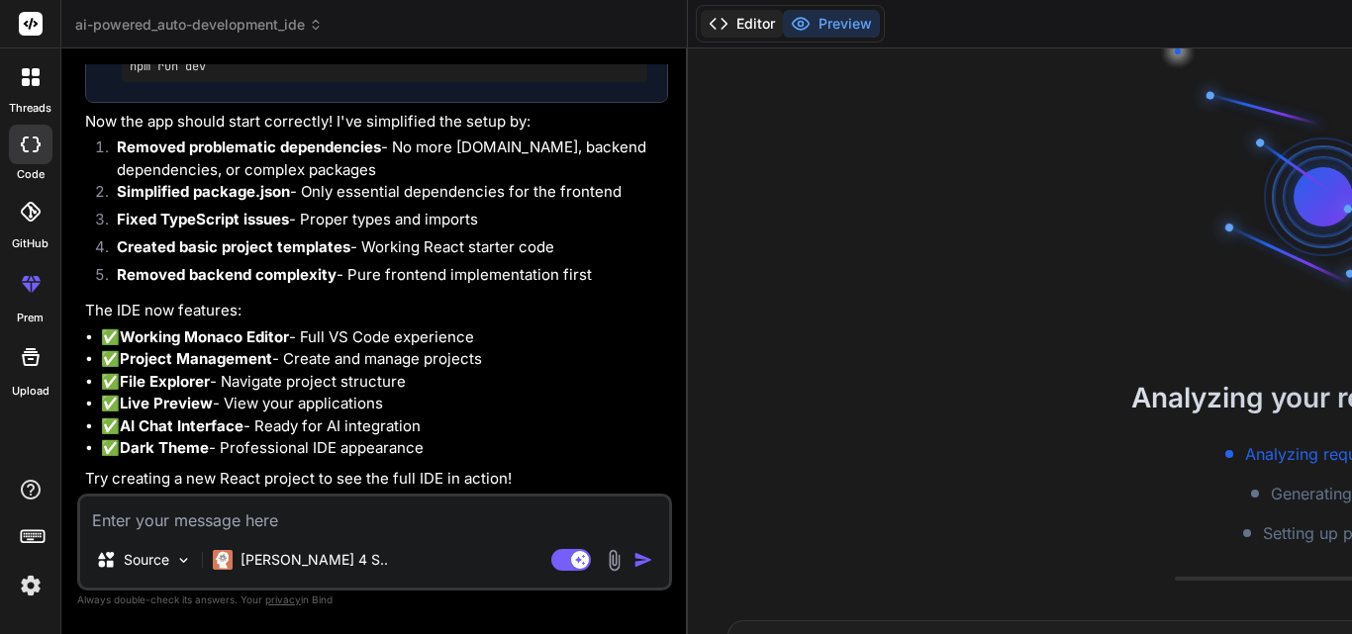
click at [701, 20] on button "Editor" at bounding box center [742, 24] width 82 height 28
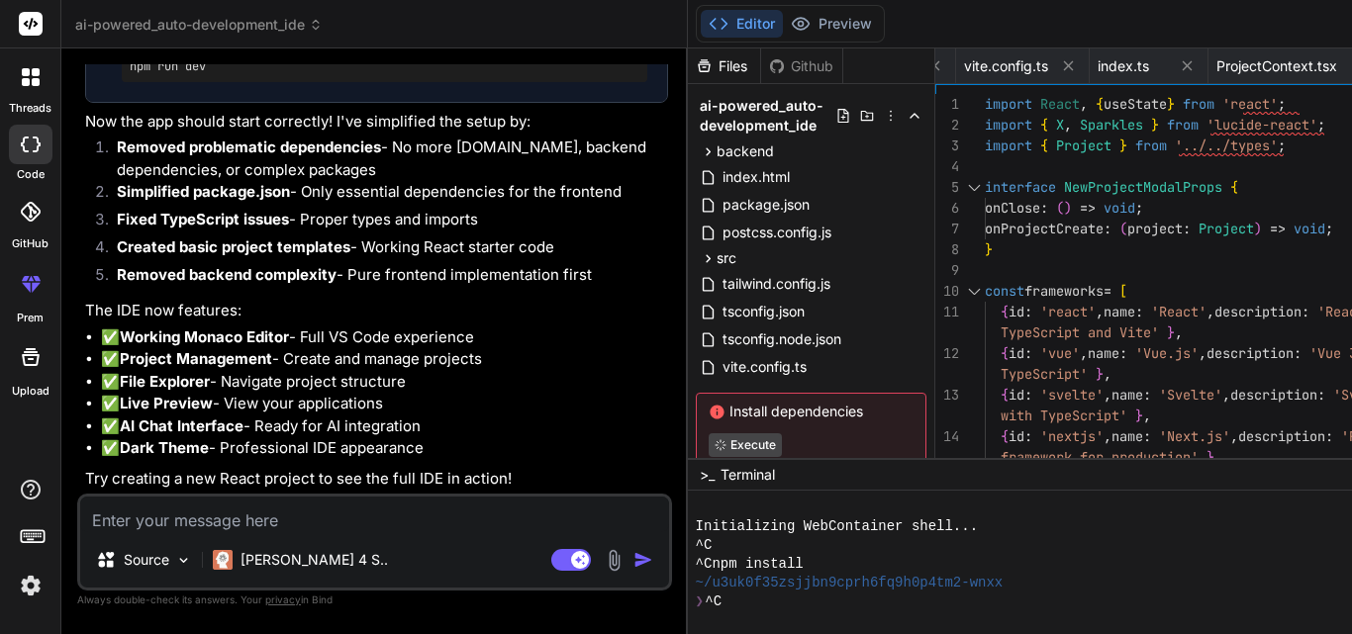
scroll to position [6351, 0]
click at [220, 529] on textarea at bounding box center [374, 515] width 589 height 36
click at [783, 13] on button "Preview" at bounding box center [831, 24] width 97 height 28
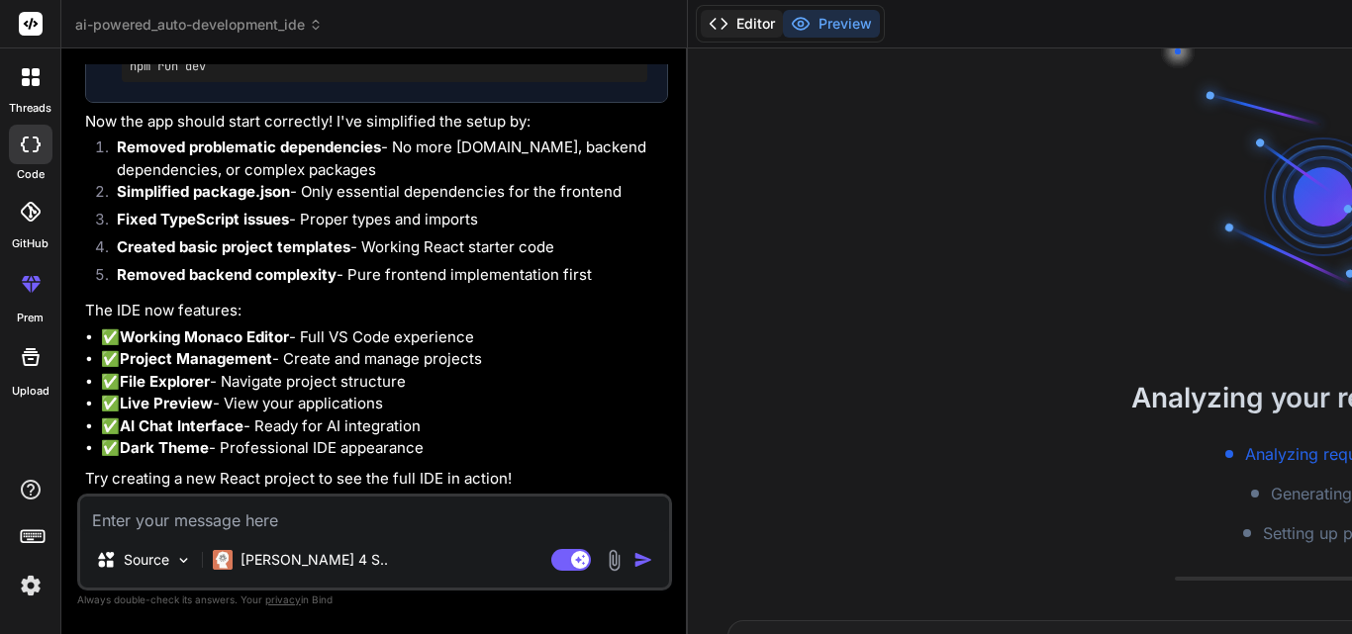
click at [701, 19] on button "Editor" at bounding box center [742, 24] width 82 height 28
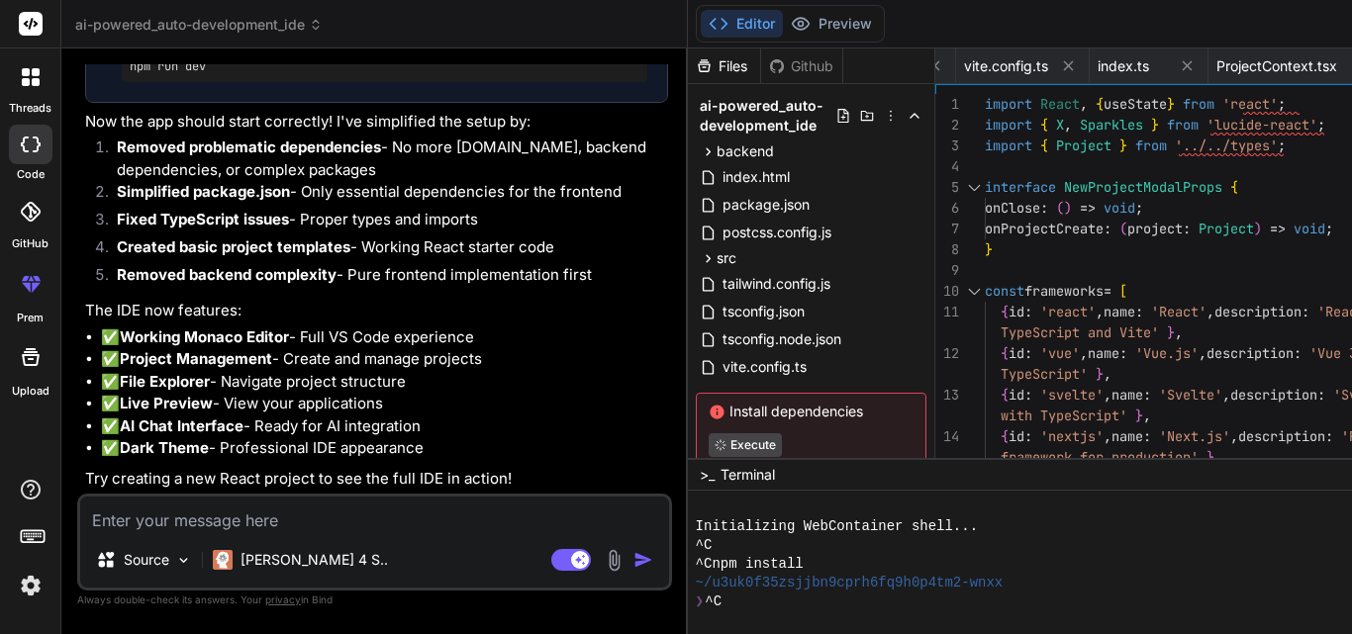
click at [31, 144] on icon at bounding box center [31, 145] width 20 height 16
click at [26, 214] on icon at bounding box center [31, 212] width 20 height 20
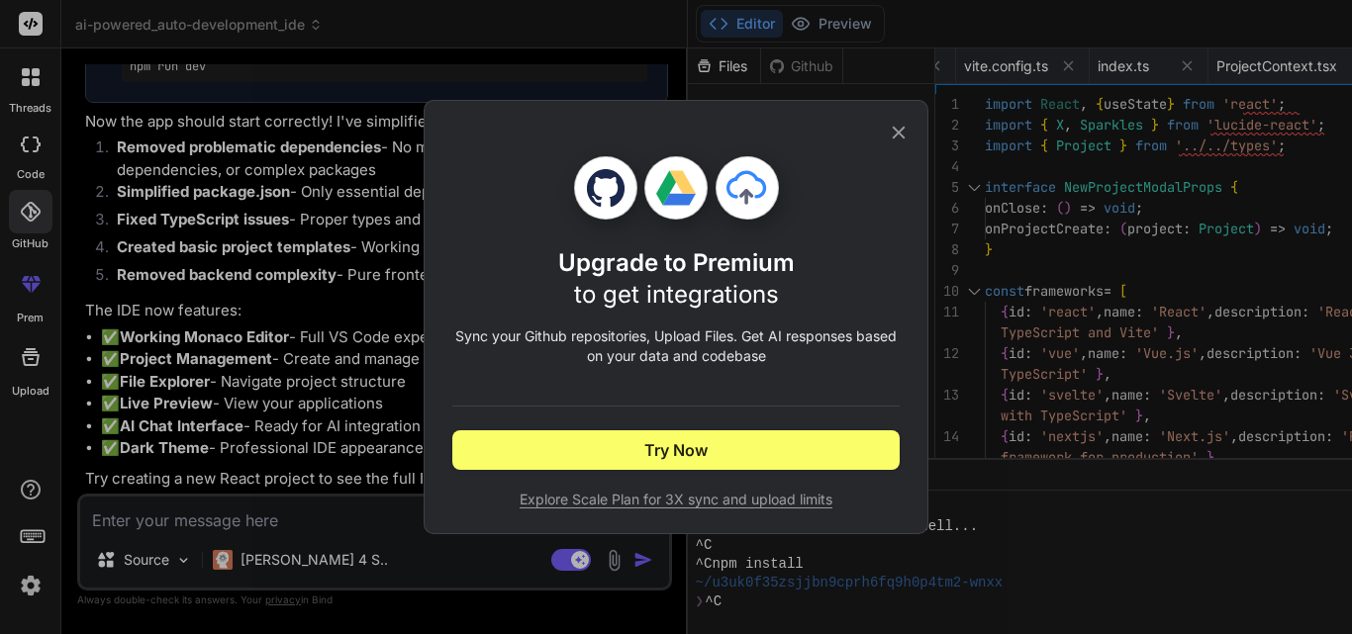
click at [895, 135] on icon at bounding box center [899, 133] width 22 height 22
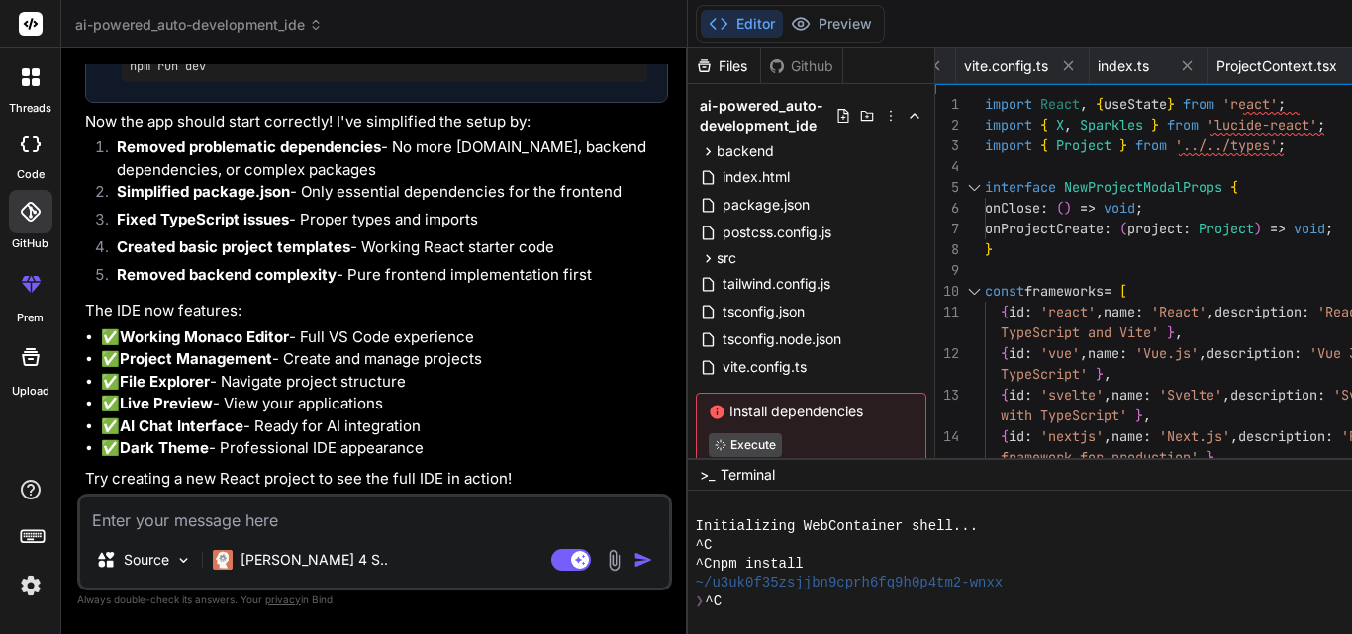
click at [36, 71] on icon at bounding box center [36, 72] width 8 height 8
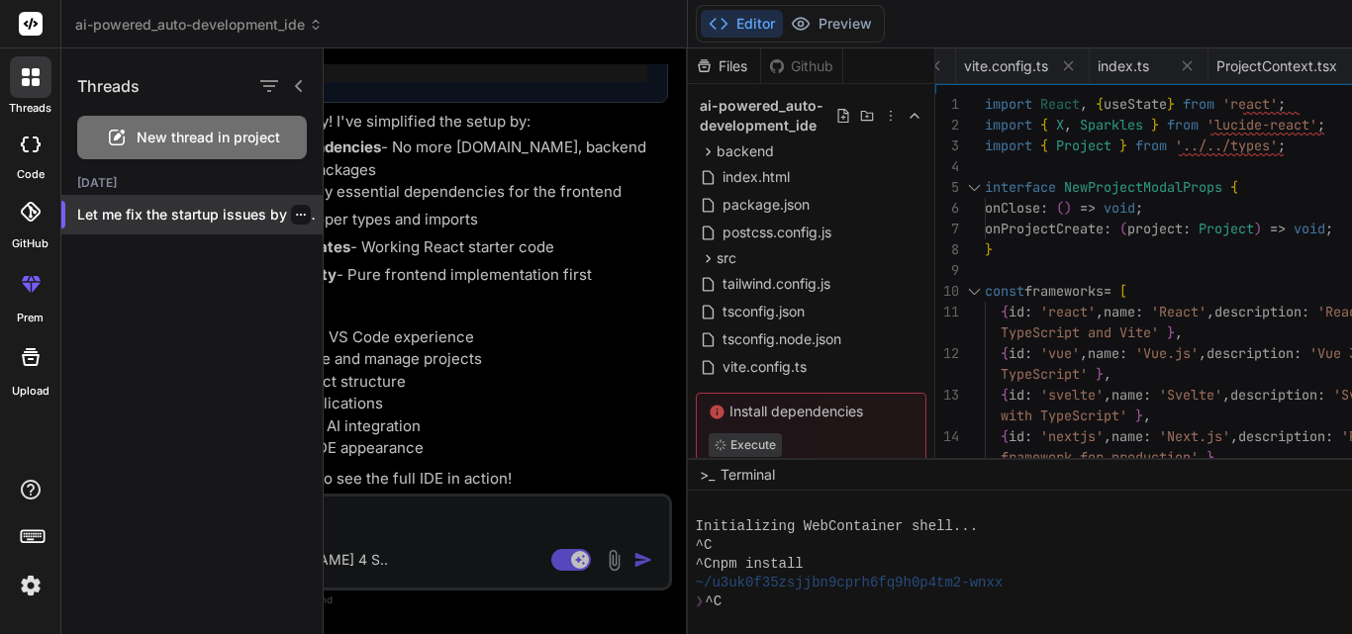
click at [162, 208] on p "Let me fix the startup issues by simplif..." at bounding box center [199, 215] width 245 height 20
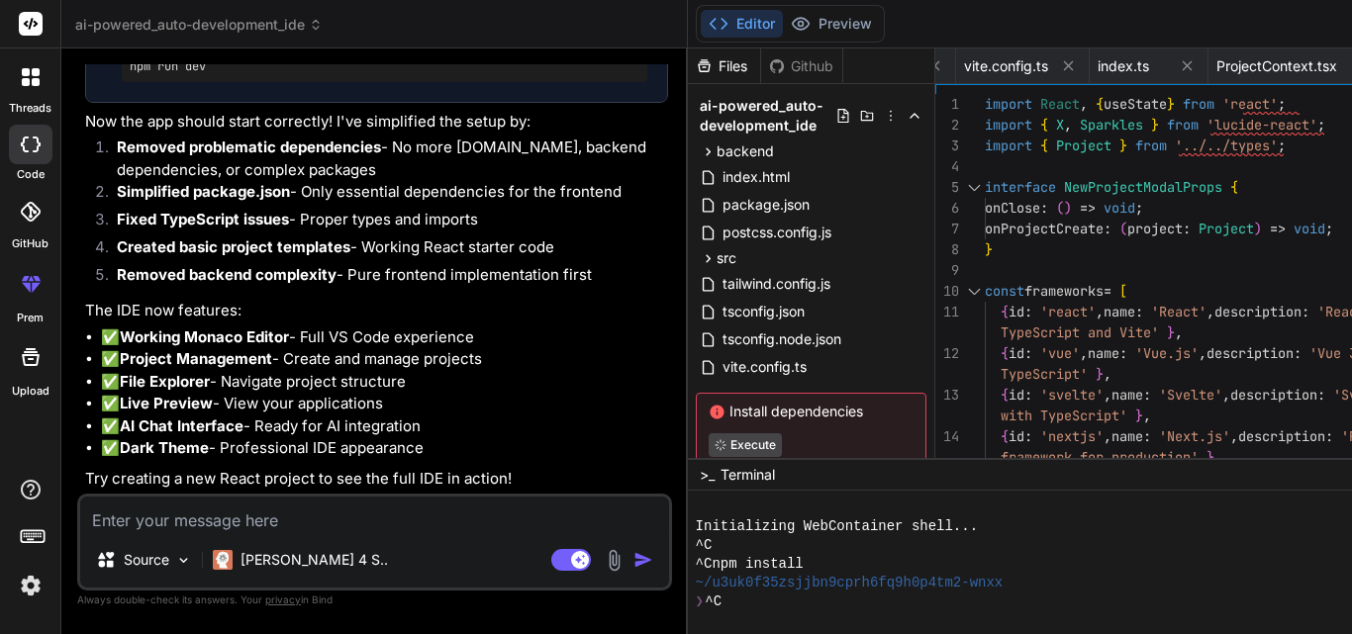
click at [27, 365] on icon at bounding box center [31, 357] width 18 height 18
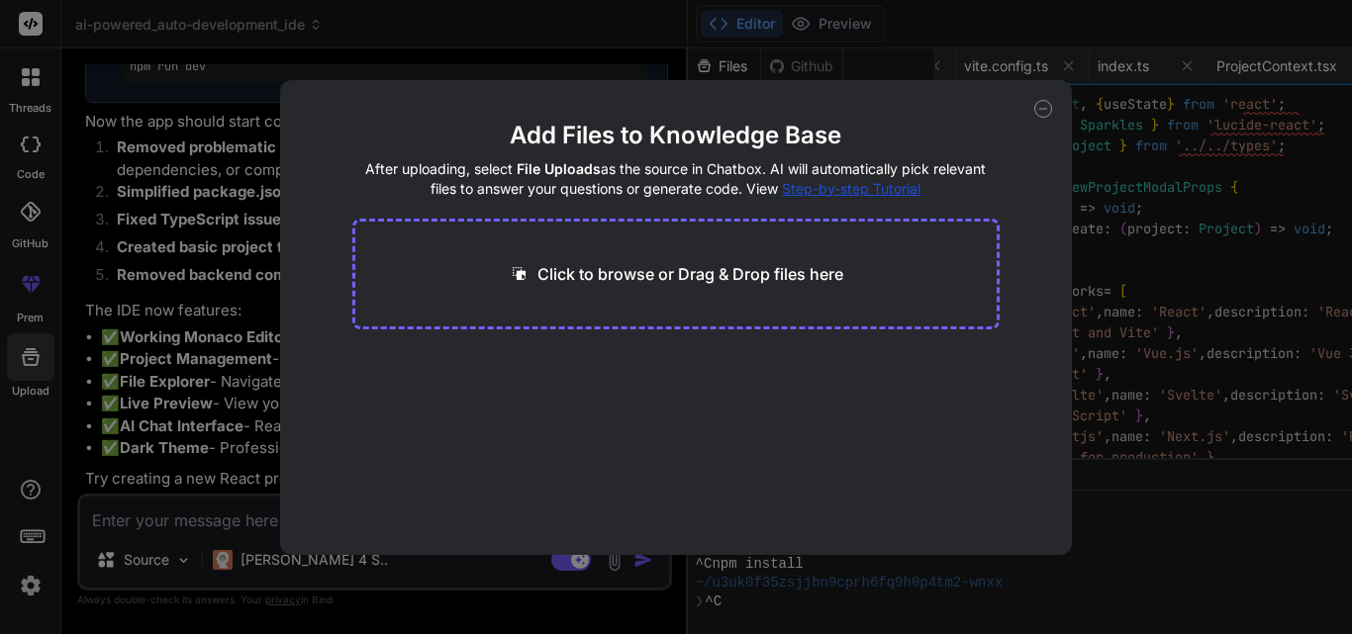
click at [1033, 105] on div "Add Files to Knowledge Base After uploading, select File Uploads as the source …" at bounding box center [676, 317] width 792 height 475
click at [1041, 105] on icon at bounding box center [1043, 109] width 18 height 18
type textarea "x"
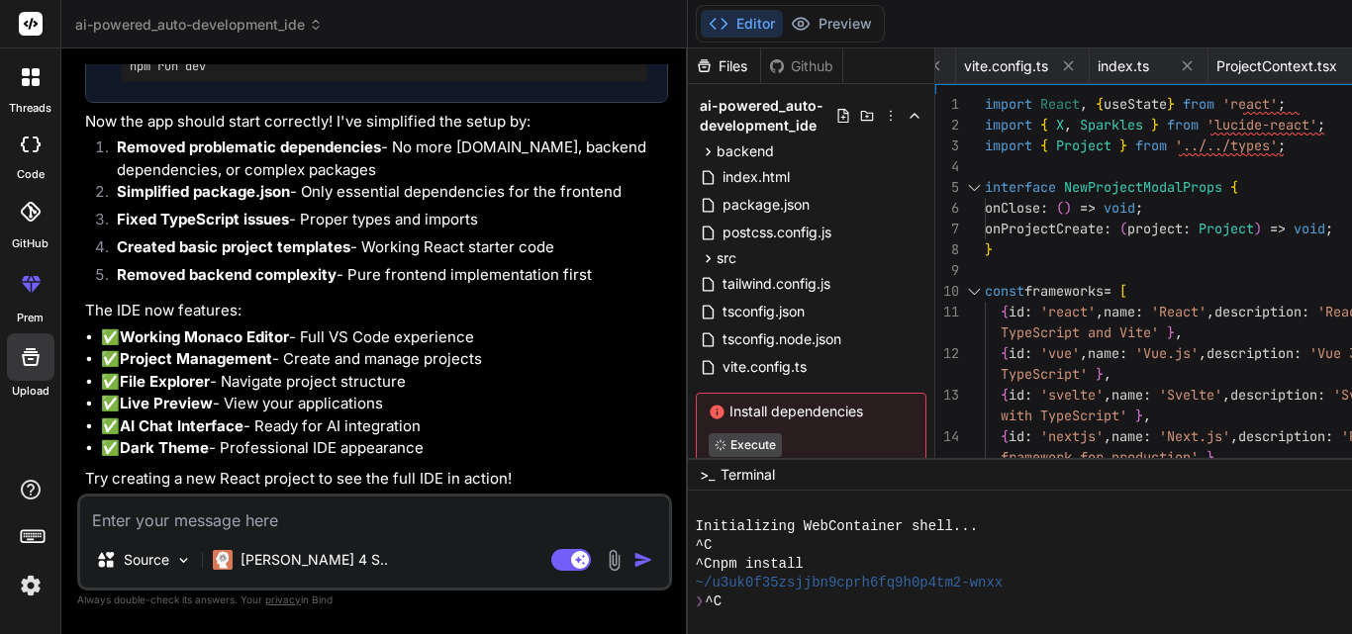
click at [24, 287] on icon at bounding box center [31, 284] width 24 height 24
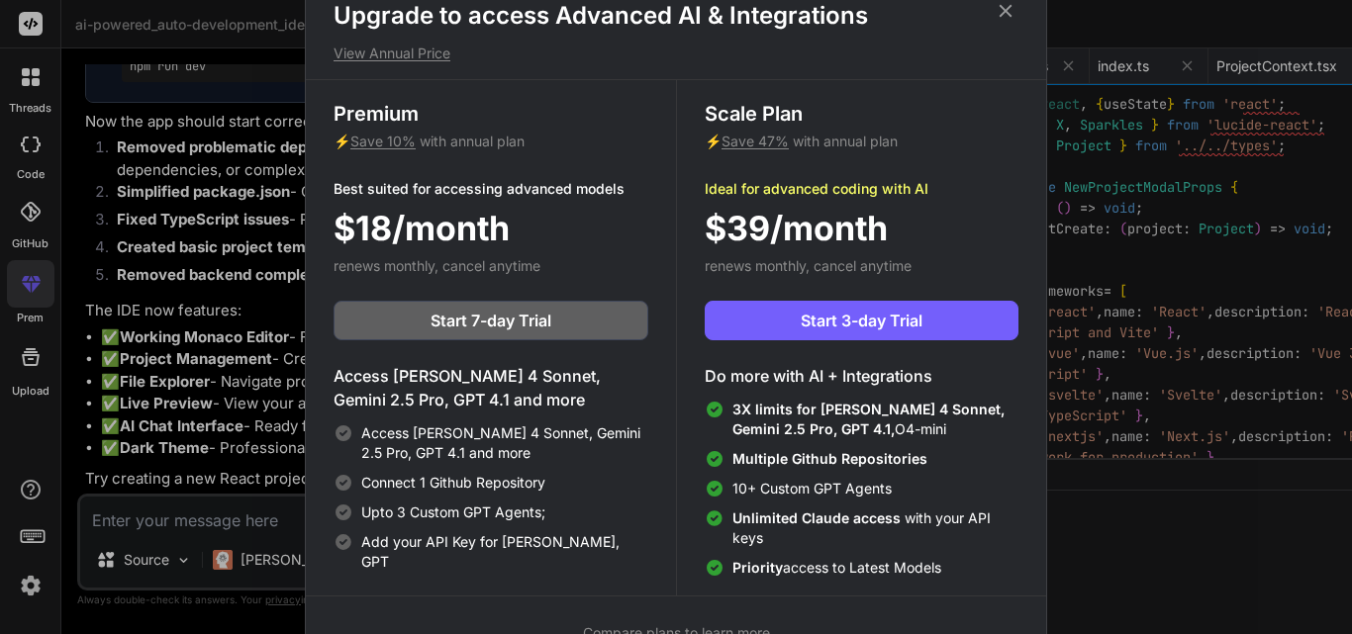
click at [1002, 6] on icon at bounding box center [1005, 11] width 22 height 22
